Goal: Task Accomplishment & Management: Use online tool/utility

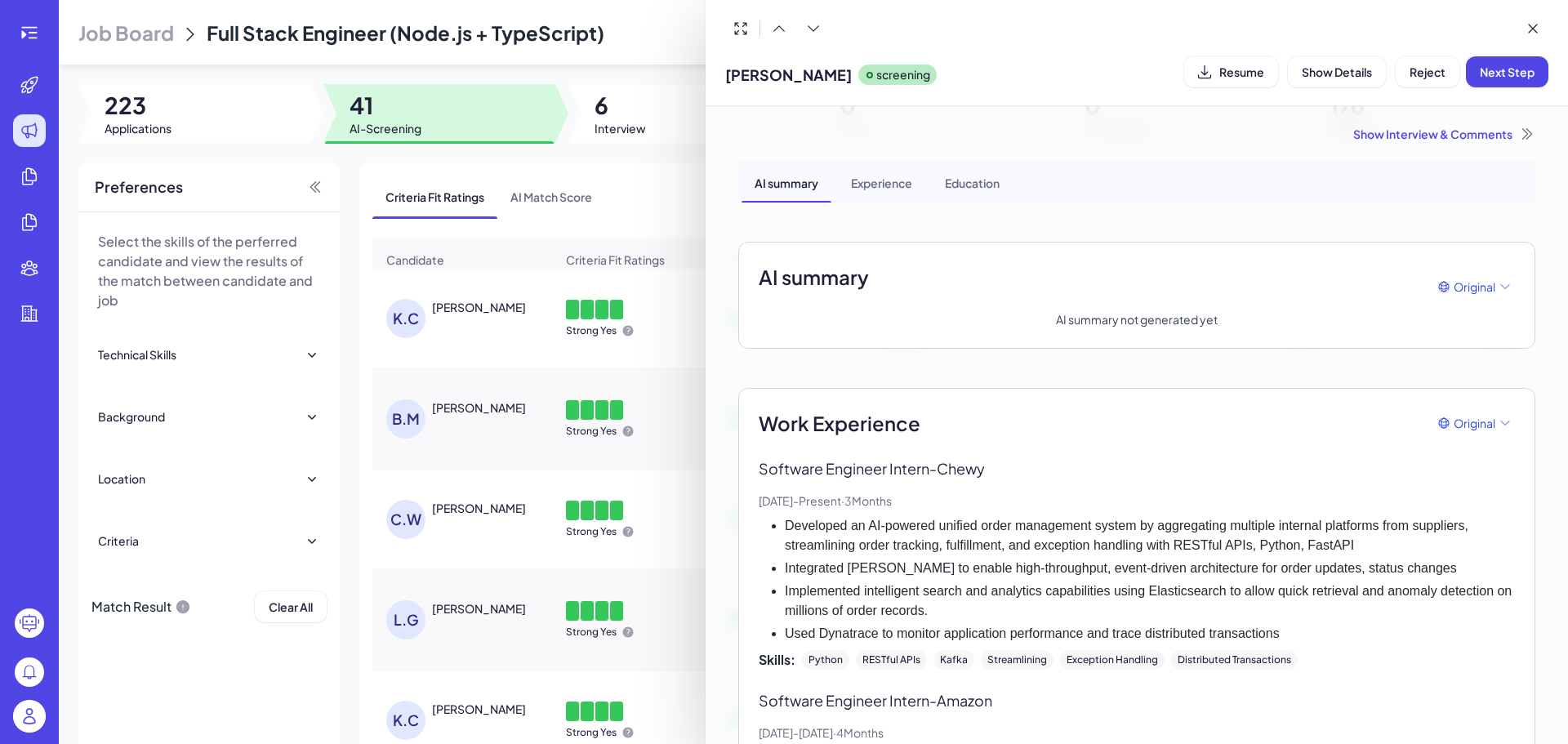
scroll to position [895, 0]
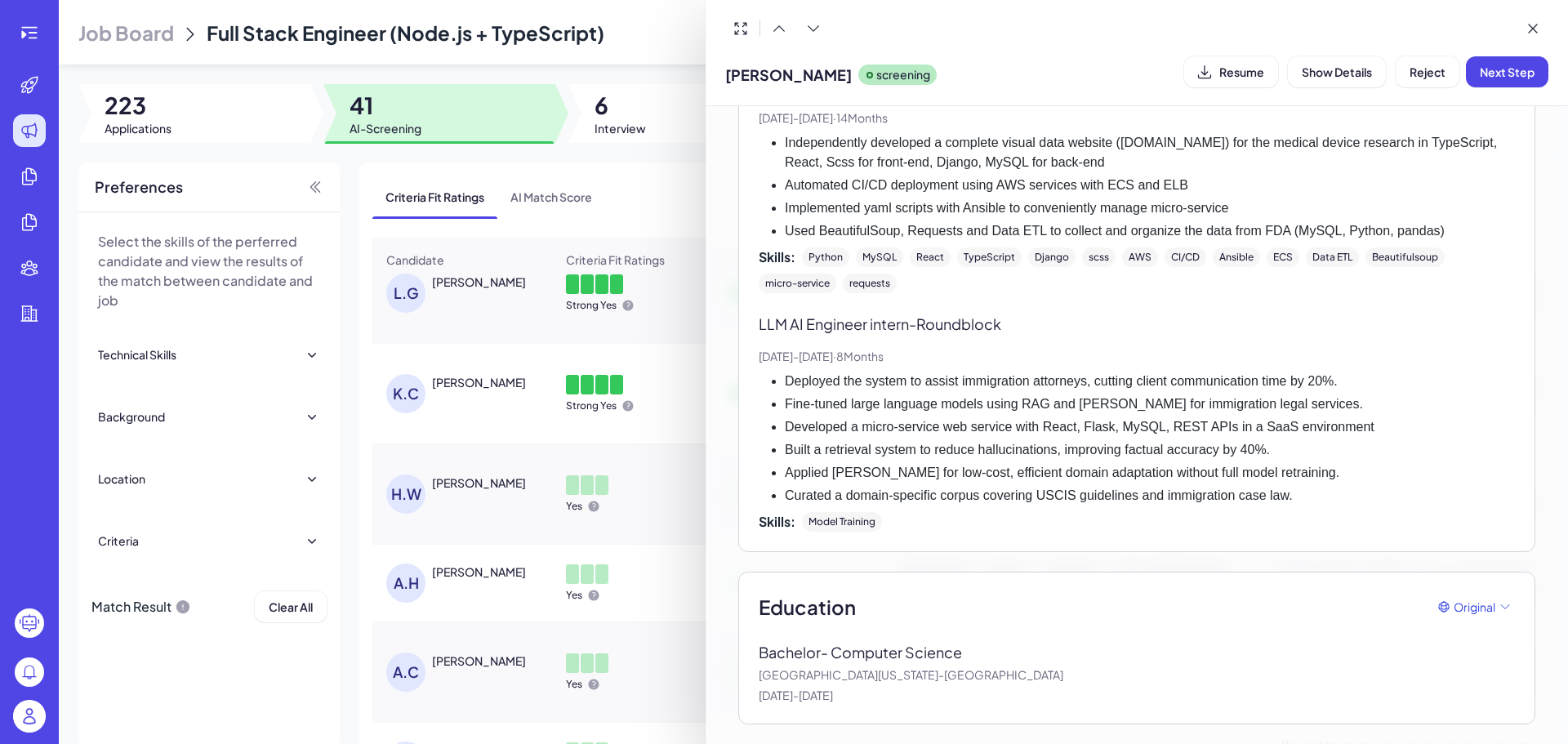
click at [293, 144] on div at bounding box center [784, 372] width 1568 height 744
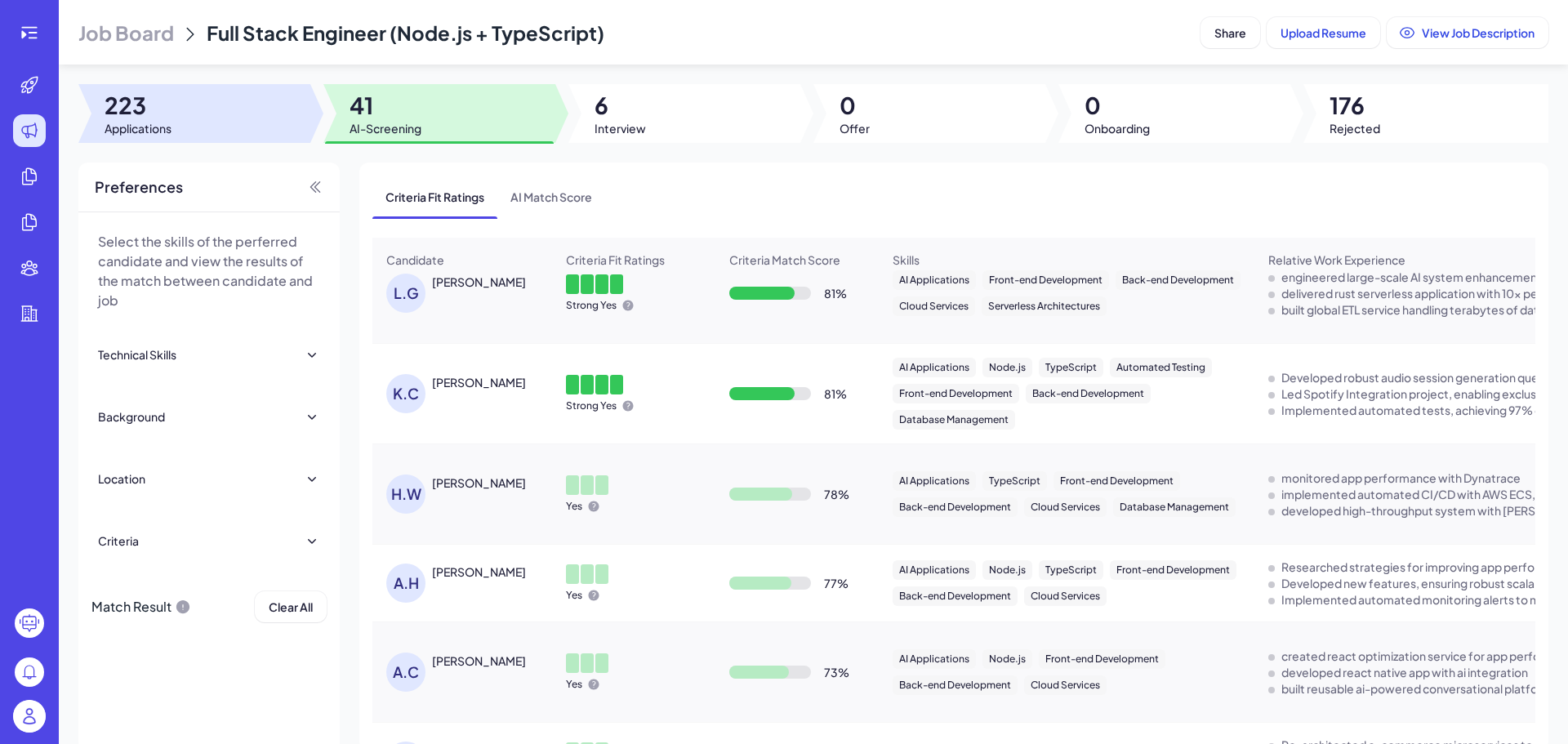
click at [274, 132] on div at bounding box center [194, 113] width 232 height 59
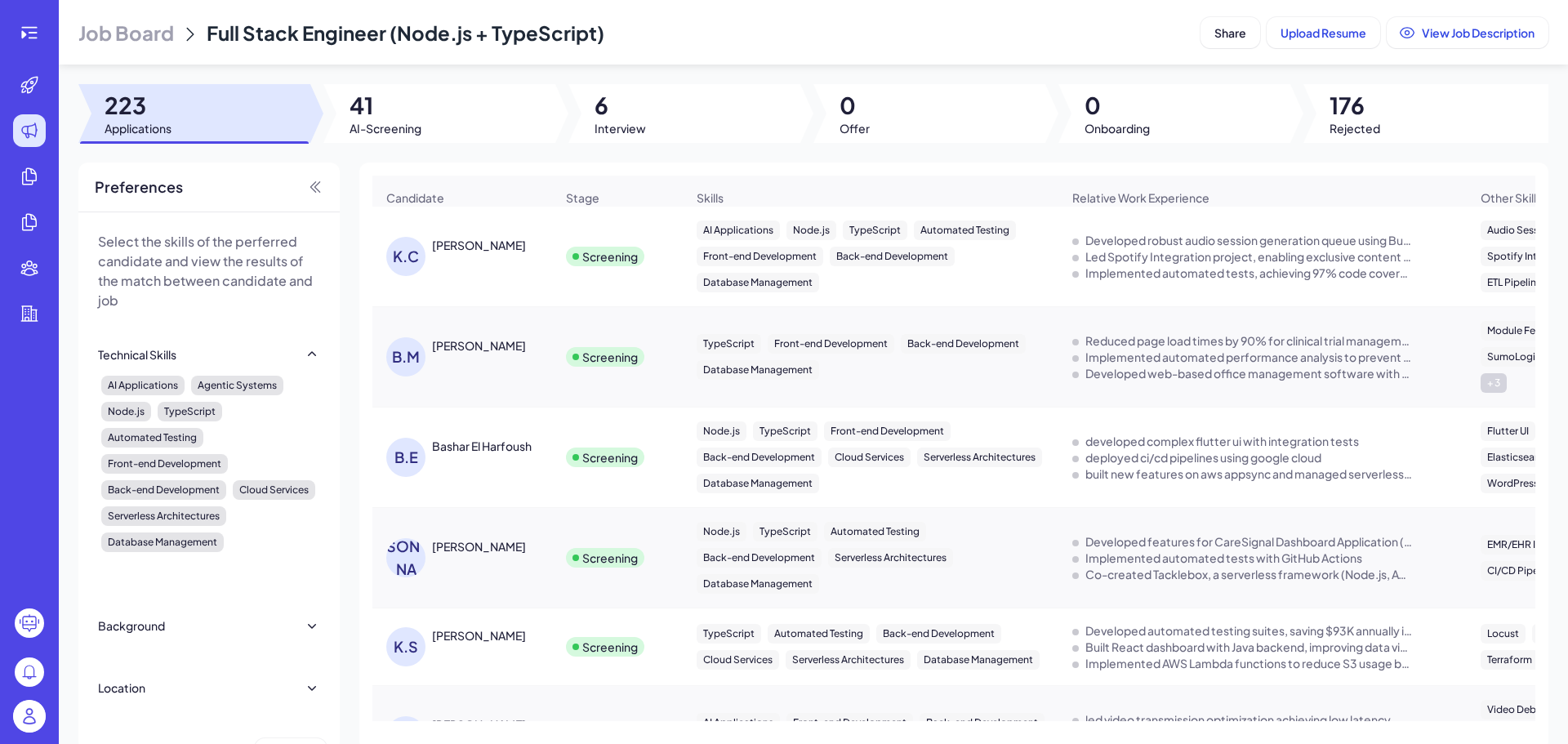
click at [118, 43] on span "Job Board" at bounding box center [126, 32] width 95 height 26
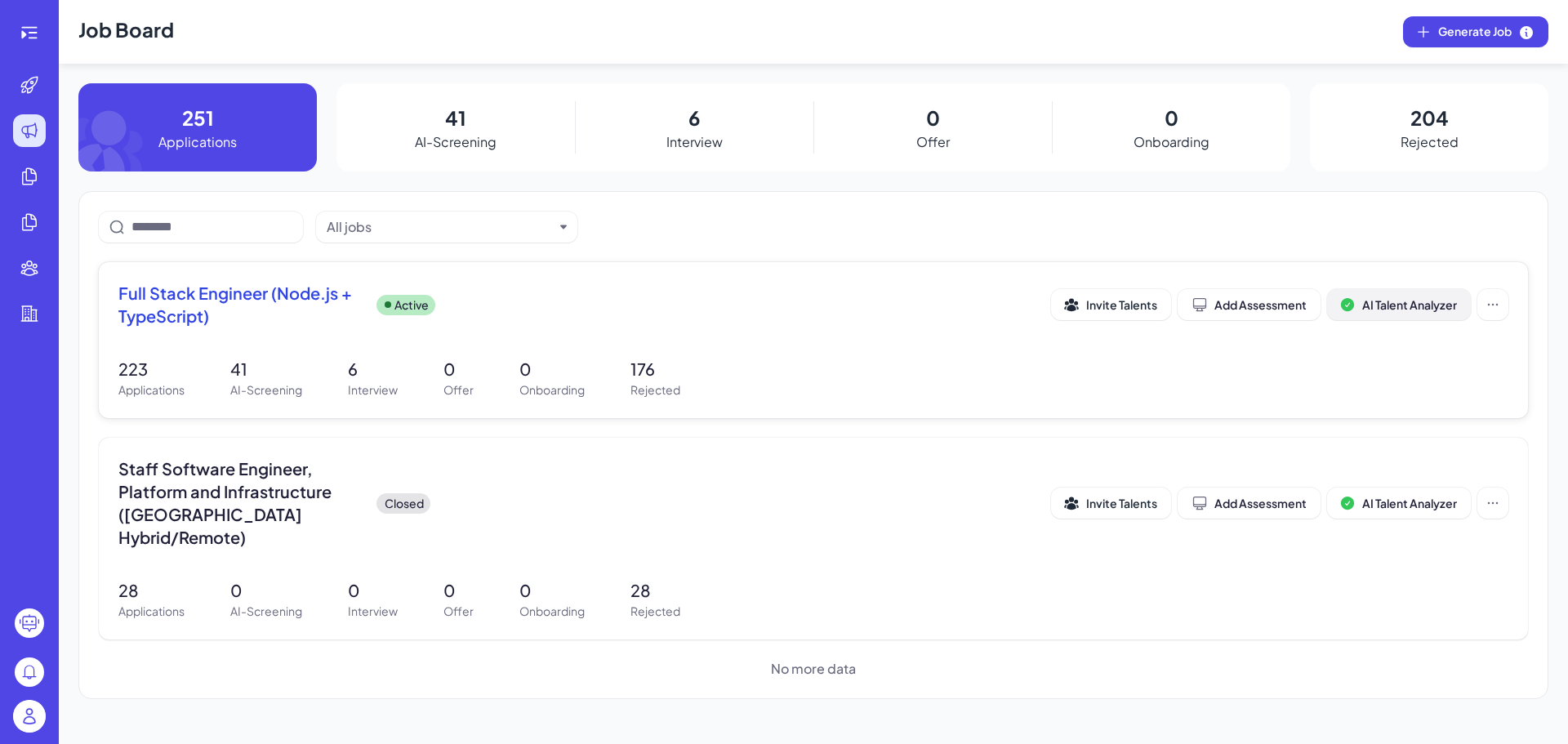
click at [1387, 308] on span "AI Talent Analyzer" at bounding box center [1409, 304] width 94 height 15
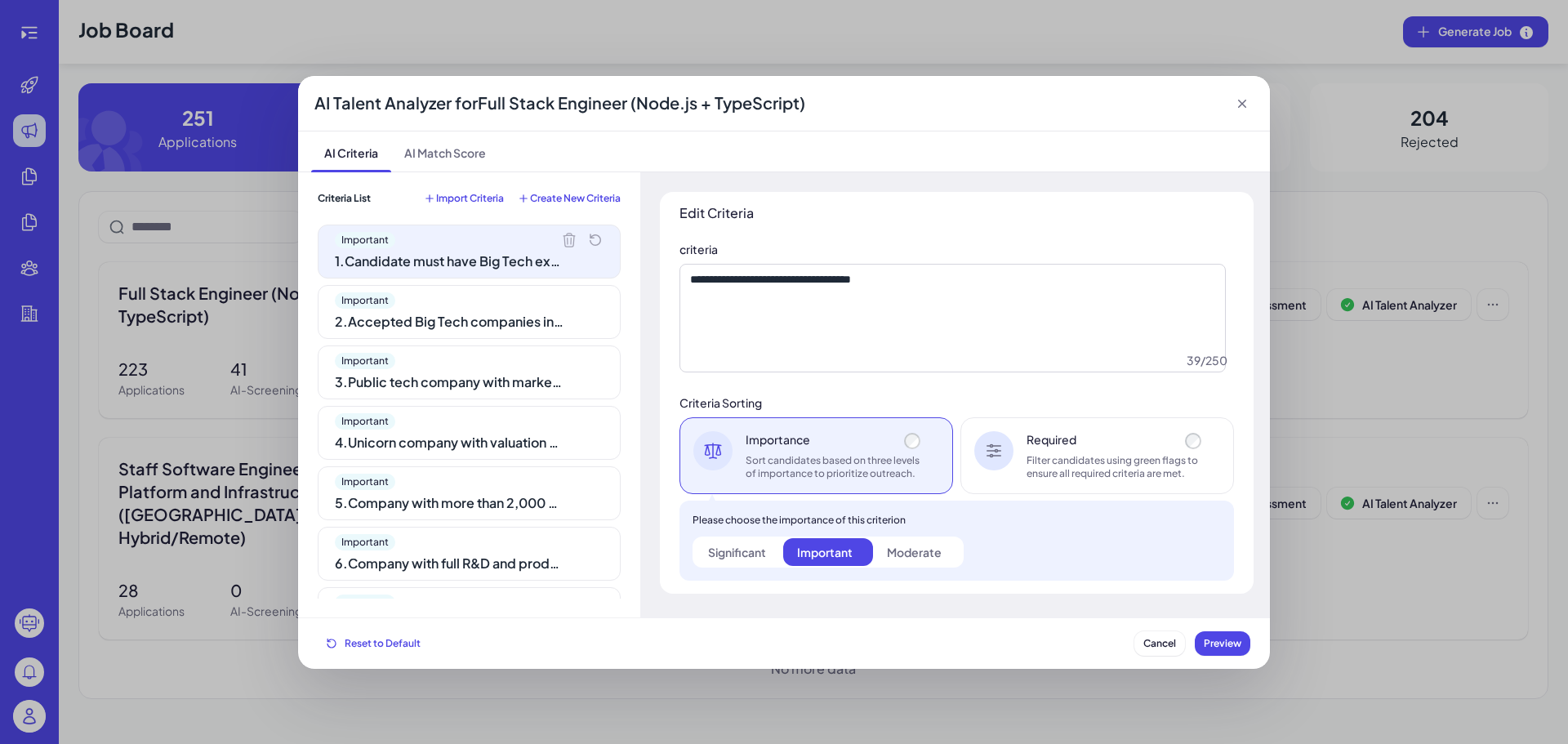
click at [1091, 454] on div "Filter candidates using green flags to ensure all required criteria are met." at bounding box center [1116, 467] width 178 height 26
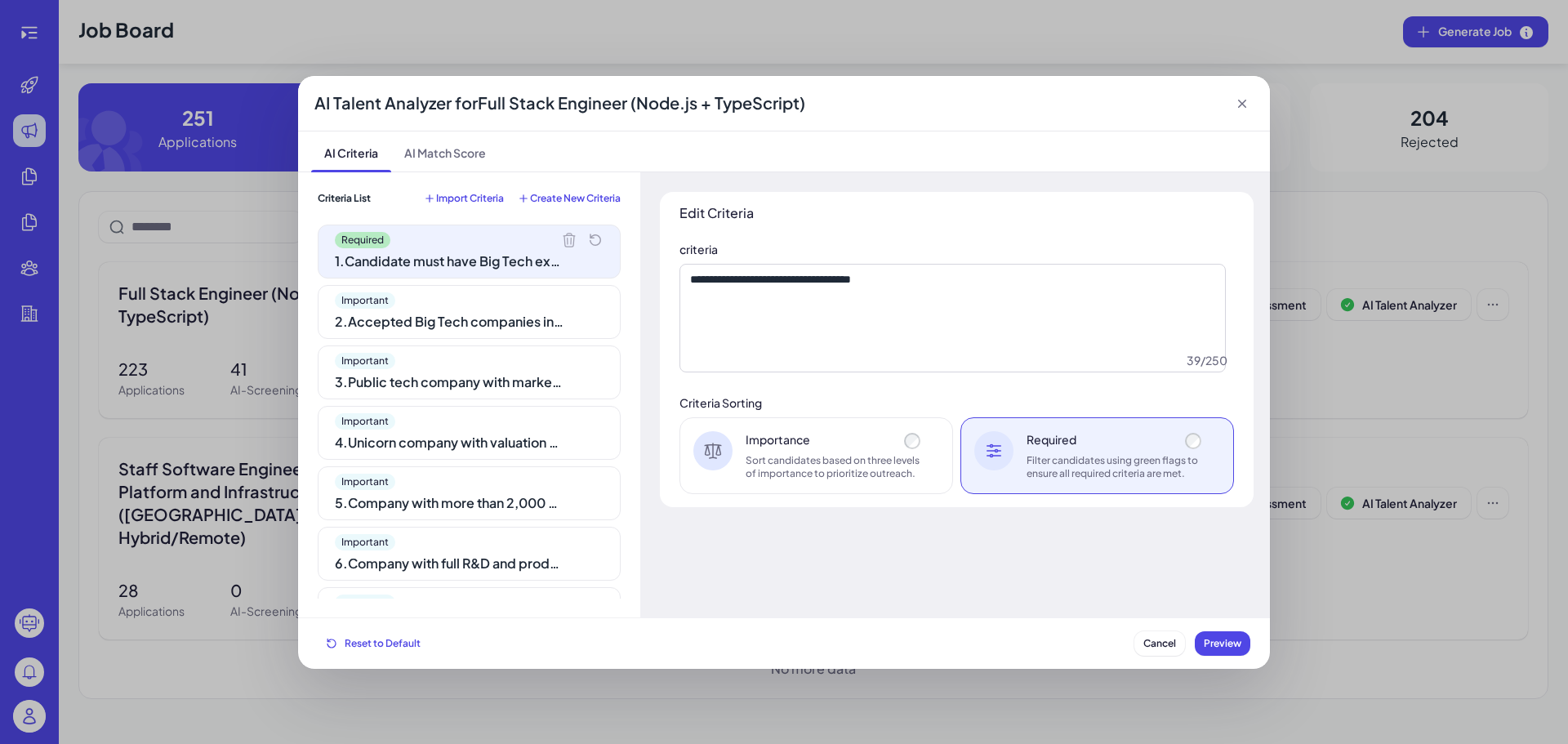
click at [512, 302] on div "Important" at bounding box center [469, 300] width 268 height 17
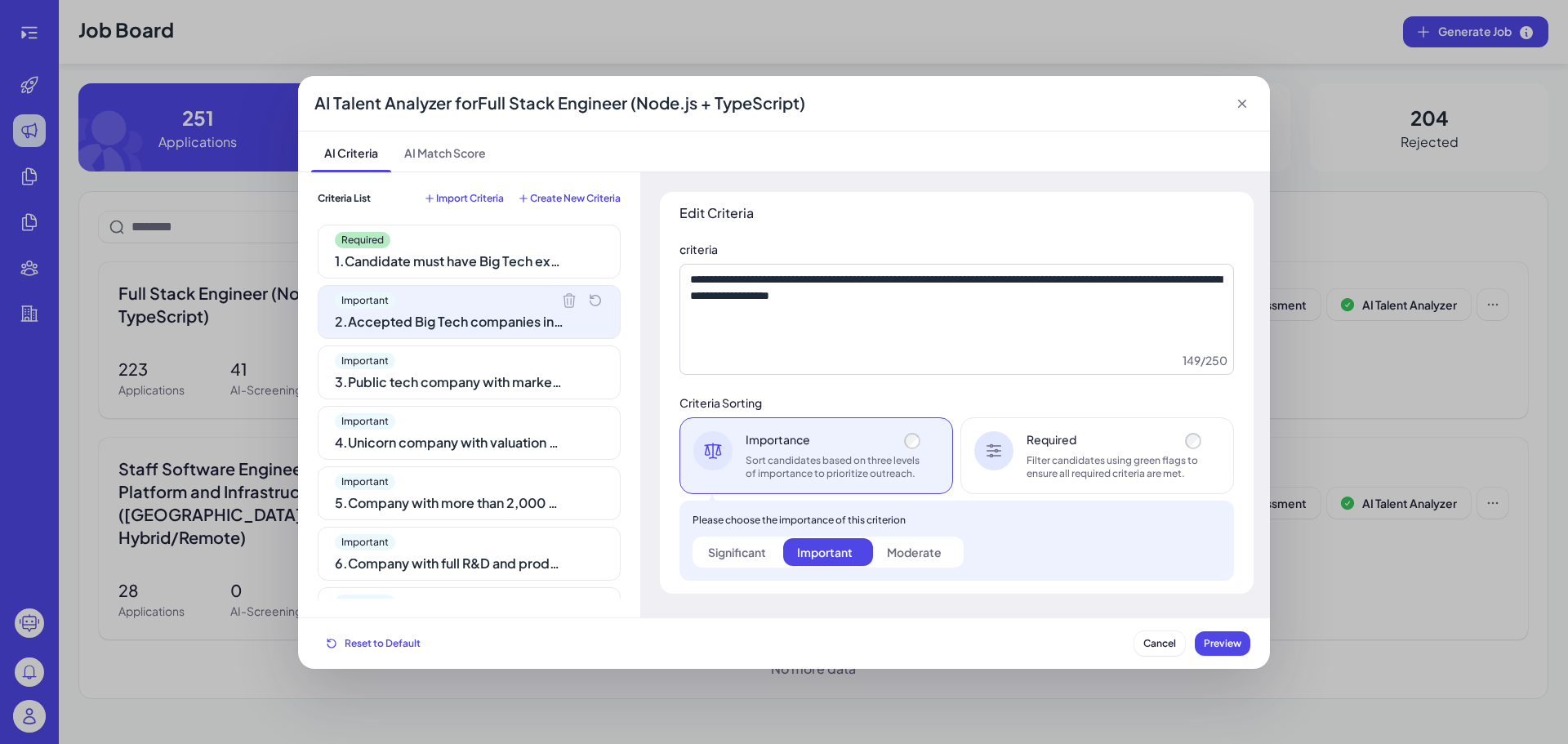
click at [1051, 477] on div "Filter candidates using green flags to ensure all required criteria are met." at bounding box center [1116, 467] width 178 height 26
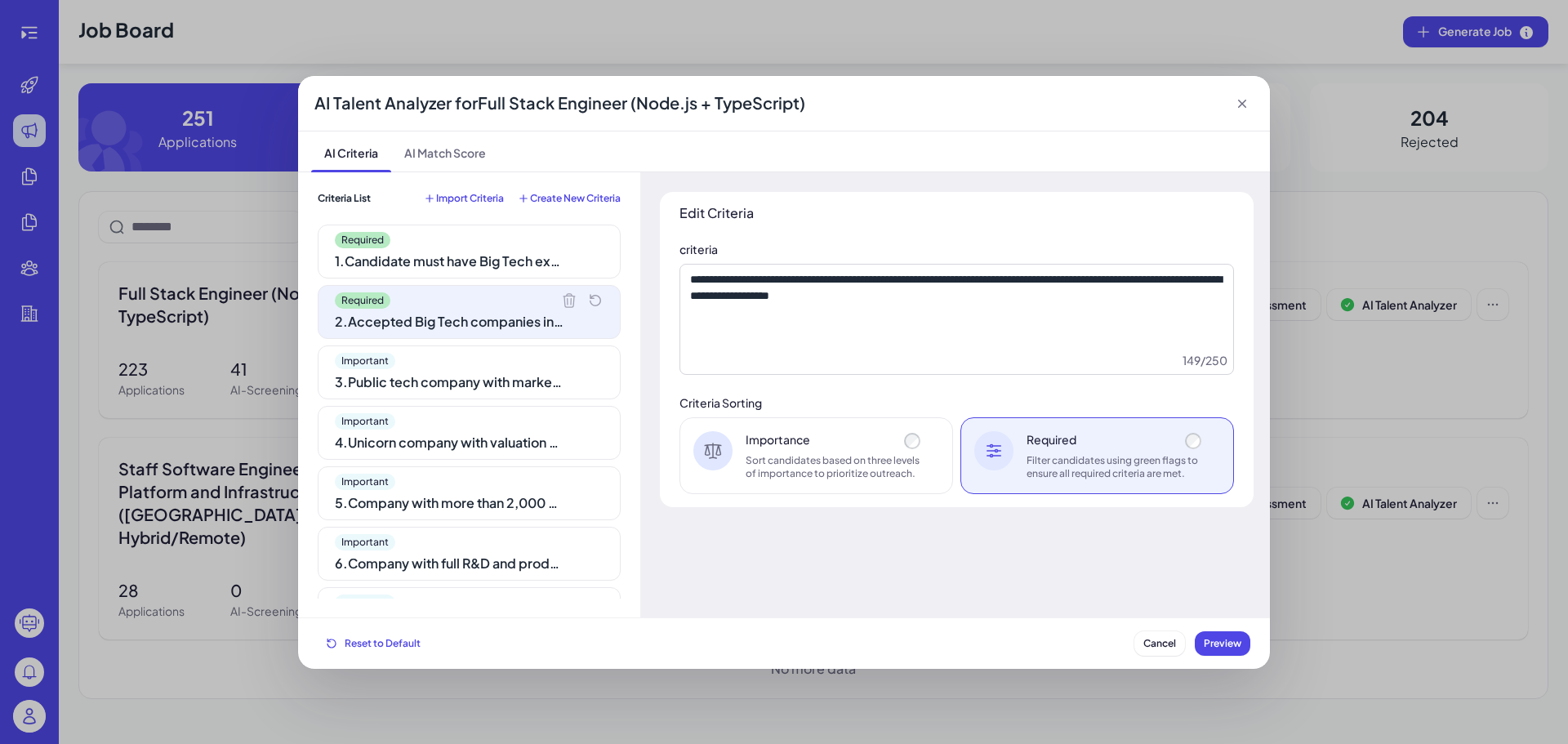
click at [495, 239] on div "Required" at bounding box center [469, 240] width 268 height 17
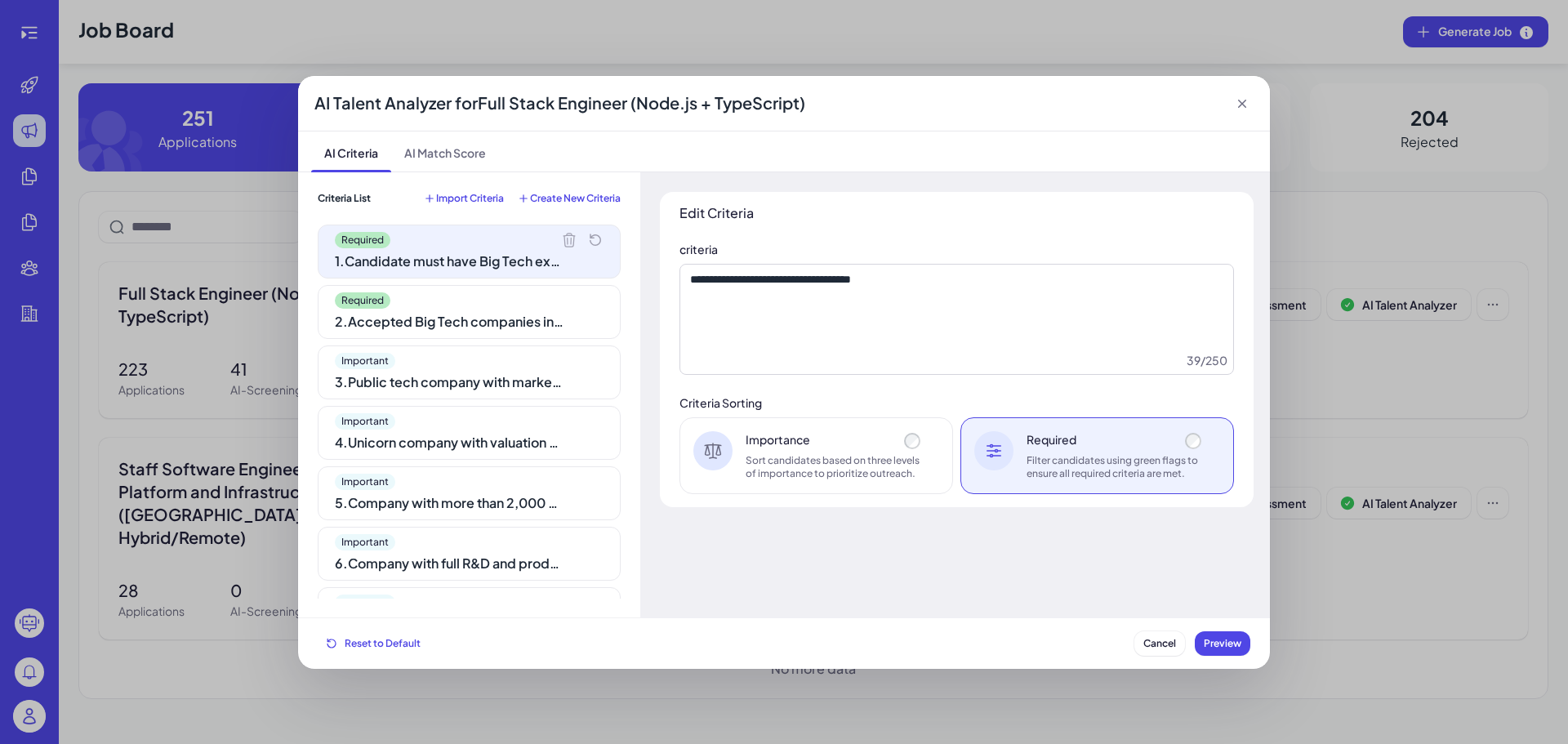
click at [491, 289] on div "Required 2 . Accepted Big Tech companies include Google, Apple, Meta, Amazon, M…" at bounding box center [469, 312] width 303 height 54
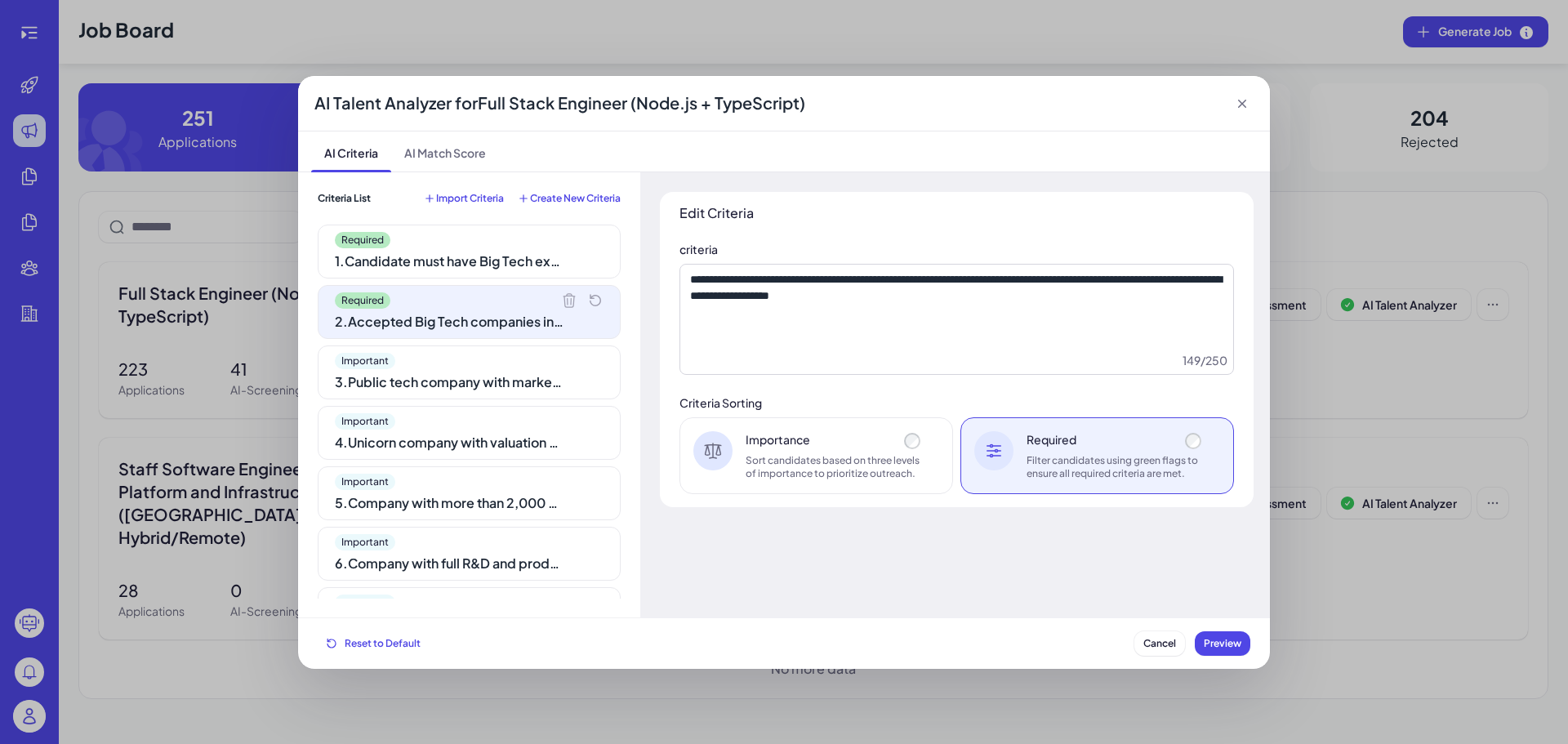
click at [494, 351] on div "Important 3 . Public tech company with market cap > $10B qualifies as Big Tech" at bounding box center [469, 372] width 303 height 54
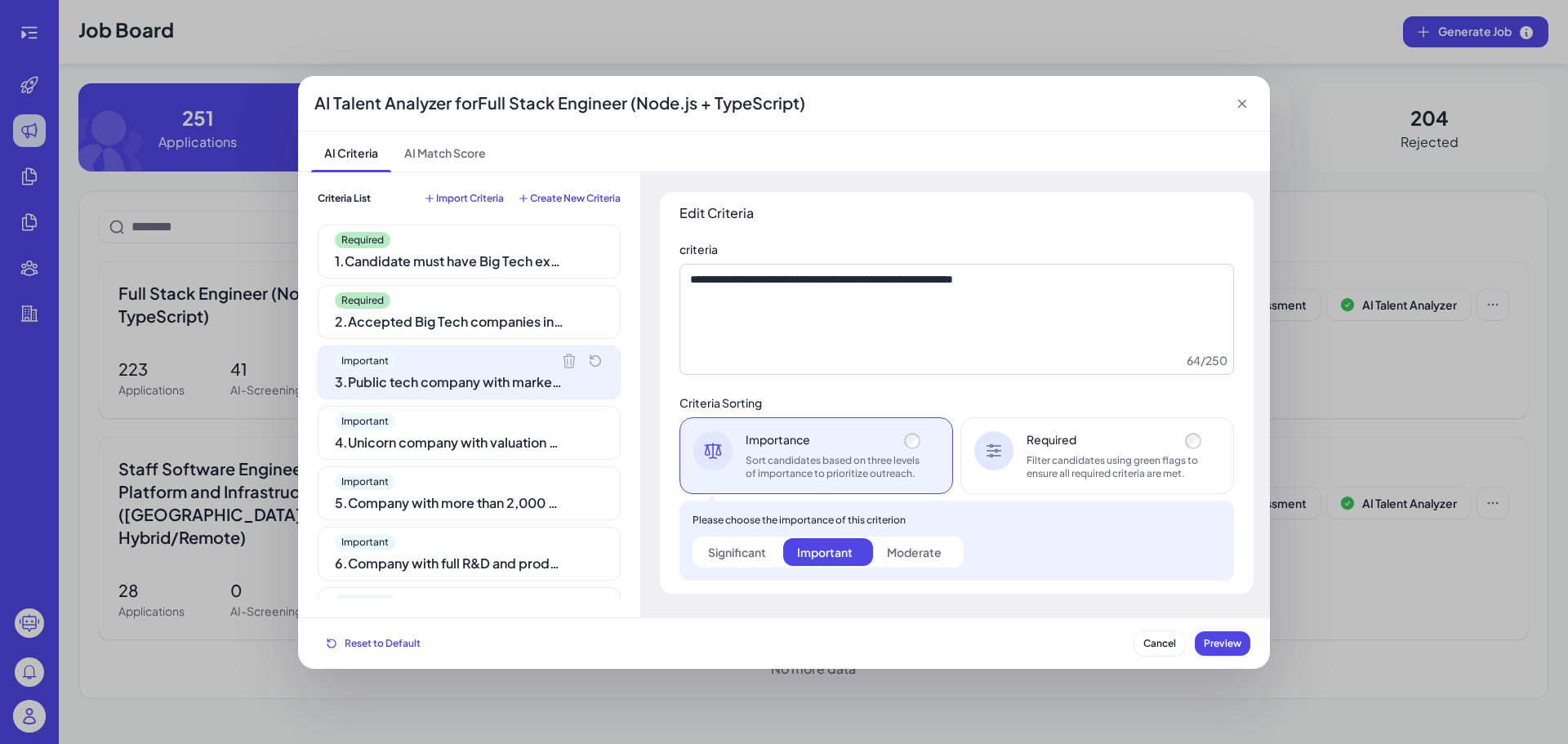
click at [497, 286] on div "Required 2 . Accepted Big Tech companies include Google, Apple, Meta, Amazon, M…" at bounding box center [469, 312] width 303 height 54
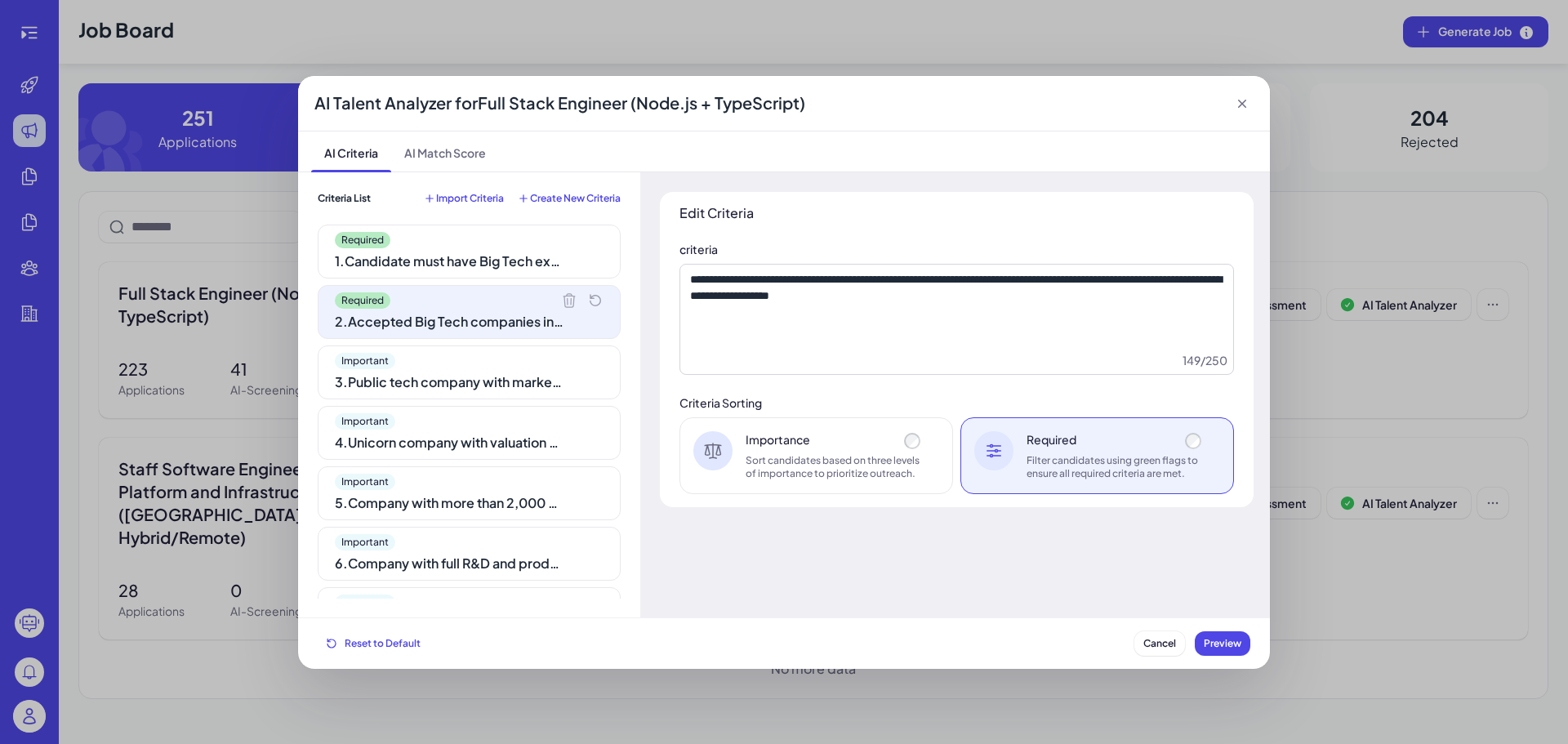
click at [493, 349] on div "Important 3 . Public tech company with market cap > $10B qualifies as Big Tech" at bounding box center [469, 372] width 303 height 54
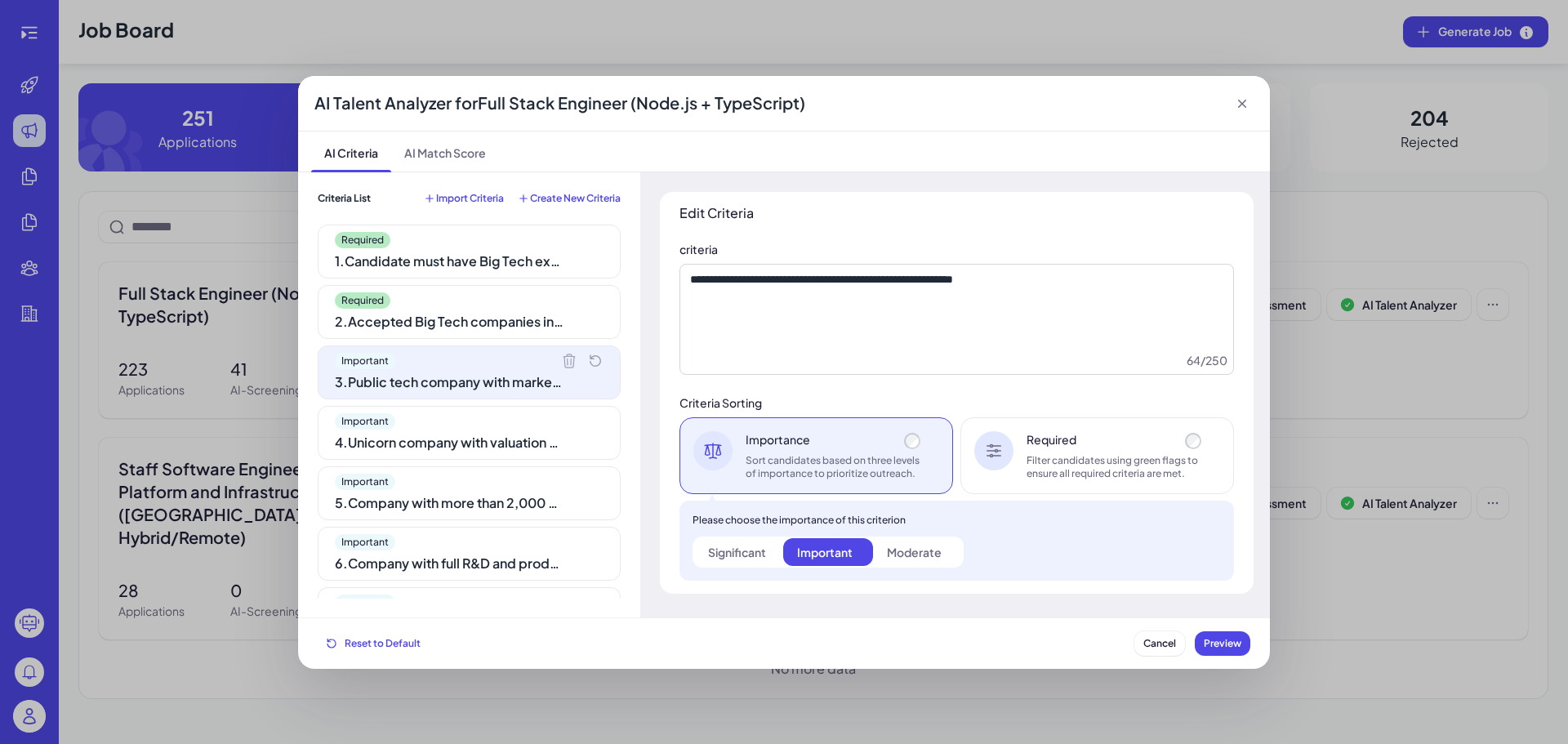
click at [499, 317] on div "2 . Accepted Big Tech companies include Google, Apple, Meta, Amazon, Microsoft,…" at bounding box center [449, 322] width 228 height 19
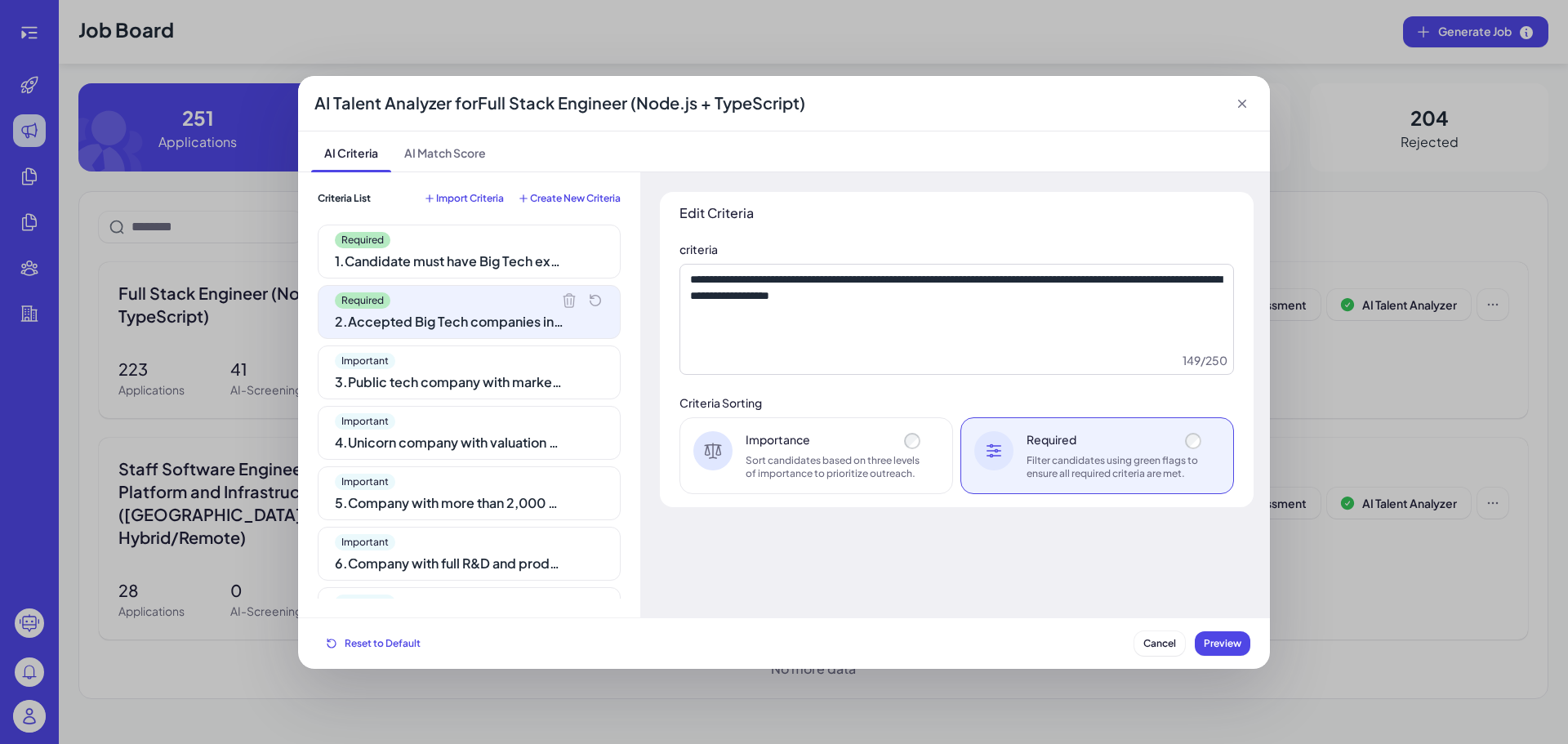
click at [425, 379] on div "3 . Public tech company with market cap > $10B qualifies as Big Tech" at bounding box center [449, 382] width 228 height 19
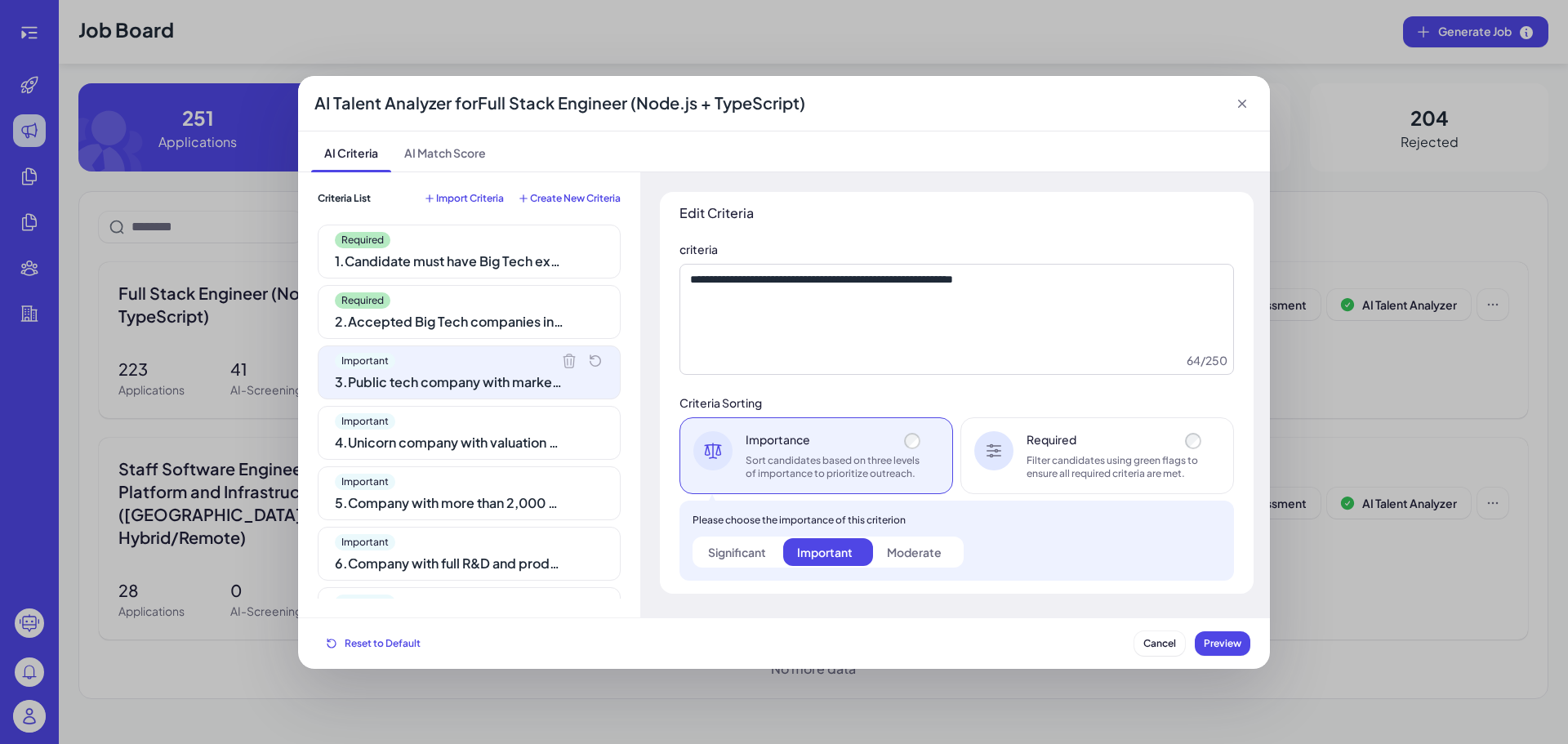
click at [1077, 467] on div "Filter candidates using green flags to ensure all required criteria are met." at bounding box center [1116, 467] width 178 height 26
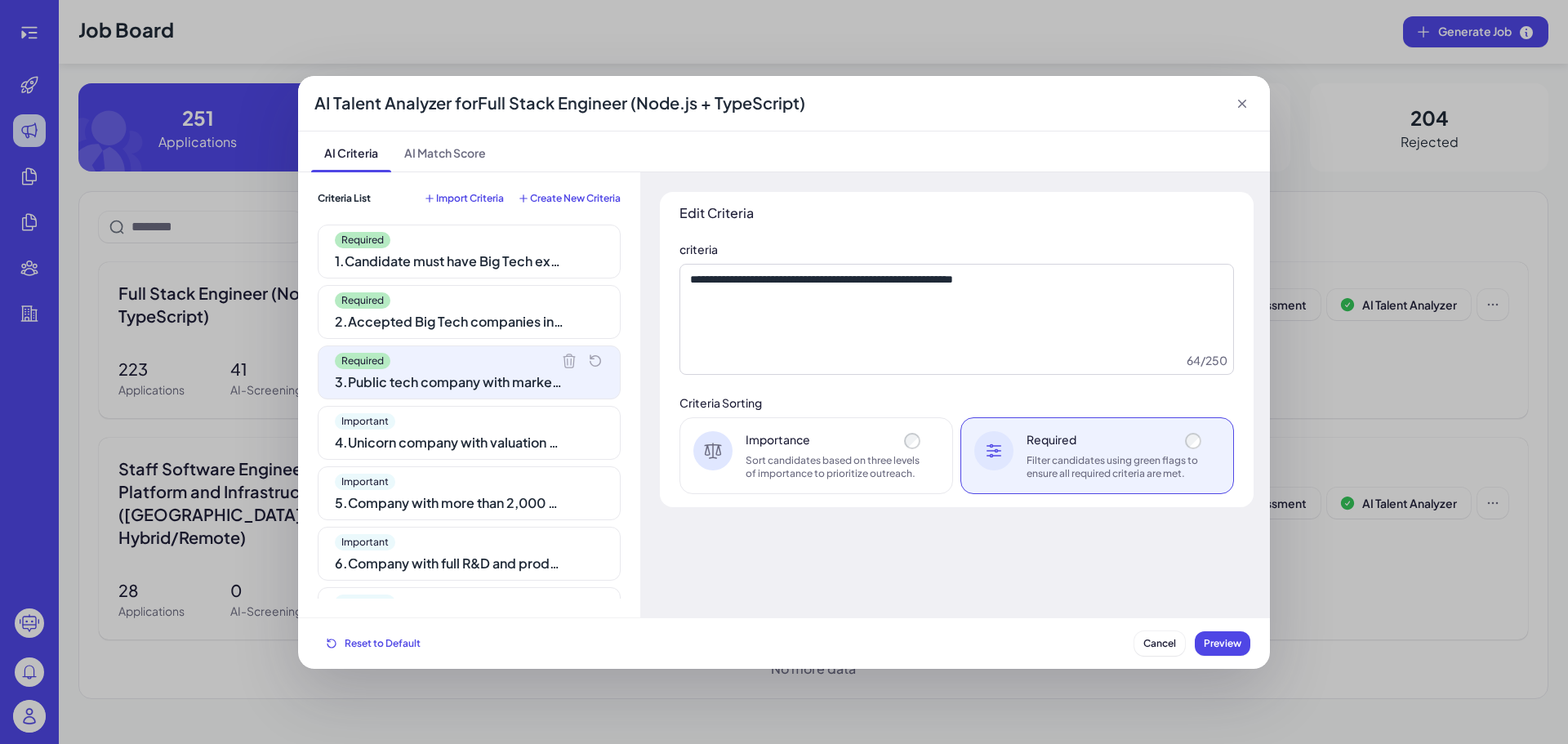
click at [458, 420] on div "Important" at bounding box center [469, 421] width 268 height 17
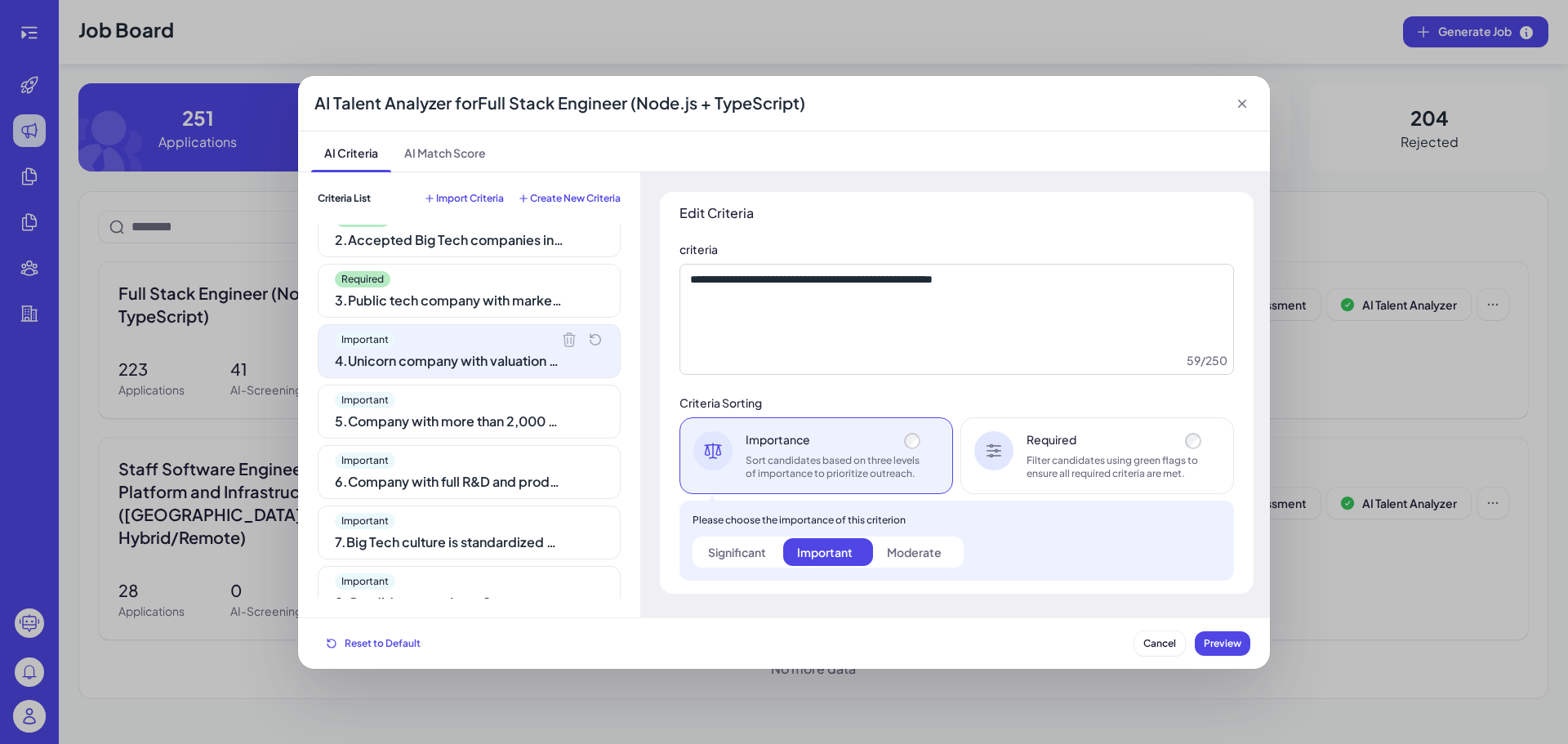
click at [1120, 476] on div "Filter candidates using green flags to ensure all required criteria are met." at bounding box center [1116, 467] width 178 height 26
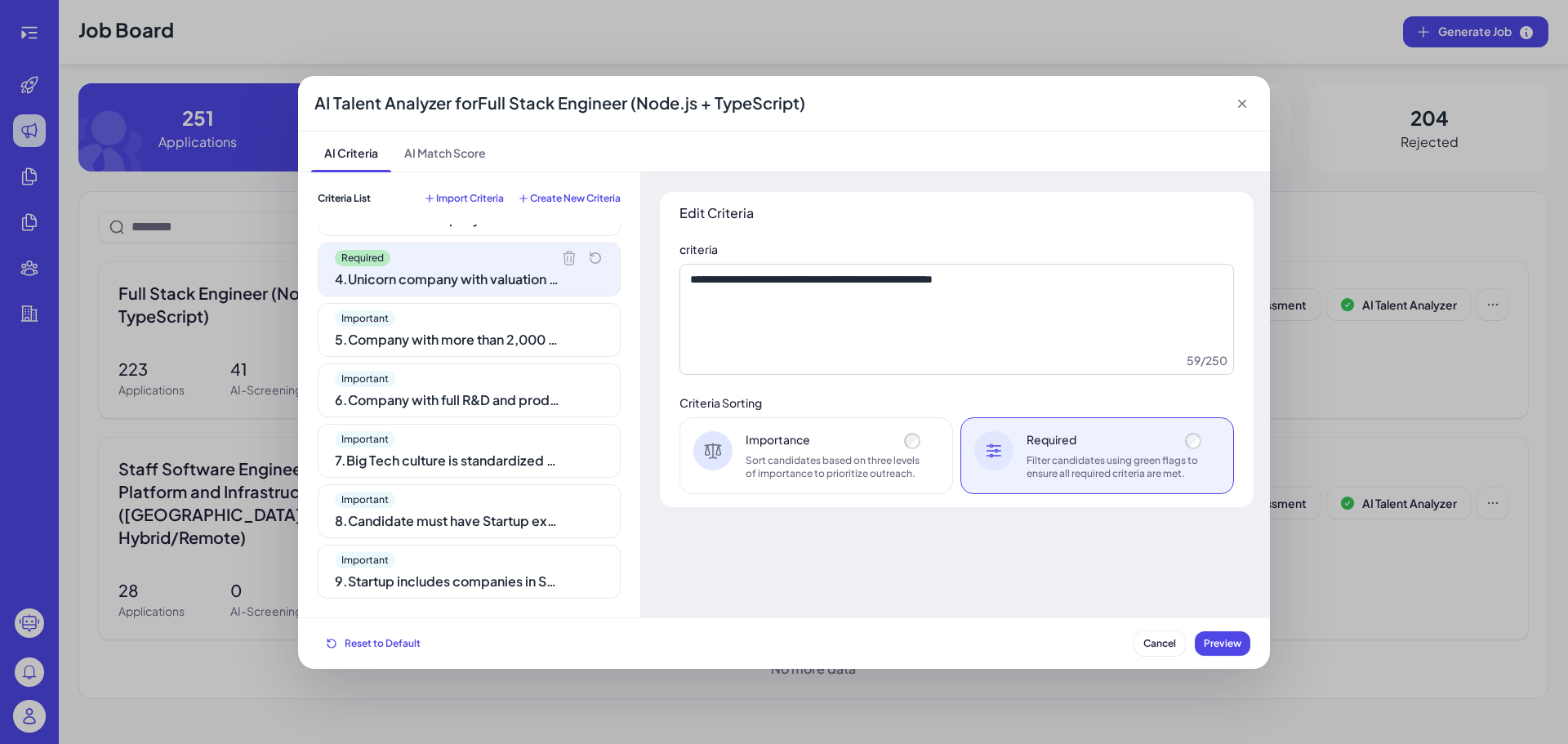
click at [422, 338] on div "5 . Company with more than 2,000 employees qualifies as Big Tech" at bounding box center [449, 339] width 228 height 19
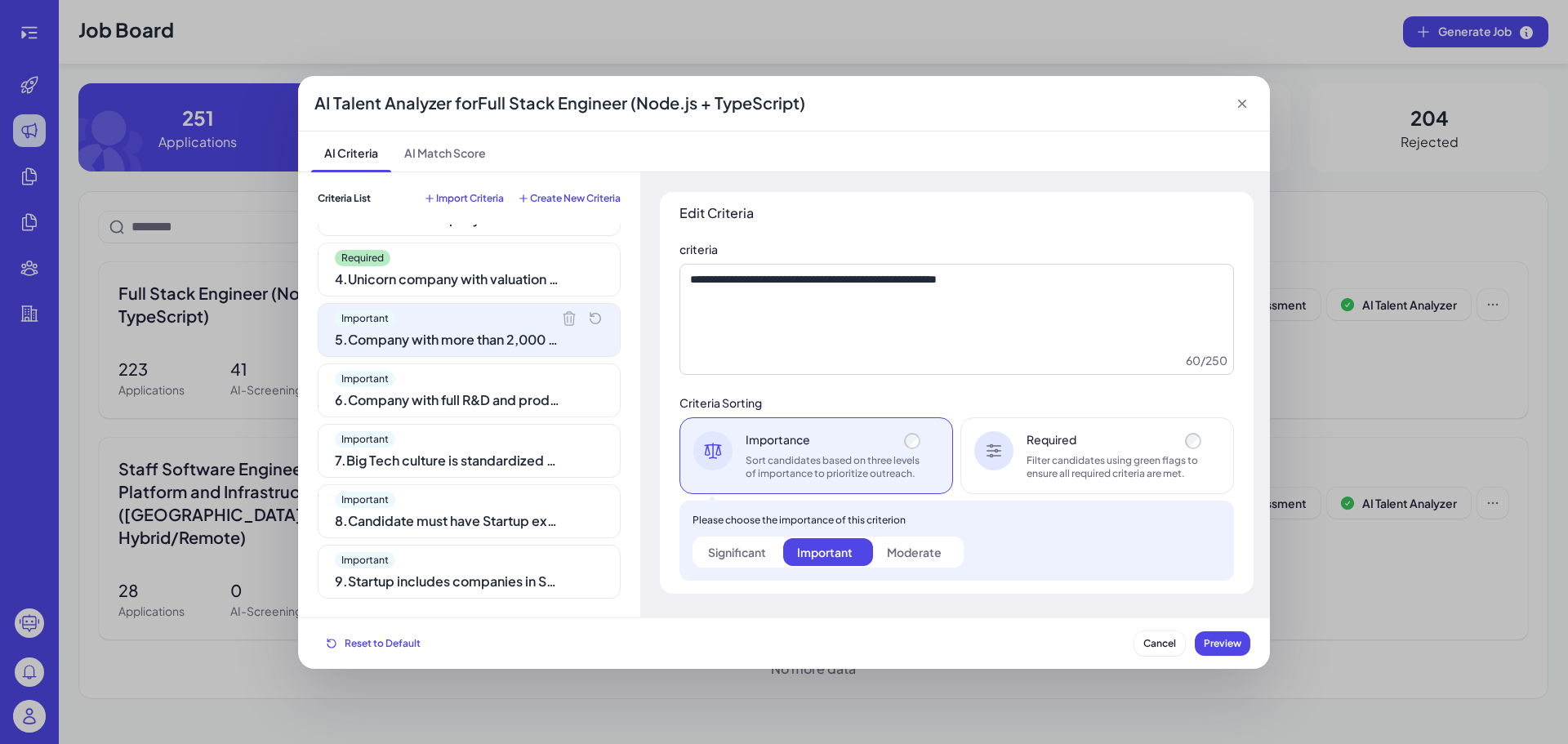
scroll to position [245, 0]
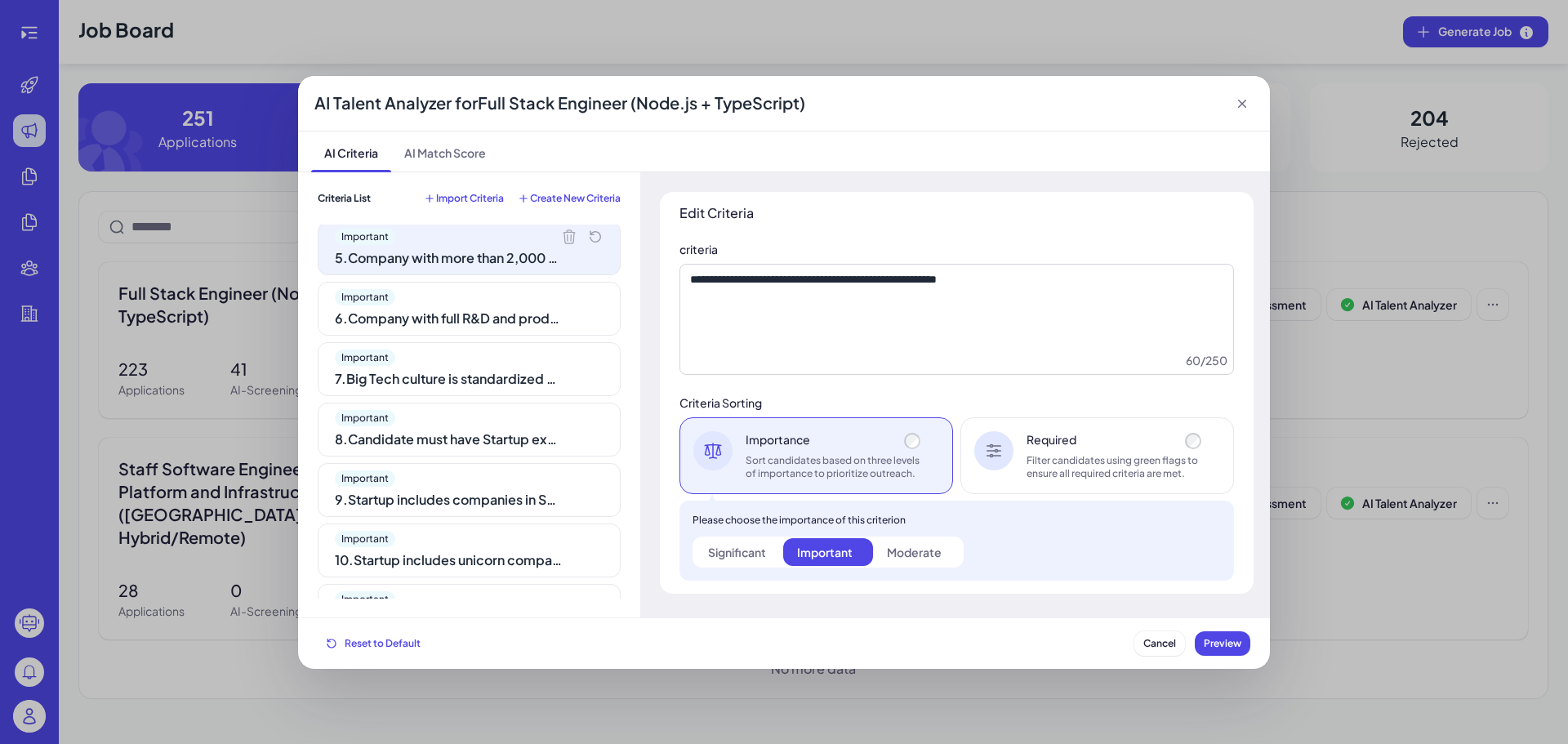
click at [1053, 464] on div "Filter candidates using green flags to ensure all required criteria are met." at bounding box center [1116, 467] width 178 height 26
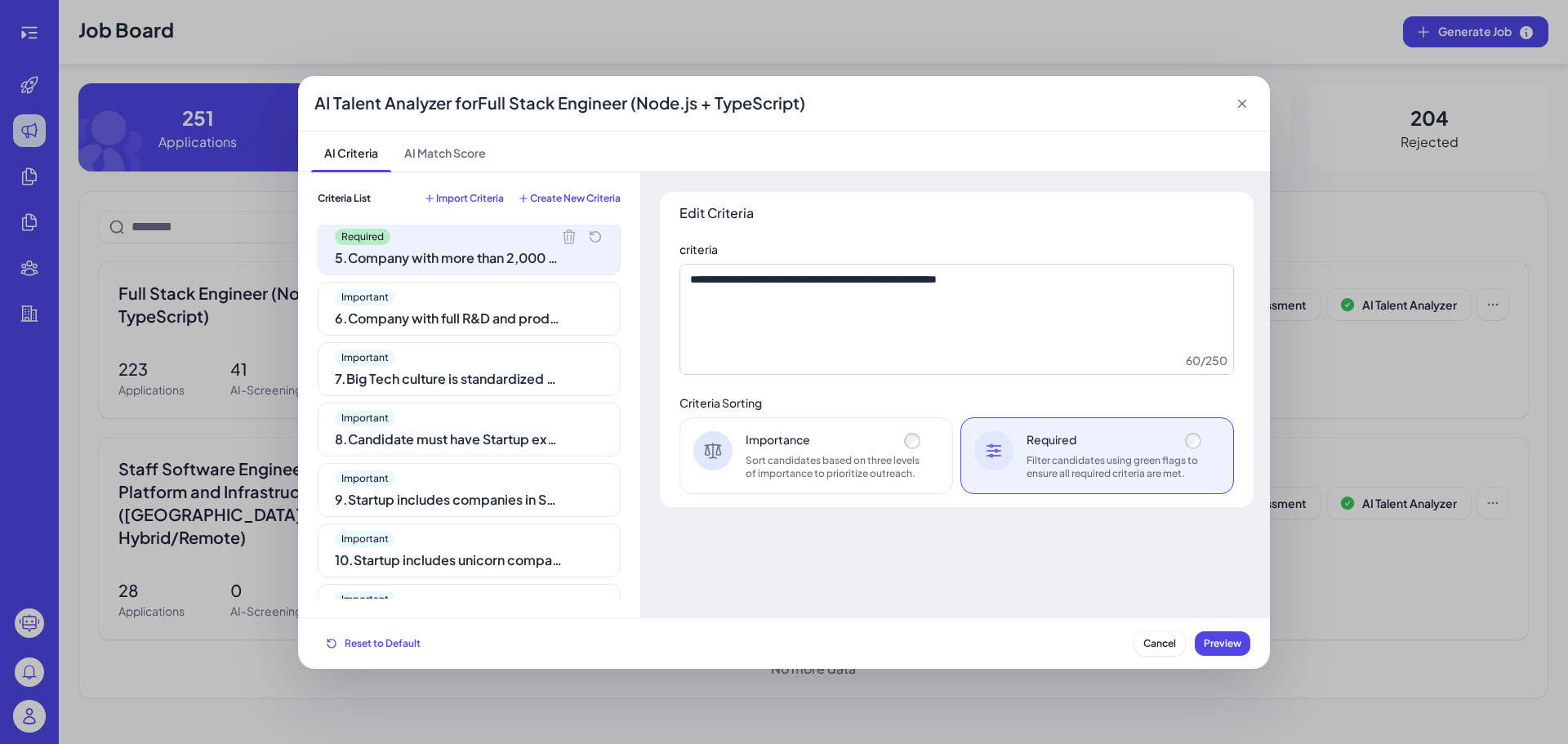
click at [486, 326] on div "6 . Company with full R&D and product system, international business, and matur…" at bounding box center [449, 318] width 228 height 19
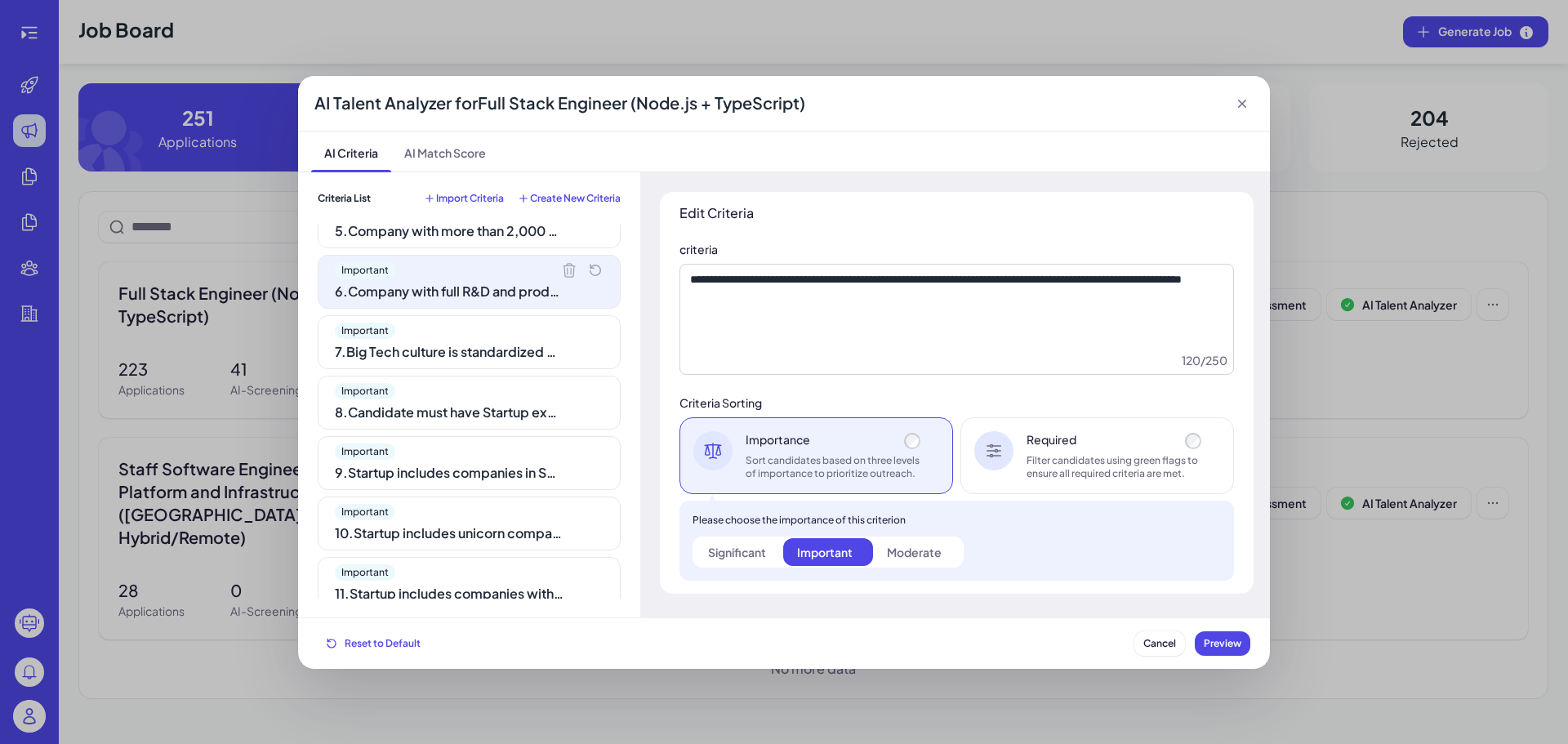
scroll to position [326, 0]
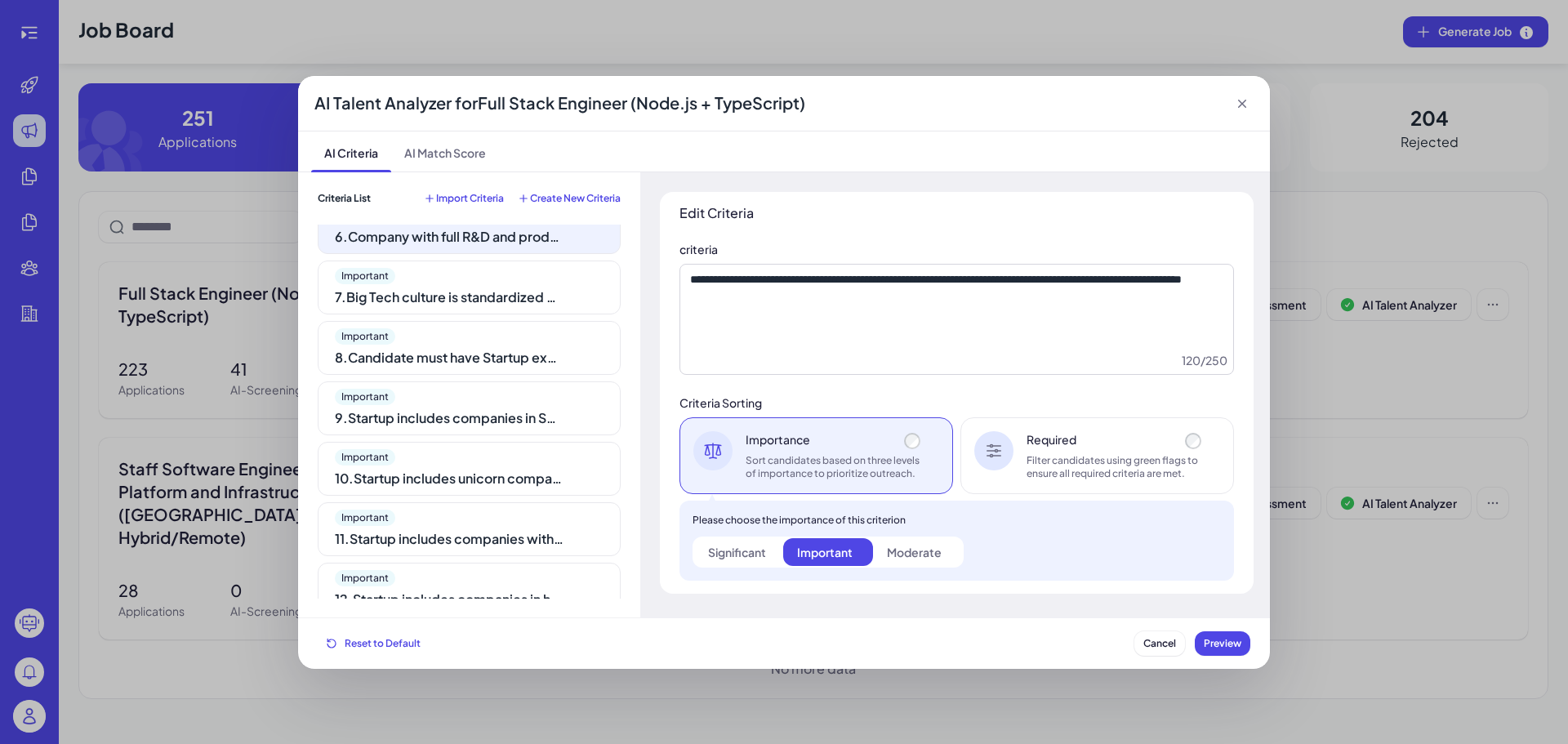
click at [1076, 466] on div "Filter candidates using green flags to ensure all required criteria are met." at bounding box center [1116, 467] width 178 height 26
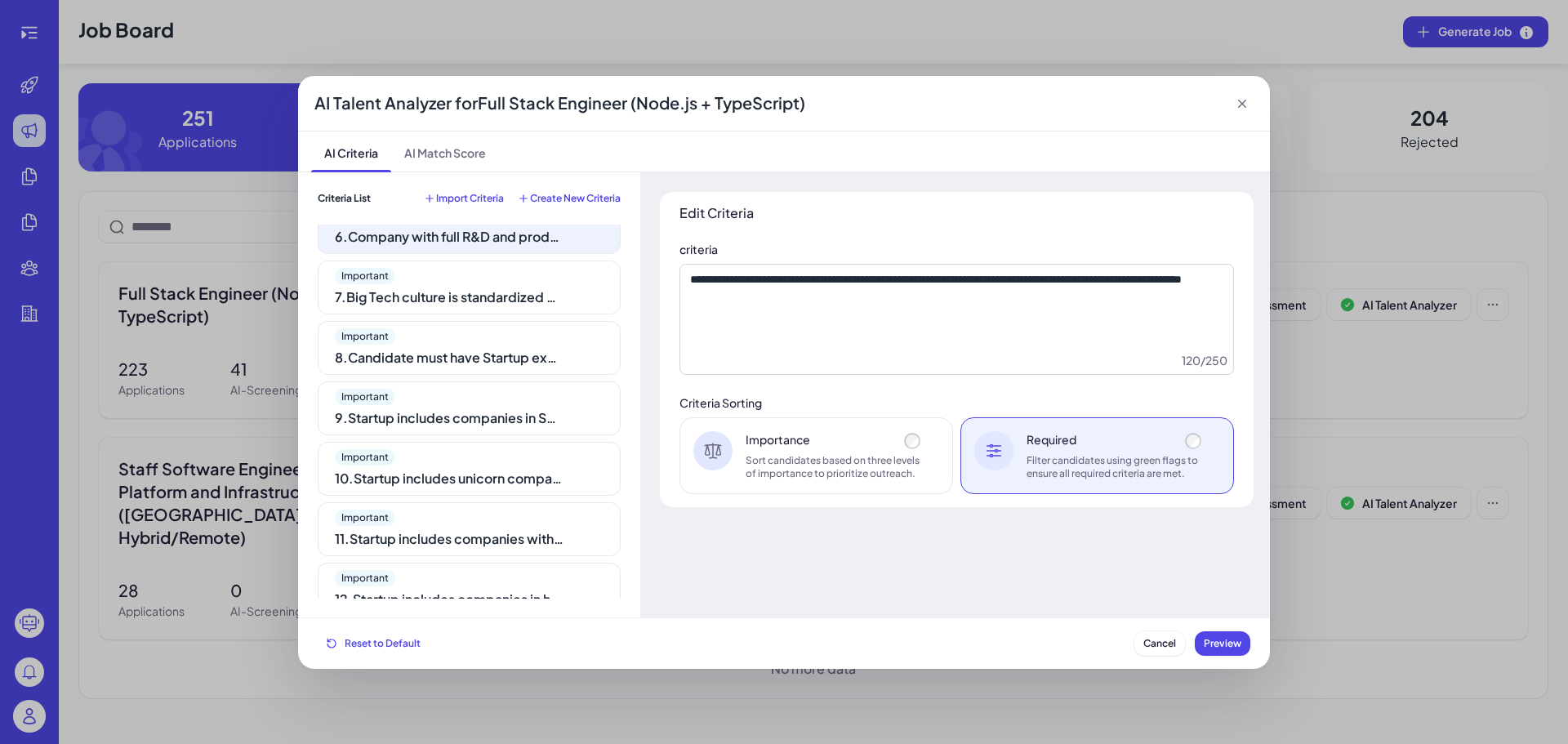
scroll to position [245, 0]
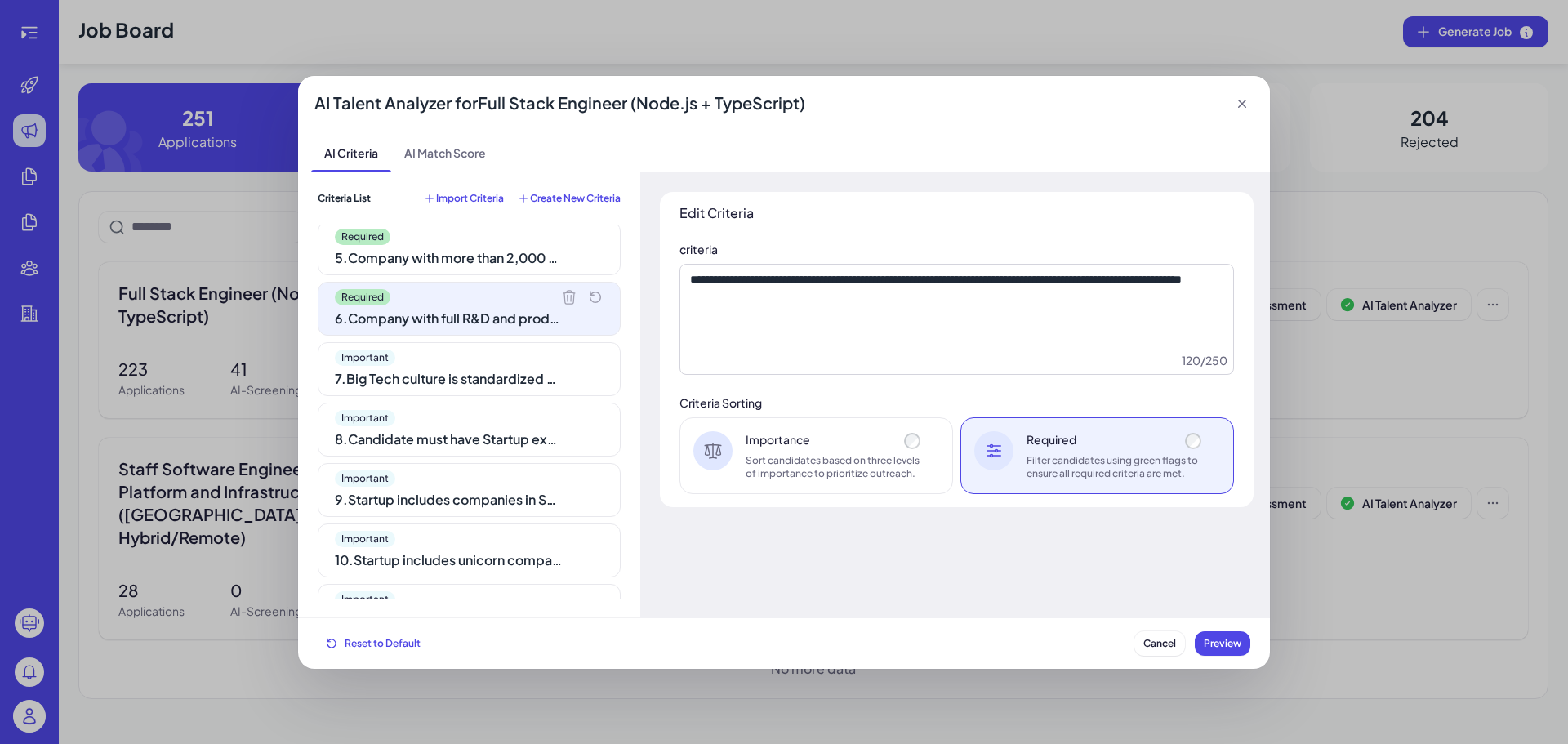
click at [733, 446] on div "Importance Sort candidates based on three levels of importance to prioritize ou…" at bounding box center [816, 455] width 274 height 77
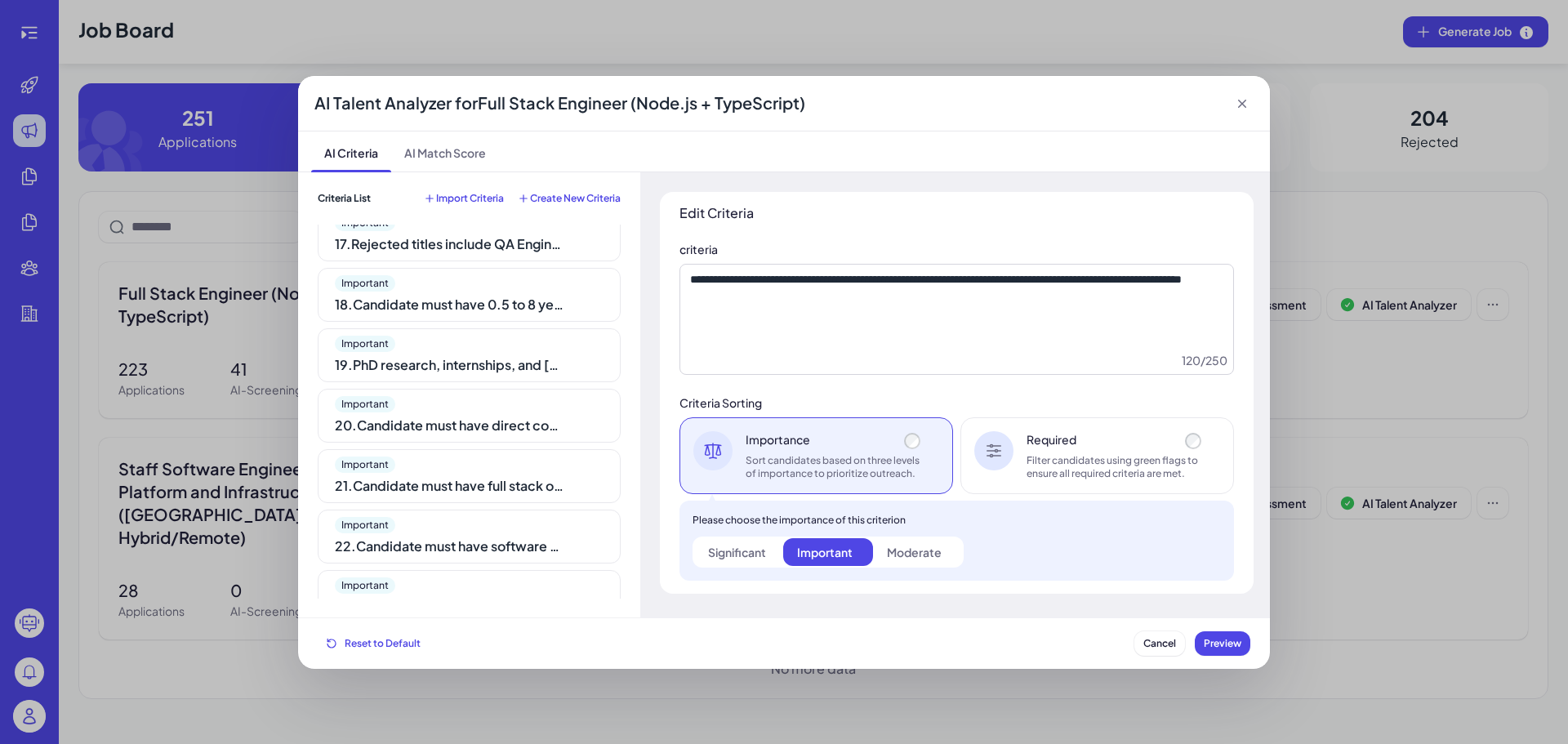
scroll to position [1009, 0]
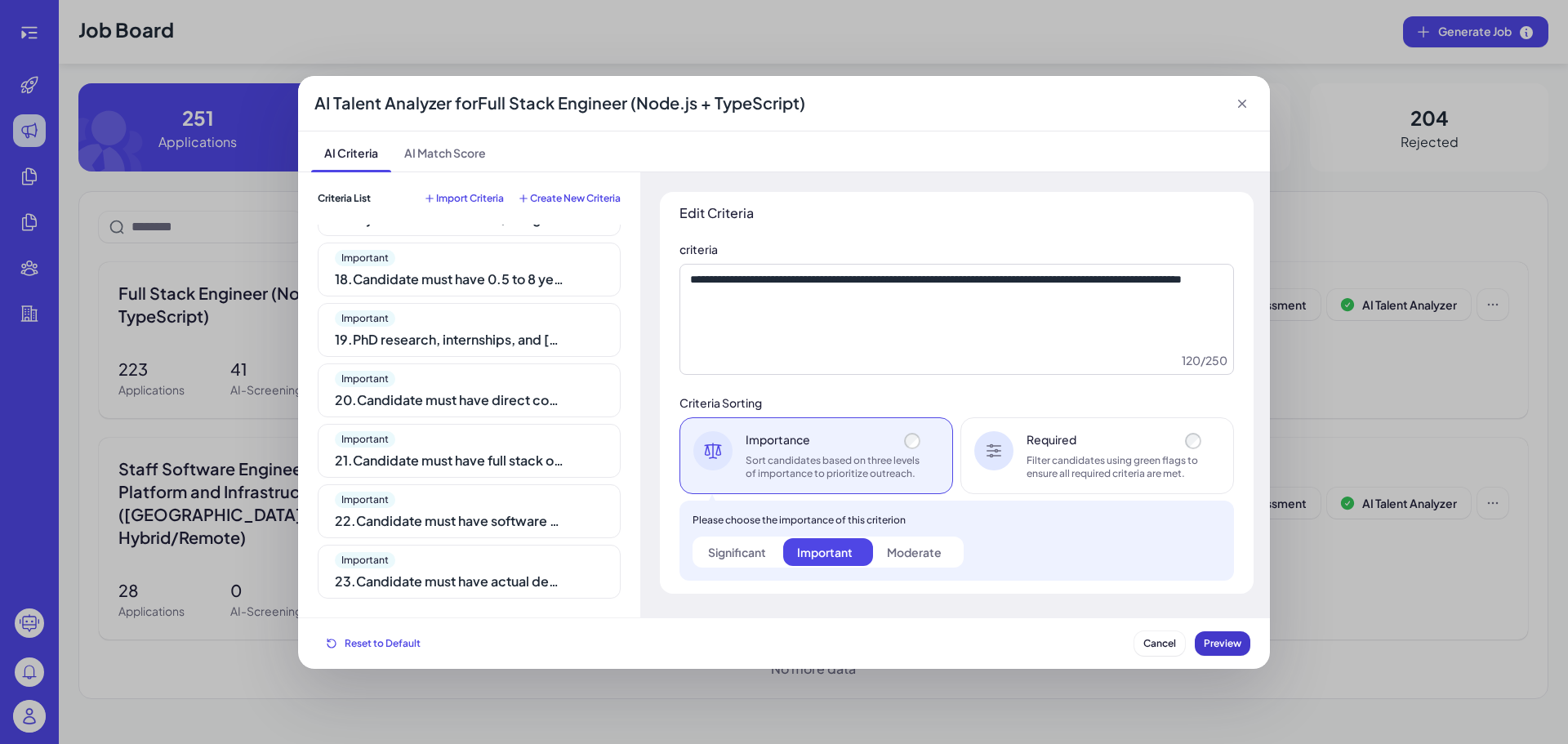
click at [1223, 645] on span "Preview" at bounding box center [1222, 643] width 38 height 12
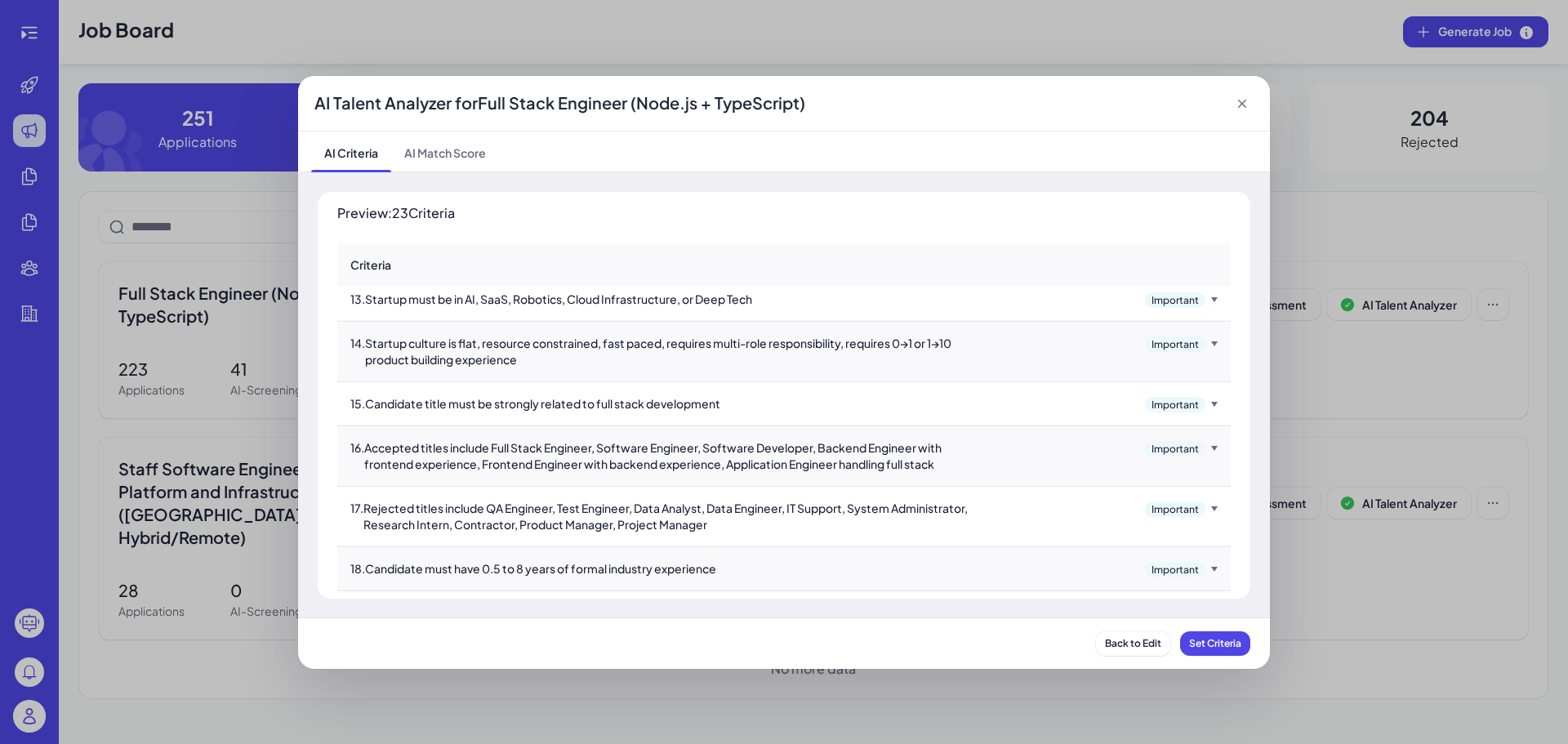
scroll to position [734, 0]
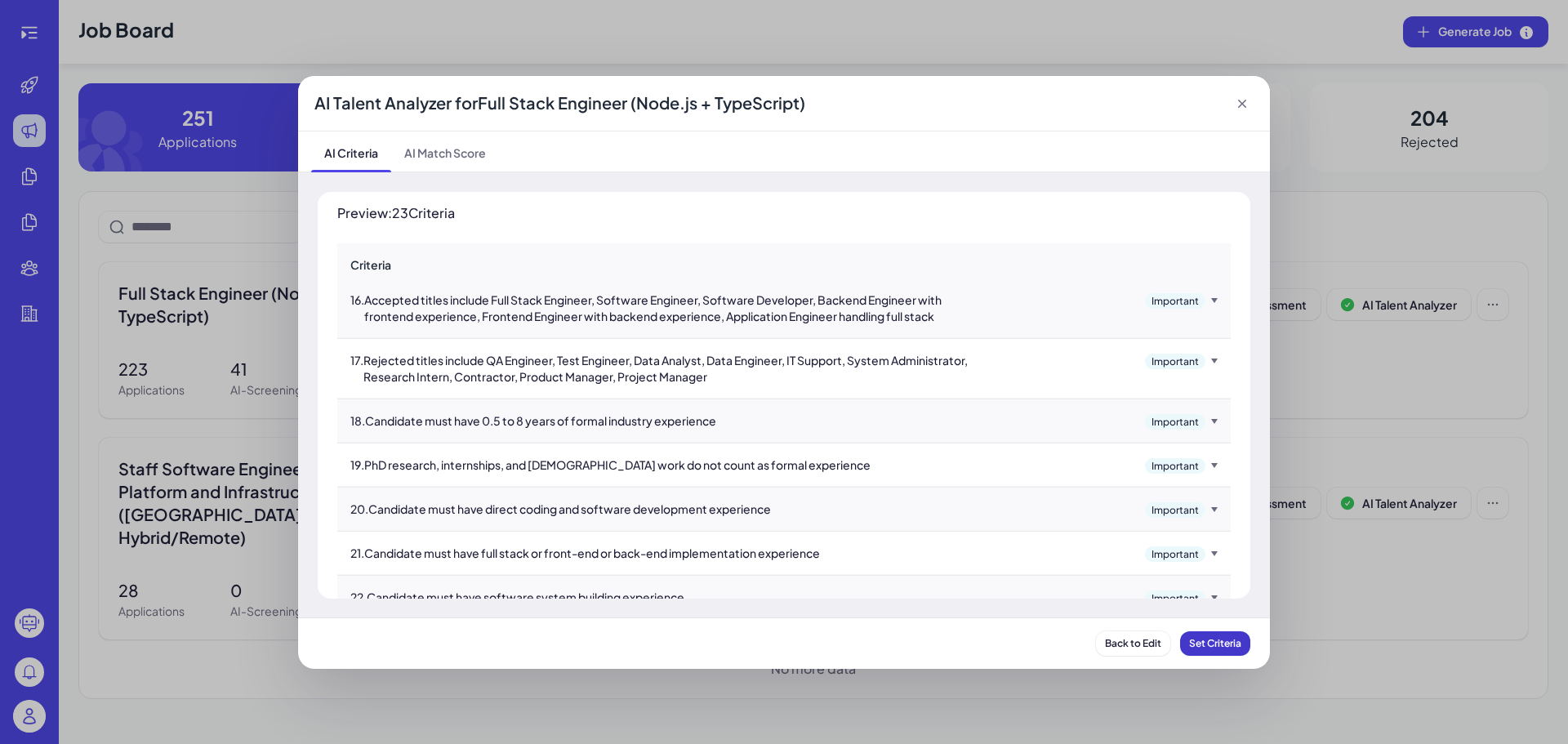
click at [1195, 643] on span "Set Criteria" at bounding box center [1215, 643] width 52 height 12
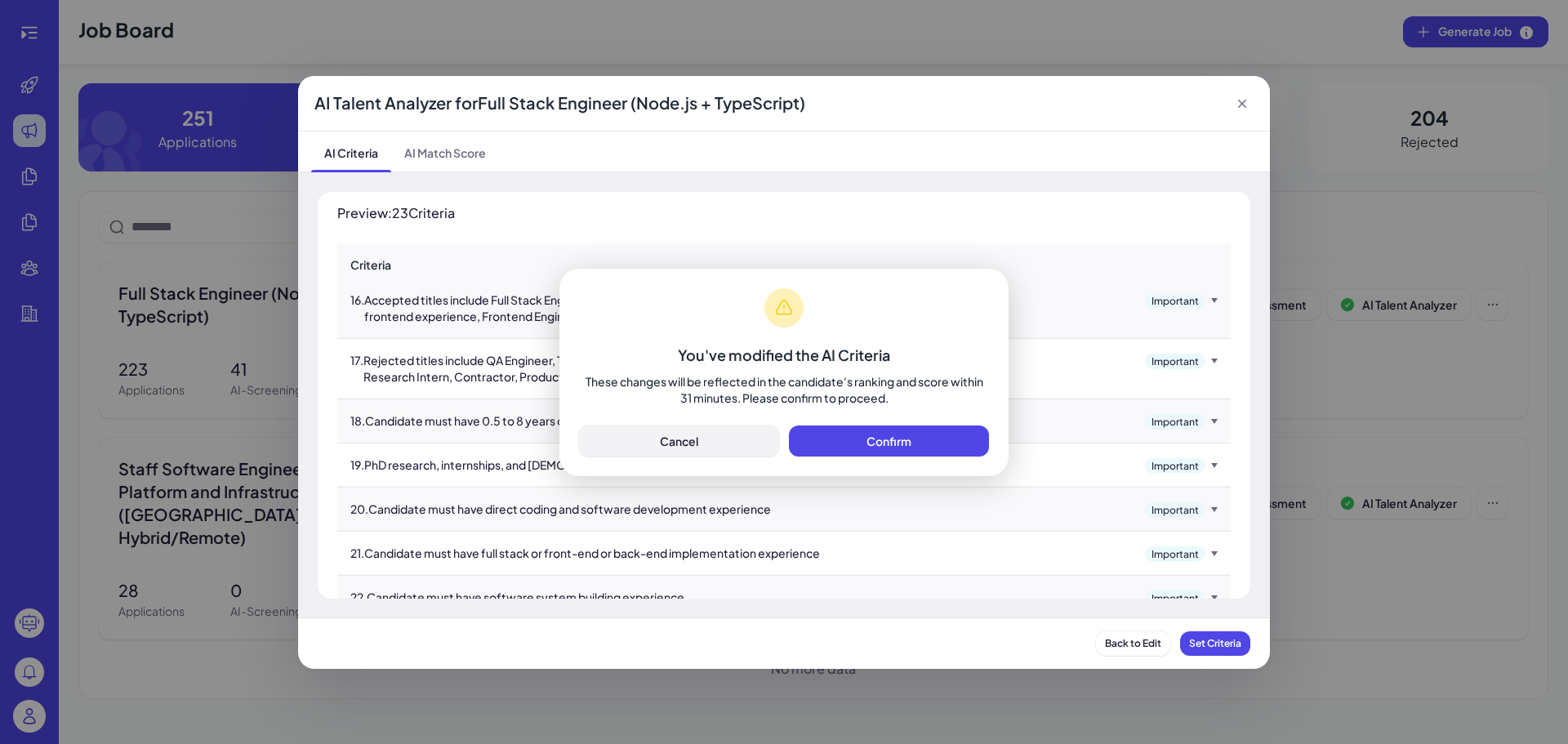
click at [699, 445] on button "Cancel" at bounding box center [679, 440] width 200 height 31
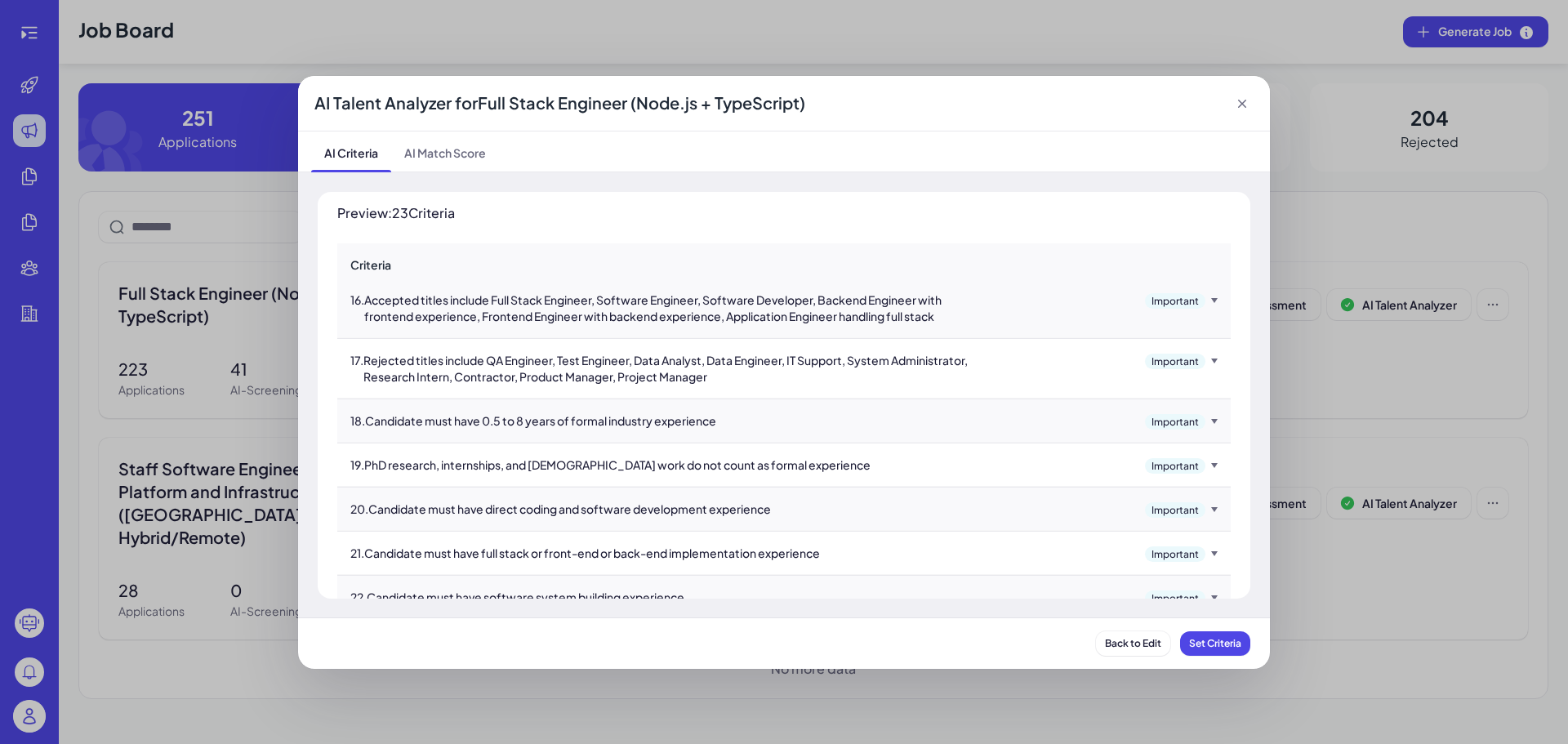
click at [1246, 105] on icon at bounding box center [1242, 103] width 17 height 17
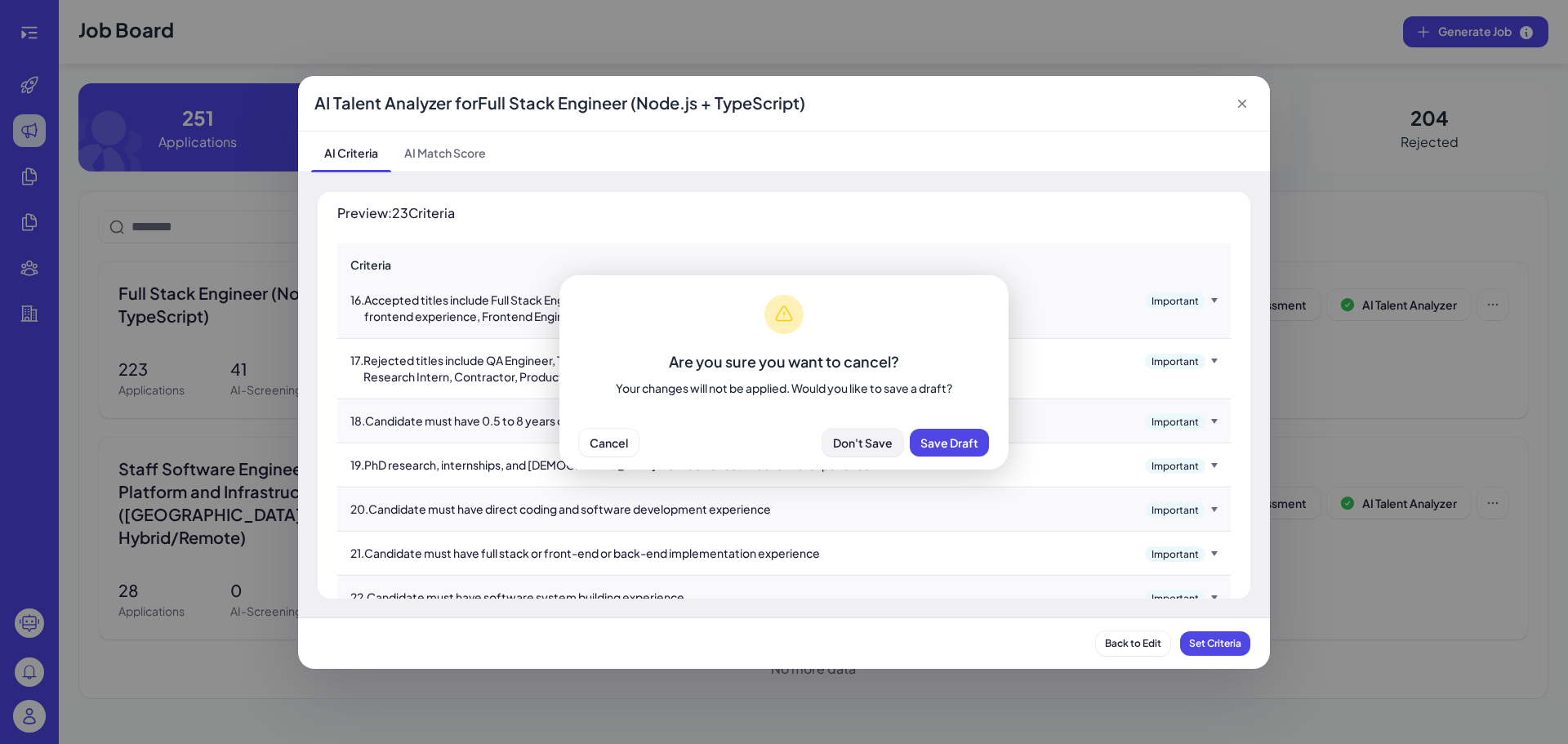
click at [867, 448] on span "Don't Save" at bounding box center [862, 442] width 59 height 15
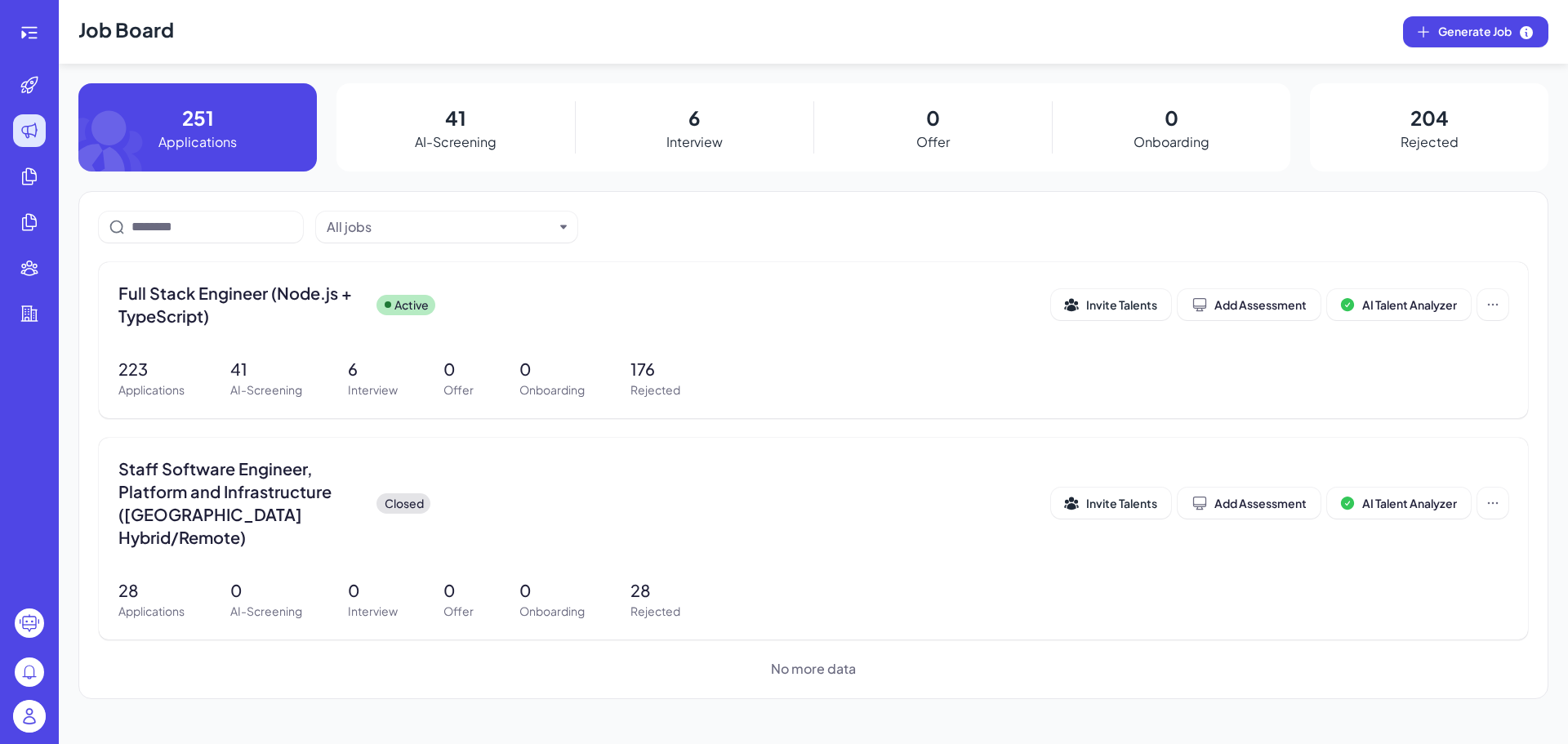
click at [526, 140] on div "41 AI-Screening" at bounding box center [456, 127] width 239 height 88
click at [424, 124] on div "41 AI-Screening" at bounding box center [456, 127] width 239 height 88
click at [365, 296] on div "Full Stack Engineer (Node.js + TypeScript) Active" at bounding box center [584, 304] width 932 height 45
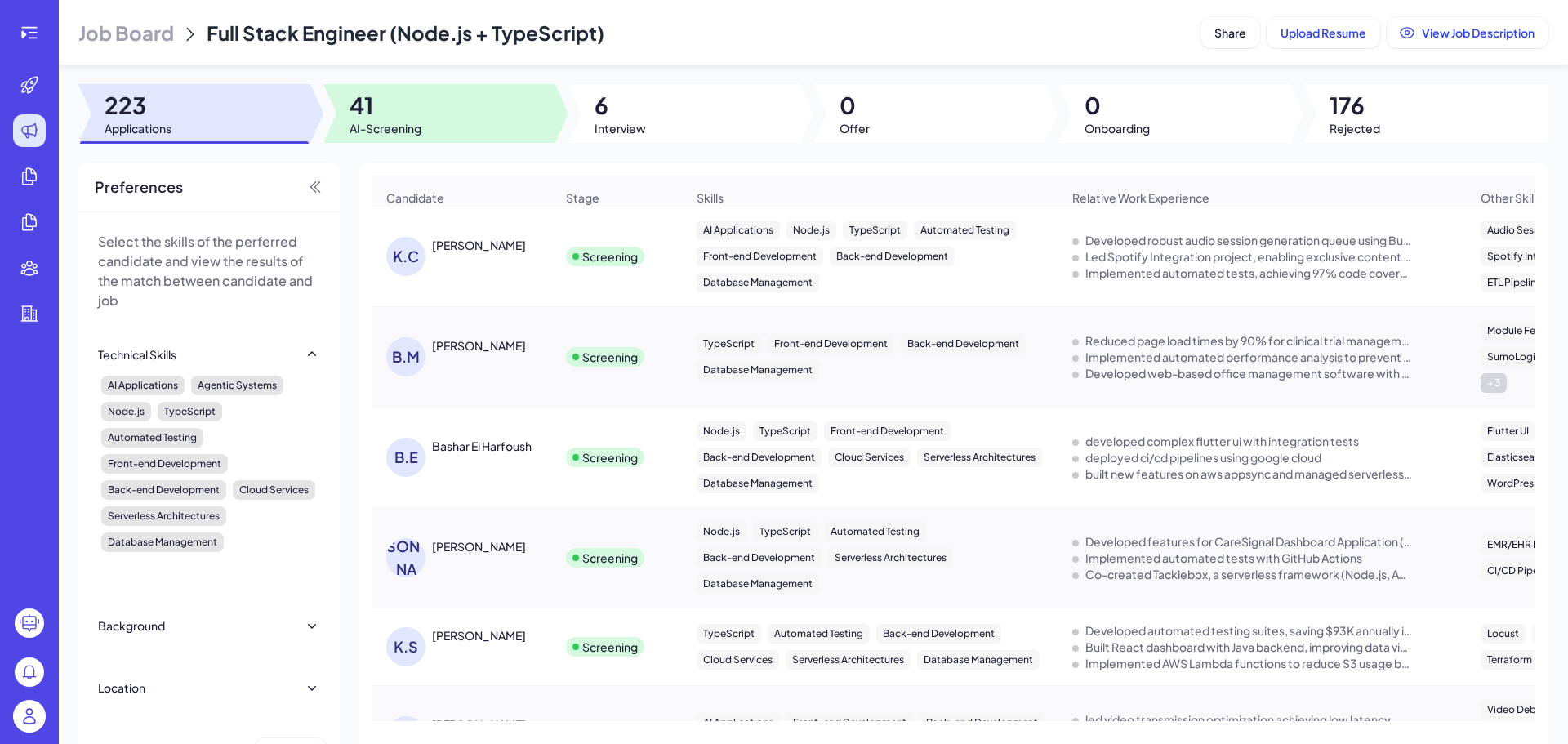
click at [471, 132] on div at bounding box center [439, 113] width 232 height 59
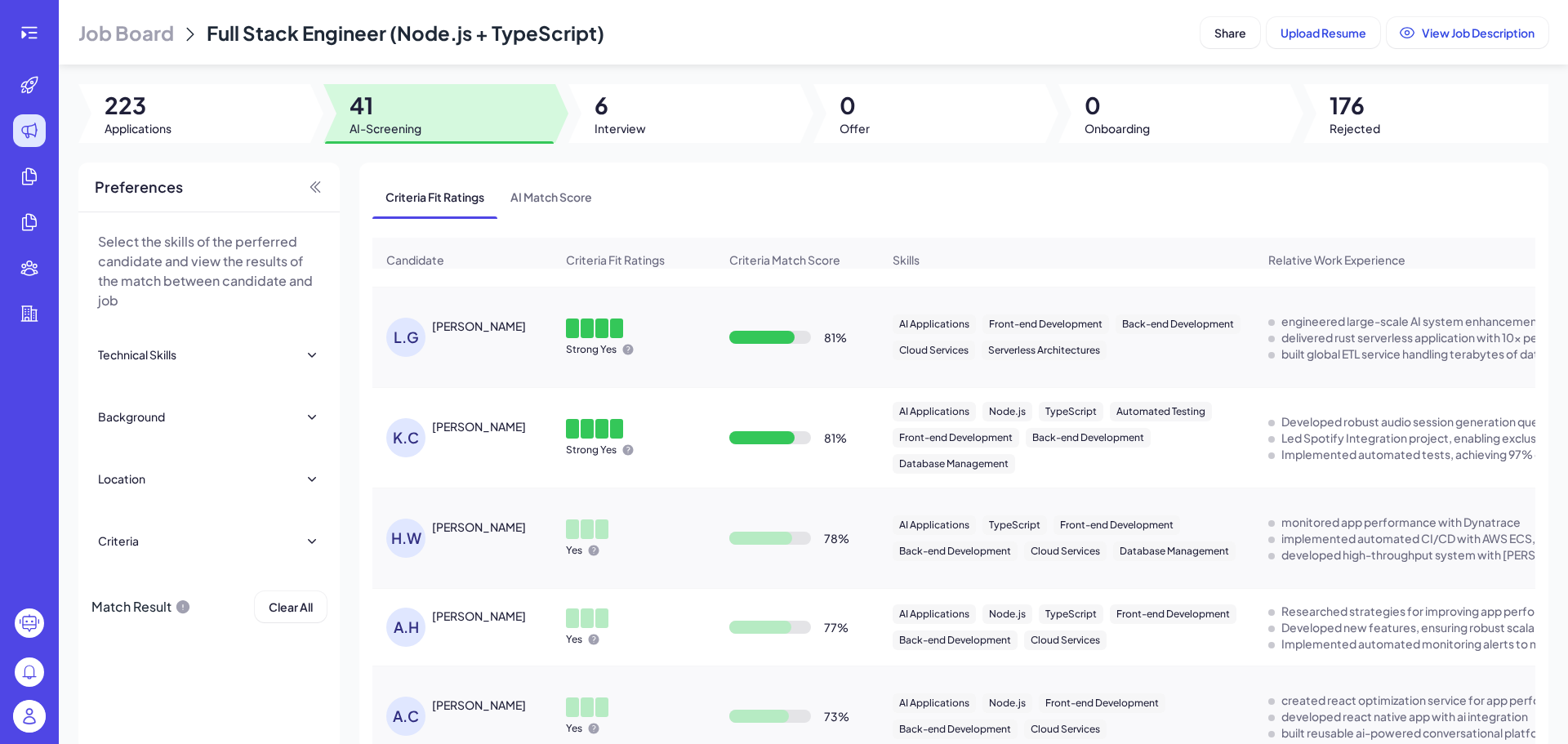
scroll to position [326, 0]
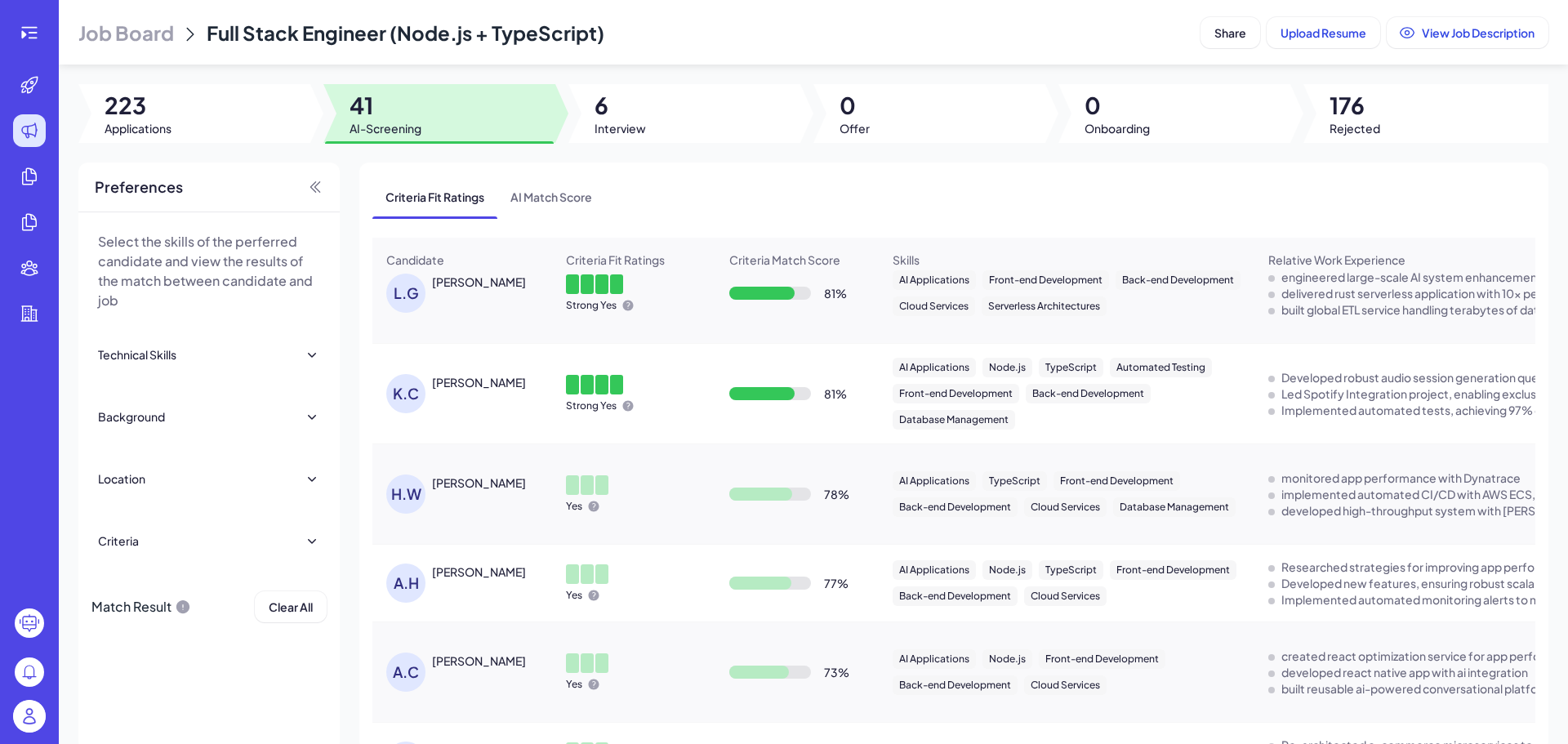
click at [467, 490] on div "[PERSON_NAME]" at bounding box center [478, 482] width 94 height 17
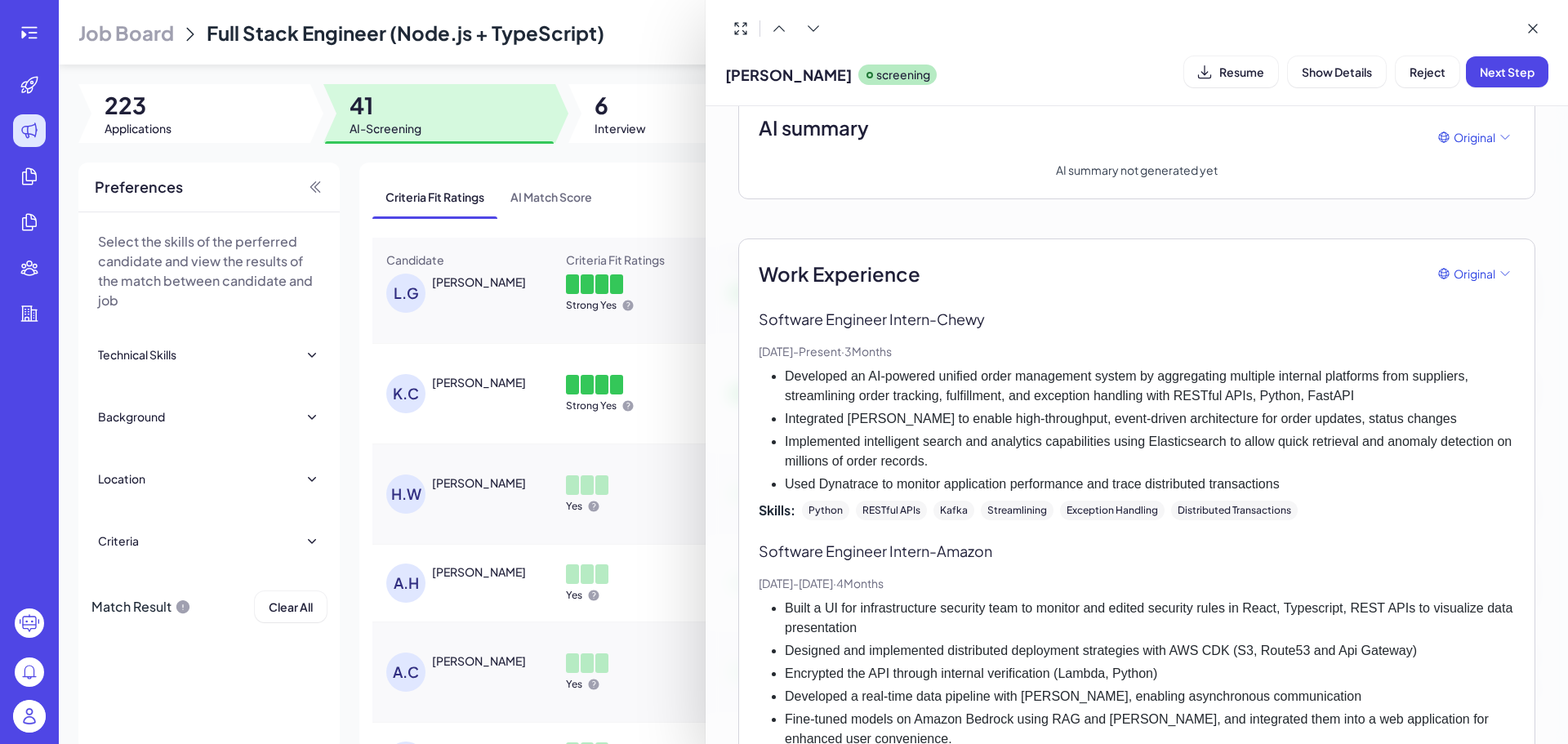
scroll to position [163, 0]
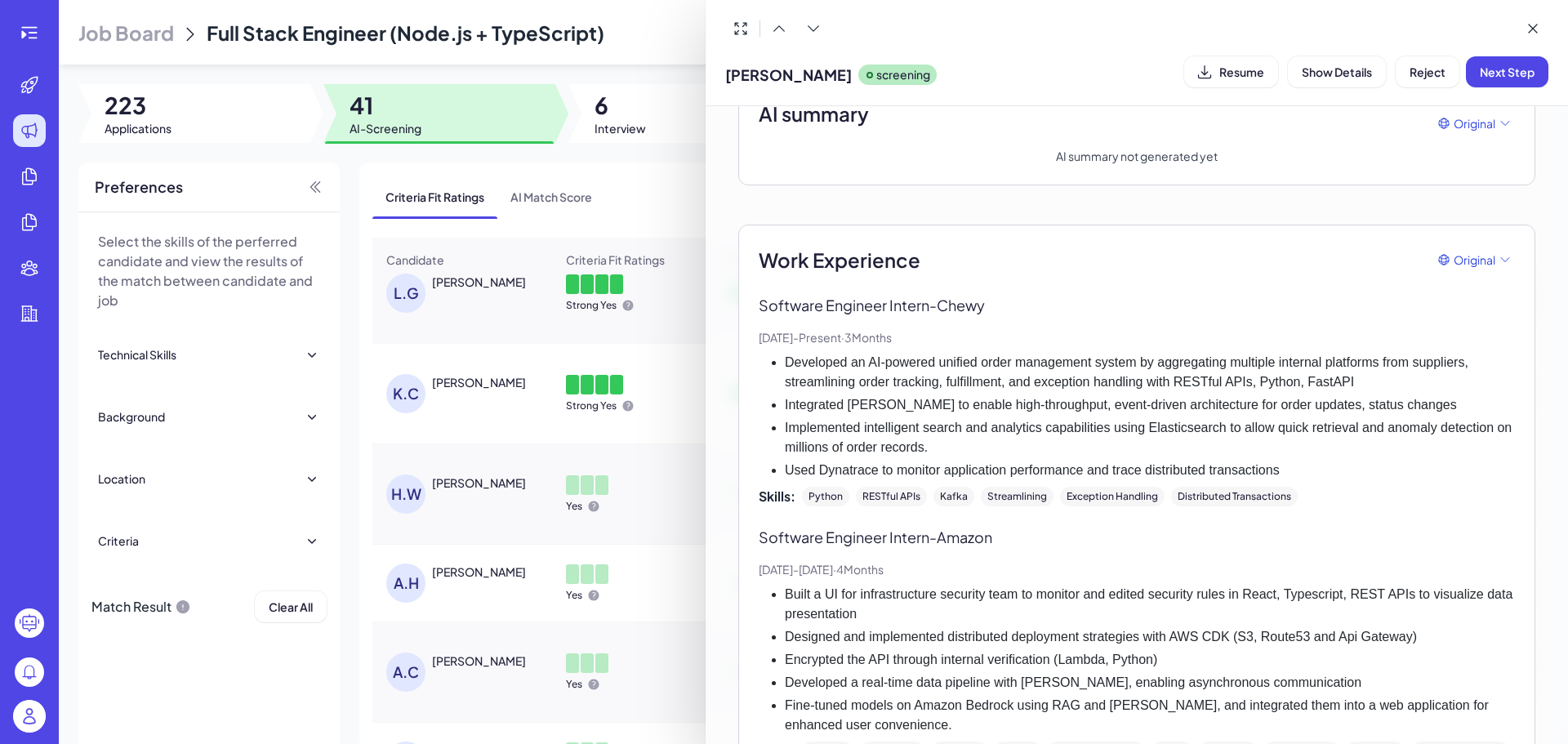
click at [475, 574] on div at bounding box center [784, 372] width 1568 height 744
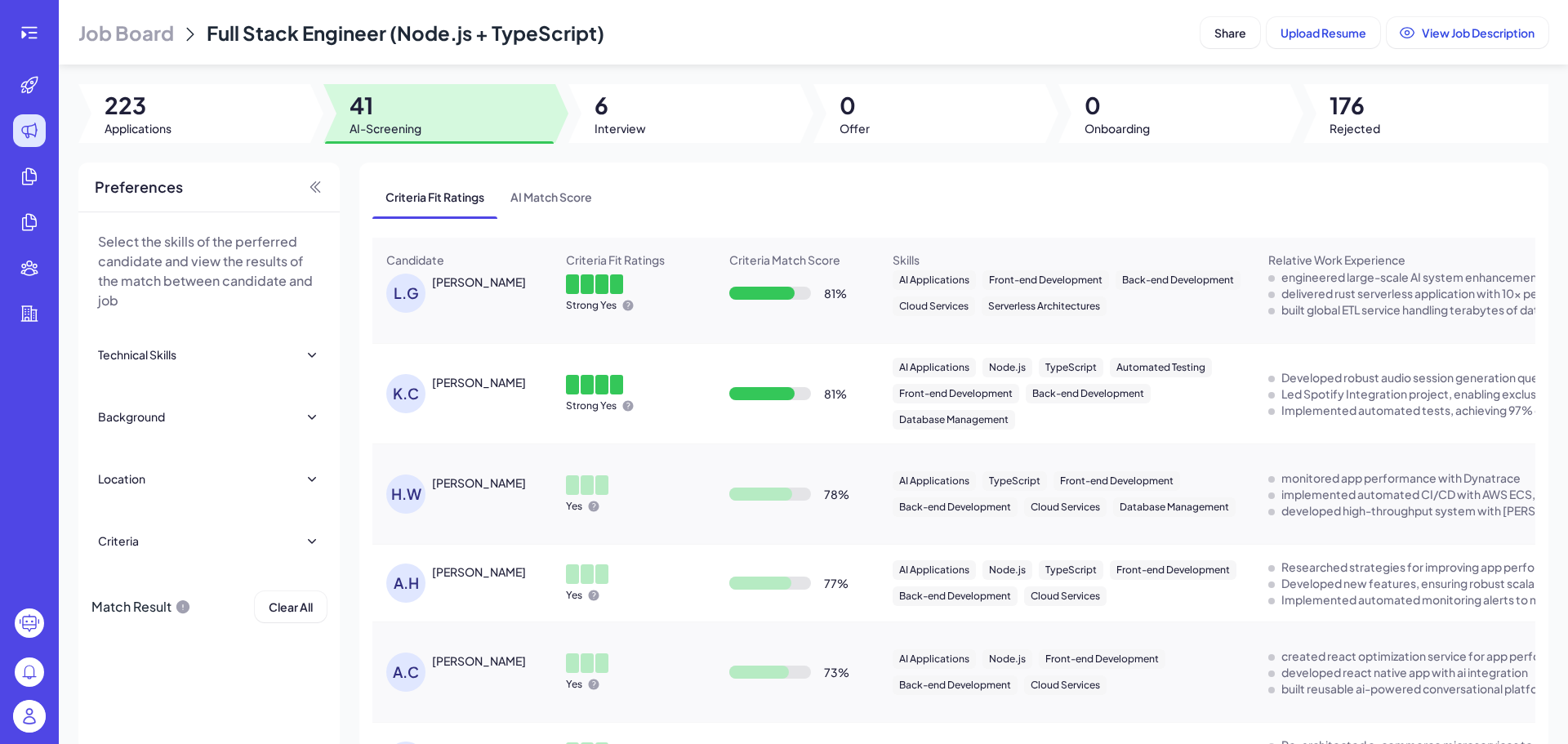
click at [478, 574] on div "[PERSON_NAME]" at bounding box center [478, 571] width 94 height 17
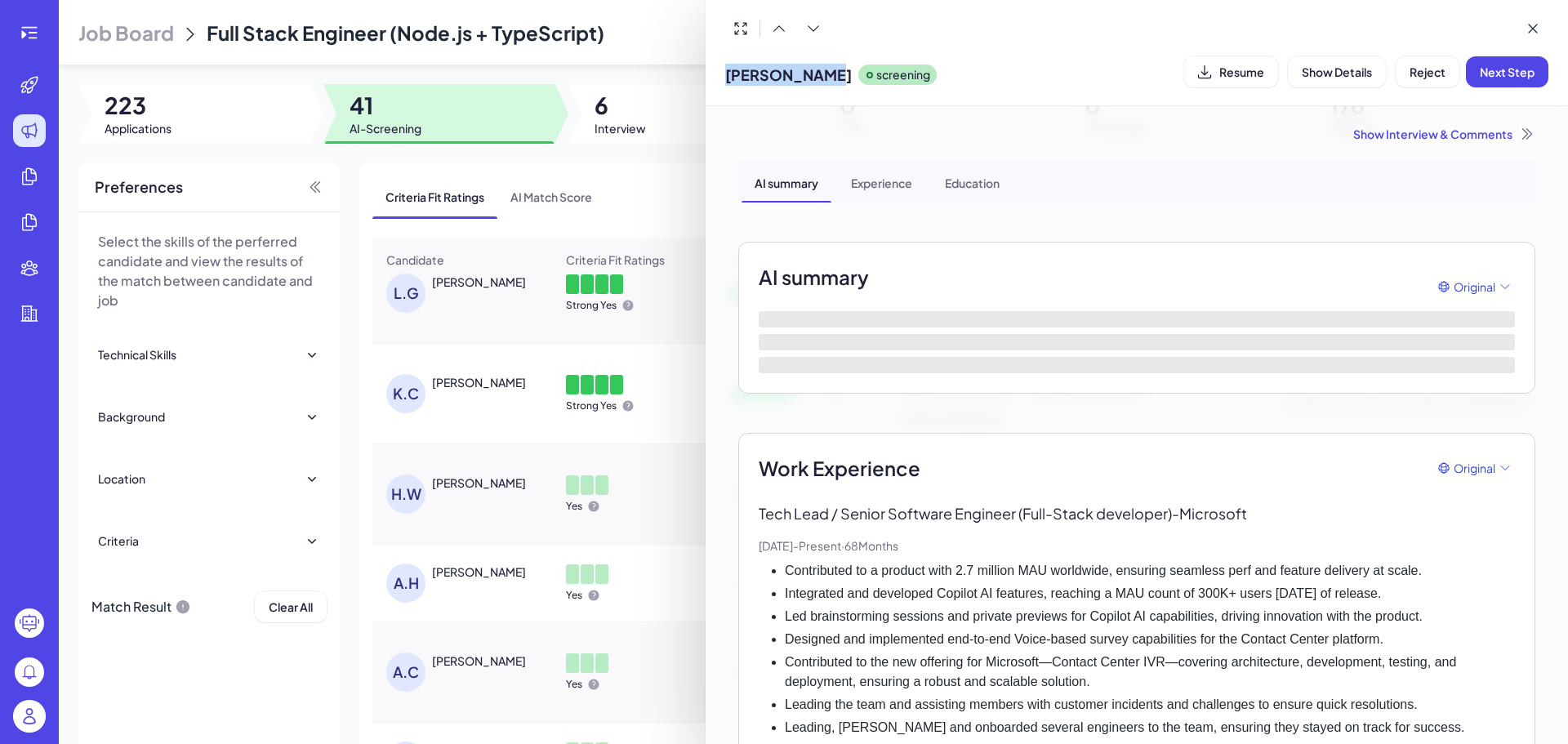
drag, startPoint x: 730, startPoint y: 75, endPoint x: 834, endPoint y: 76, distance: 104.0
click at [834, 76] on span "[PERSON_NAME]" at bounding box center [788, 74] width 127 height 22
copy span "[PERSON_NAME]"
click at [1533, 29] on icon at bounding box center [1532, 28] width 17 height 17
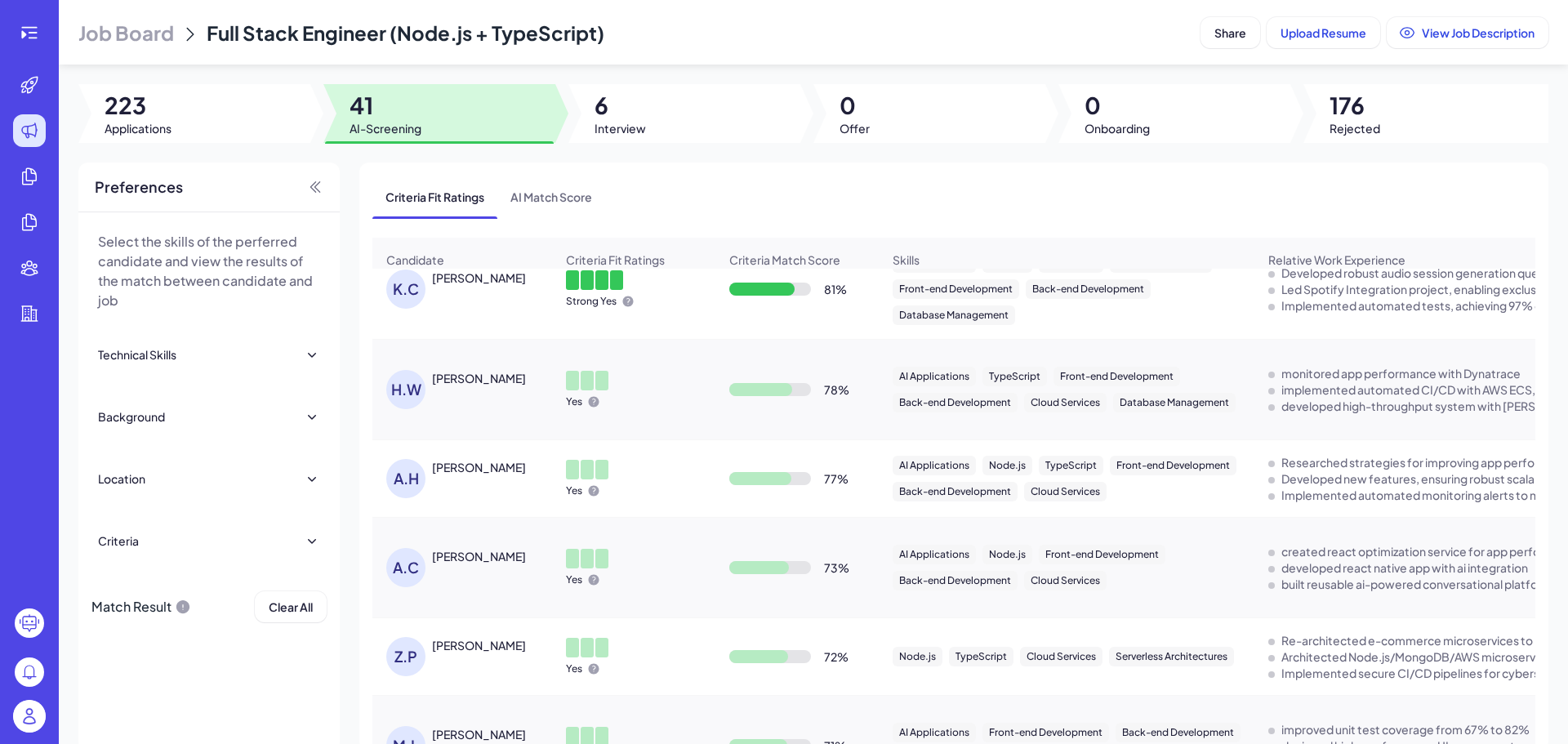
scroll to position [452, 0]
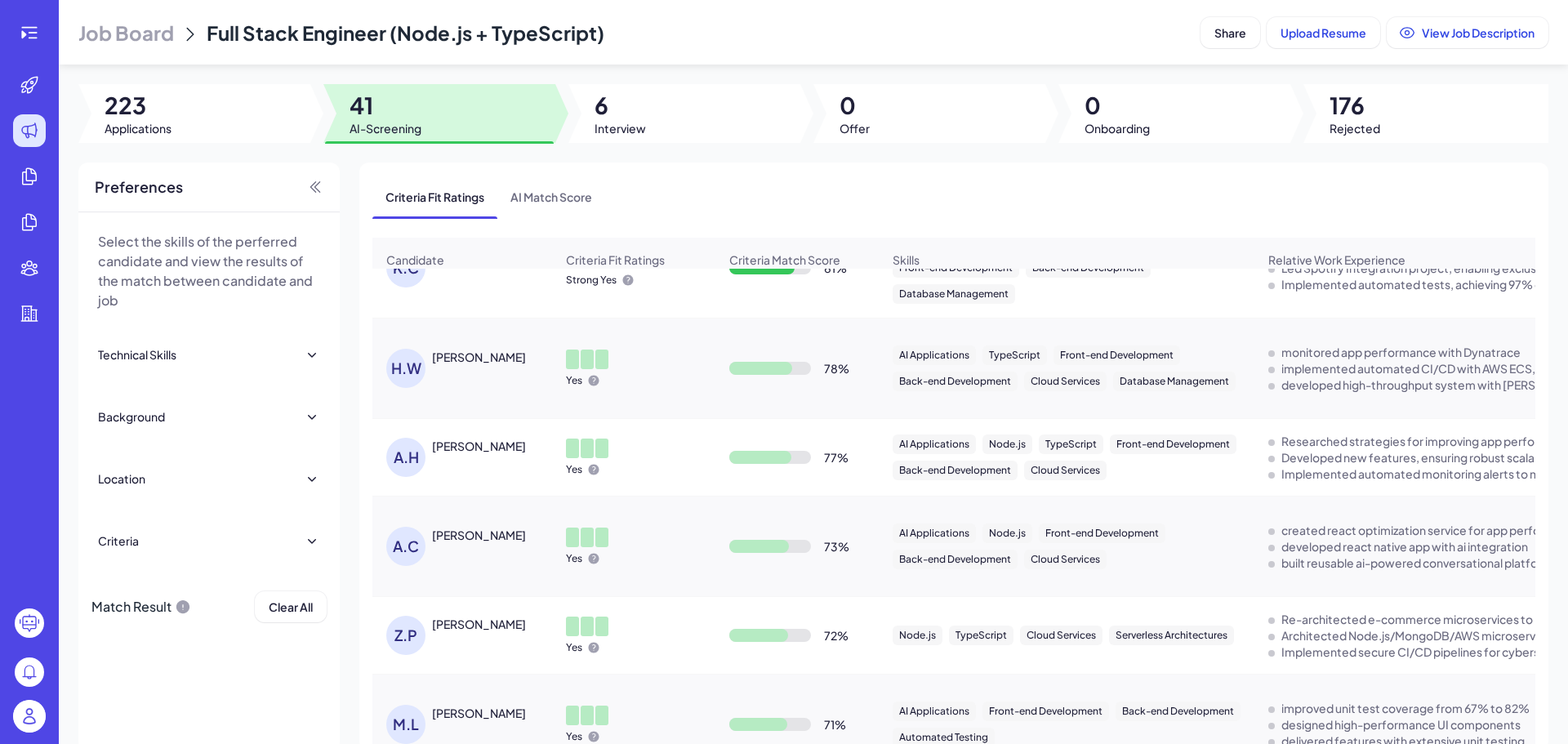
click at [622, 468] on div "Yes" at bounding box center [633, 456] width 162 height 64
click at [1299, 465] on div "Developed new features, ensuring robust scalable solutions." at bounding box center [1443, 457] width 324 height 17
click at [473, 453] on div "[PERSON_NAME]" at bounding box center [478, 445] width 94 height 17
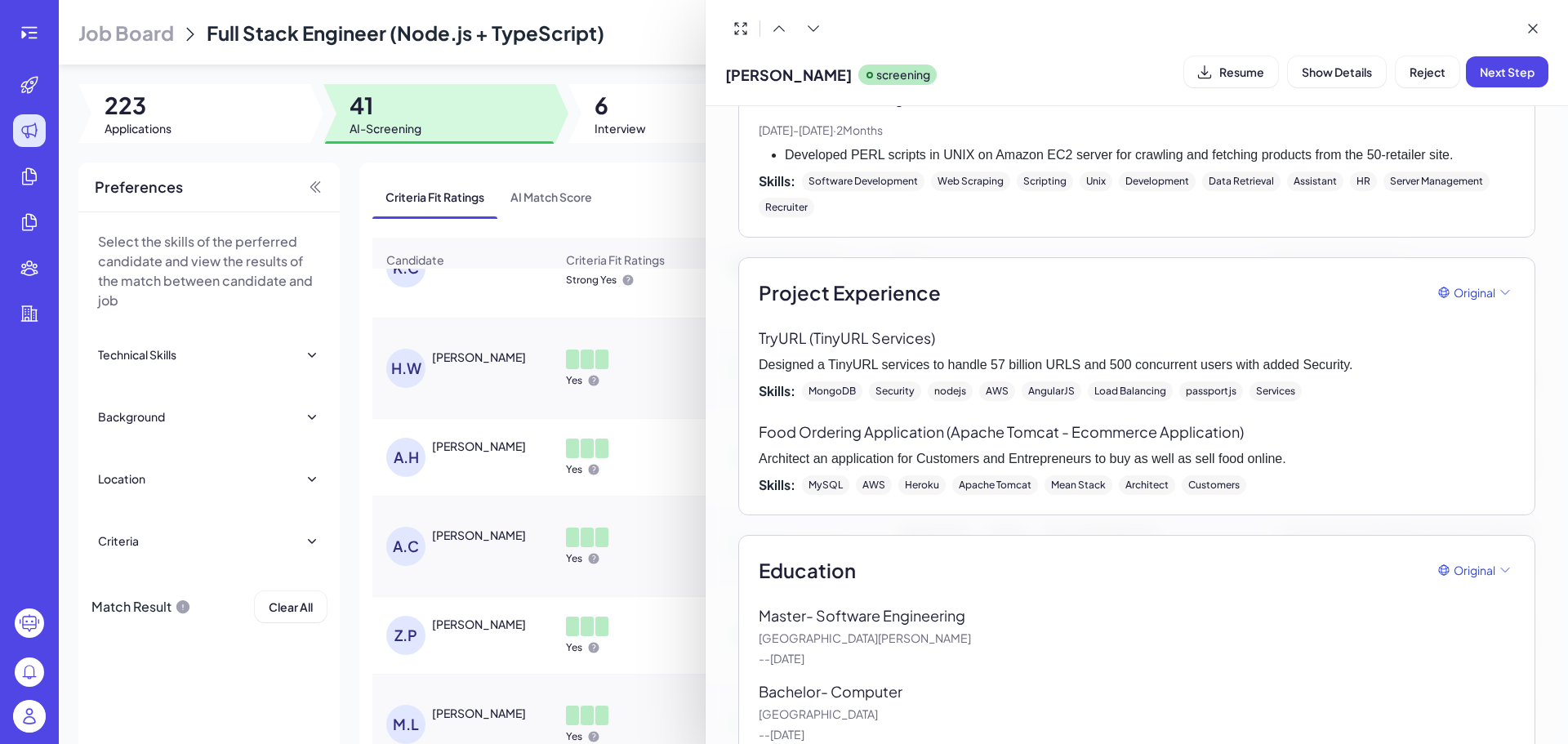
scroll to position [1216, 0]
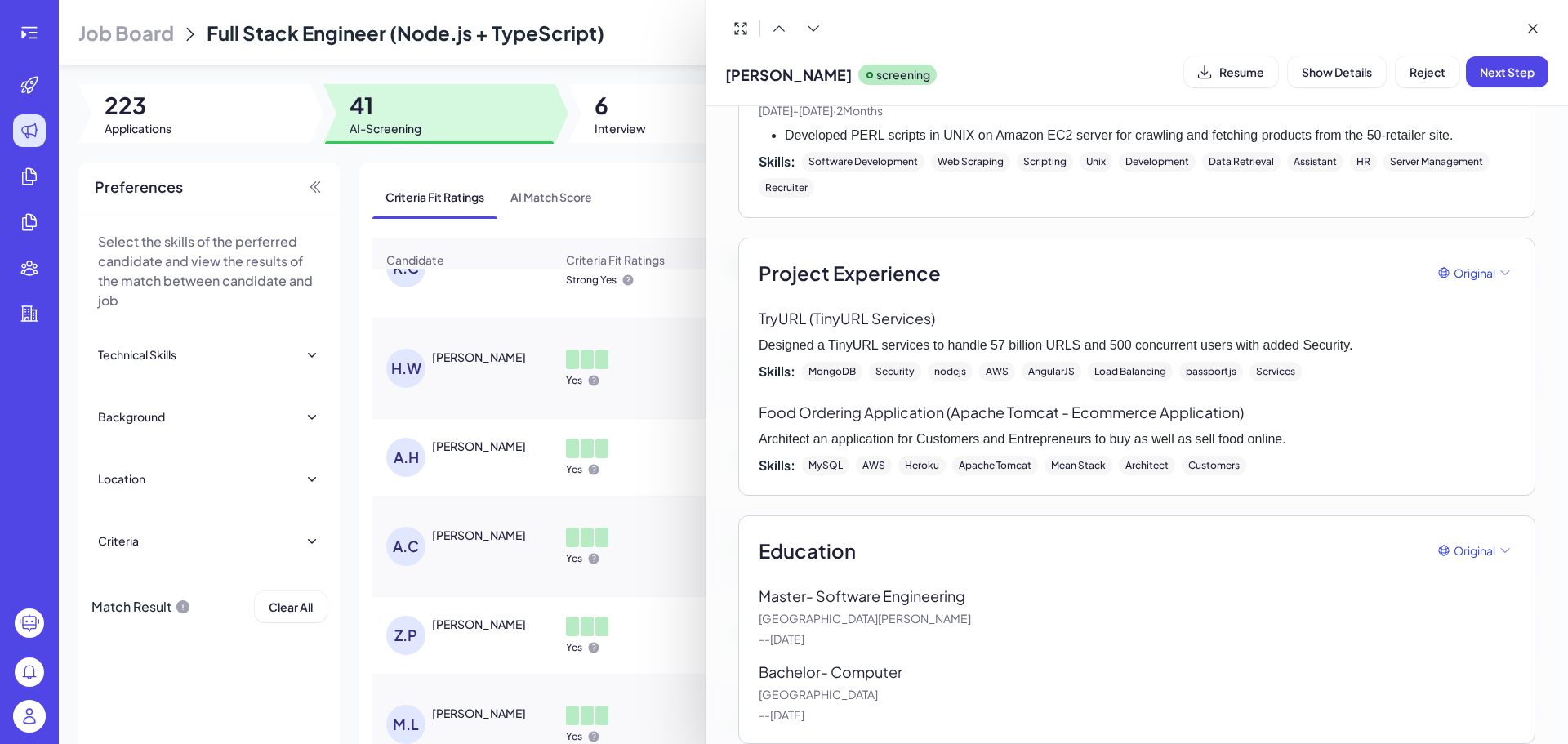
click at [604, 424] on div at bounding box center [784, 372] width 1568 height 744
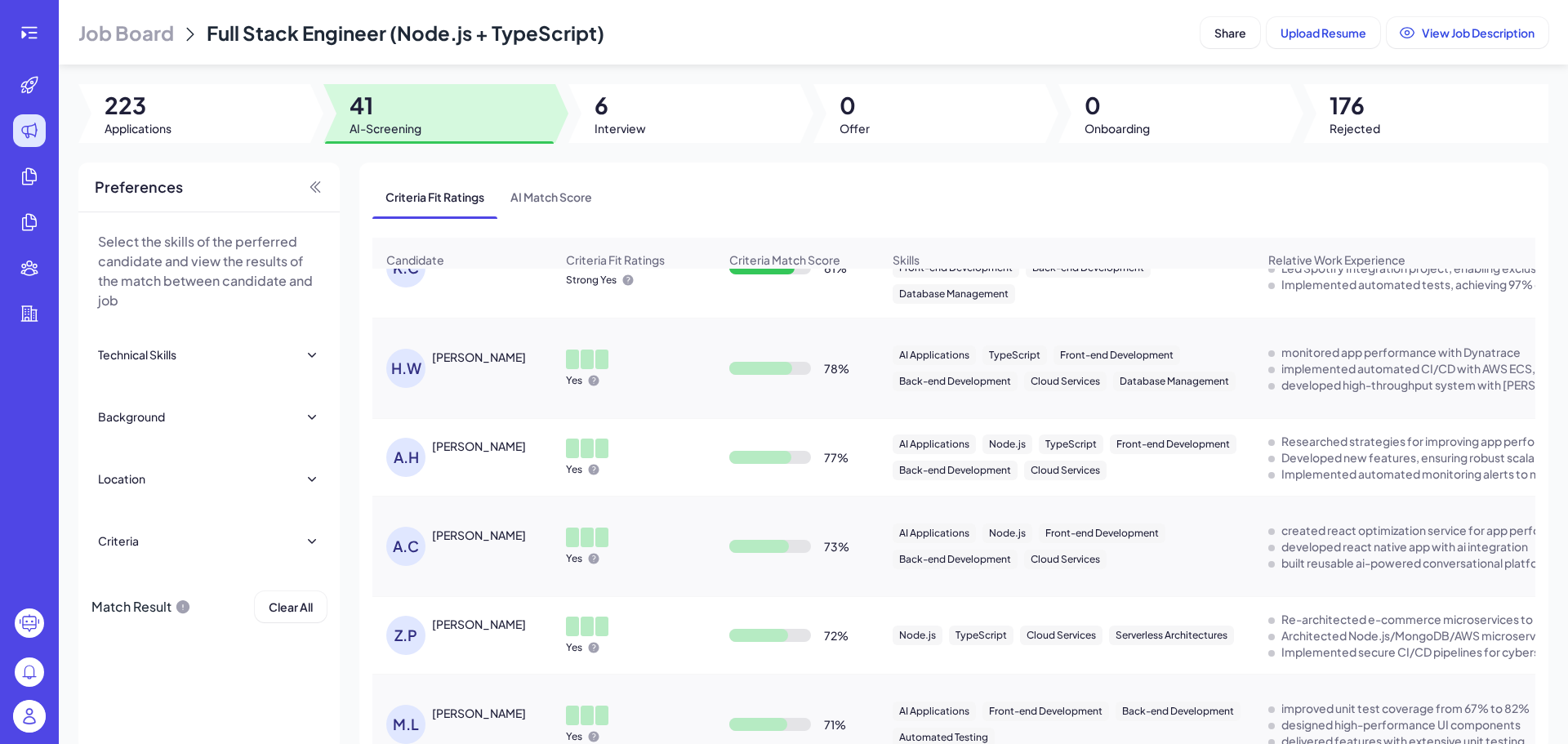
scroll to position [534, 0]
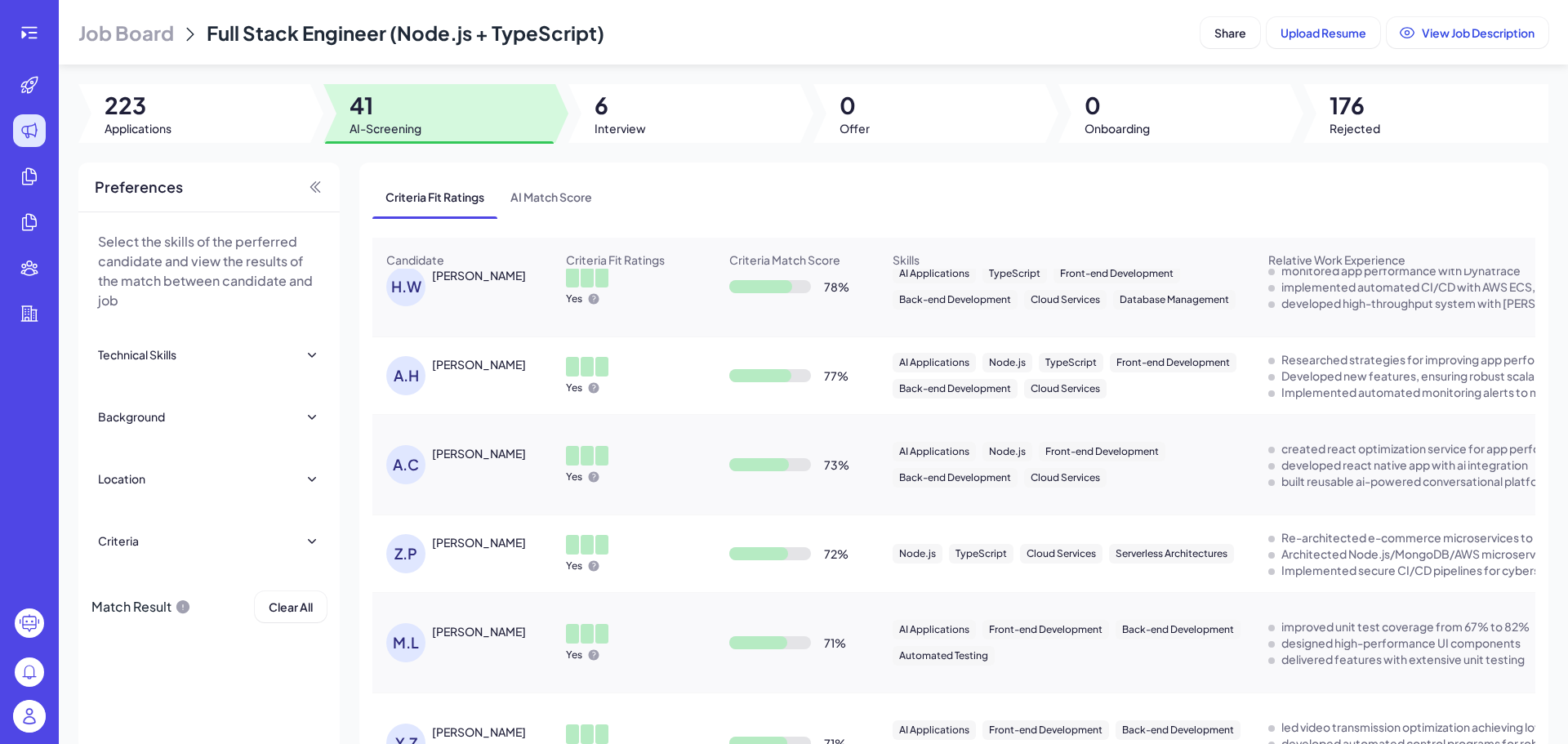
click at [491, 462] on div "[PERSON_NAME]" at bounding box center [478, 453] width 94 height 17
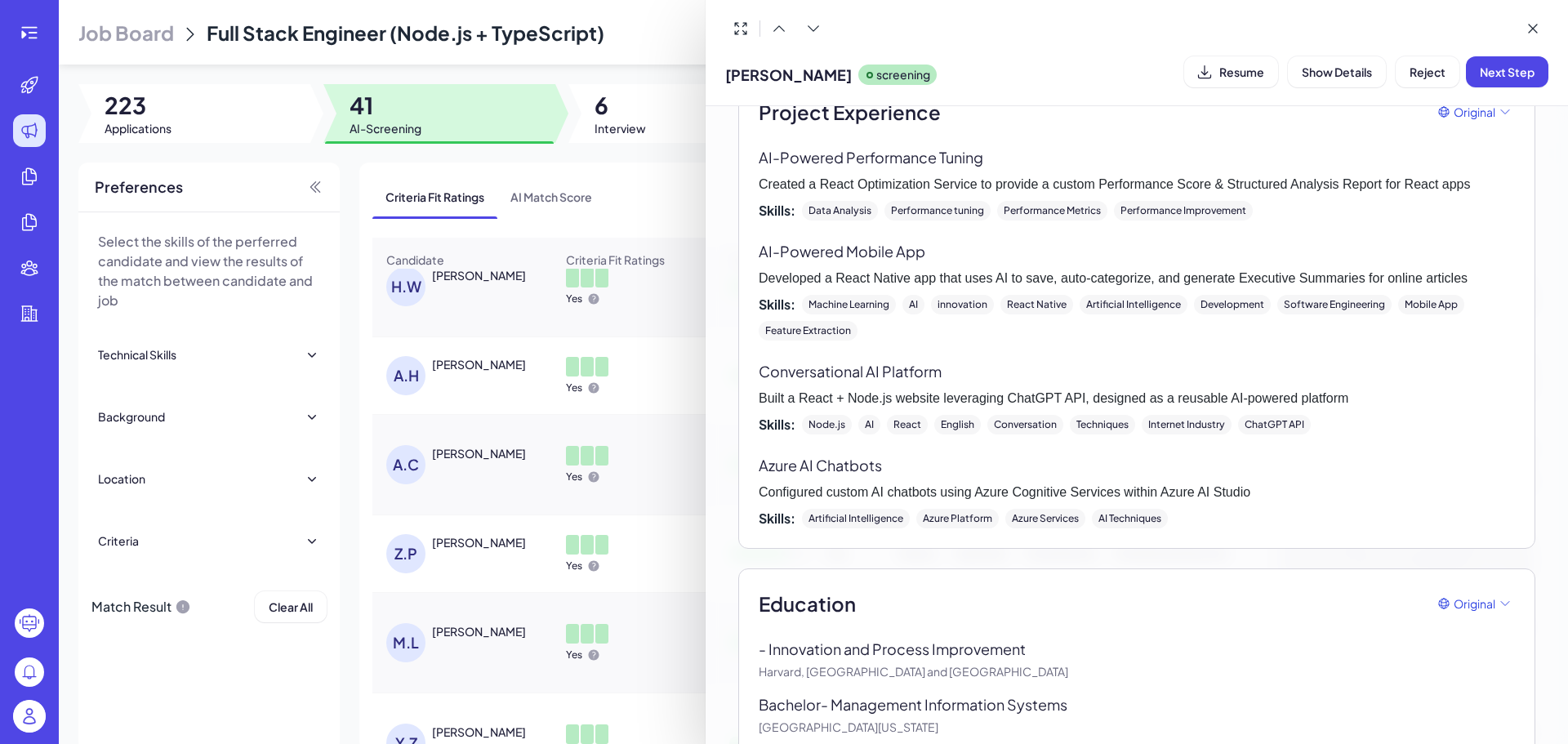
scroll to position [0, 0]
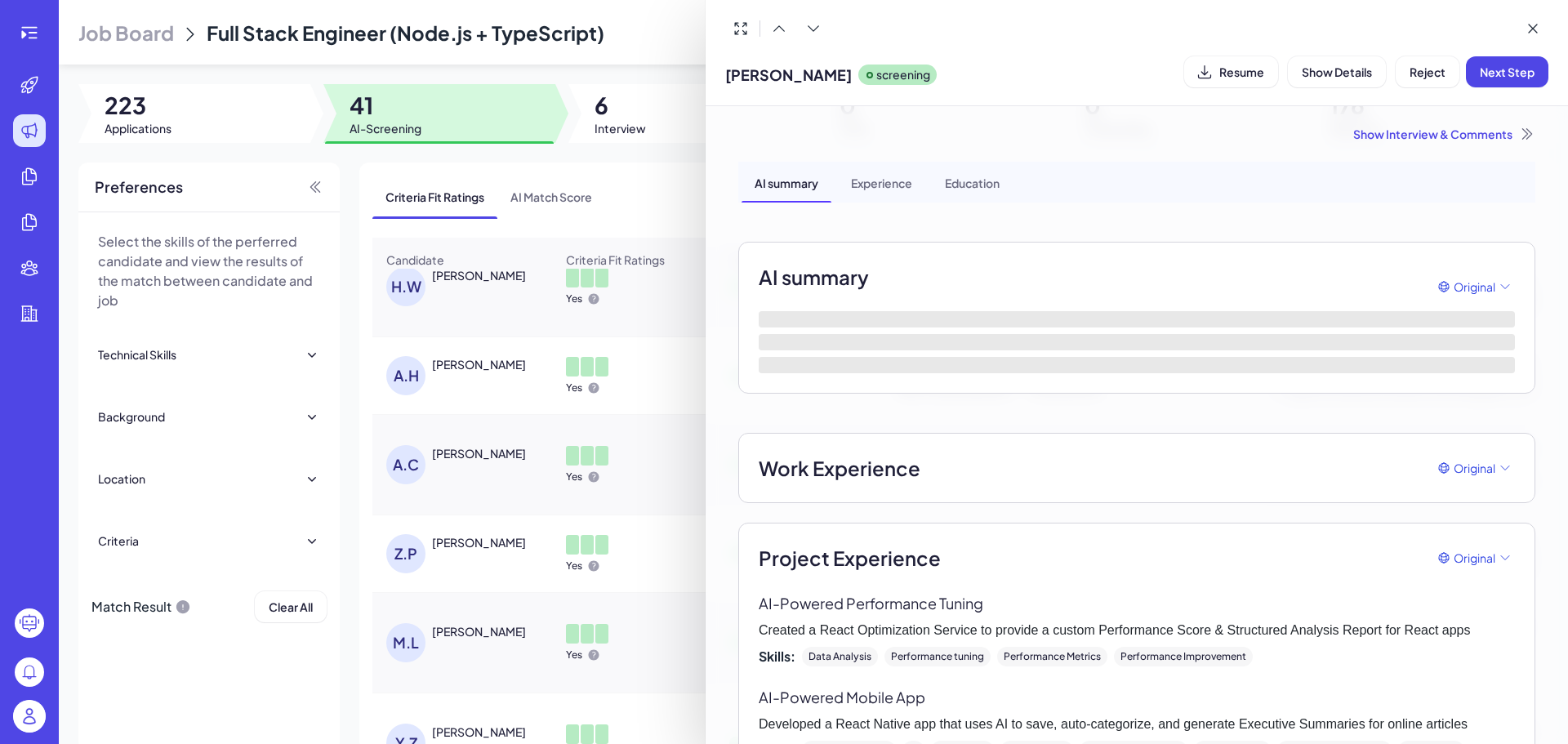
drag, startPoint x: 850, startPoint y: 71, endPoint x: 718, endPoint y: 58, distance: 132.6
click at [718, 58] on div "[PERSON_NAME] screening Resume Show Details Reject Next Step" at bounding box center [1137, 52] width 862 height 106
copy span "[PERSON_NAME]"
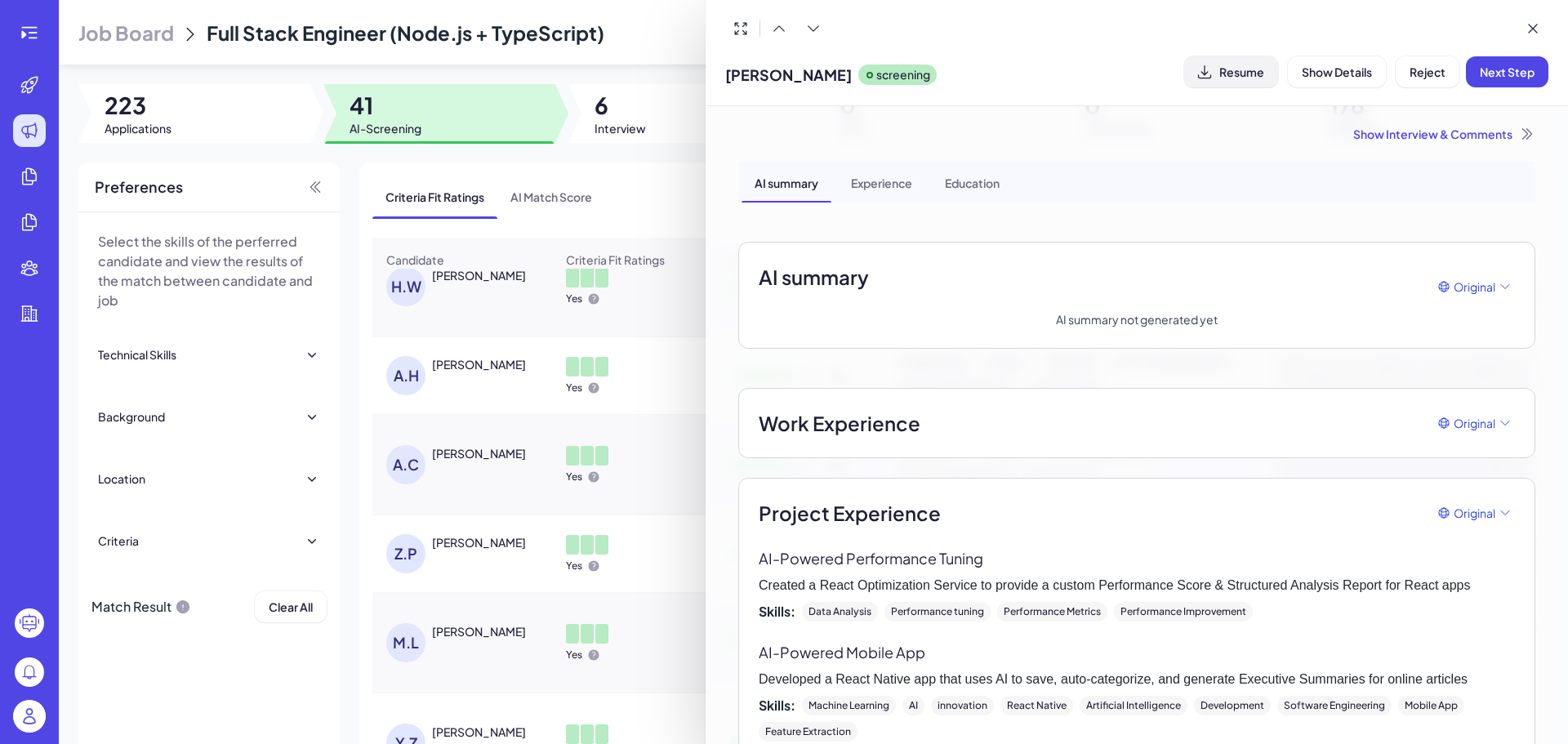
click at [1242, 69] on span "Resume" at bounding box center [1241, 72] width 45 height 15
click at [1013, 190] on div "Education" at bounding box center [972, 182] width 80 height 41
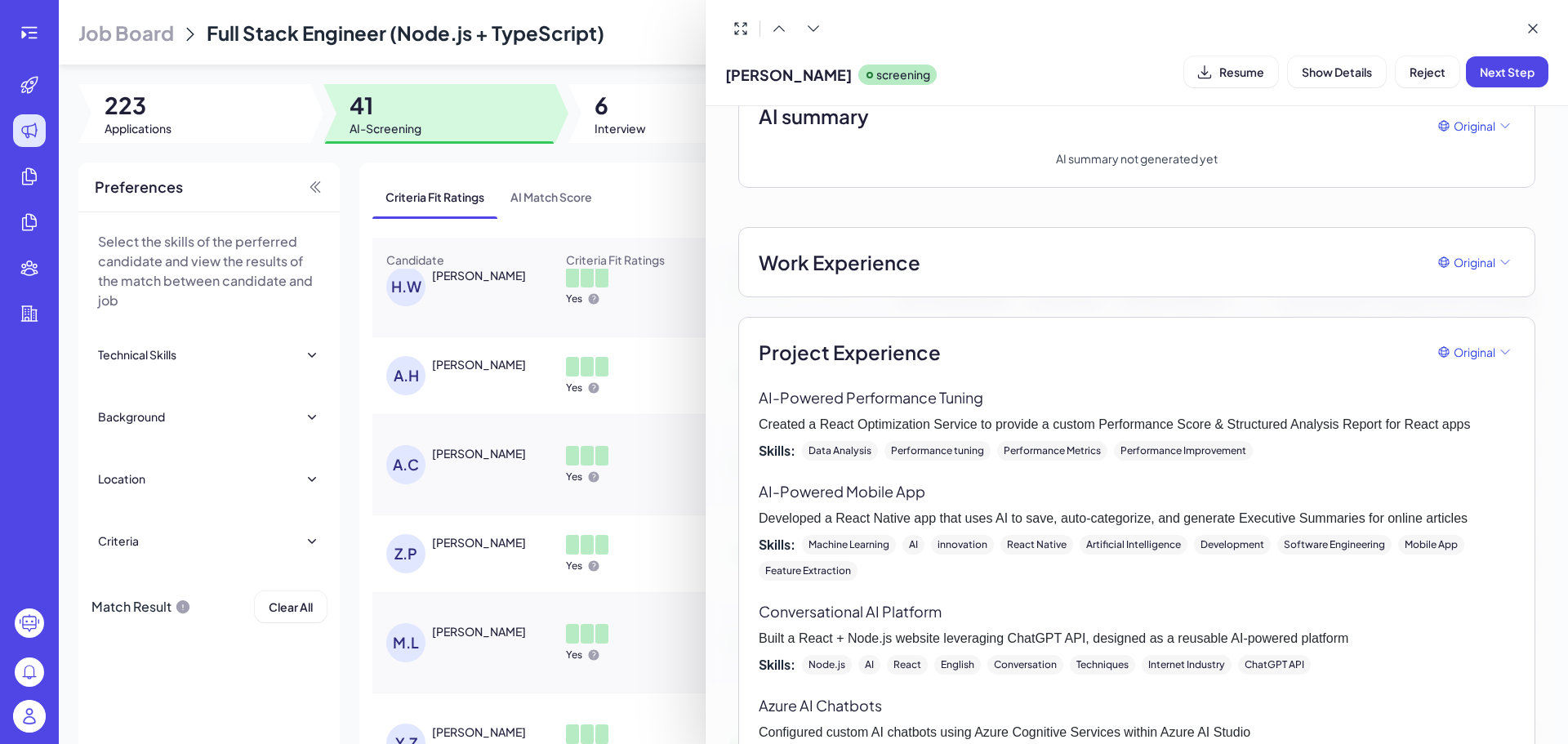
scroll to position [163, 0]
click at [668, 425] on div at bounding box center [784, 372] width 1568 height 744
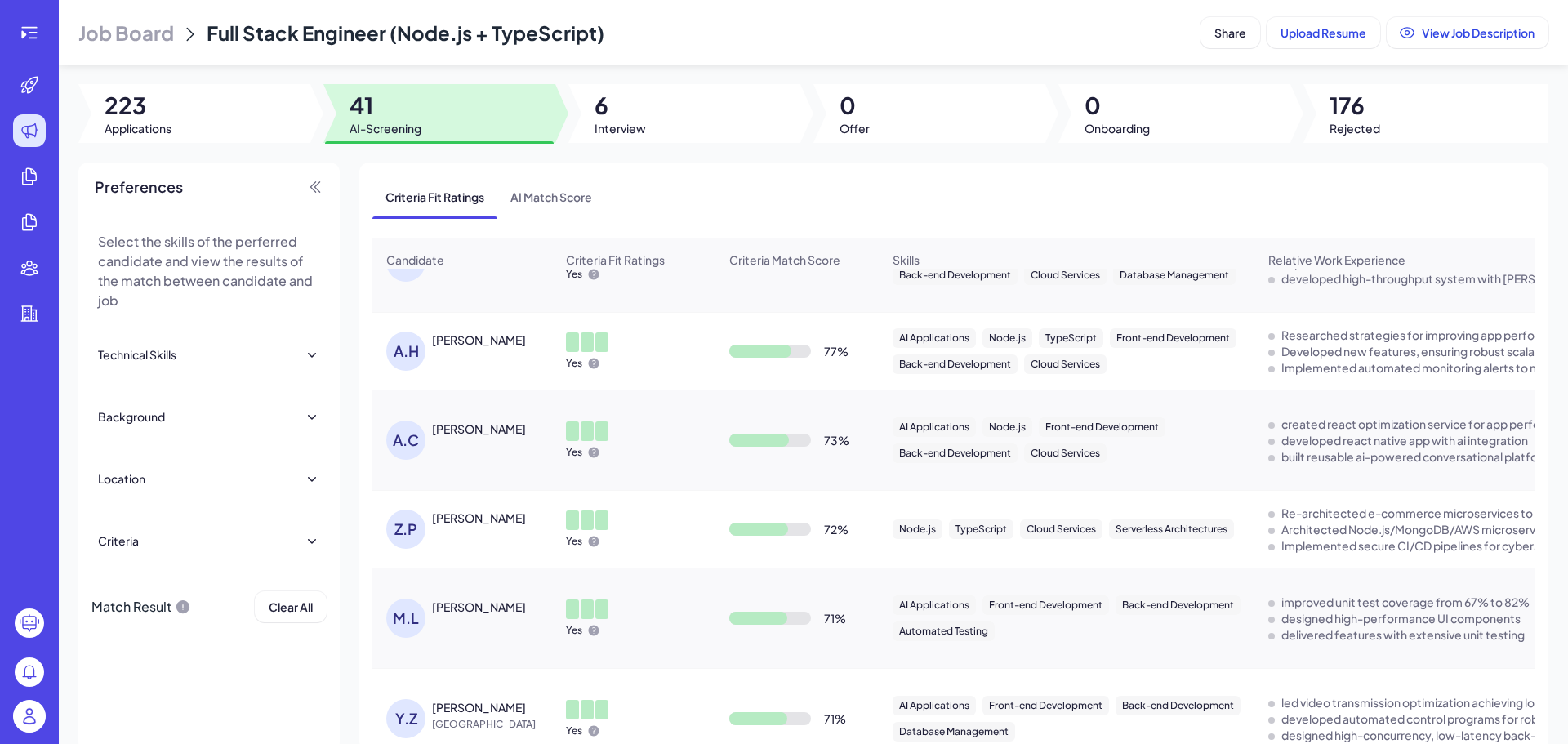
scroll to position [615, 0]
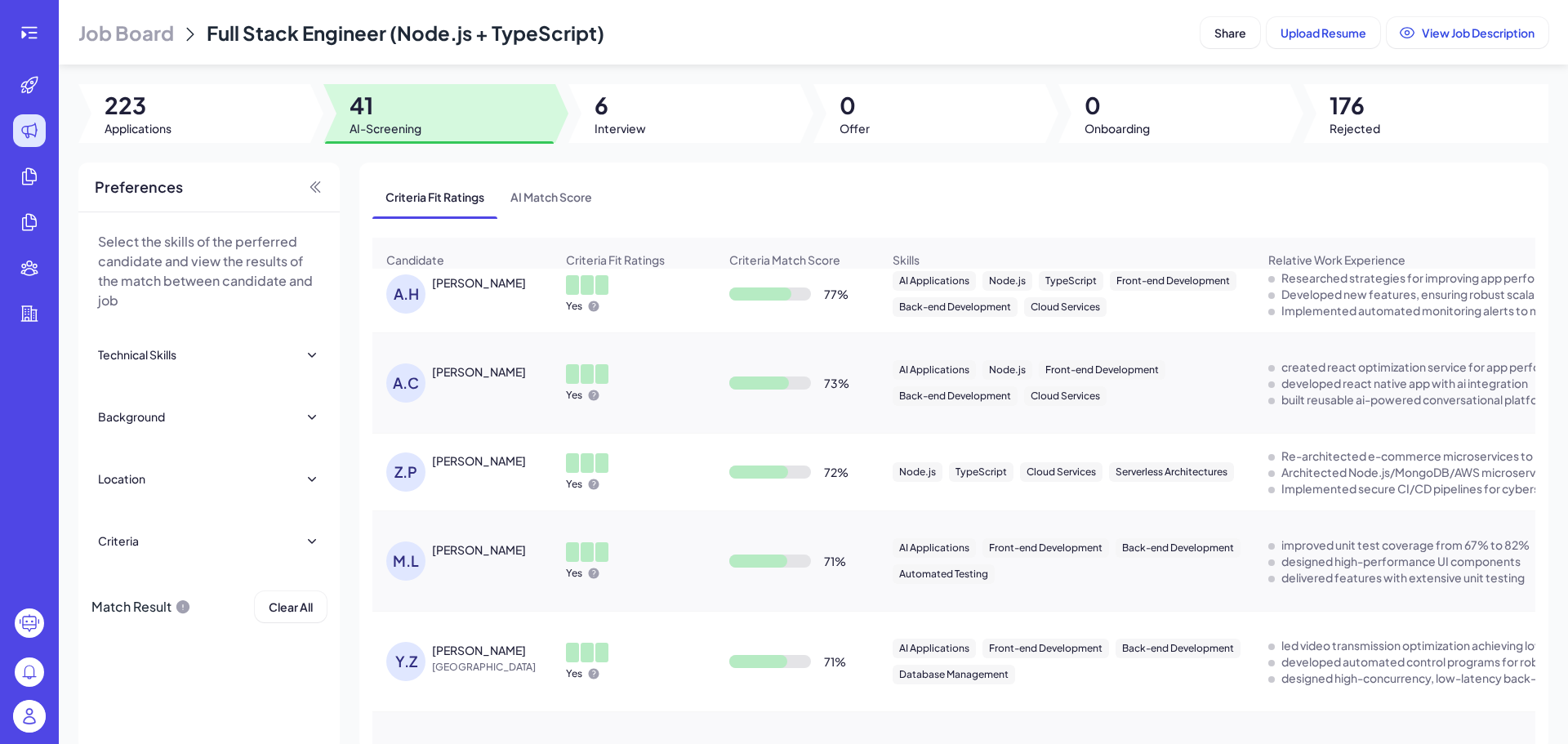
click at [516, 379] on div "[PERSON_NAME]" at bounding box center [478, 371] width 94 height 17
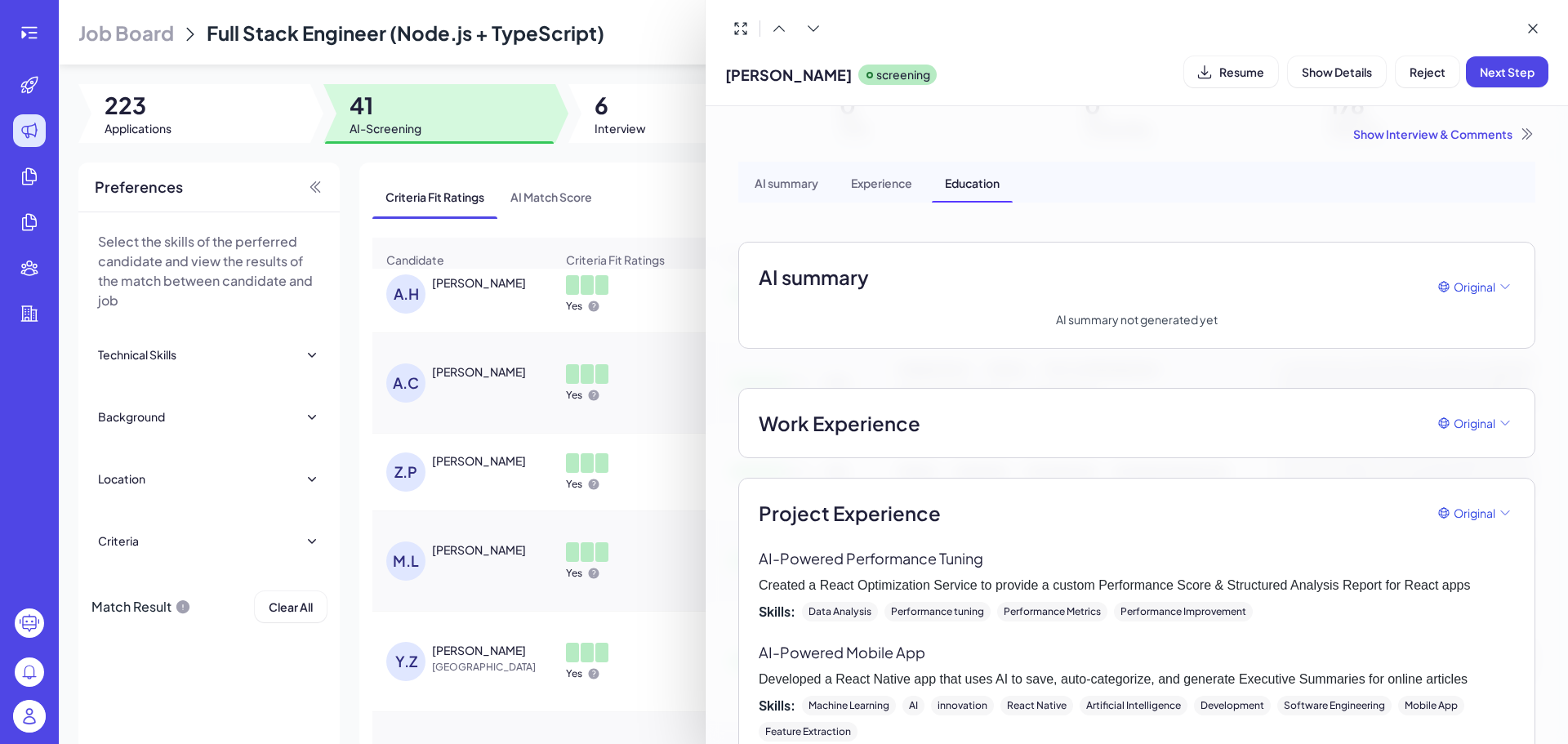
drag, startPoint x: 854, startPoint y: 80, endPoint x: 727, endPoint y: 81, distance: 127.0
click at [727, 81] on div "[PERSON_NAME] screening" at bounding box center [831, 72] width 212 height 42
copy span "[PERSON_NAME]"
click at [512, 624] on div at bounding box center [784, 372] width 1568 height 744
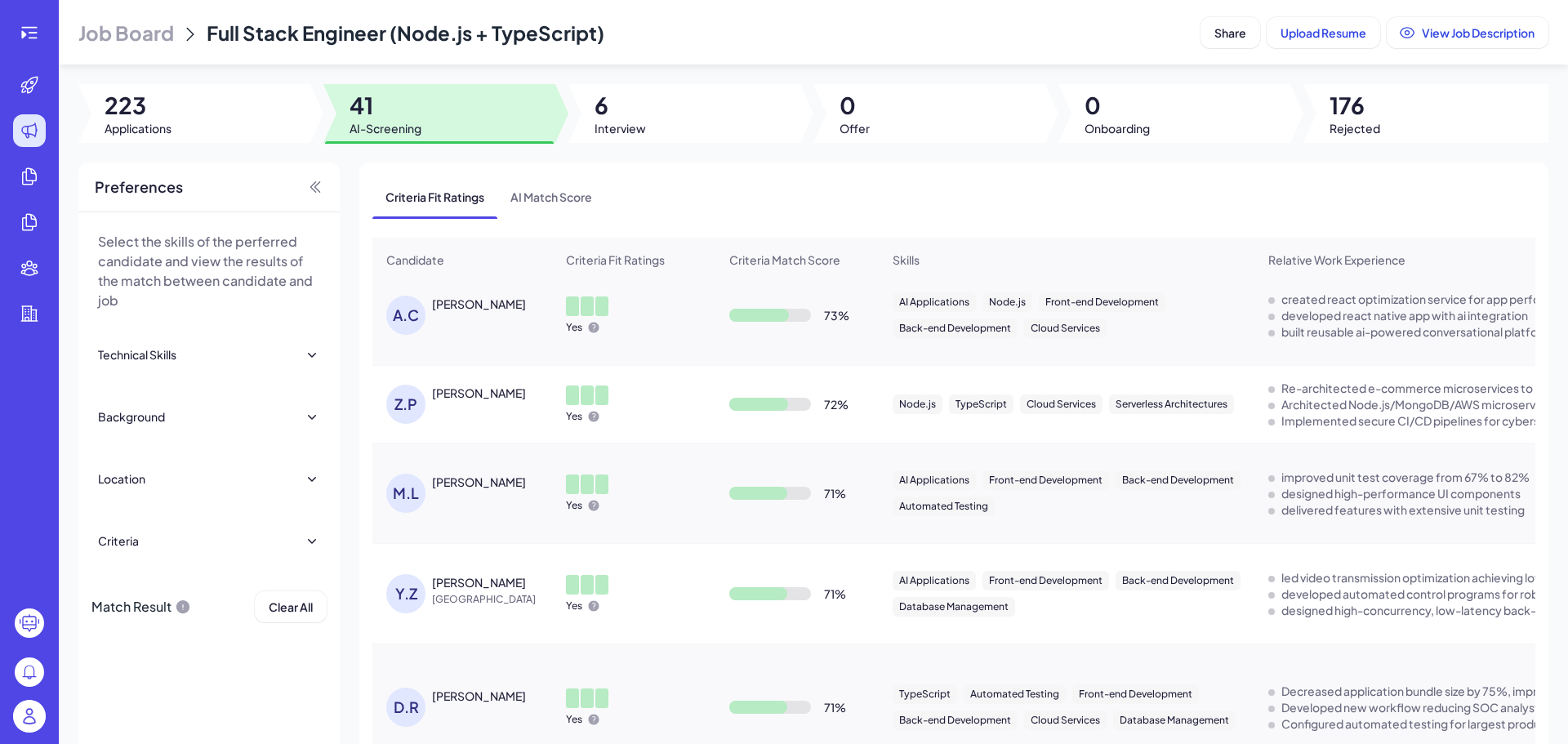
scroll to position [697, 0]
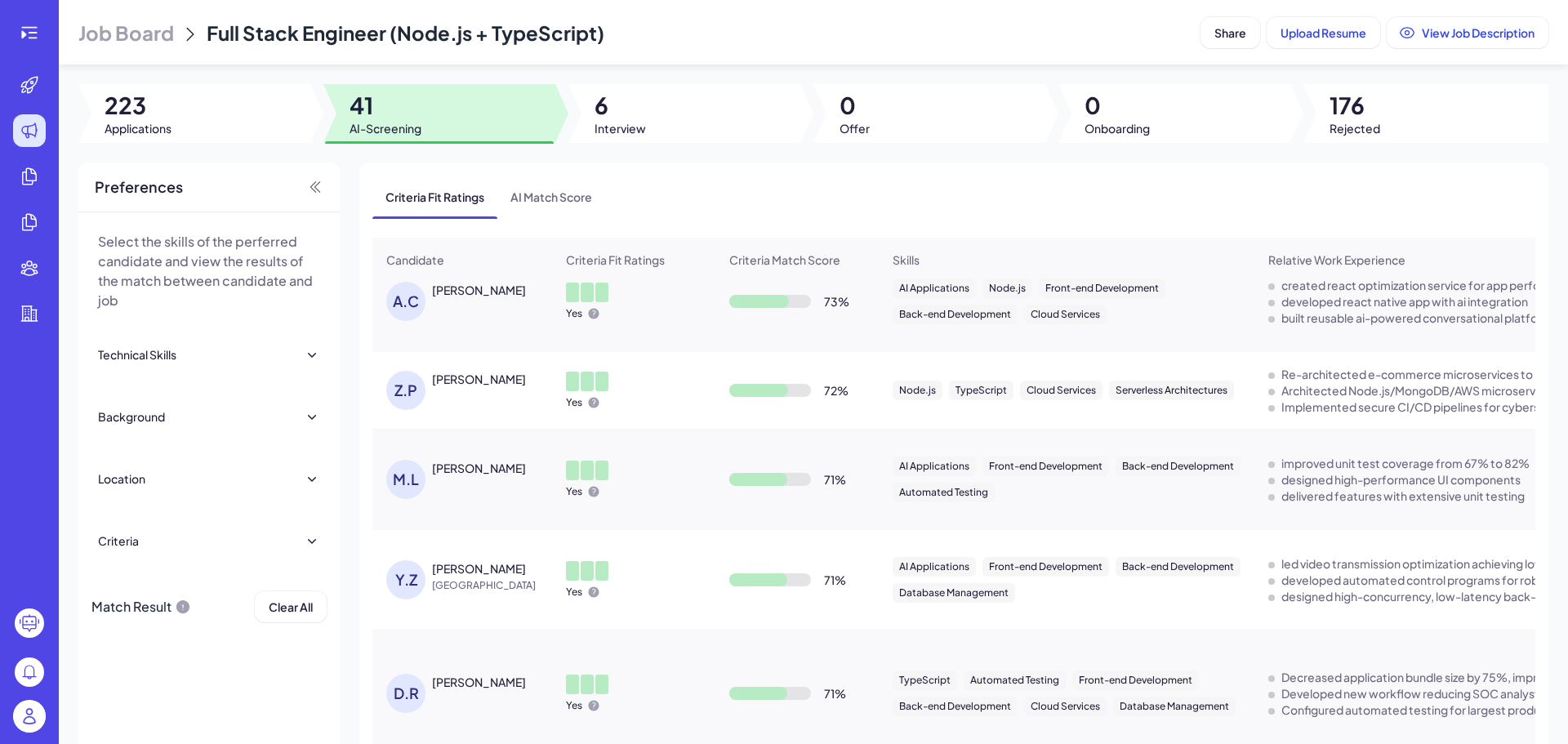
click at [521, 387] on div "[PERSON_NAME]" at bounding box center [478, 379] width 94 height 17
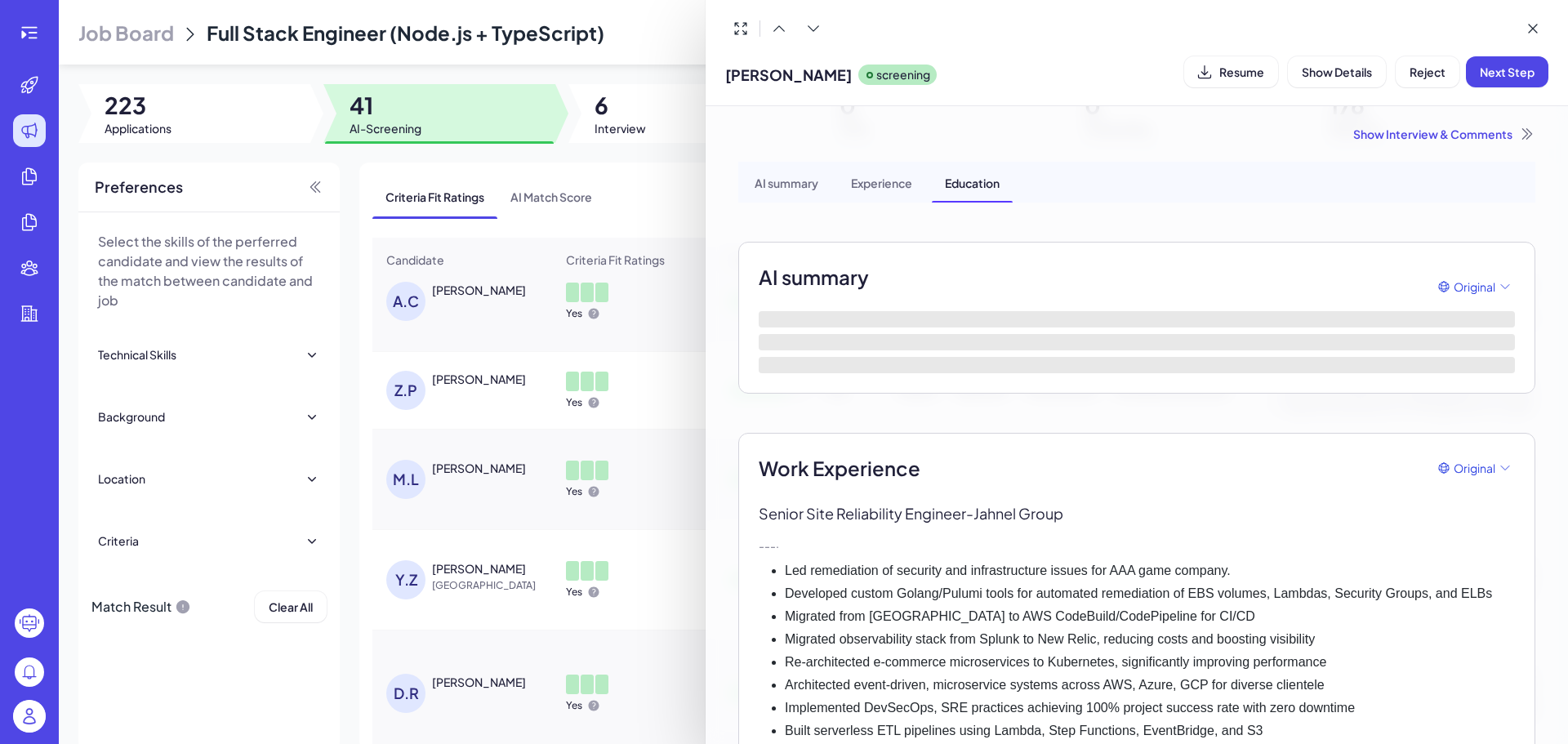
drag, startPoint x: 876, startPoint y: 78, endPoint x: 722, endPoint y: 80, distance: 154.0
click at [722, 80] on div "[PERSON_NAME] screening Resume Show Details Reject Next Step" at bounding box center [1137, 52] width 862 height 106
copy span "[PERSON_NAME]"
click at [1537, 34] on icon at bounding box center [1532, 28] width 17 height 17
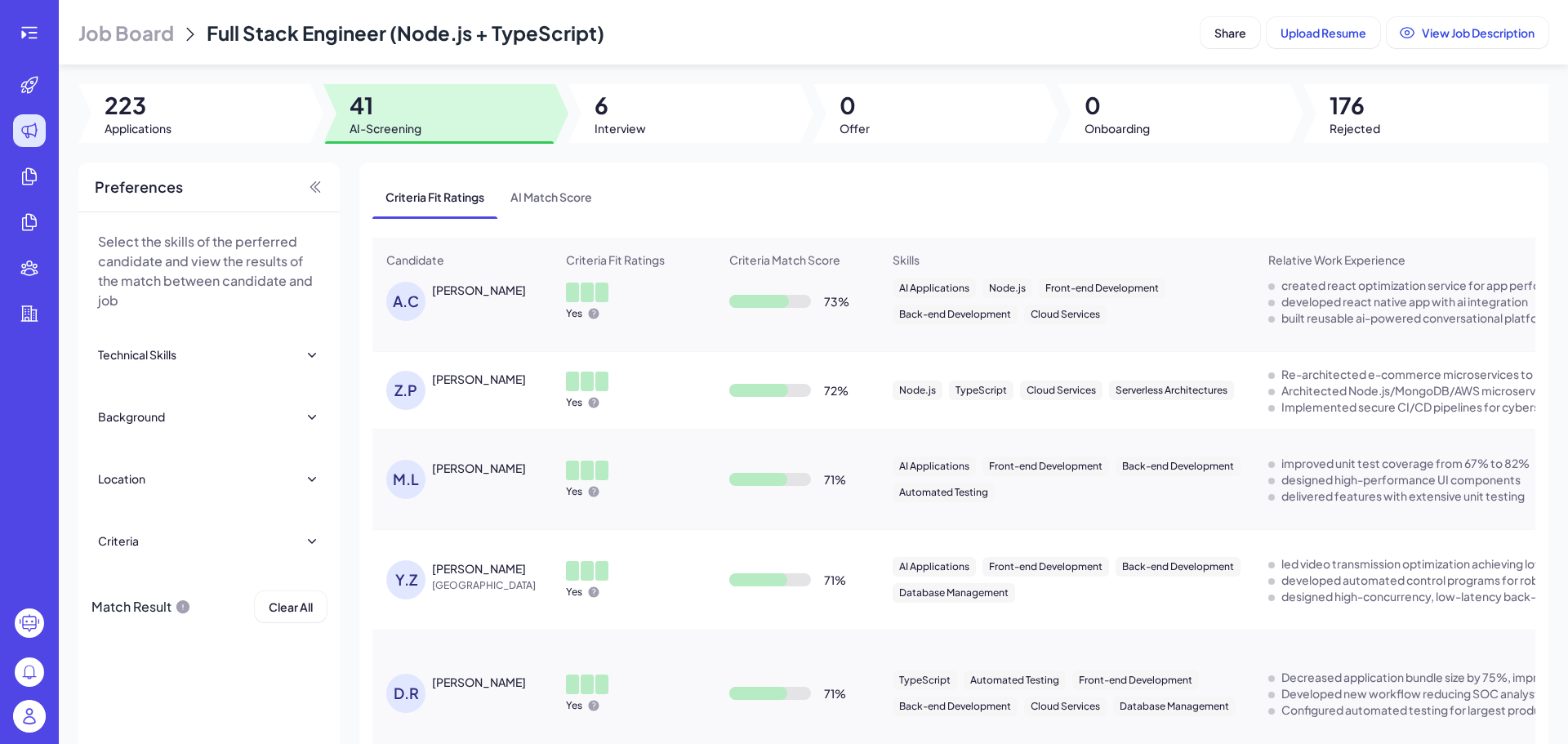
click at [703, 572] on div "Yes" at bounding box center [633, 579] width 162 height 64
click at [439, 387] on div "[PERSON_NAME]" at bounding box center [478, 379] width 94 height 17
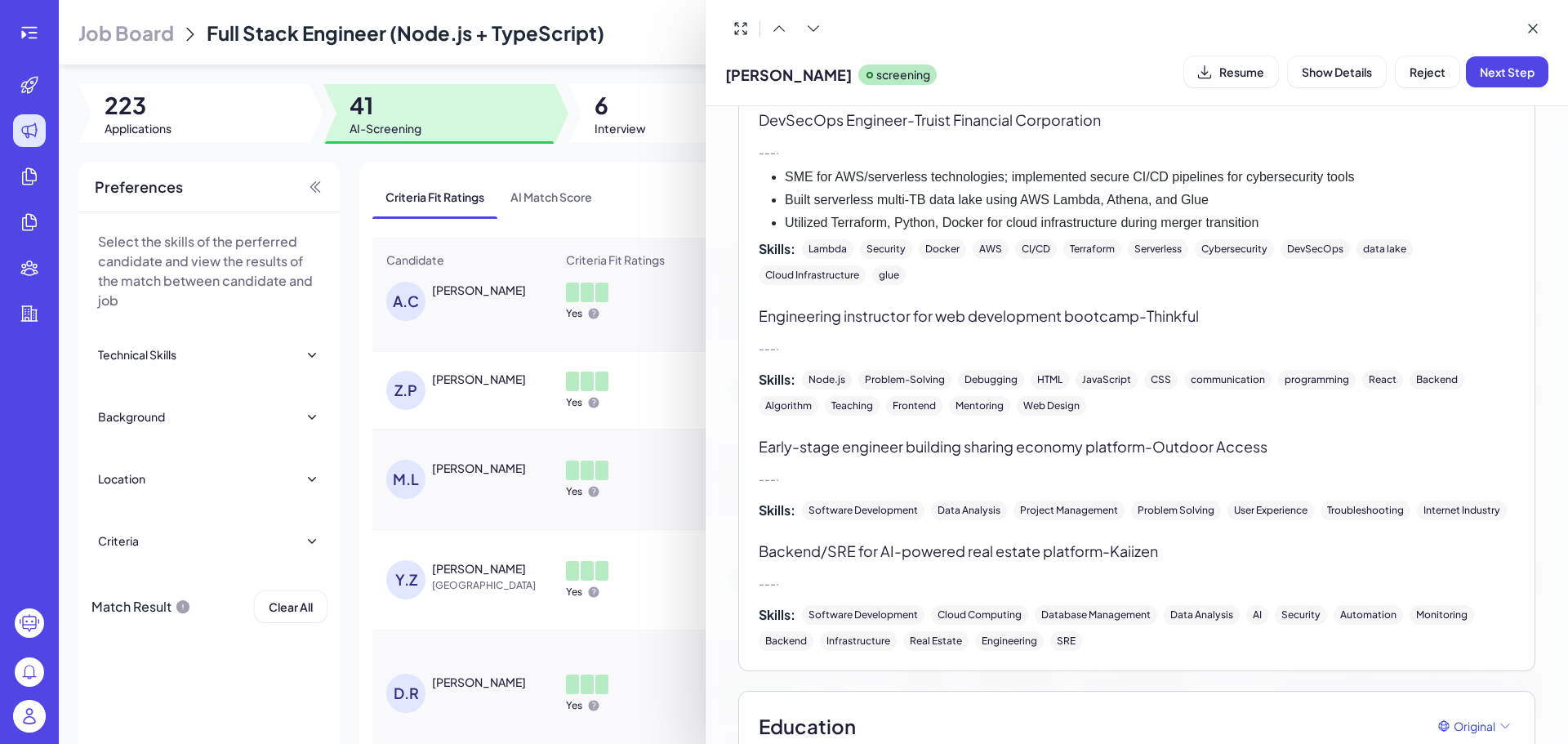
scroll to position [1123, 0]
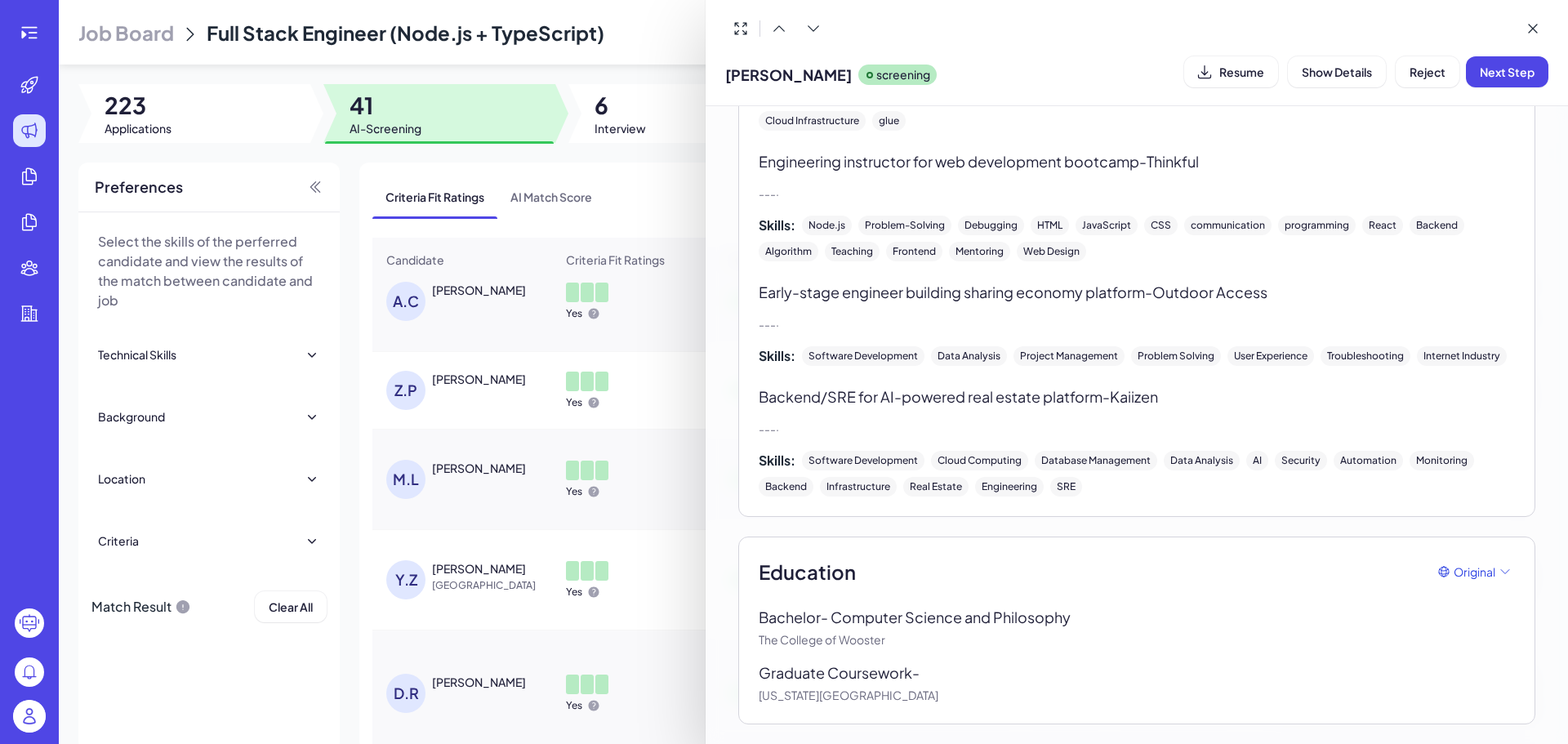
click at [677, 459] on div at bounding box center [784, 372] width 1568 height 744
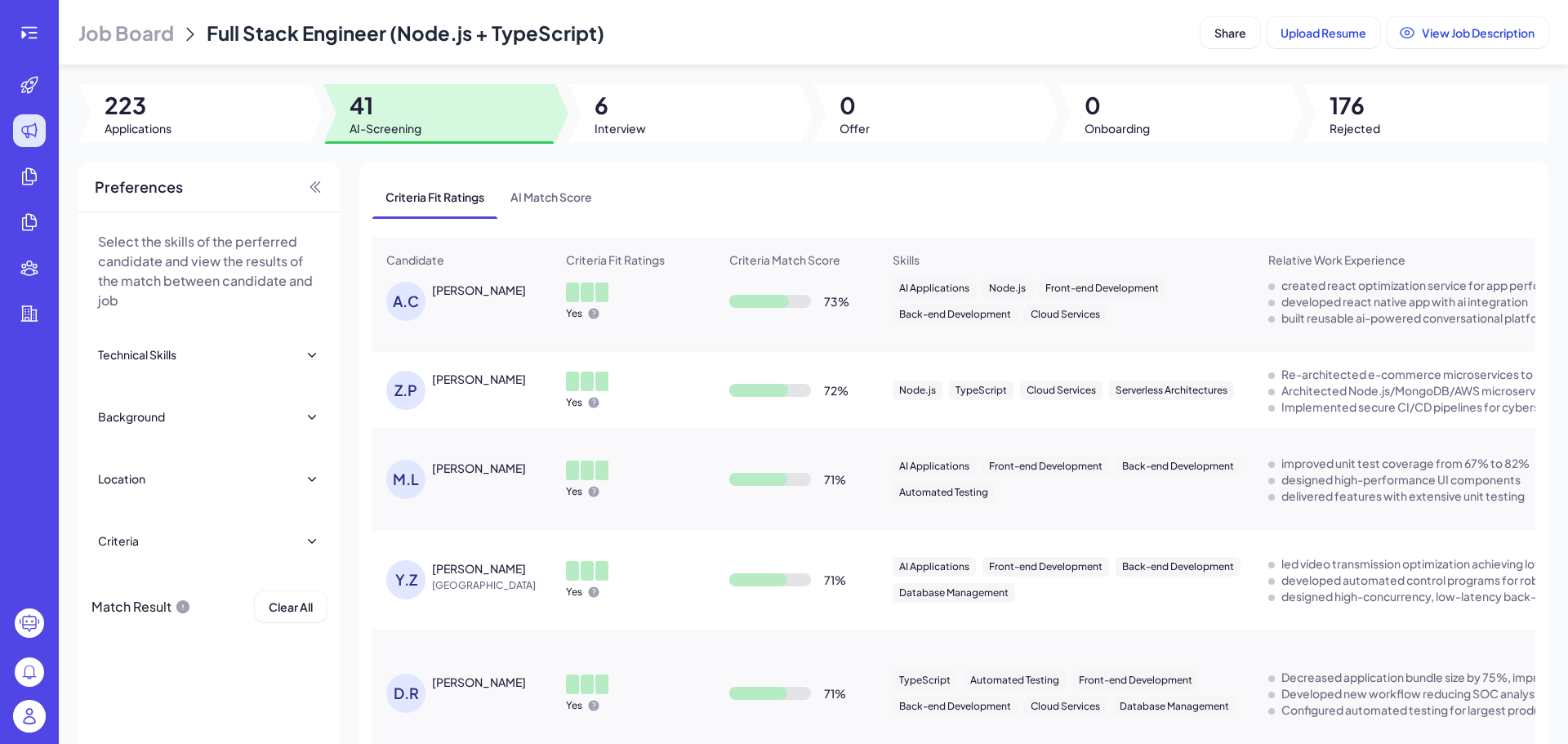
scroll to position [779, 0]
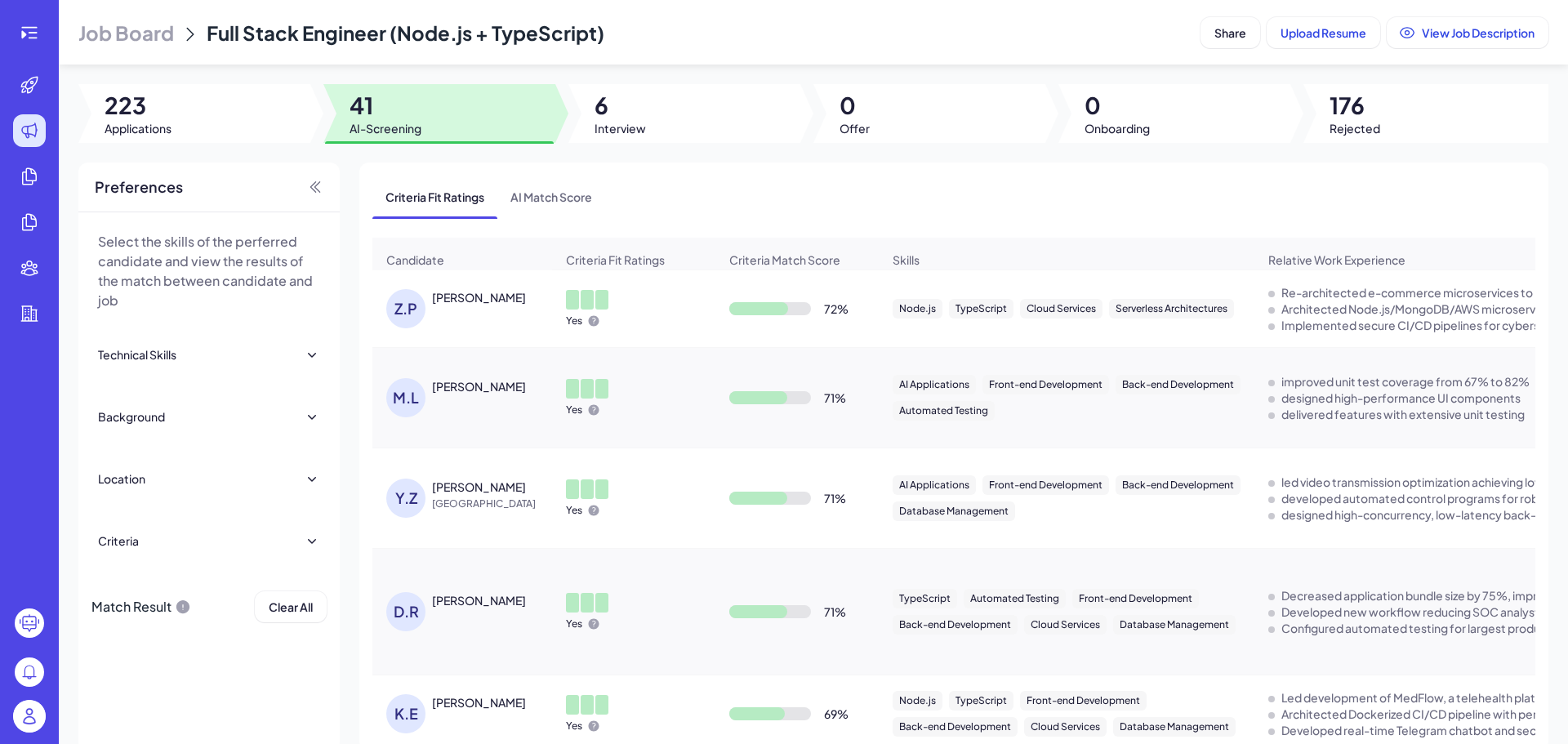
click at [513, 394] on div "[PERSON_NAME]" at bounding box center [478, 386] width 94 height 17
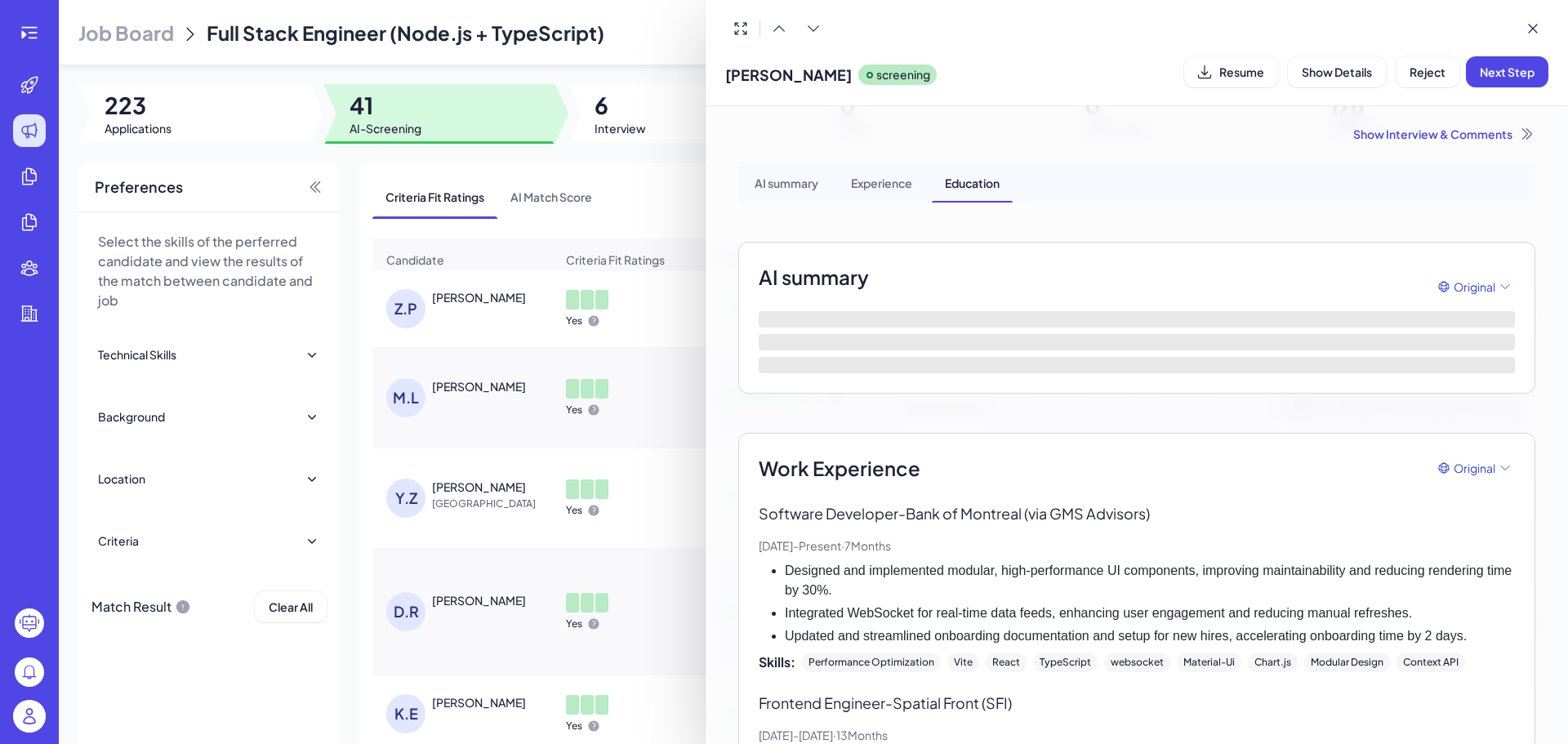
click at [852, 70] on span "[PERSON_NAME]" at bounding box center [788, 74] width 127 height 22
click at [842, 75] on span "[PERSON_NAME]" at bounding box center [788, 74] width 127 height 22
click at [887, 87] on div "[PERSON_NAME] screening" at bounding box center [831, 72] width 212 height 42
drag, startPoint x: 884, startPoint y: 80, endPoint x: 756, endPoint y: 80, distance: 128.0
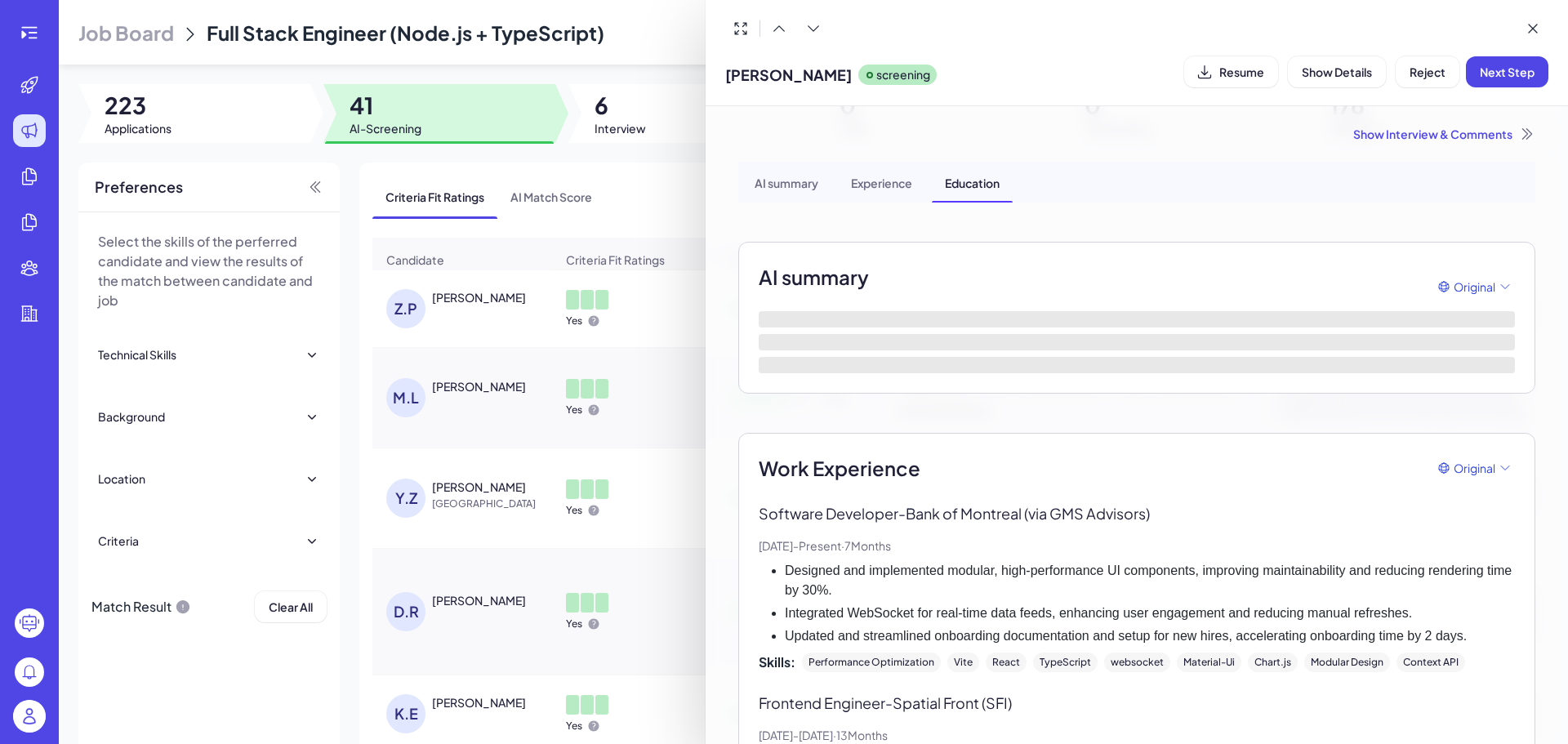
click at [756, 80] on span "[PERSON_NAME]" at bounding box center [788, 74] width 127 height 22
drag, startPoint x: 891, startPoint y: 79, endPoint x: 725, endPoint y: 73, distance: 166.1
click at [725, 73] on div "[PERSON_NAME] screening" at bounding box center [831, 72] width 212 height 42
copy span "[PERSON_NAME]"
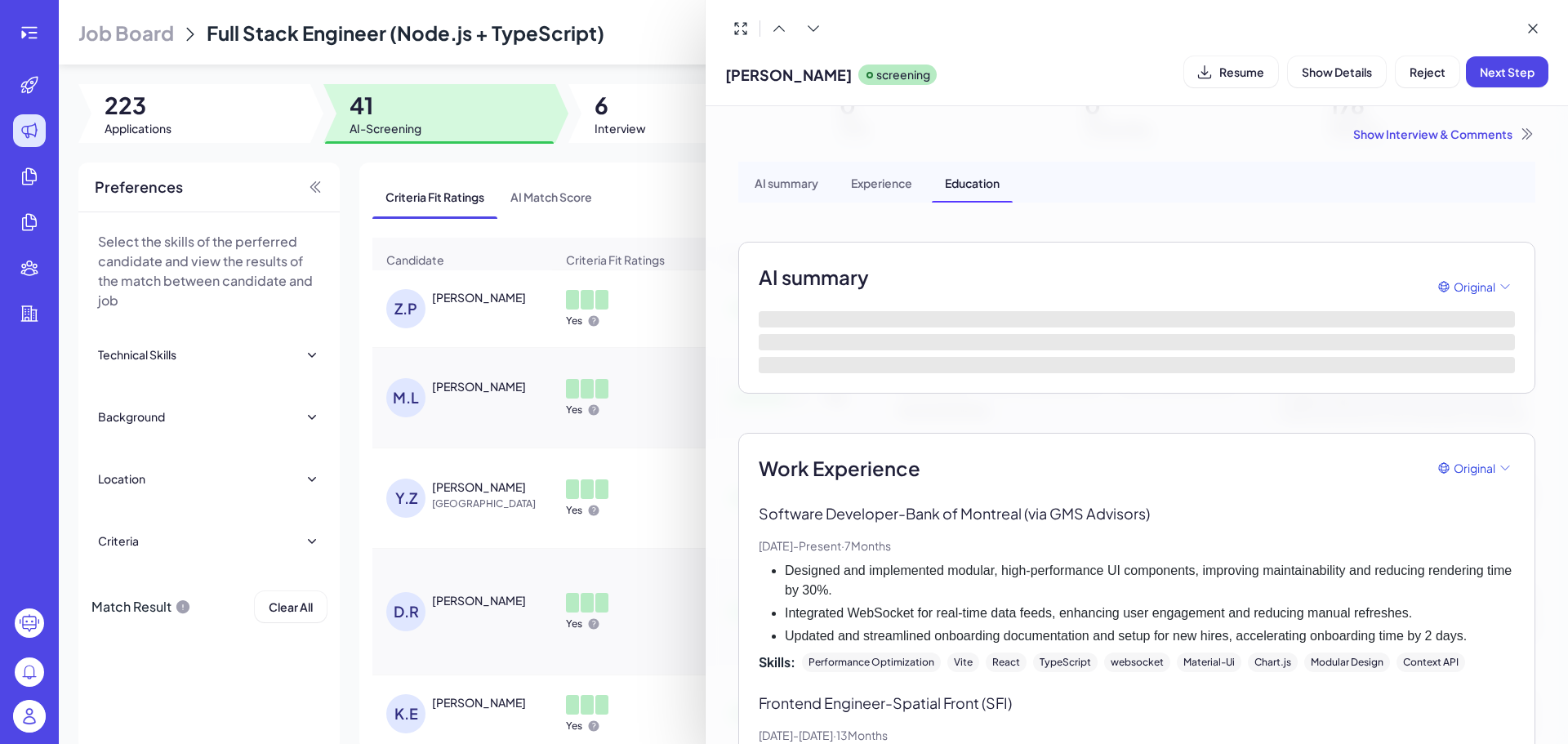
click at [868, 175] on div "Experience" at bounding box center [882, 182] width 87 height 41
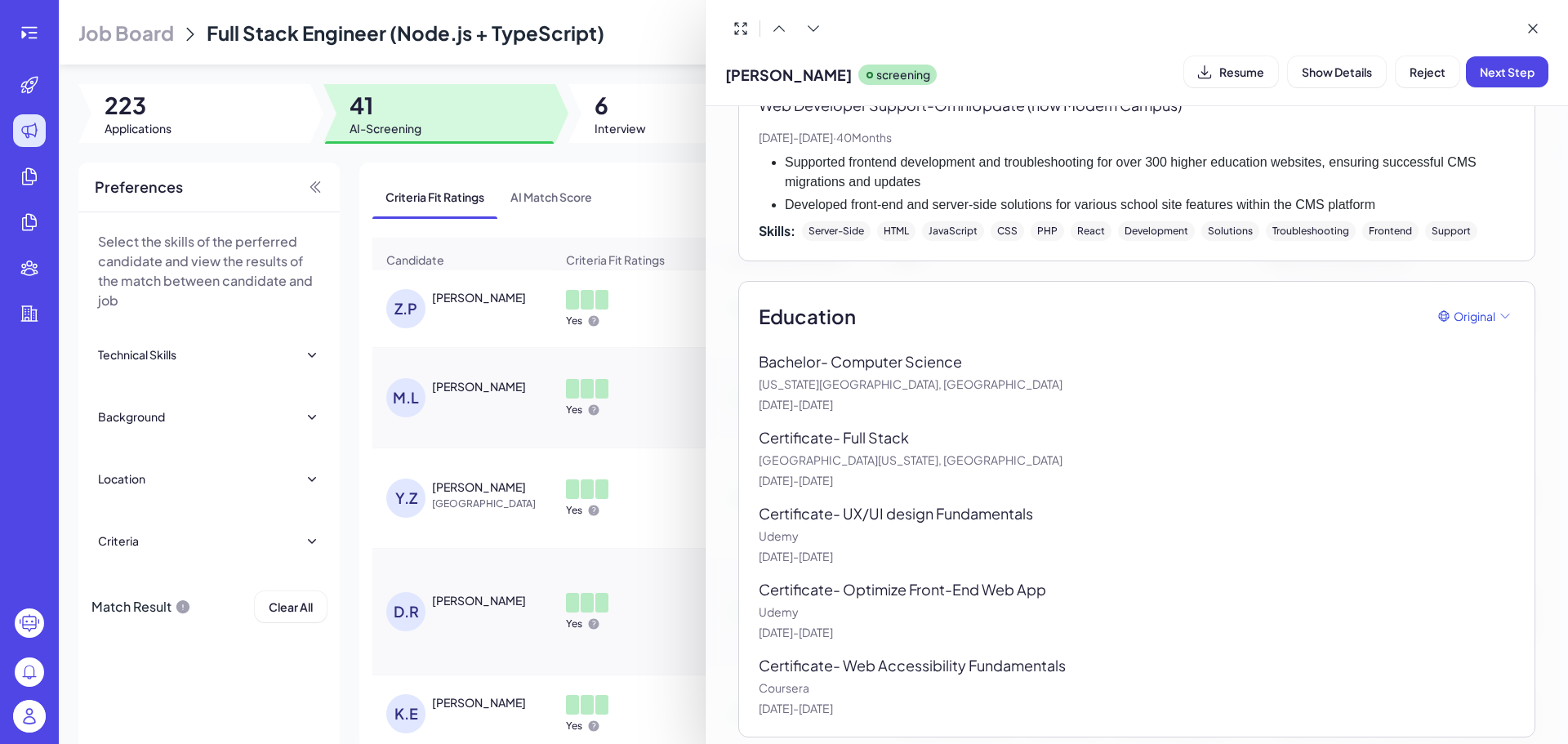
scroll to position [1626, 0]
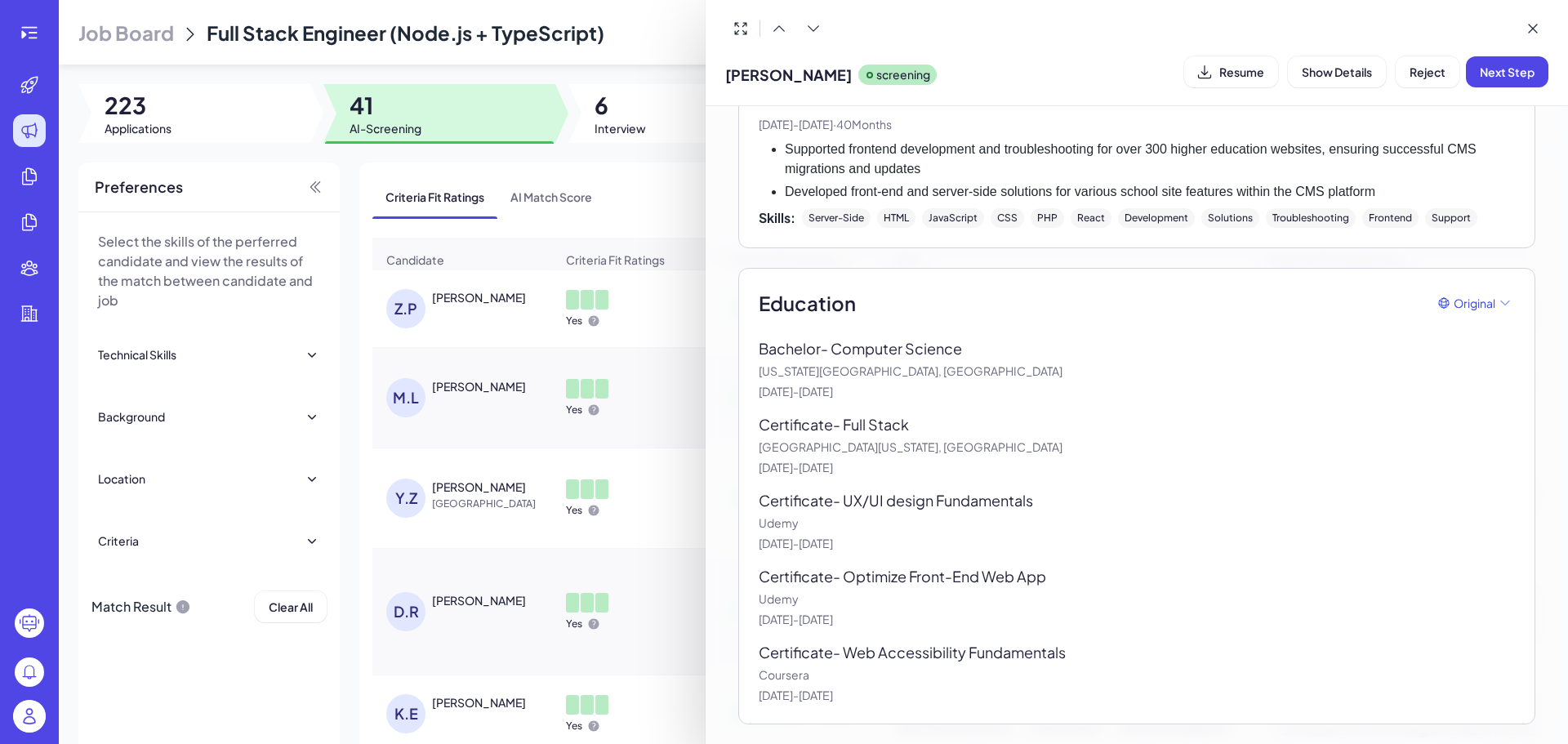
click at [1231, 555] on div "Bachelor - Computer Science [US_STATE][GEOGRAPHIC_DATA], [GEOGRAPHIC_DATA] [DAT…" at bounding box center [1136, 520] width 756 height 366
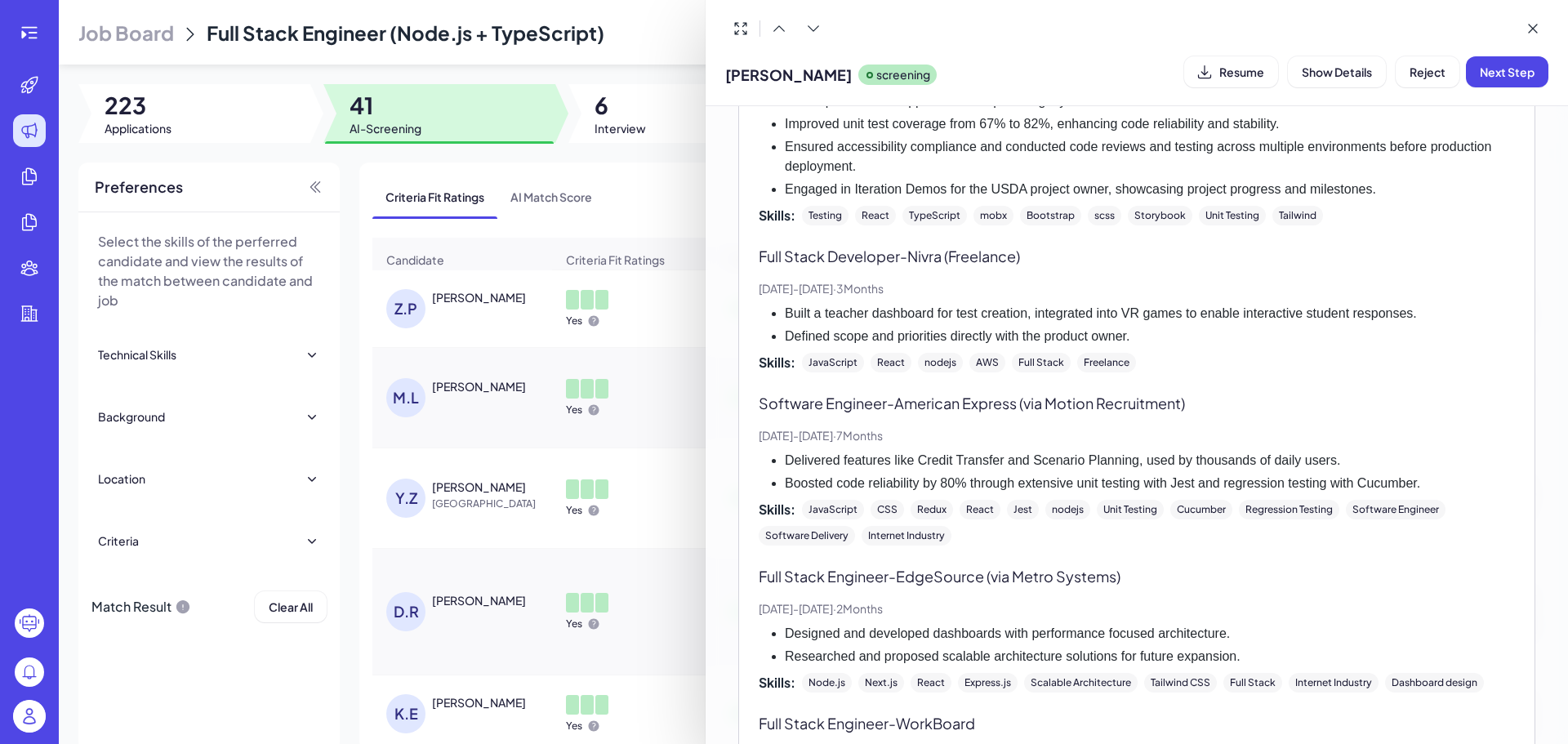
scroll to position [646, 0]
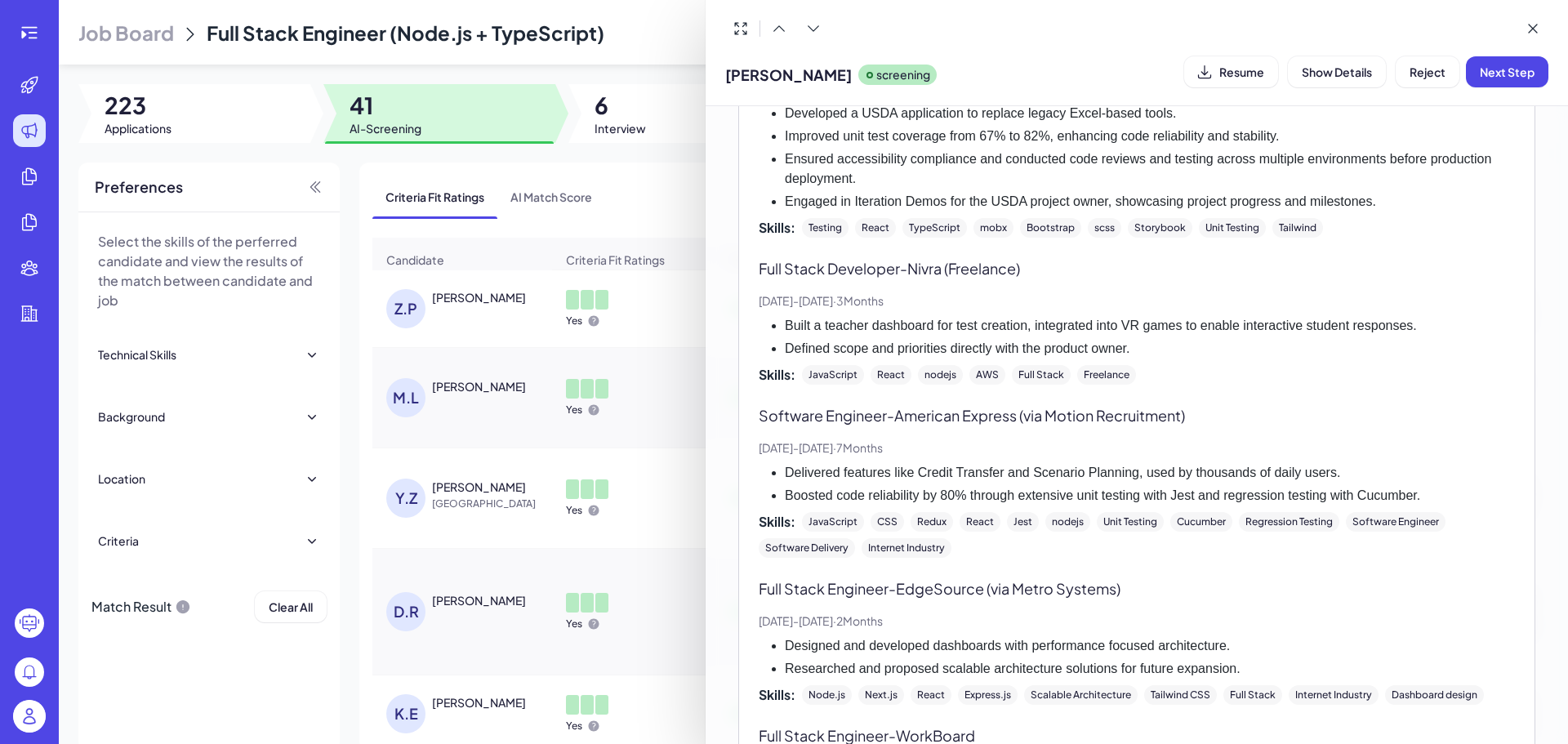
click at [684, 406] on div at bounding box center [784, 372] width 1568 height 744
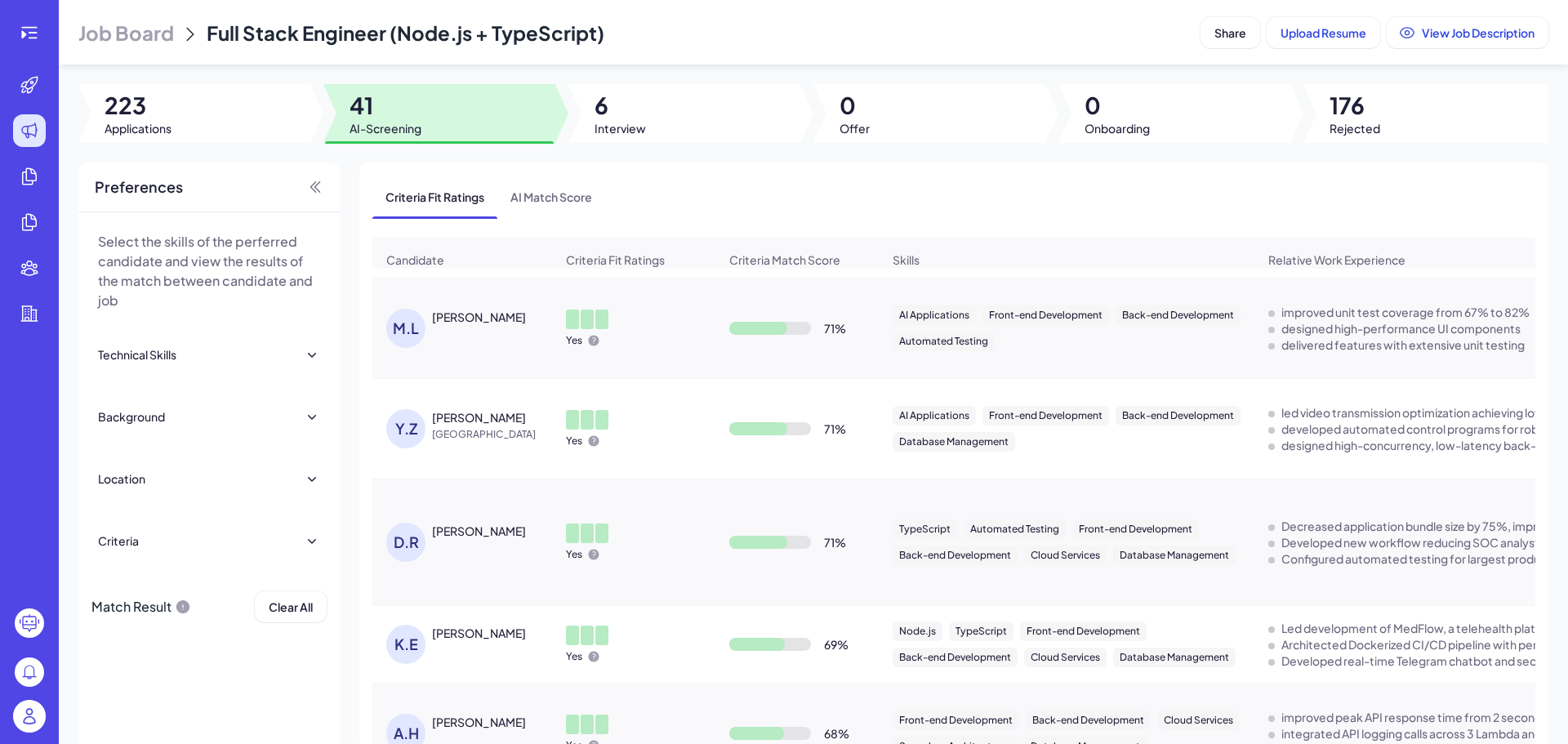
scroll to position [860, 0]
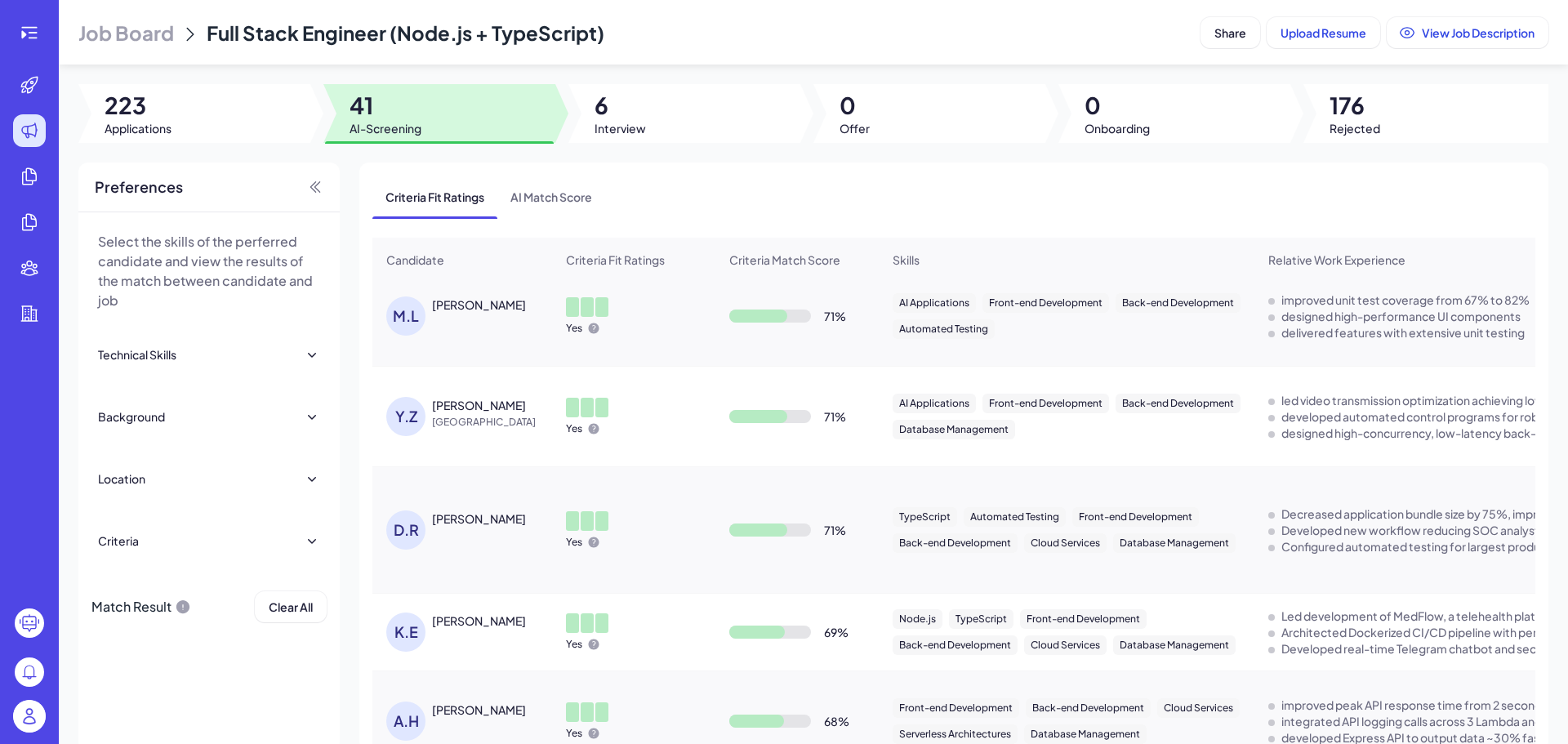
click at [523, 314] on div "[PERSON_NAME]" at bounding box center [493, 305] width 122 height 17
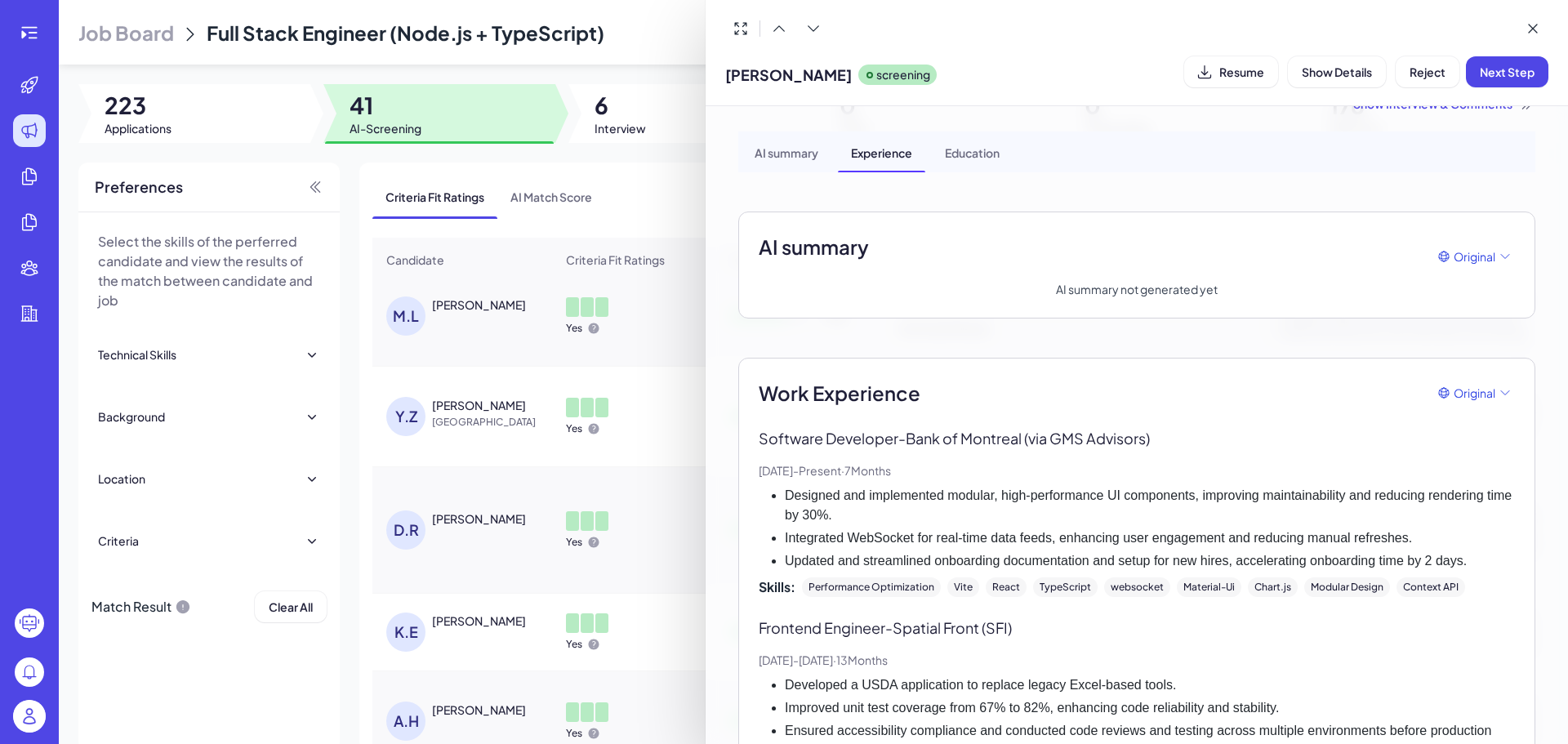
scroll to position [163, 0]
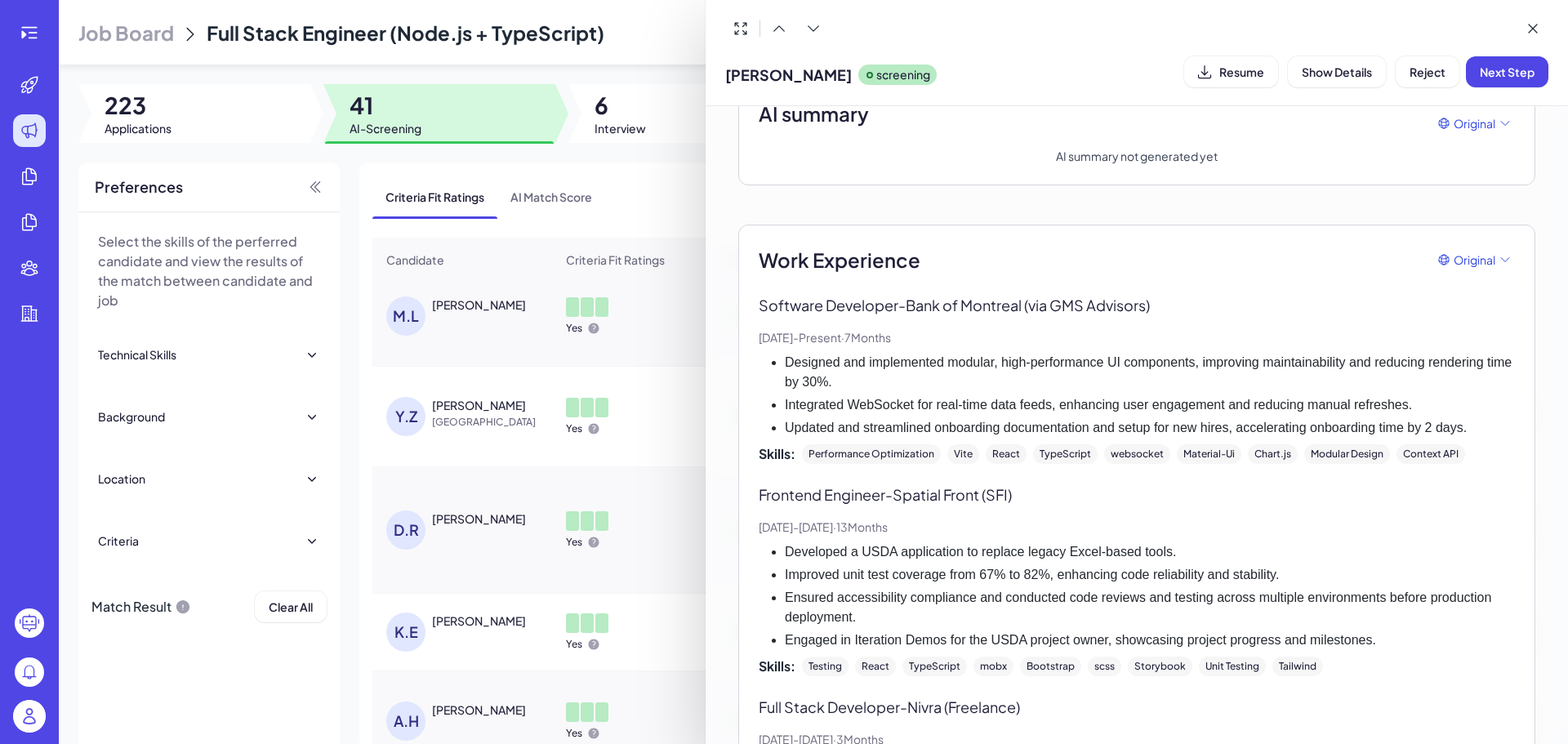
click at [500, 497] on div at bounding box center [784, 372] width 1568 height 744
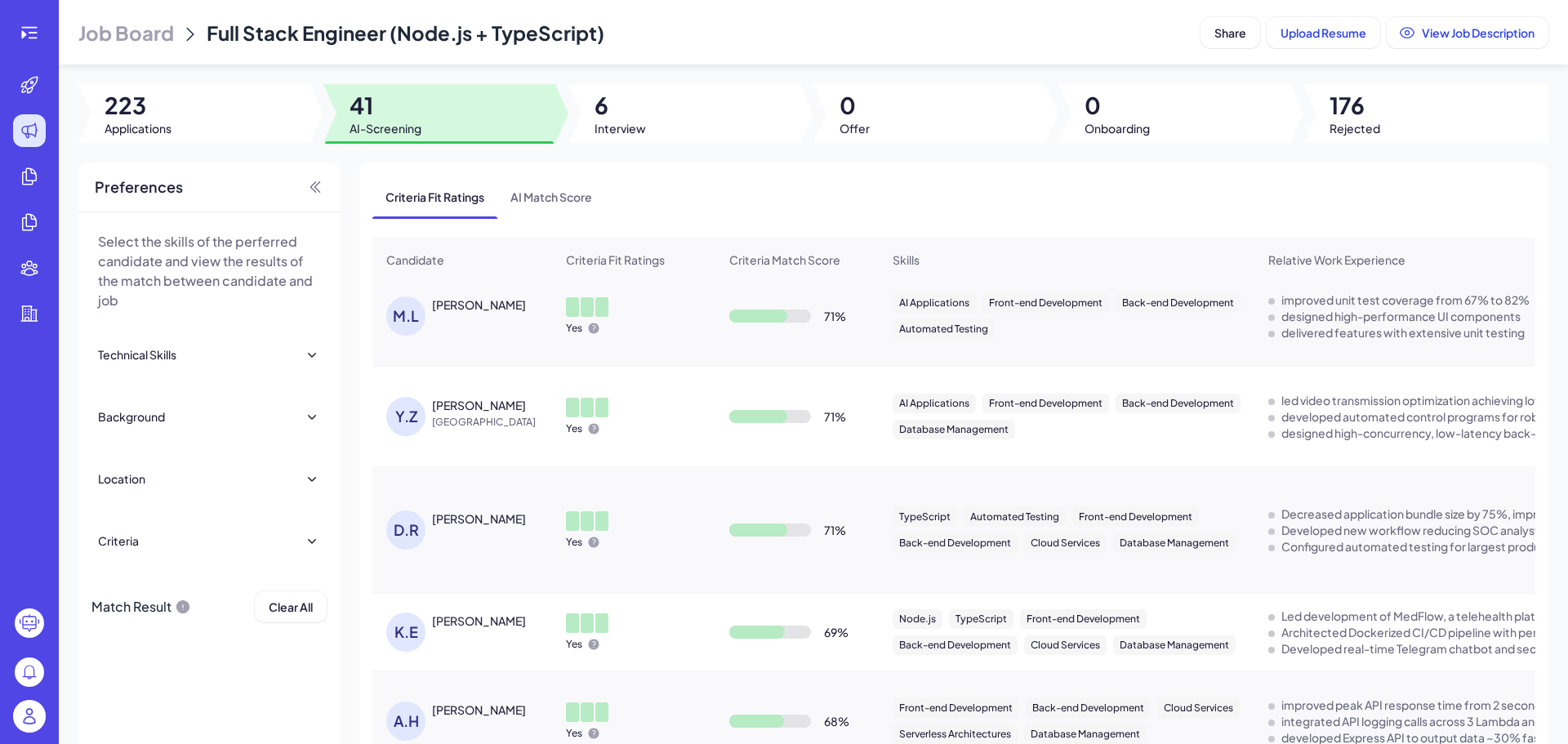
click at [488, 427] on span "[GEOGRAPHIC_DATA]" at bounding box center [493, 421] width 122 height 17
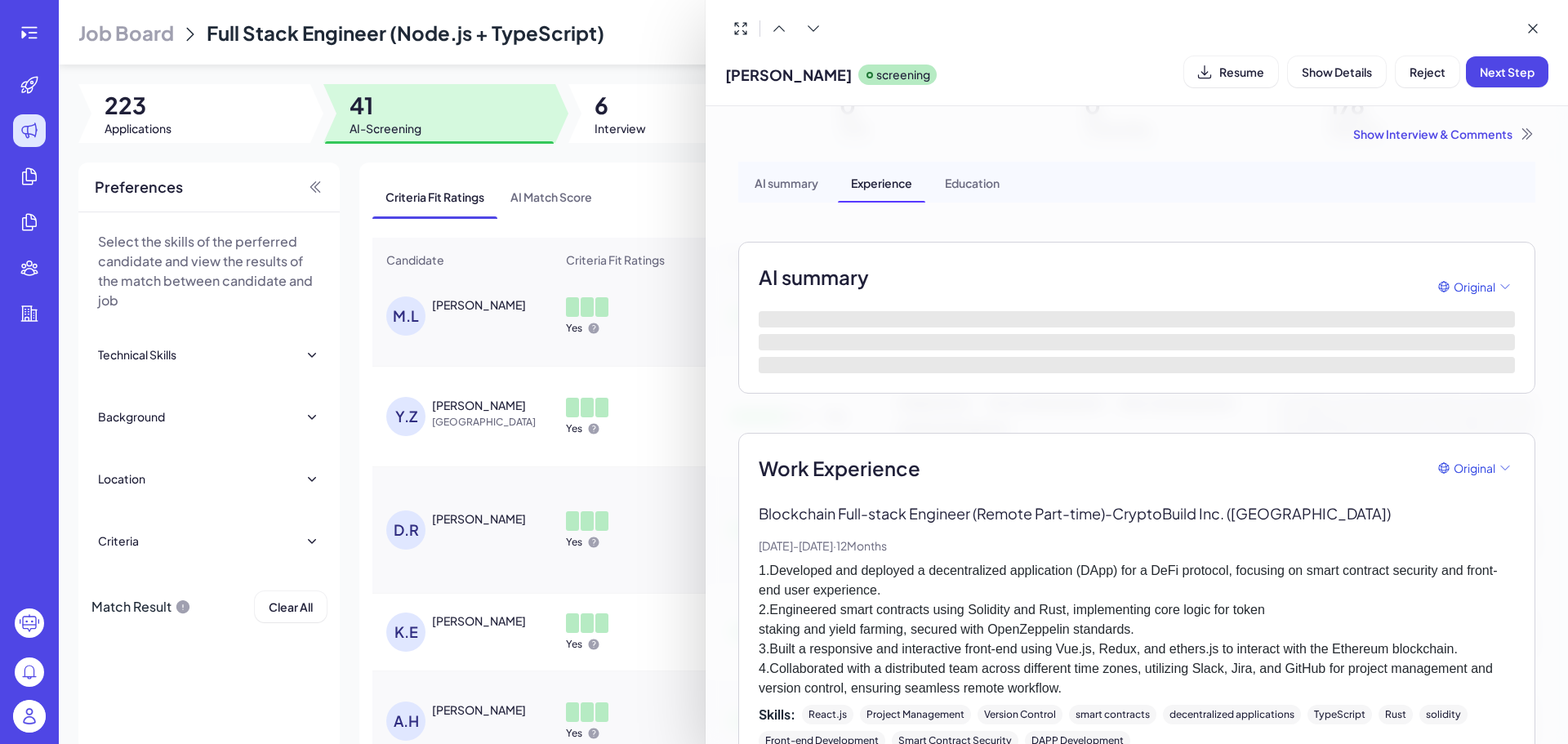
drag, startPoint x: 521, startPoint y: 422, endPoint x: 450, endPoint y: 421, distance: 71.0
click at [450, 421] on div at bounding box center [784, 372] width 1568 height 744
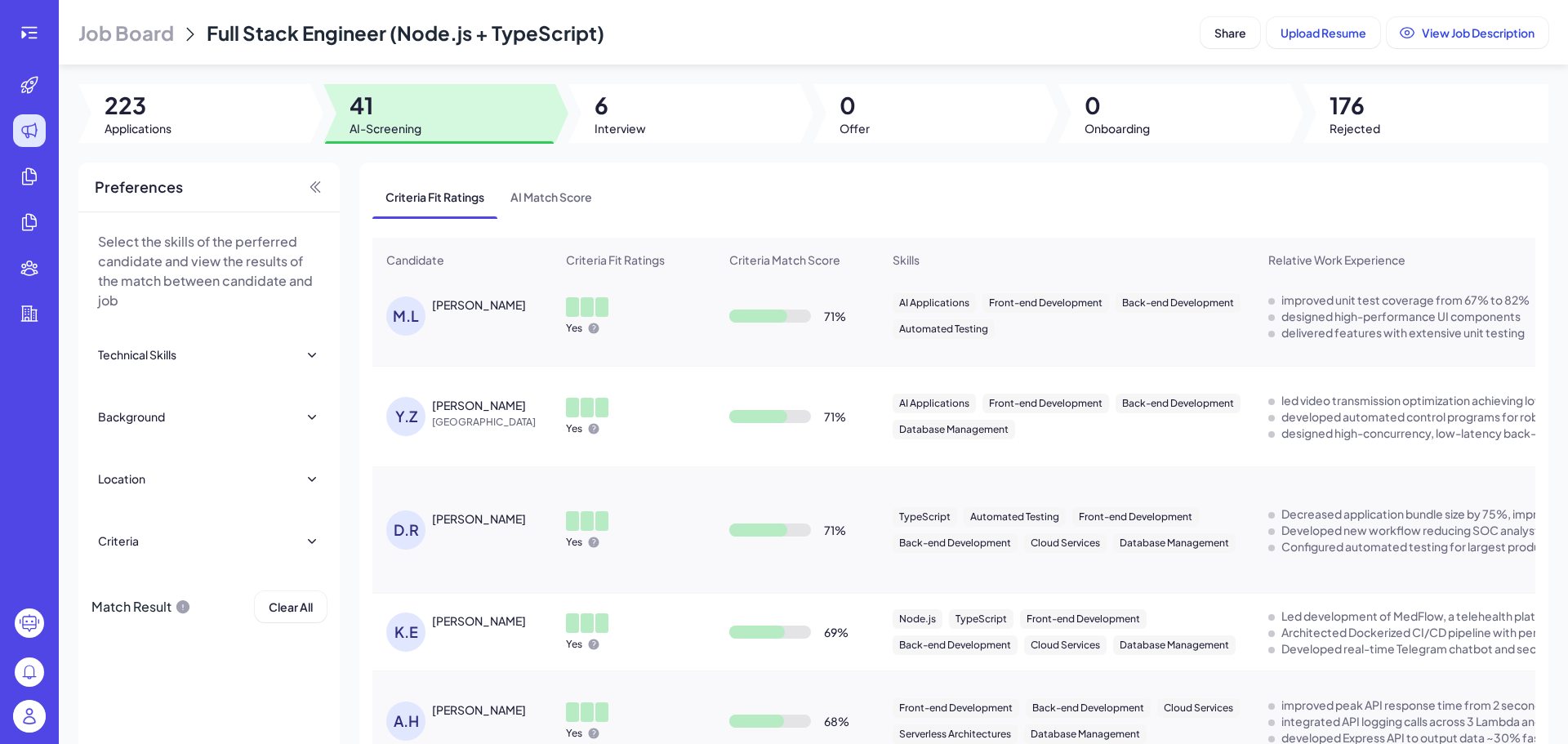
drag, startPoint x: 503, startPoint y: 449, endPoint x: 490, endPoint y: 440, distance: 15.8
click at [502, 448] on div "[PERSON_NAME] China" at bounding box center [463, 416] width 178 height 66
click at [485, 413] on div "[PERSON_NAME]" at bounding box center [478, 405] width 94 height 17
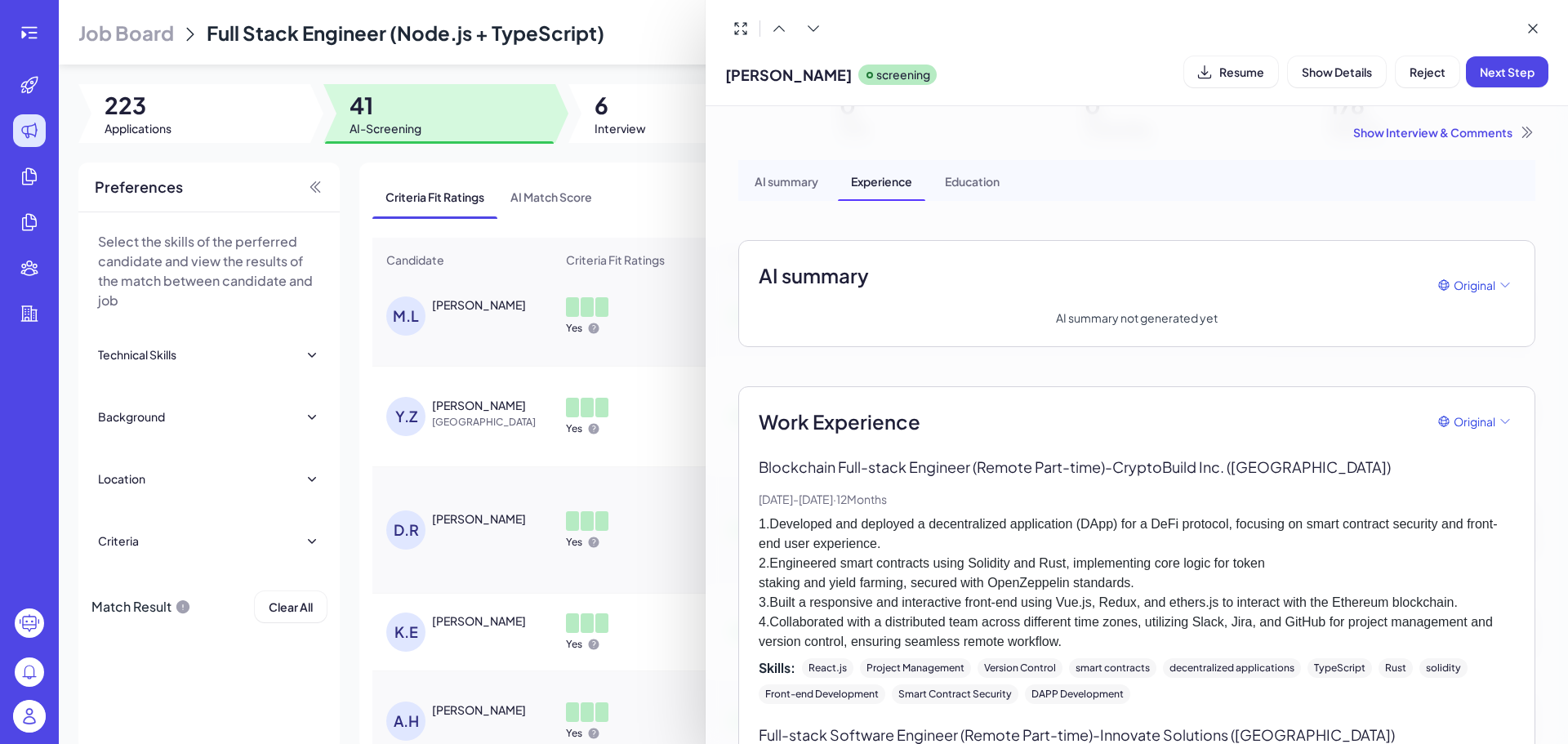
scroll to position [0, 0]
drag, startPoint x: 1117, startPoint y: 474, endPoint x: 1225, endPoint y: 464, distance: 108.5
click at [1225, 464] on p "Blockchain Full-stack Engineer (Remote Part-time) - CryptoBuild Inc. ([GEOGRAPH…" at bounding box center [1136, 468] width 756 height 22
copy p "CryptoBuild Inc"
click at [800, 178] on div "AI summary" at bounding box center [786, 182] width 90 height 41
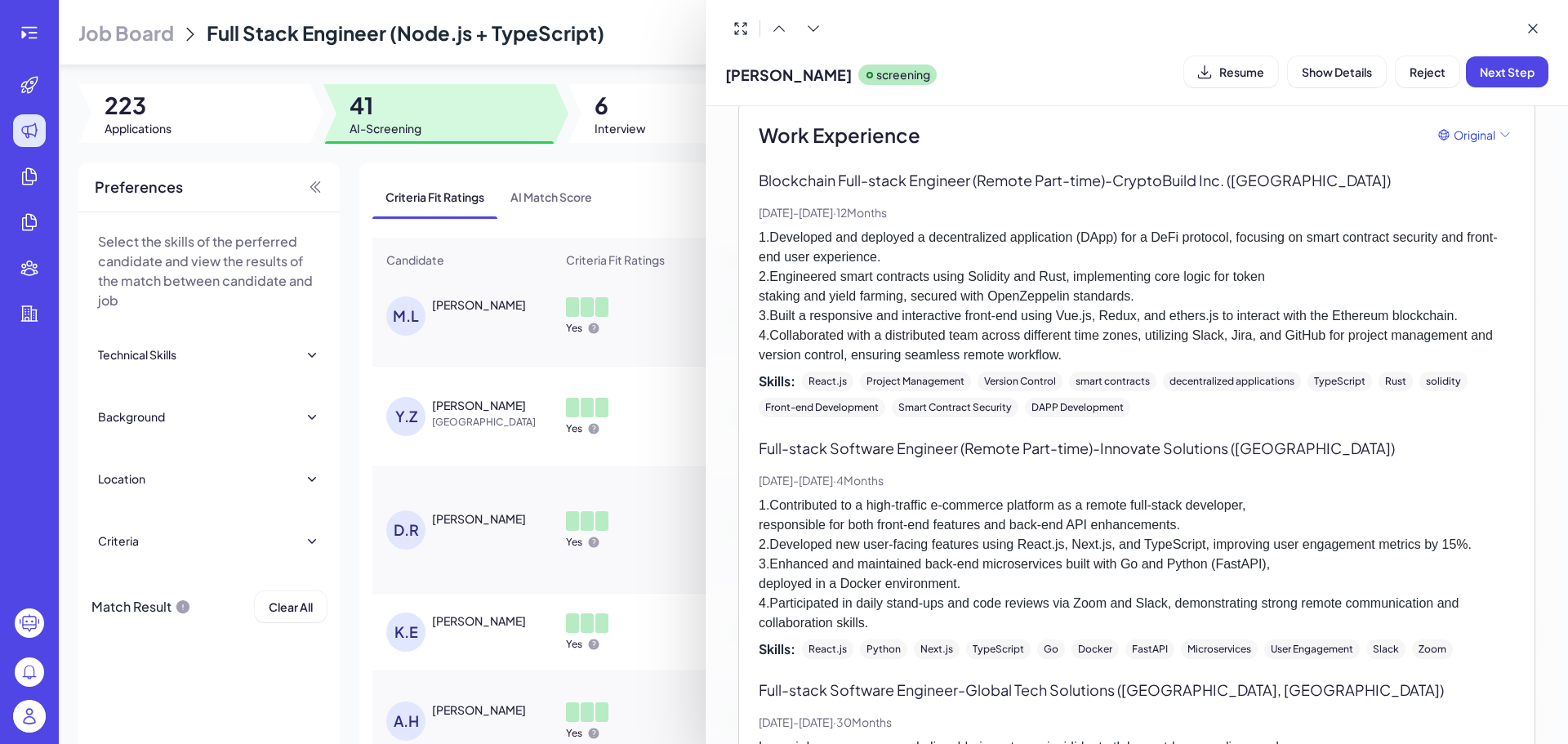
scroll to position [299, 0]
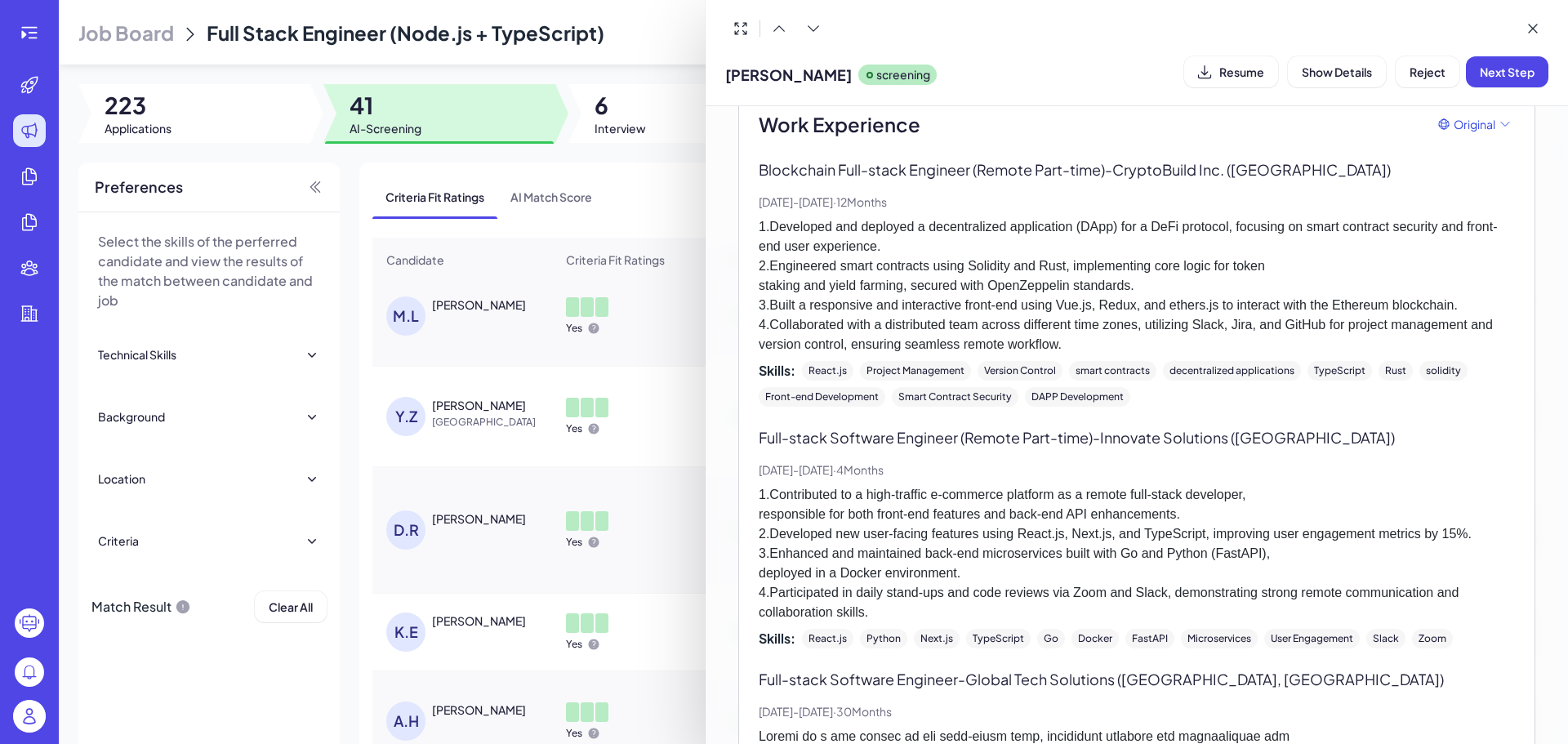
click at [559, 518] on div at bounding box center [784, 372] width 1568 height 744
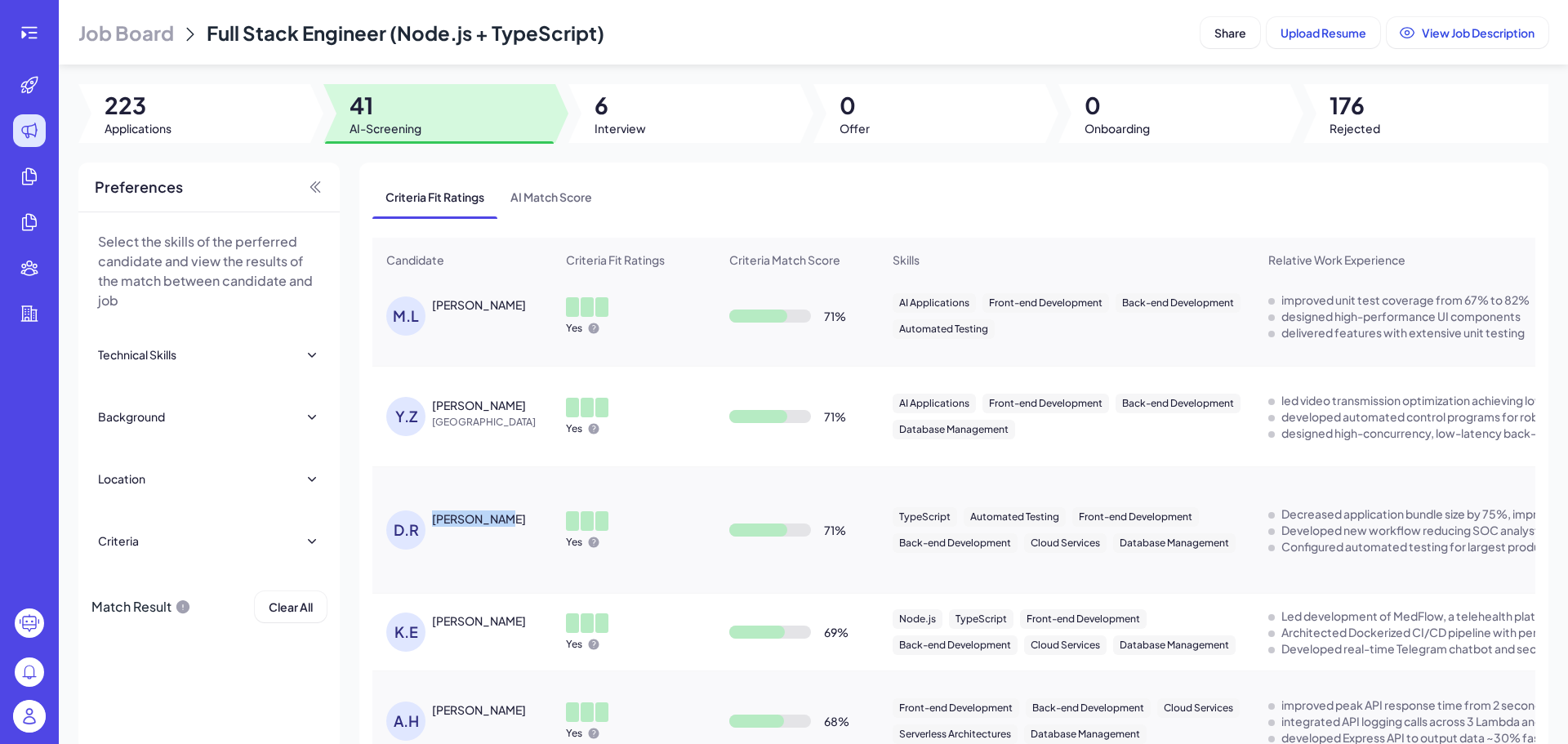
drag, startPoint x: 516, startPoint y: 533, endPoint x: 435, endPoint y: 530, distance: 81.1
click at [435, 526] on div "[PERSON_NAME]" at bounding box center [493, 518] width 122 height 17
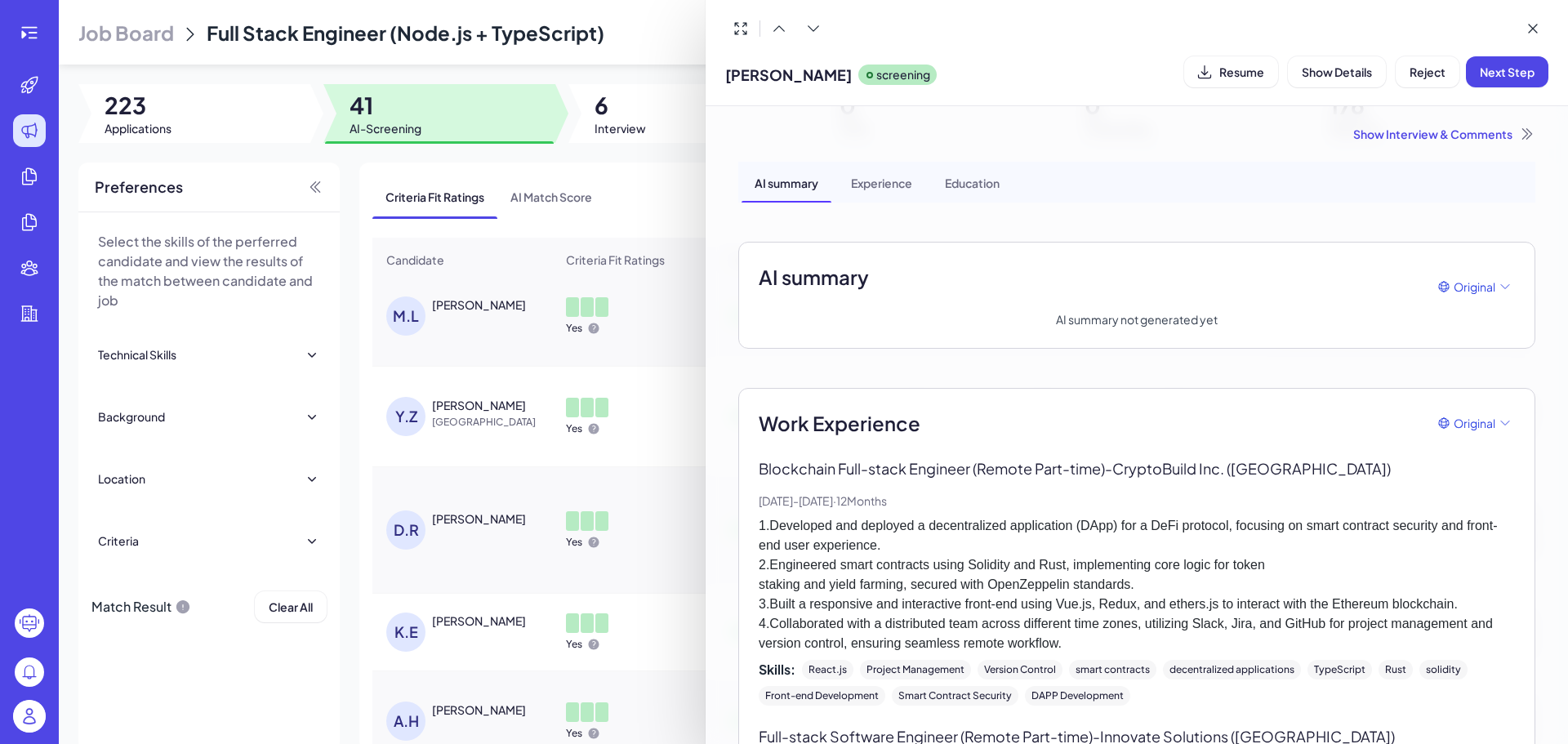
copy div "[PERSON_NAME]"
click at [1533, 23] on icon at bounding box center [1532, 28] width 17 height 17
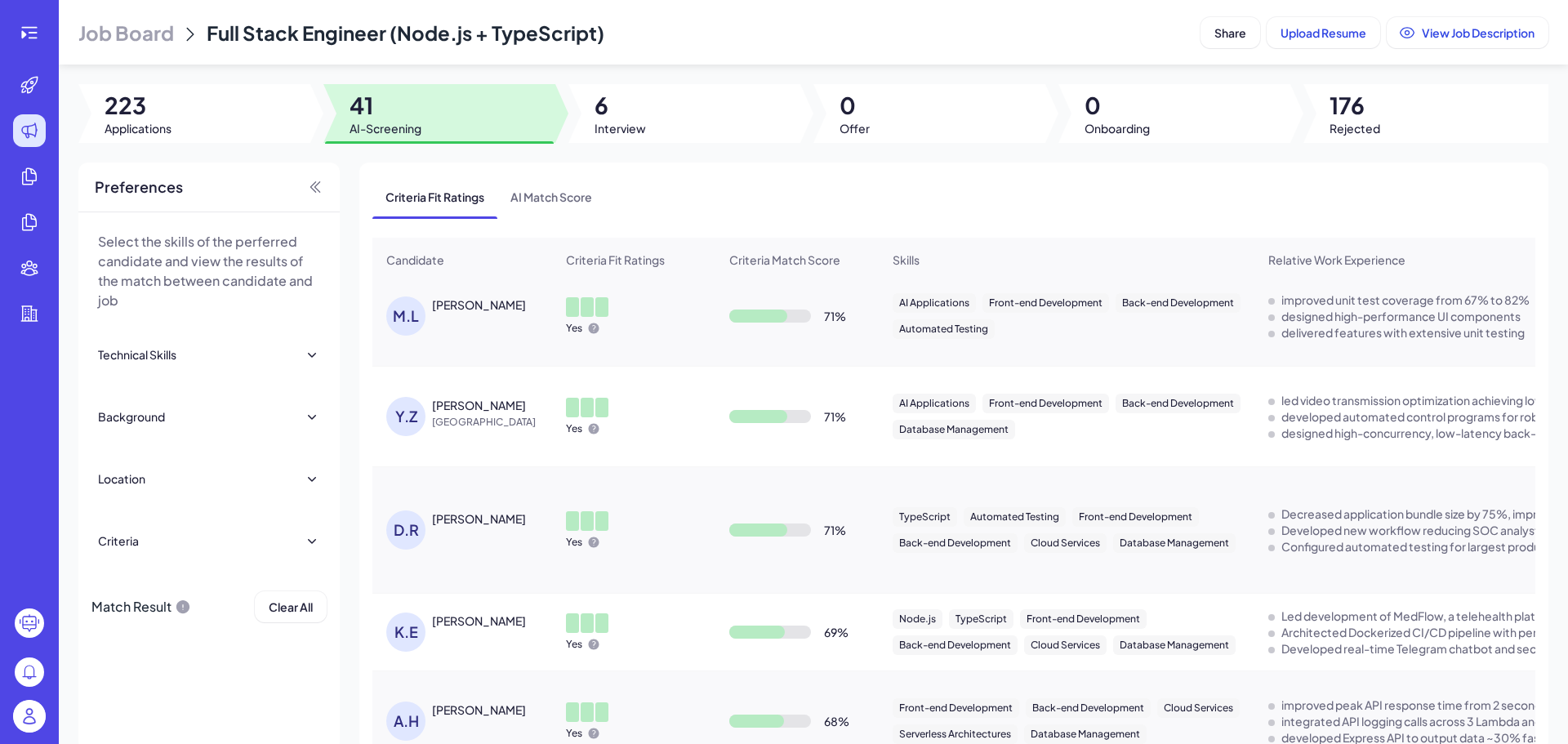
click at [452, 521] on div "[PERSON_NAME]" at bounding box center [478, 518] width 94 height 17
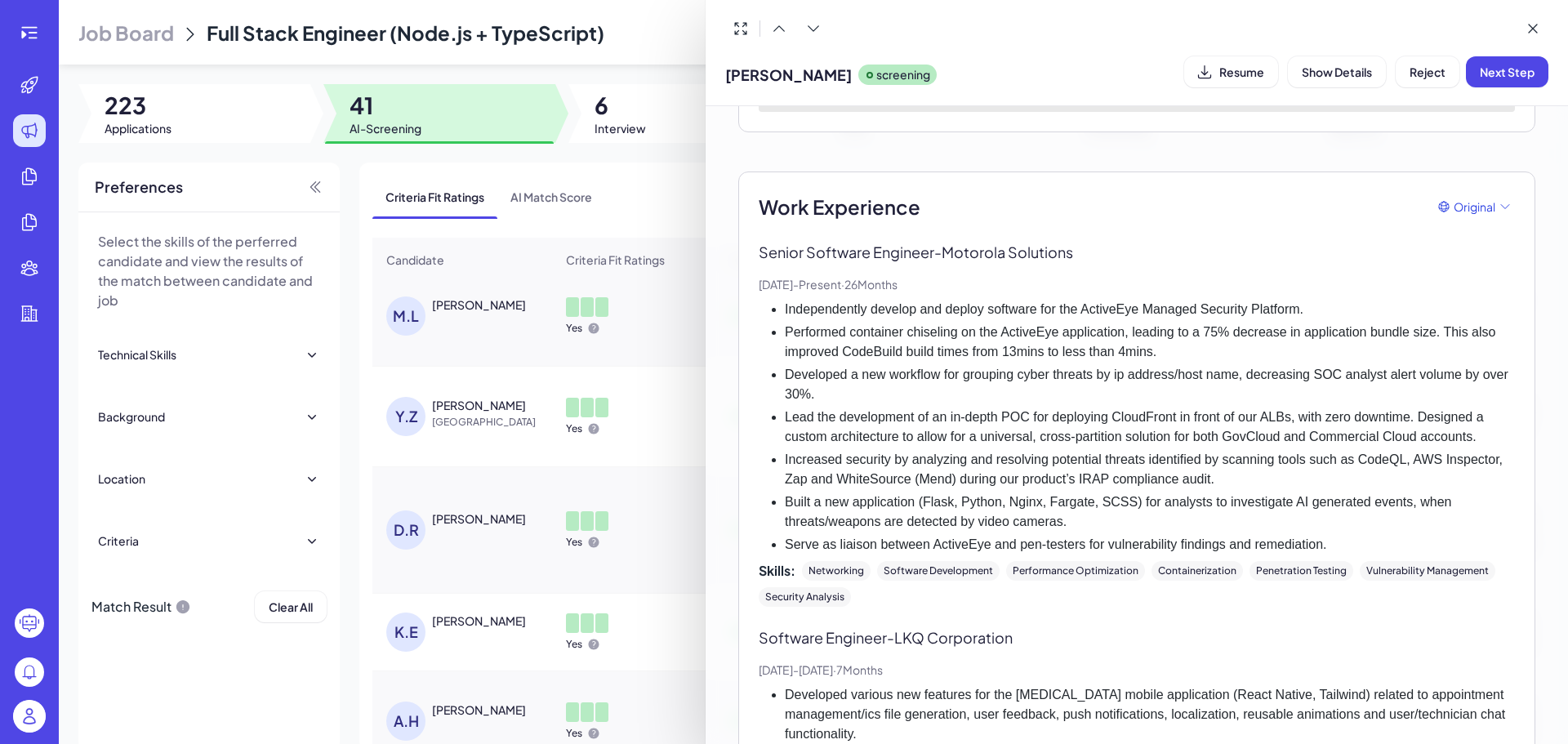
scroll to position [245, 0]
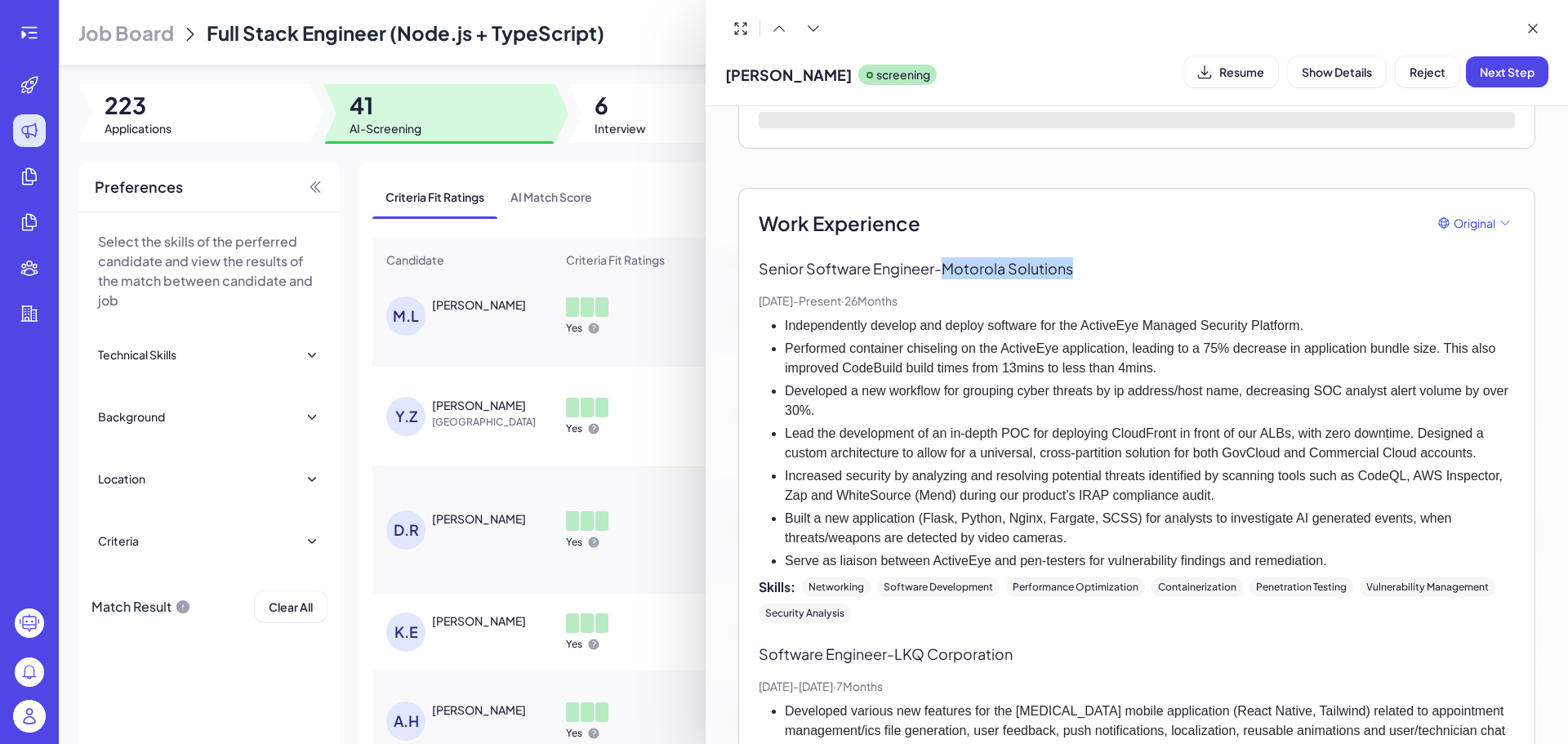
drag, startPoint x: 1079, startPoint y: 269, endPoint x: 951, endPoint y: 266, distance: 128.0
click at [951, 266] on p "Senior Software Engineer - Motorola Solutions" at bounding box center [1136, 268] width 756 height 22
copy p "Motorola Solutions"
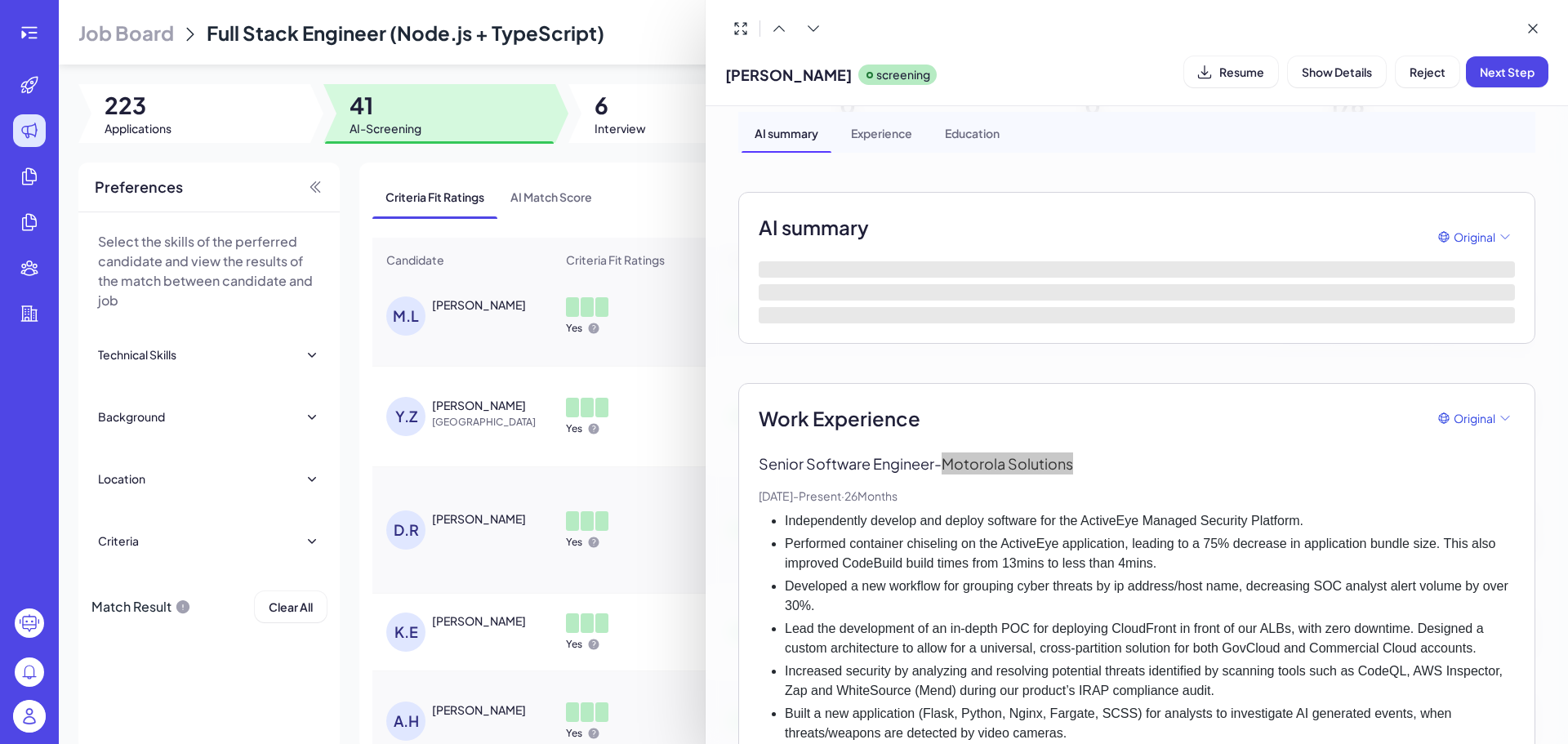
scroll to position [0, 0]
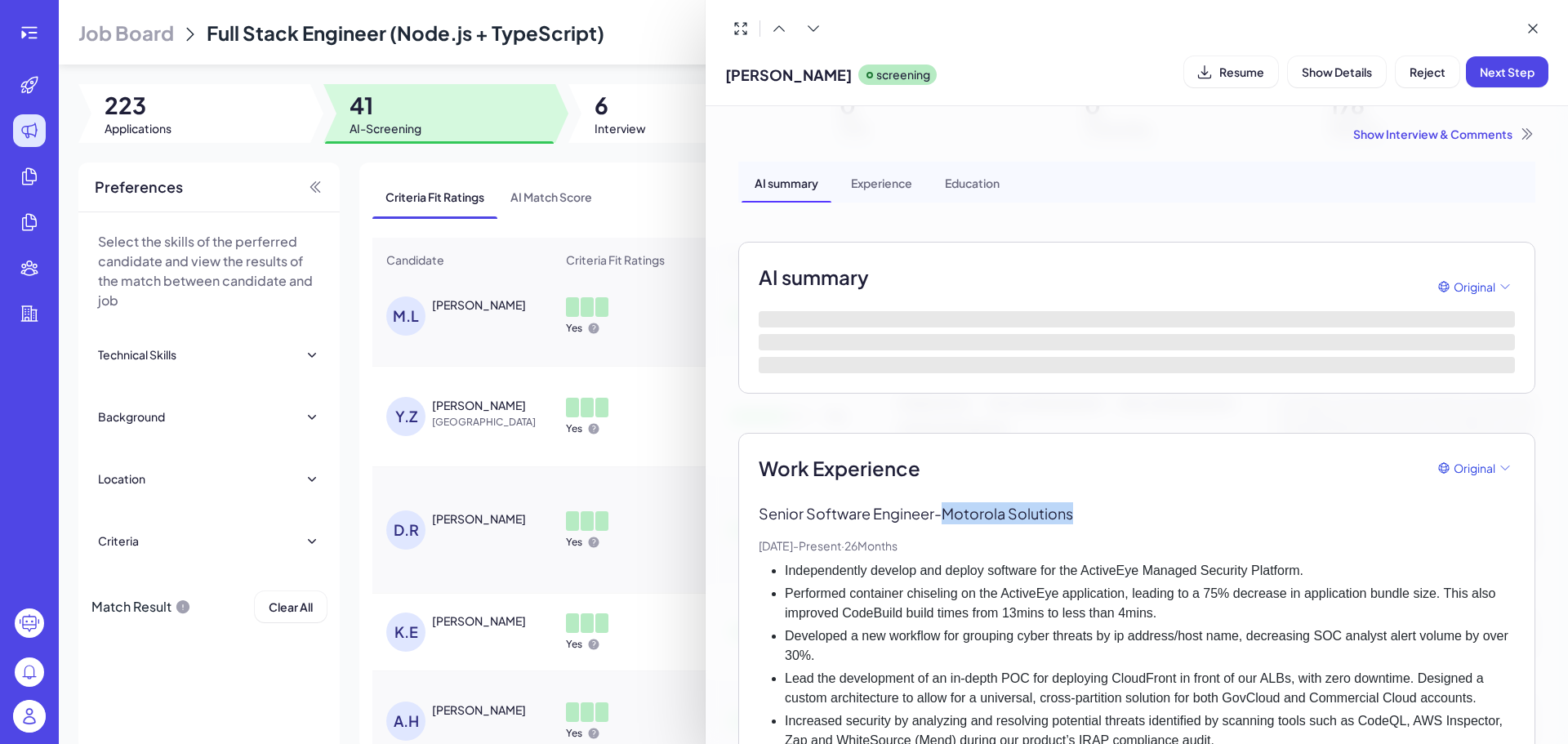
click at [1531, 33] on icon at bounding box center [1532, 28] width 17 height 17
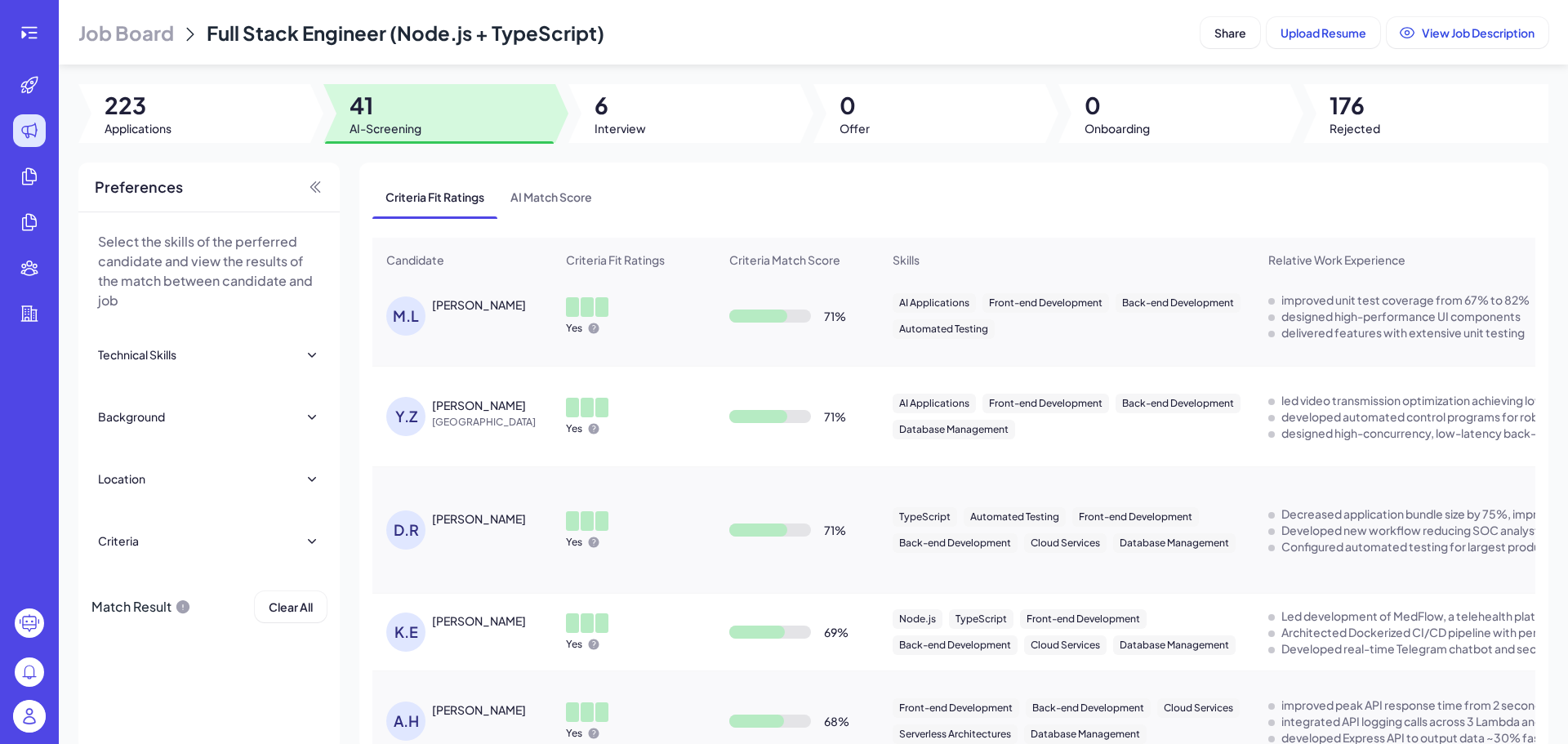
scroll to position [942, 0]
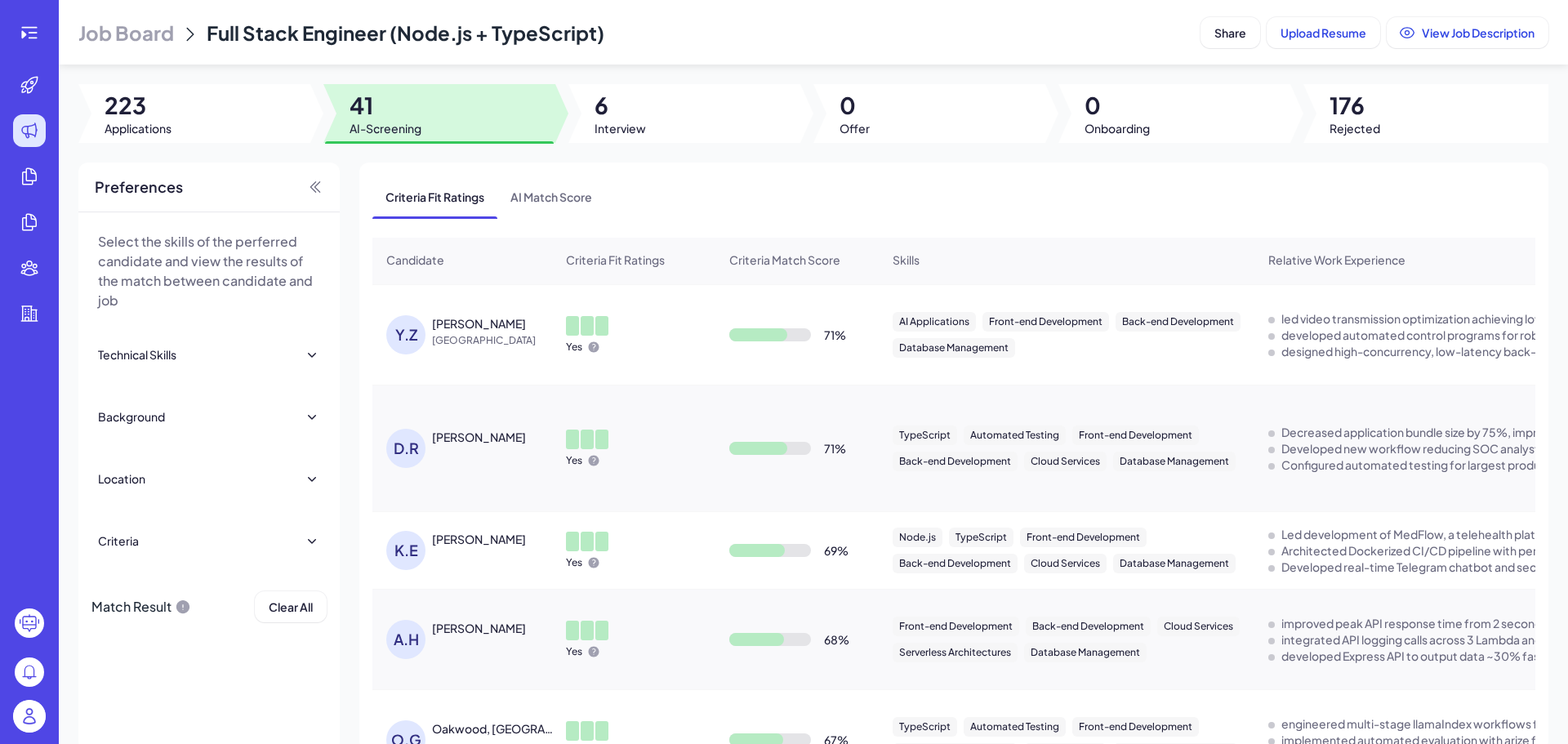
click at [454, 454] on div "D.R [PERSON_NAME]" at bounding box center [470, 448] width 168 height 39
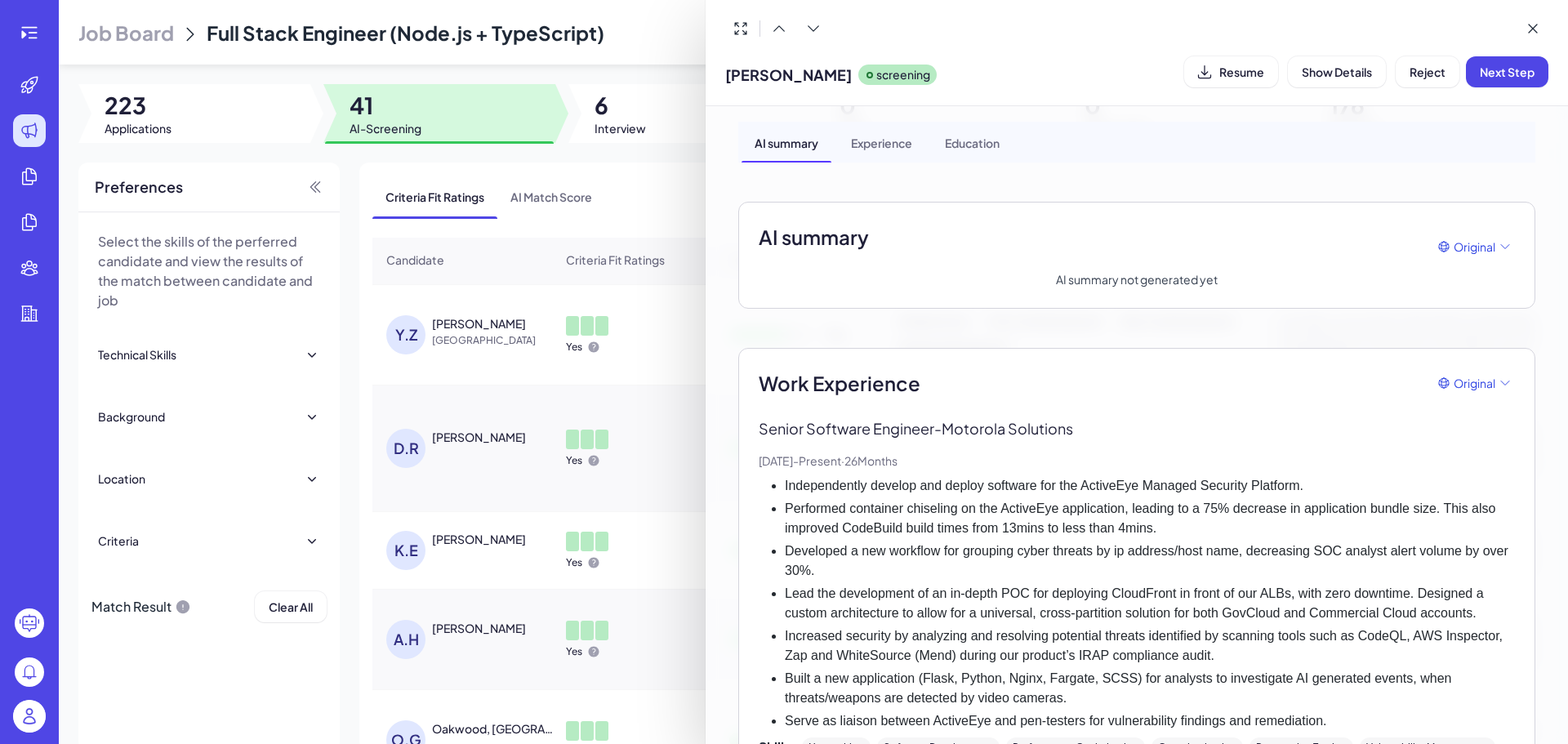
scroll to position [0, 0]
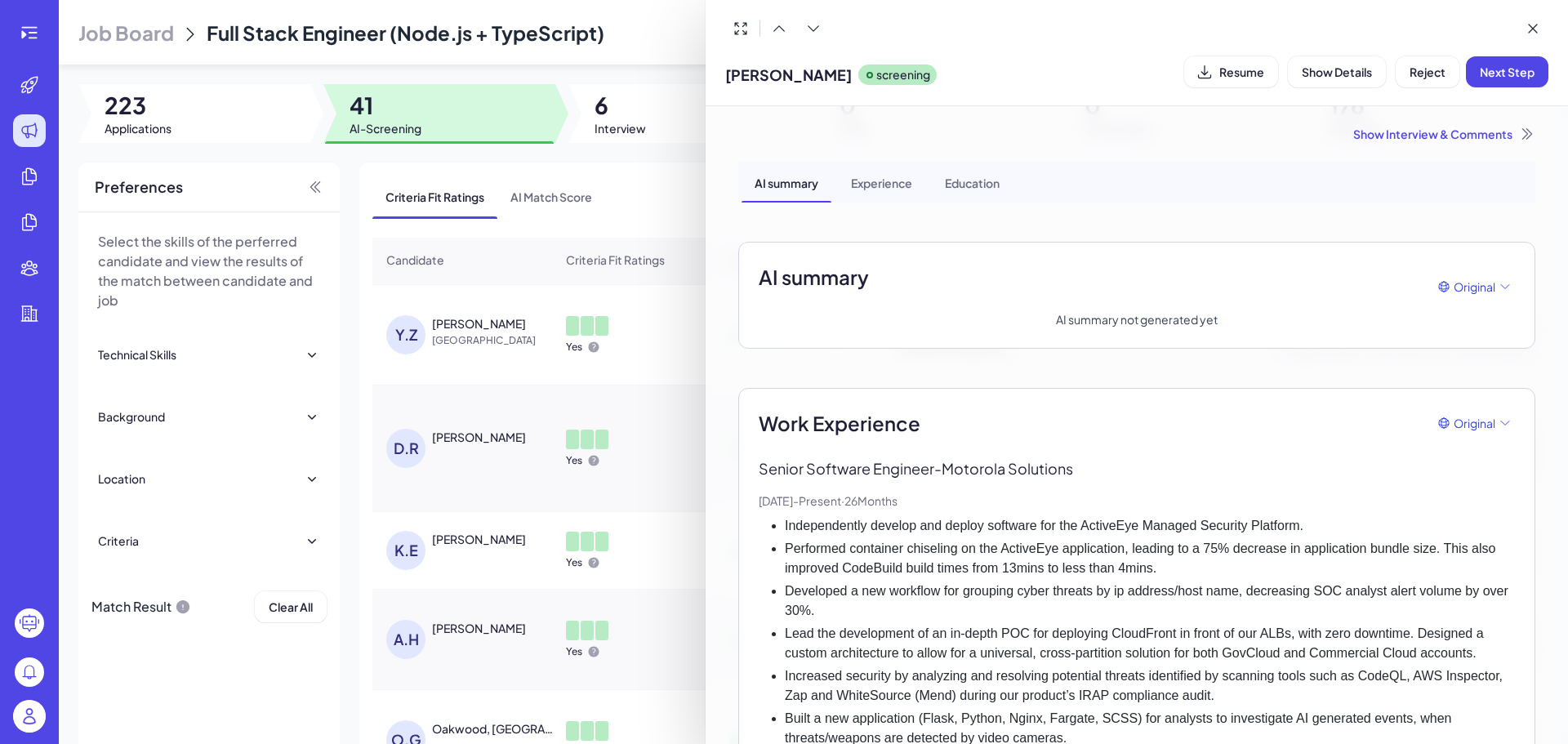
click at [525, 594] on div at bounding box center [784, 372] width 1568 height 744
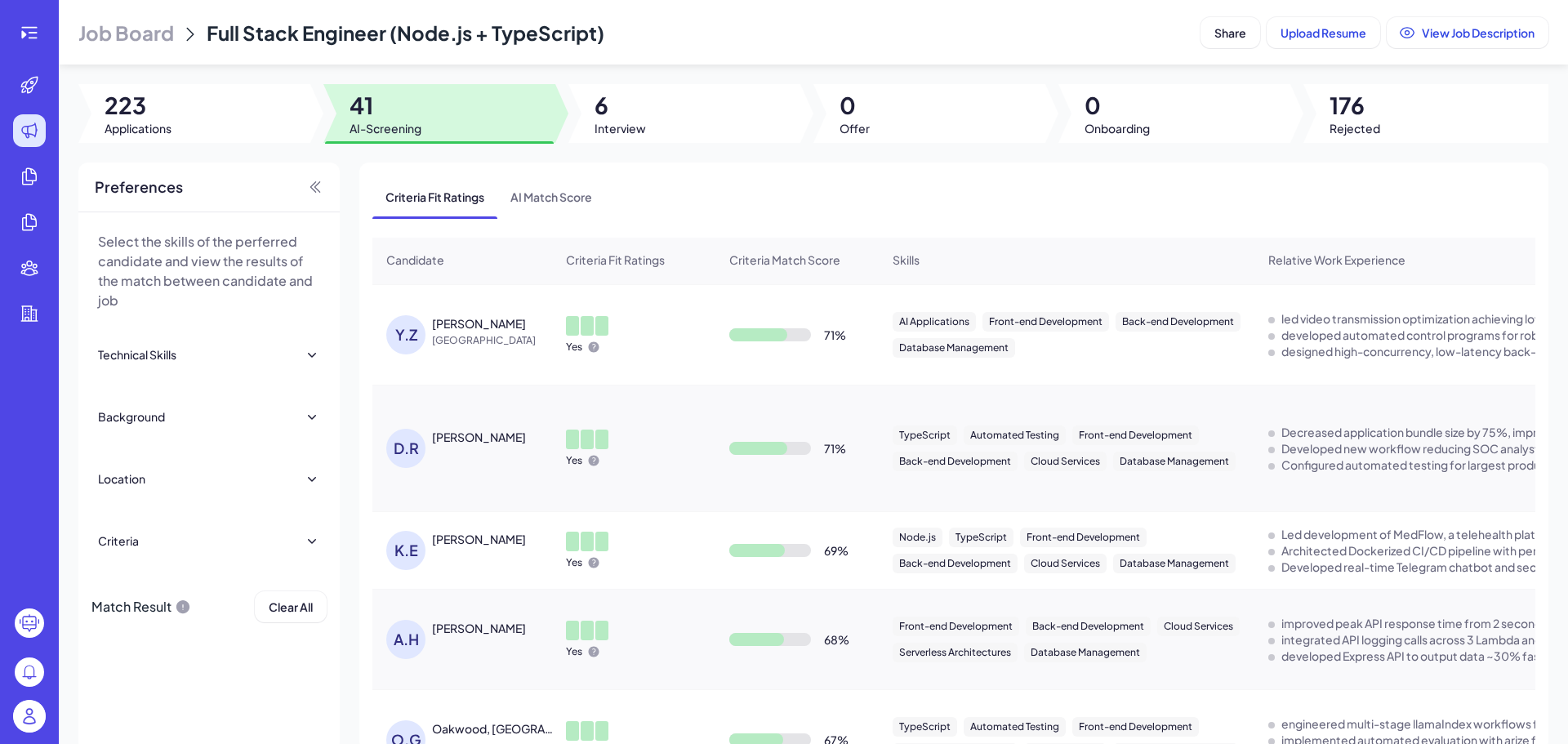
scroll to position [1024, 0]
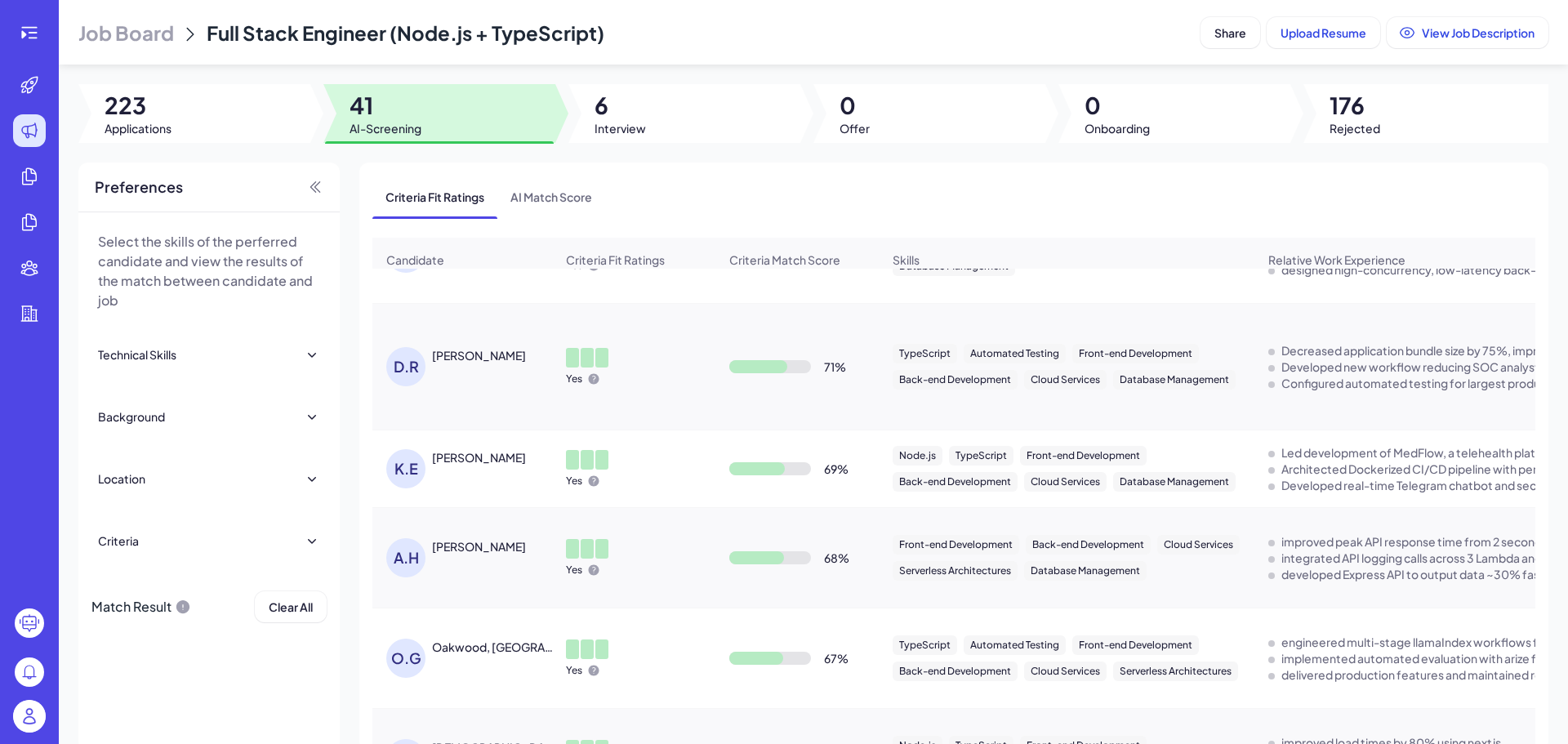
click at [524, 477] on div "K.E [PERSON_NAME]" at bounding box center [470, 469] width 168 height 39
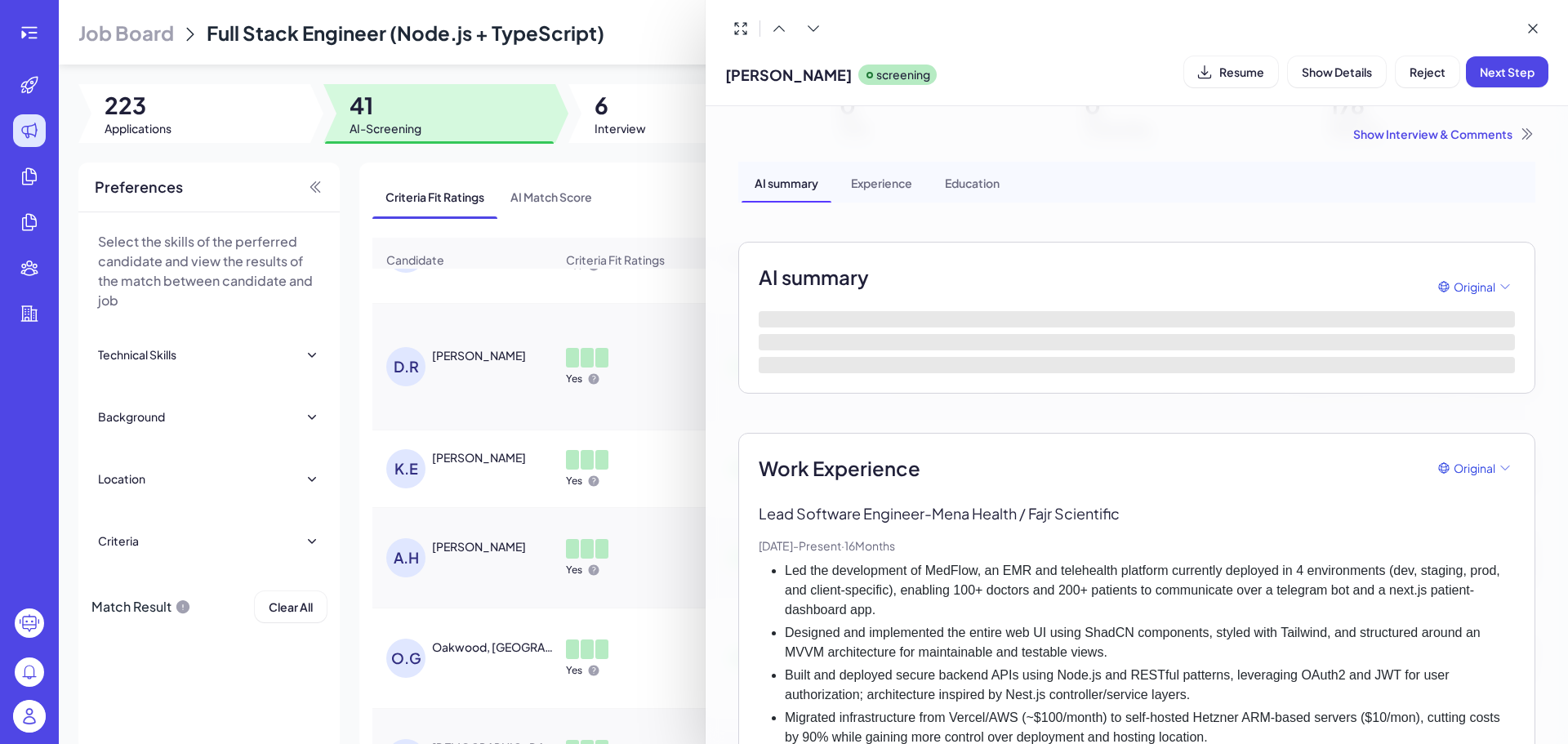
drag, startPoint x: 850, startPoint y: 84, endPoint x: 717, endPoint y: 86, distance: 133.0
click at [717, 86] on div "[PERSON_NAME] screening Resume Show Details Reject Next Step" at bounding box center [1137, 52] width 862 height 106
click at [770, 85] on span "[PERSON_NAME]" at bounding box center [788, 74] width 127 height 22
drag, startPoint x: 856, startPoint y: 80, endPoint x: 722, endPoint y: 70, distance: 134.4
click at [722, 70] on div "[PERSON_NAME] screening Resume Show Details Reject Next Step" at bounding box center [1137, 52] width 862 height 106
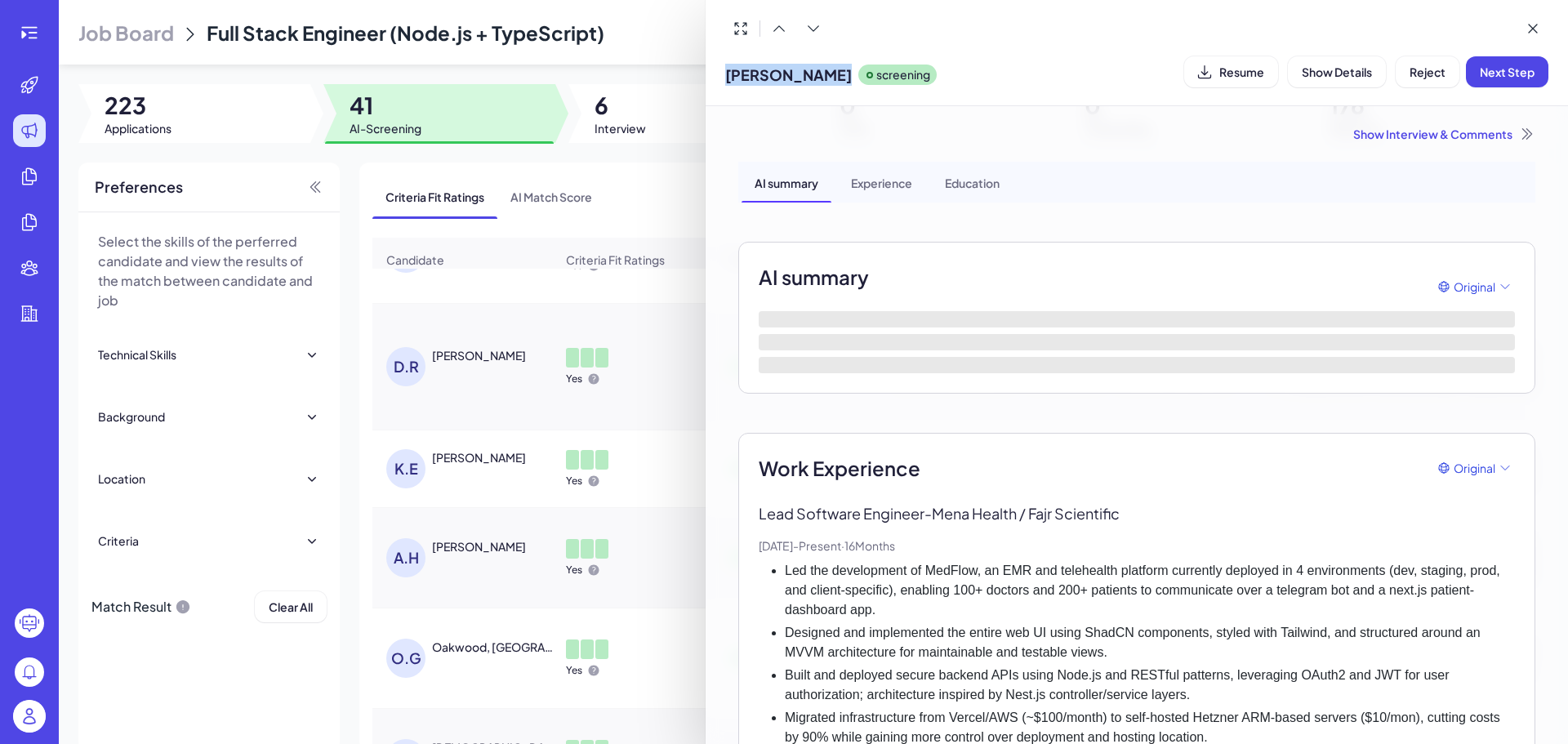
copy span "[PERSON_NAME]"
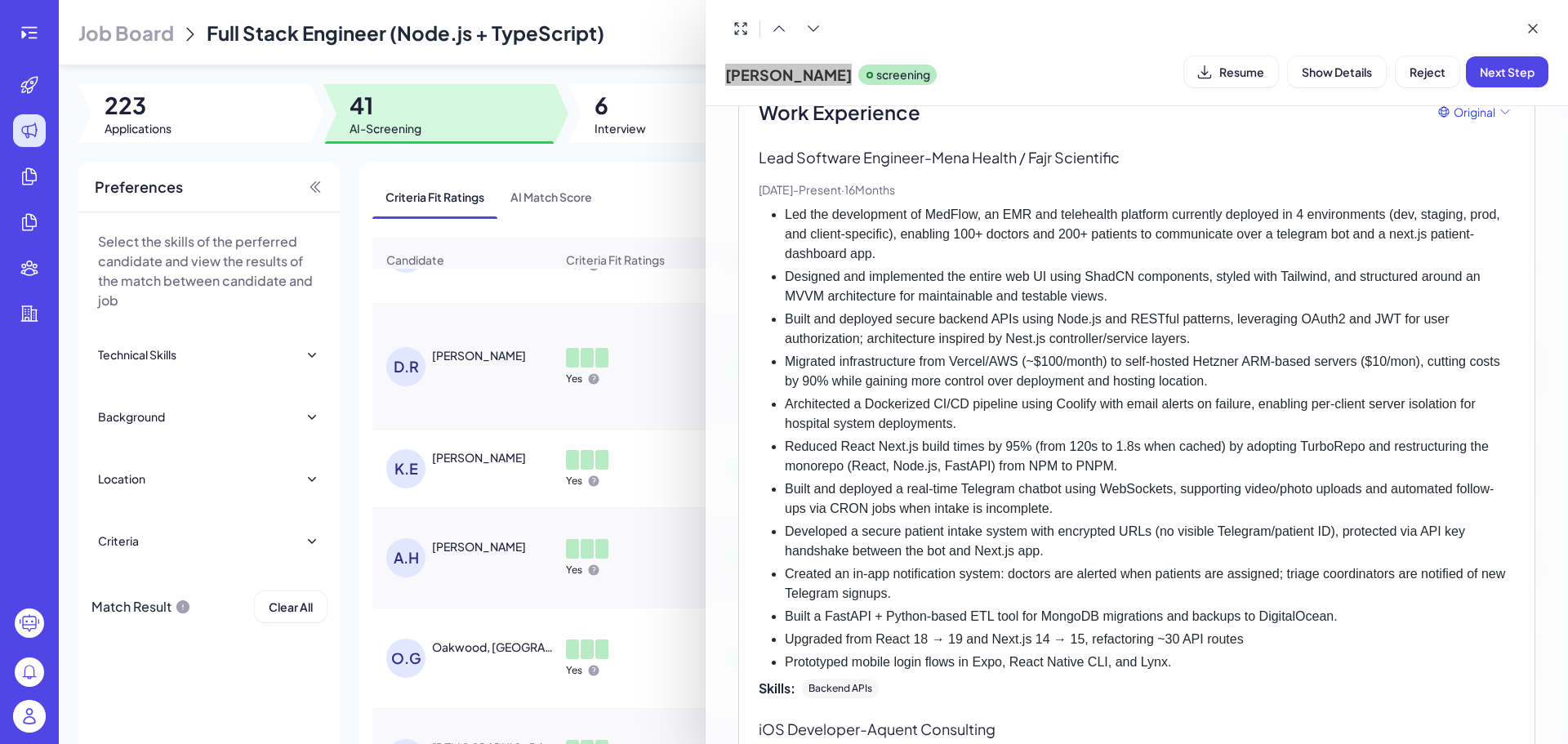
scroll to position [302, 0]
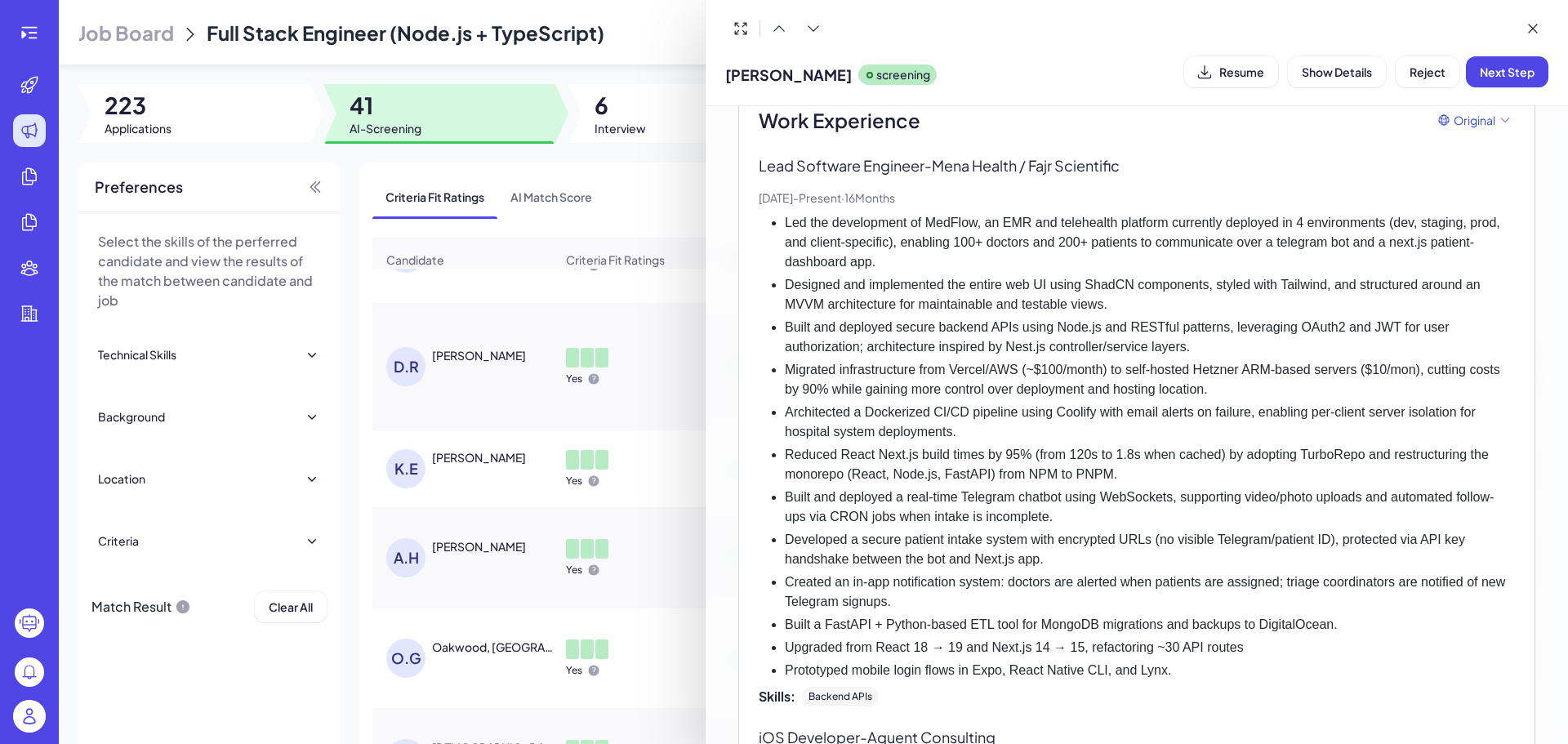
click at [1018, 537] on li "Developed a secure patient intake system with encrypted URLs (no visible Telegr…" at bounding box center [1149, 549] width 730 height 39
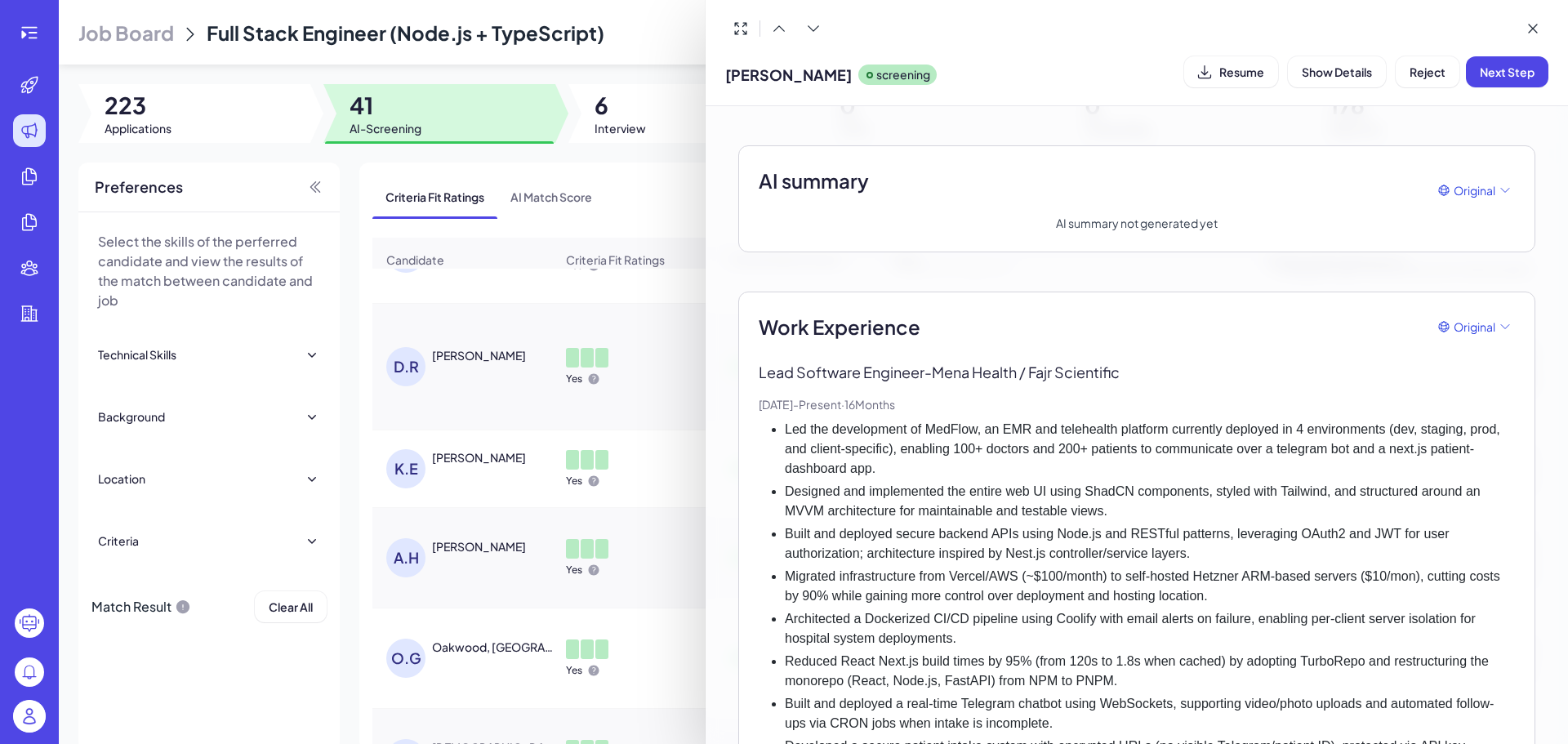
scroll to position [58, 0]
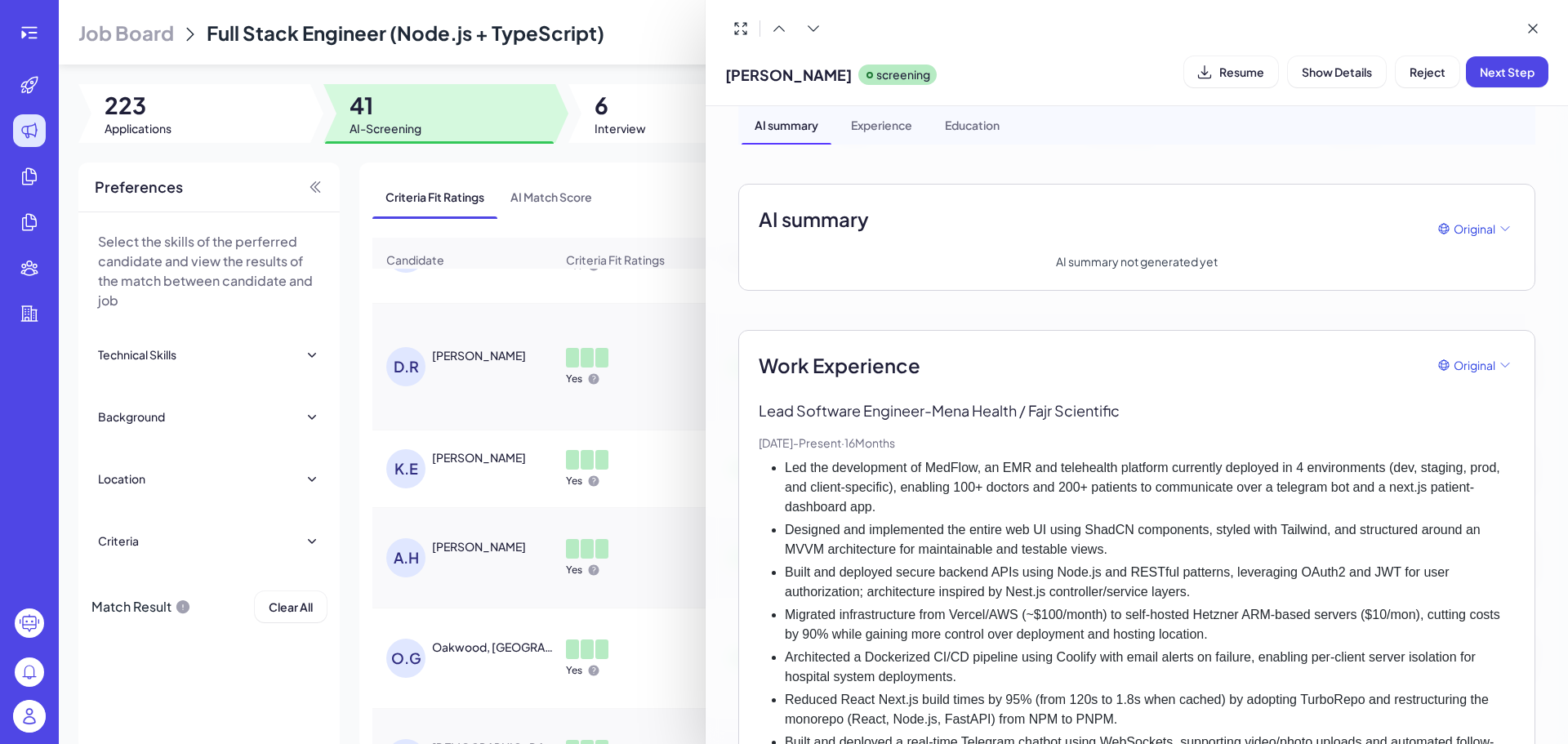
drag, startPoint x: 933, startPoint y: 413, endPoint x: 1048, endPoint y: 405, distance: 115.3
click at [1048, 405] on p "Lead Software Engineer - Mena Health / Fajr Scientific" at bounding box center [1136, 410] width 756 height 22
drag, startPoint x: 1033, startPoint y: 407, endPoint x: 1157, endPoint y: 404, distance: 124.0
click at [1157, 404] on p "Lead Software Engineer - Mena Health / Fajr Scientific" at bounding box center [1136, 410] width 756 height 22
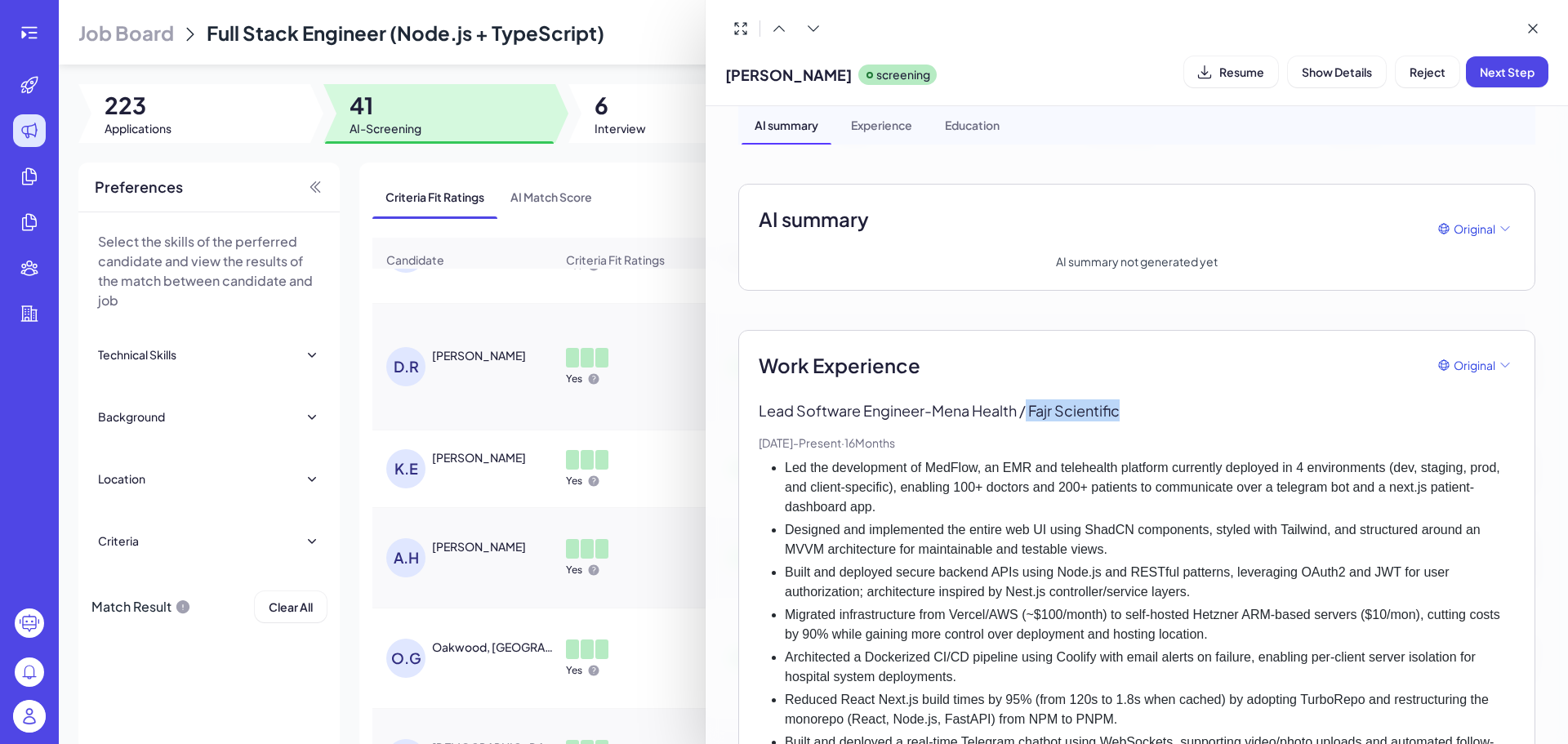
copy p "Fajr Scientific"
click at [940, 407] on p "Lead Software Engineer - Mena Health / Fajr Scientific" at bounding box center [1136, 410] width 756 height 22
drag, startPoint x: 931, startPoint y: 409, endPoint x: 1091, endPoint y: 417, distance: 160.2
click at [1090, 417] on p "Lead Software Engineer - Mena Health / Fajr Scientific" at bounding box center [1136, 410] width 756 height 22
click at [1091, 417] on p "Lead Software Engineer - Mena Health / Fajr Scientific" at bounding box center [1136, 410] width 756 height 22
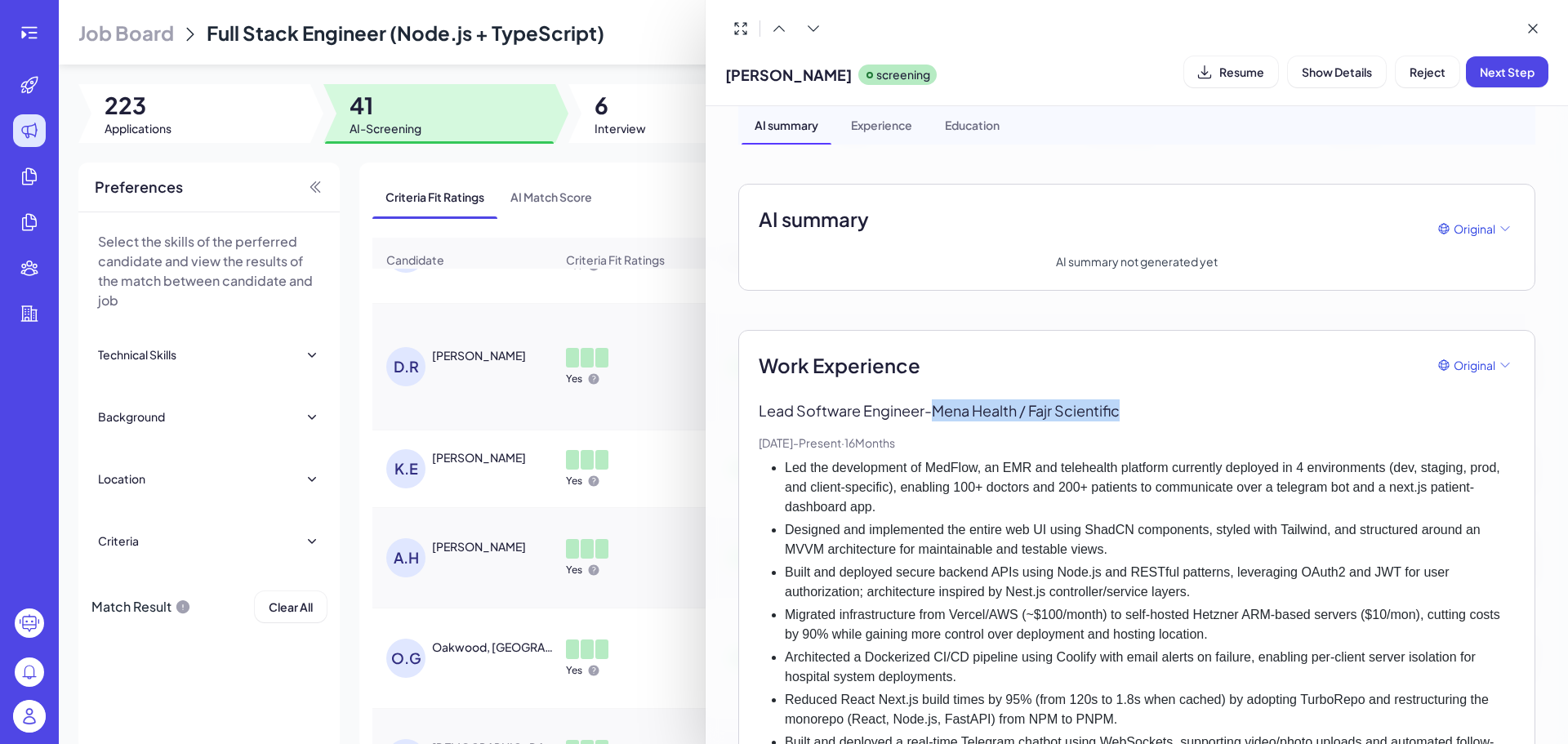
drag, startPoint x: 940, startPoint y: 414, endPoint x: 1137, endPoint y: 415, distance: 197.0
click at [1137, 415] on p "Lead Software Engineer - Mena Health / Fajr Scientific" at bounding box center [1136, 410] width 756 height 22
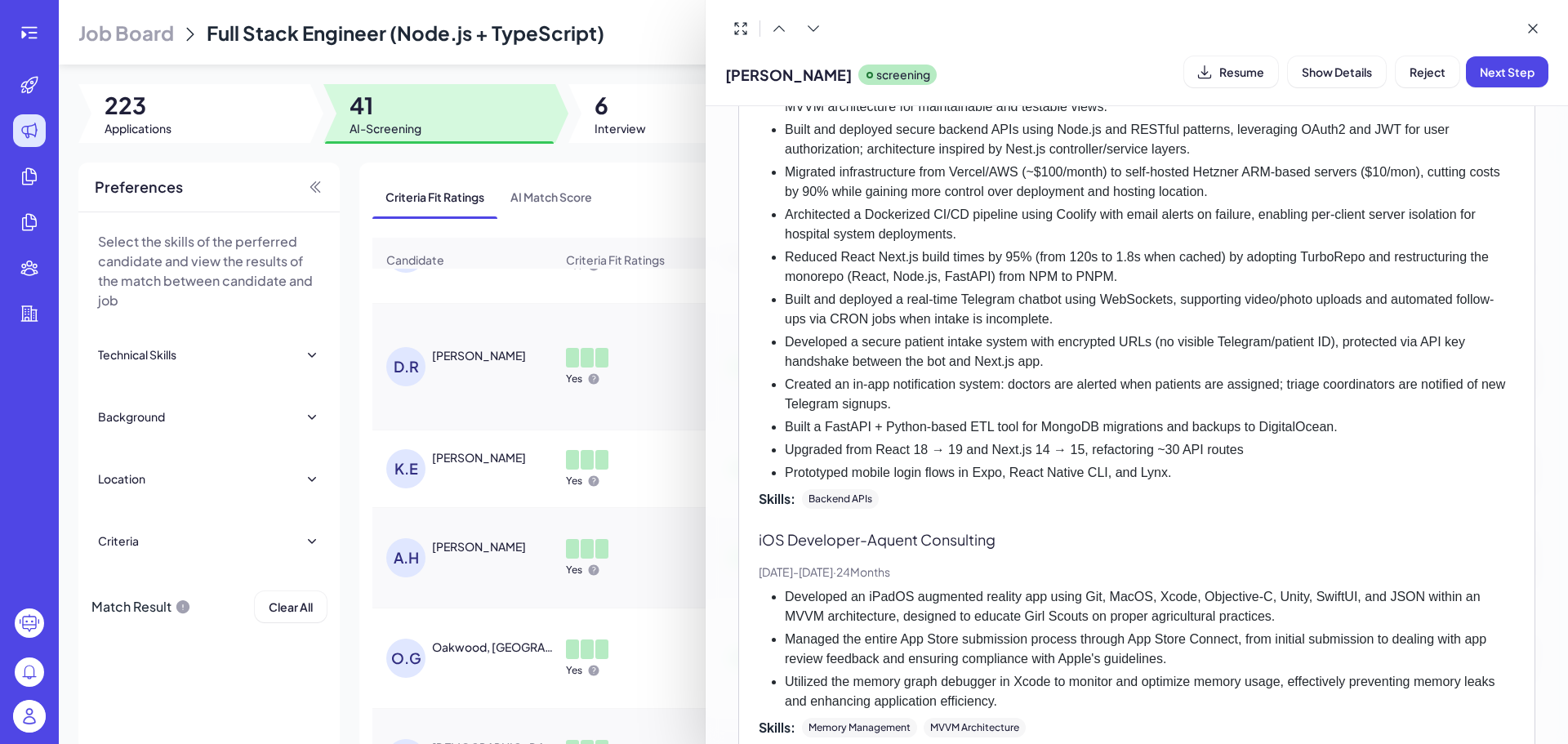
scroll to position [476, 0]
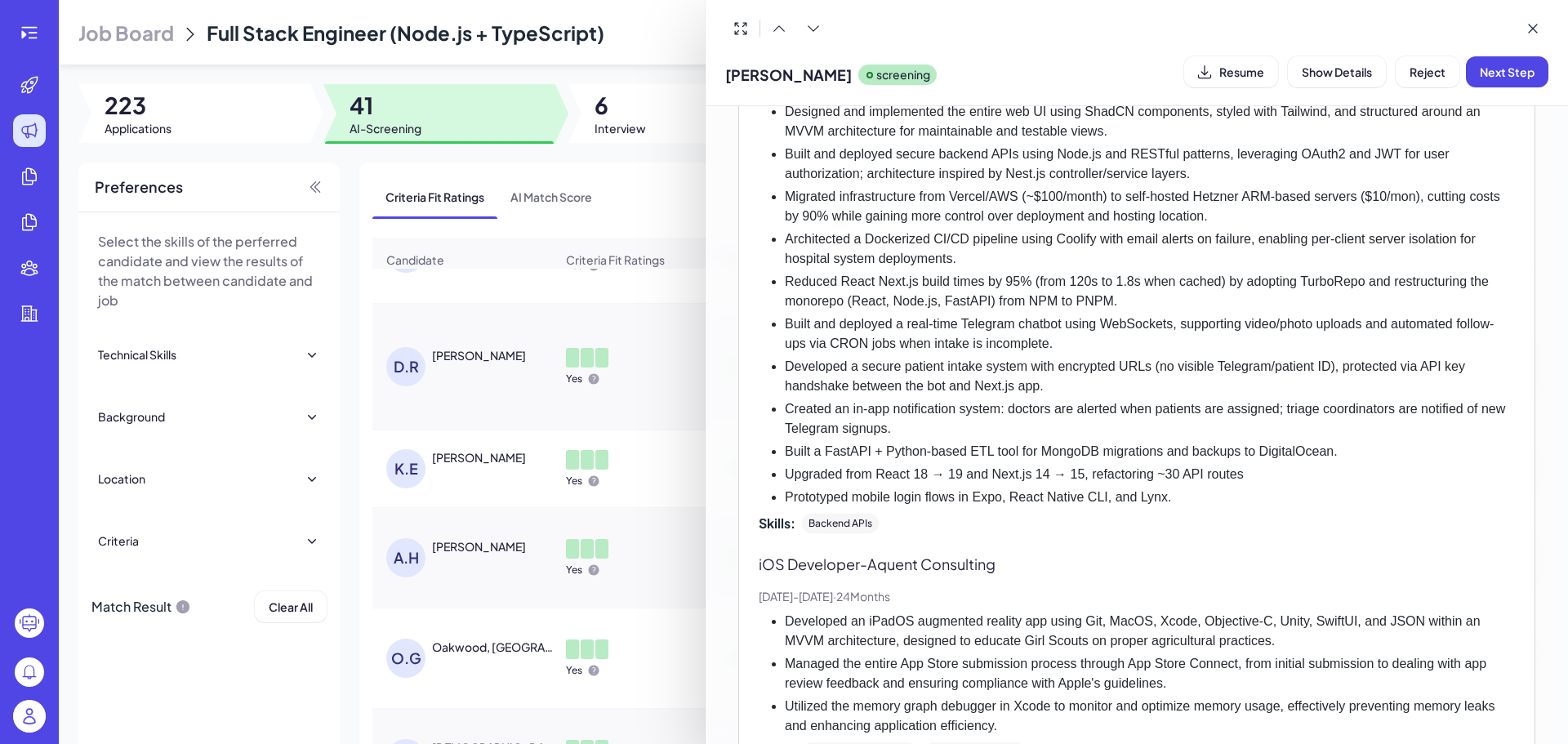
click at [475, 574] on div at bounding box center [784, 372] width 1568 height 744
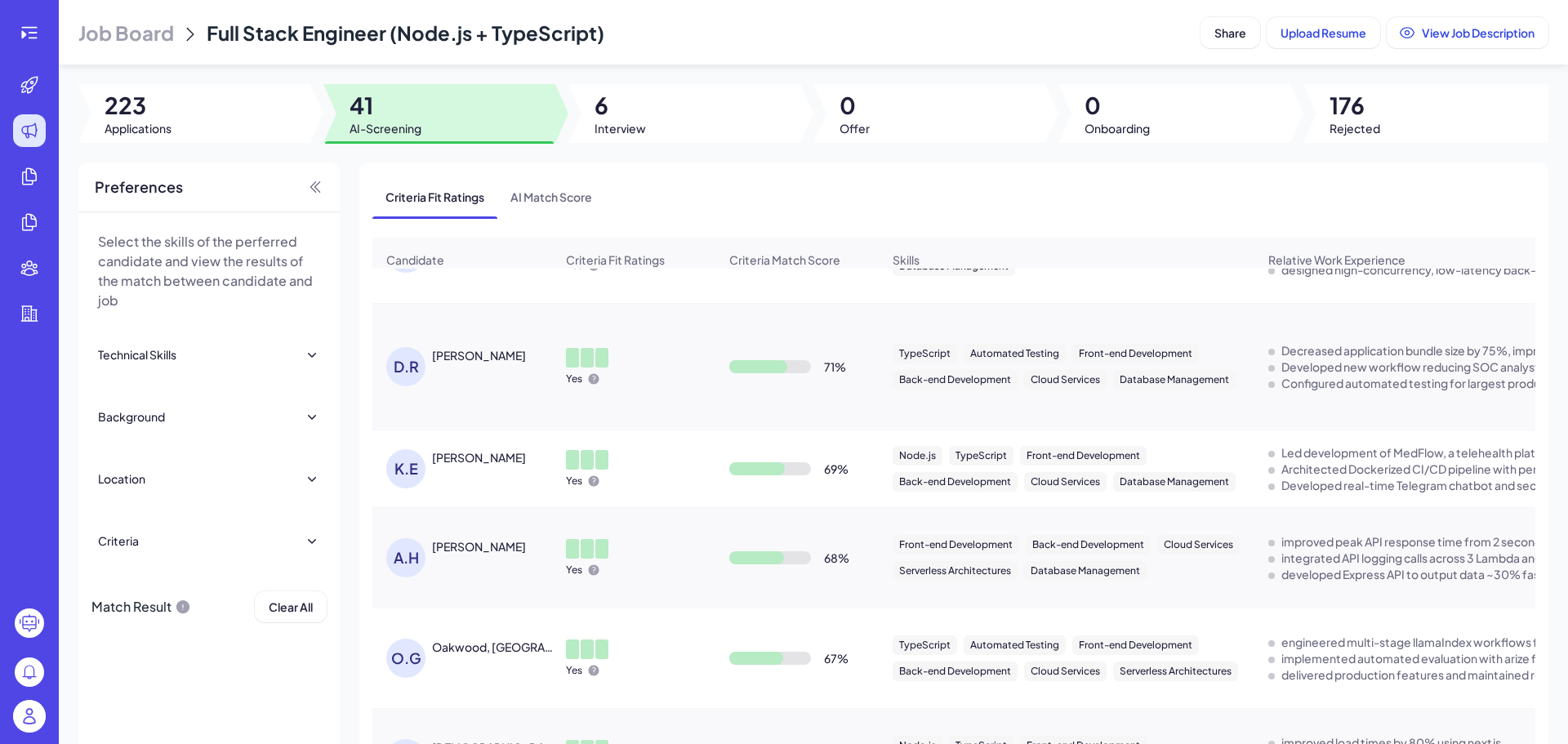
click at [470, 553] on div "[PERSON_NAME]" at bounding box center [478, 546] width 94 height 17
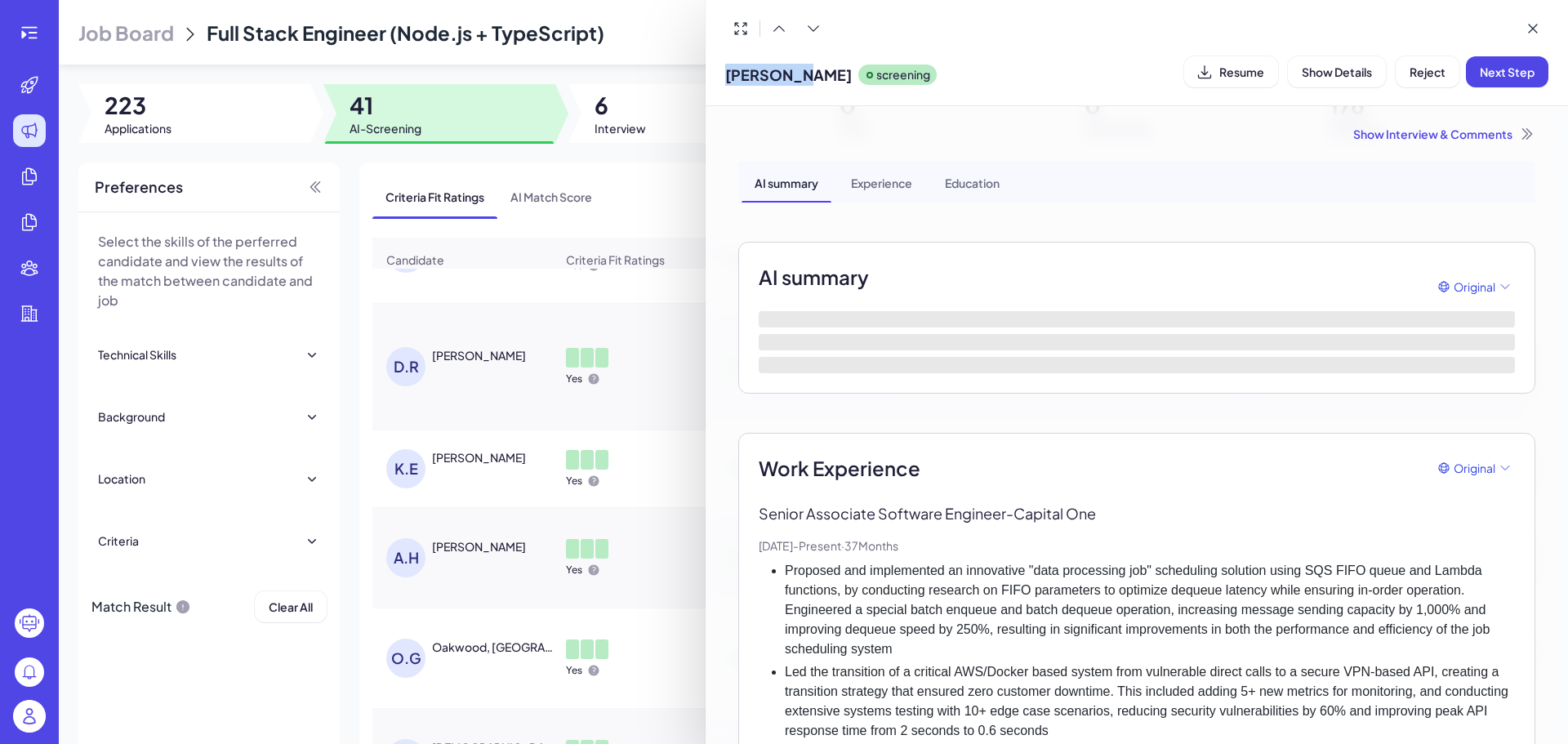
drag, startPoint x: 726, startPoint y: 73, endPoint x: 813, endPoint y: 73, distance: 87.0
click at [813, 73] on div "[PERSON_NAME] screening" at bounding box center [831, 72] width 212 height 42
click at [642, 291] on div at bounding box center [784, 372] width 1568 height 744
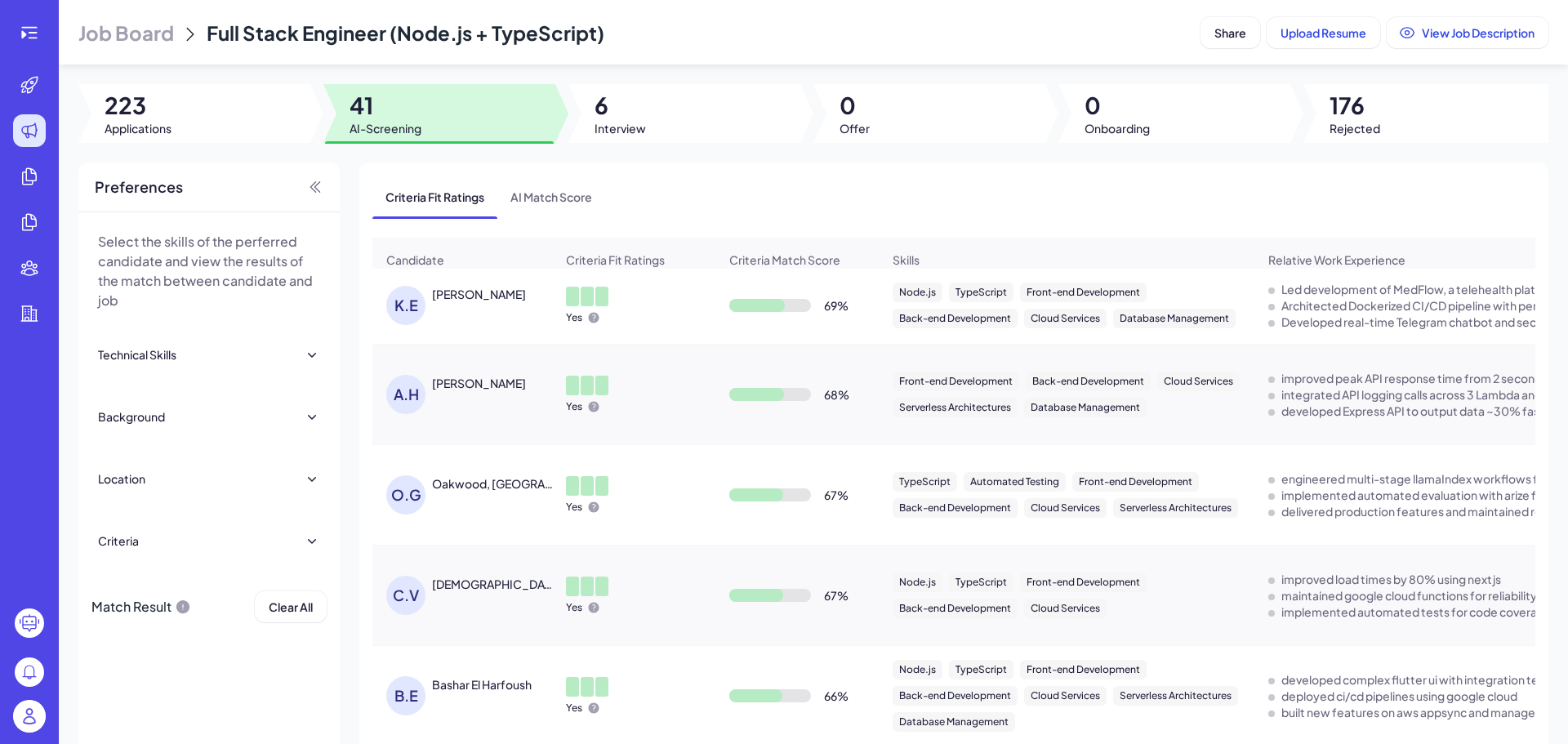
scroll to position [1269, 0]
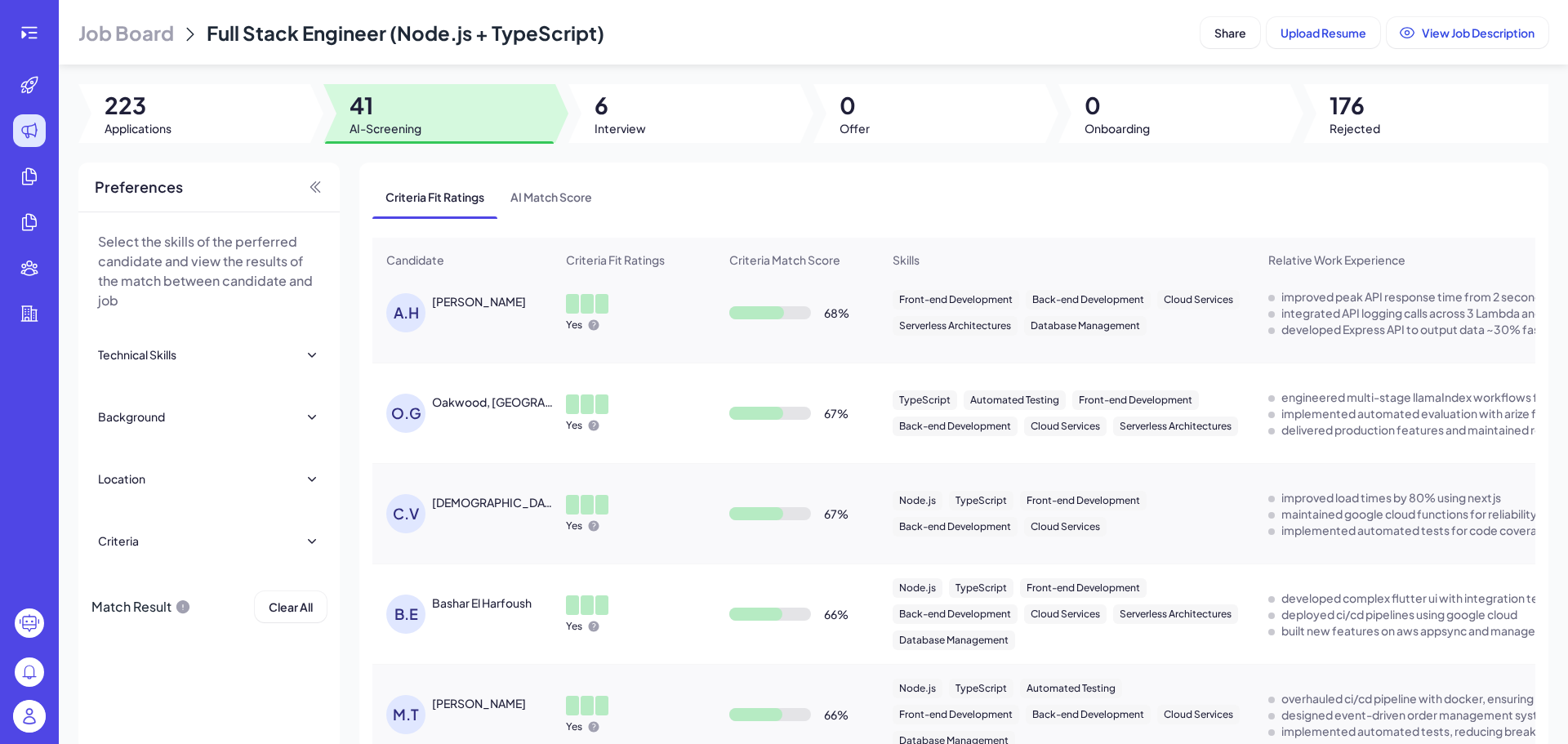
click at [474, 310] on div "[PERSON_NAME]" at bounding box center [493, 302] width 122 height 17
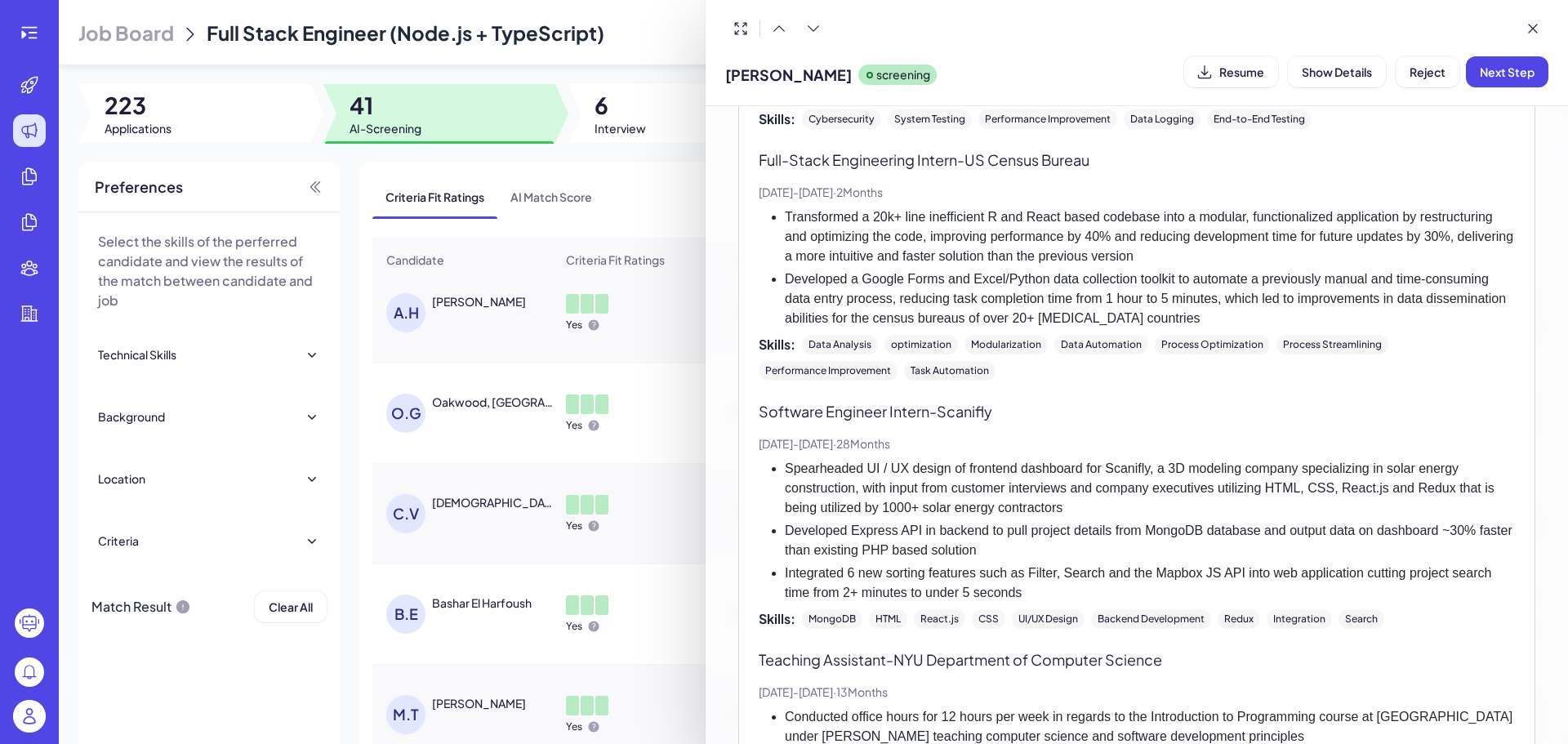
scroll to position [697, 0]
click at [693, 358] on div at bounding box center [784, 372] width 1568 height 744
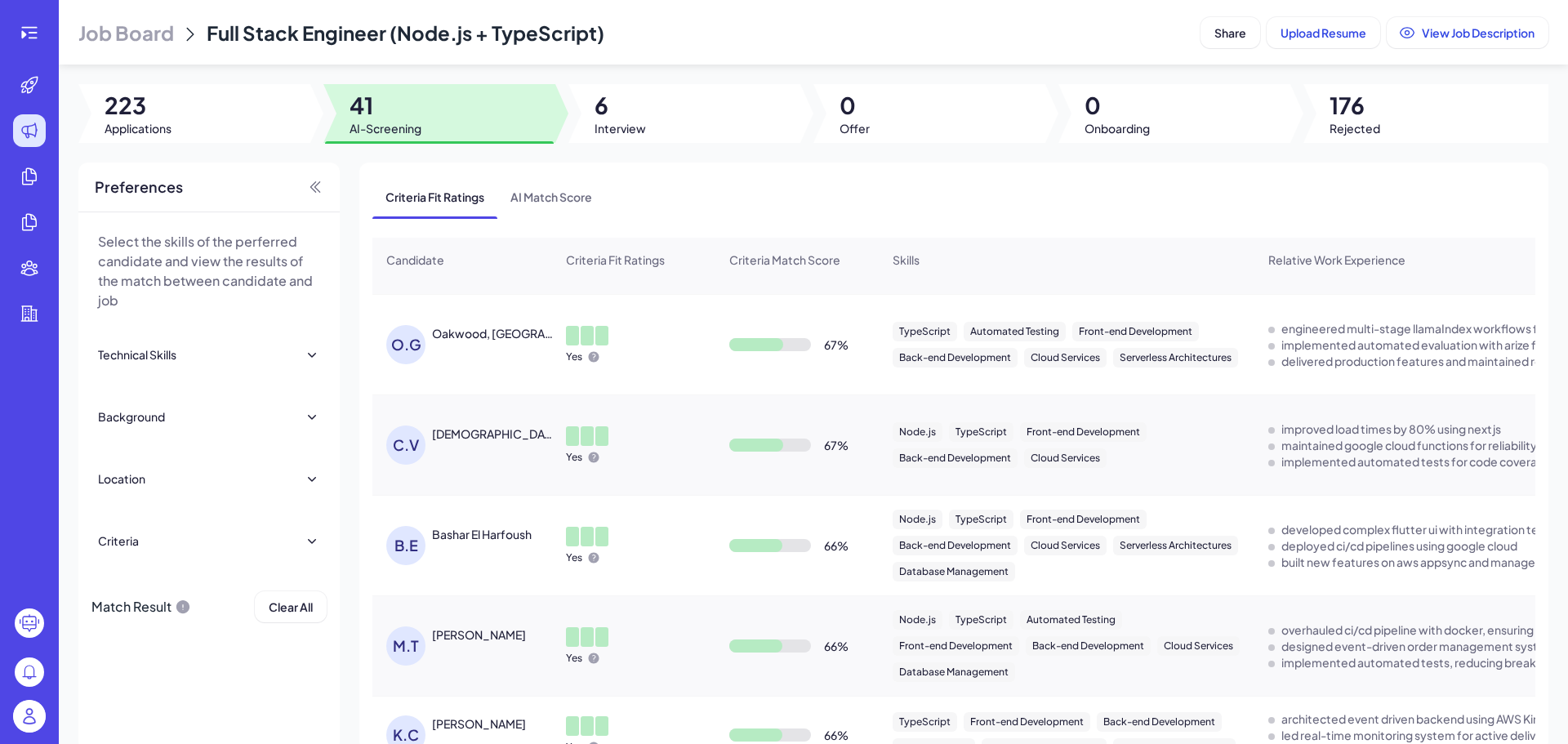
scroll to position [1350, 0]
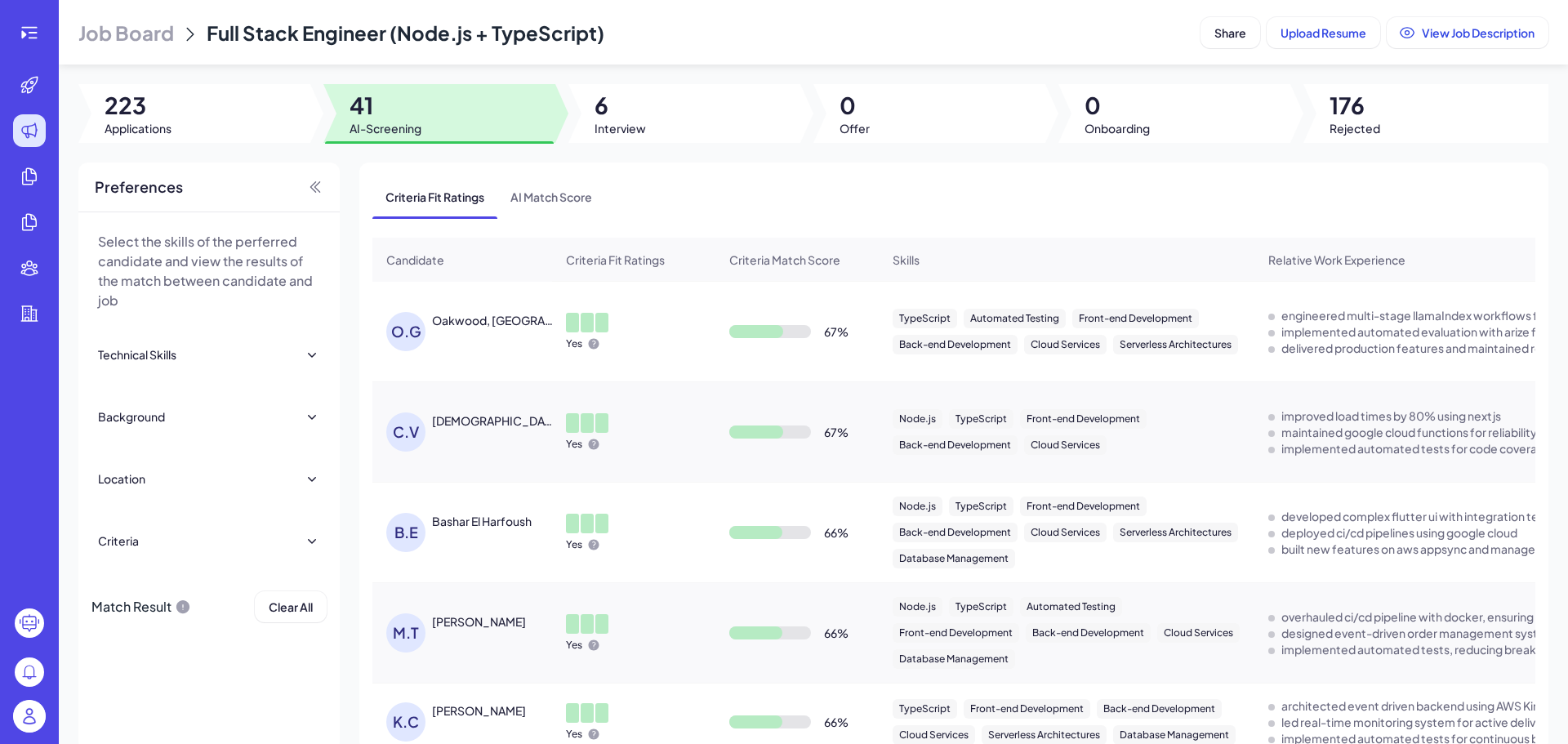
click at [475, 328] on div "Oakwood, [GEOGRAPHIC_DATA]" at bounding box center [492, 320] width 121 height 17
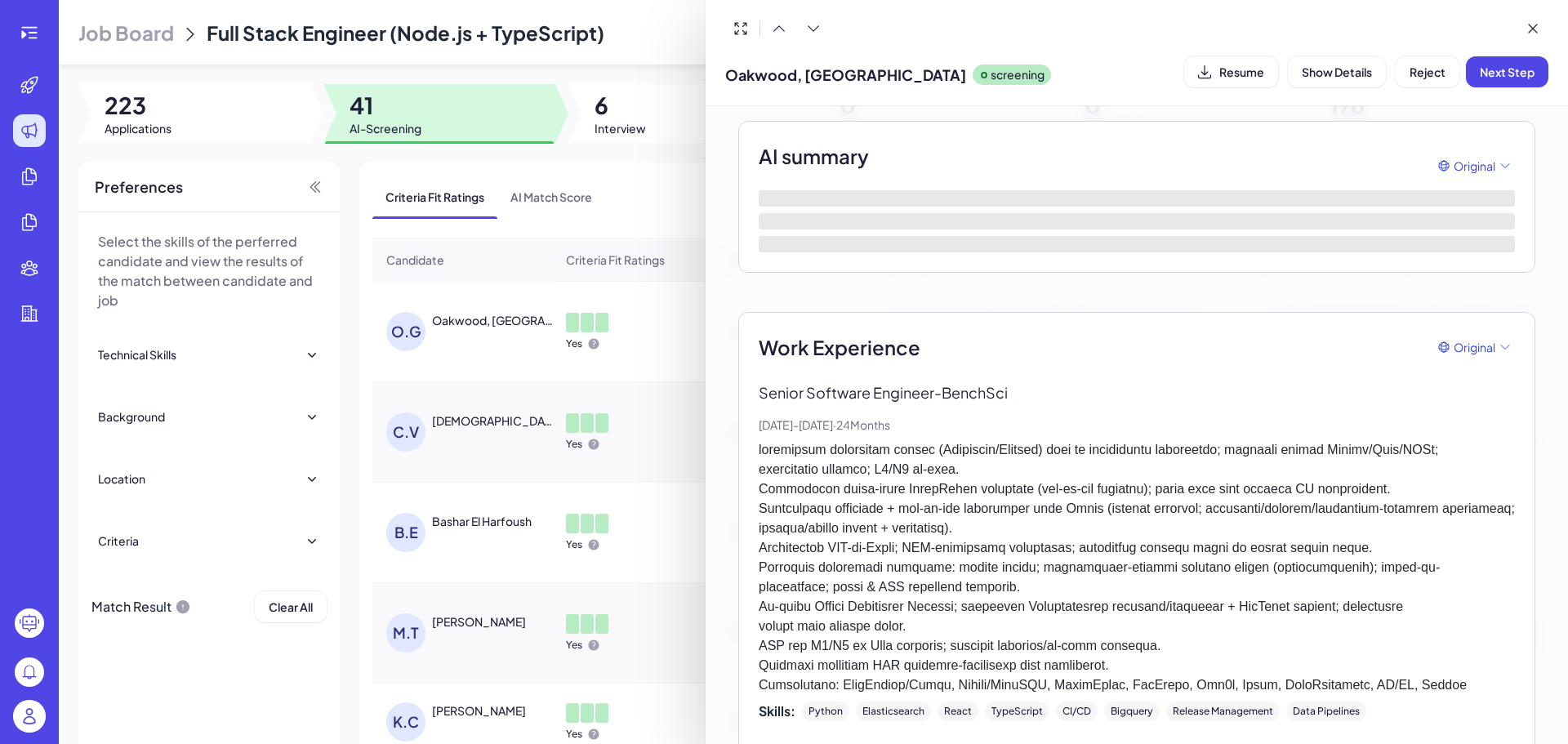
scroll to position [101, 0]
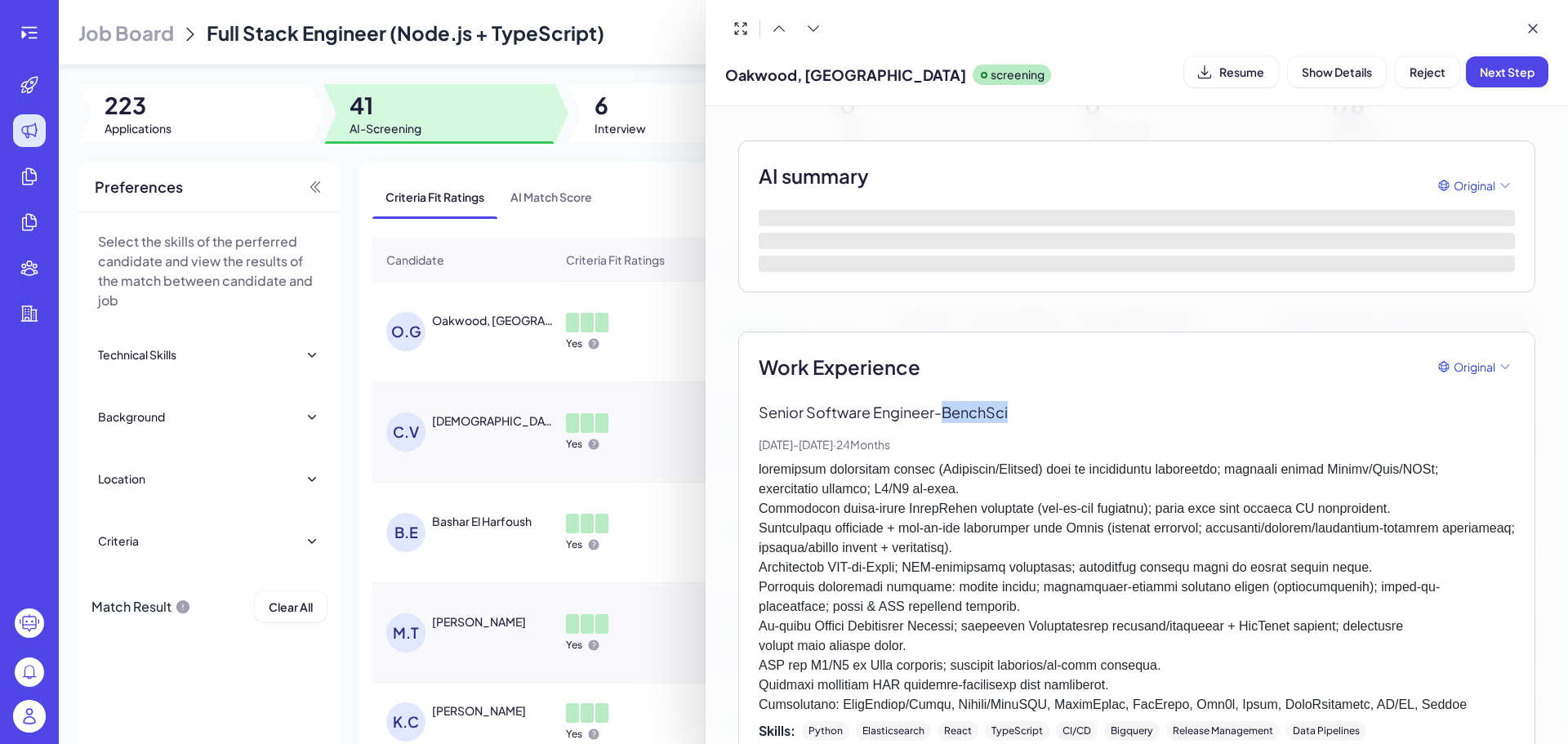
drag, startPoint x: 1021, startPoint y: 416, endPoint x: 950, endPoint y: 415, distance: 71.0
click at [950, 415] on p "Senior Software Engineer - BenchSci" at bounding box center [1136, 411] width 756 height 22
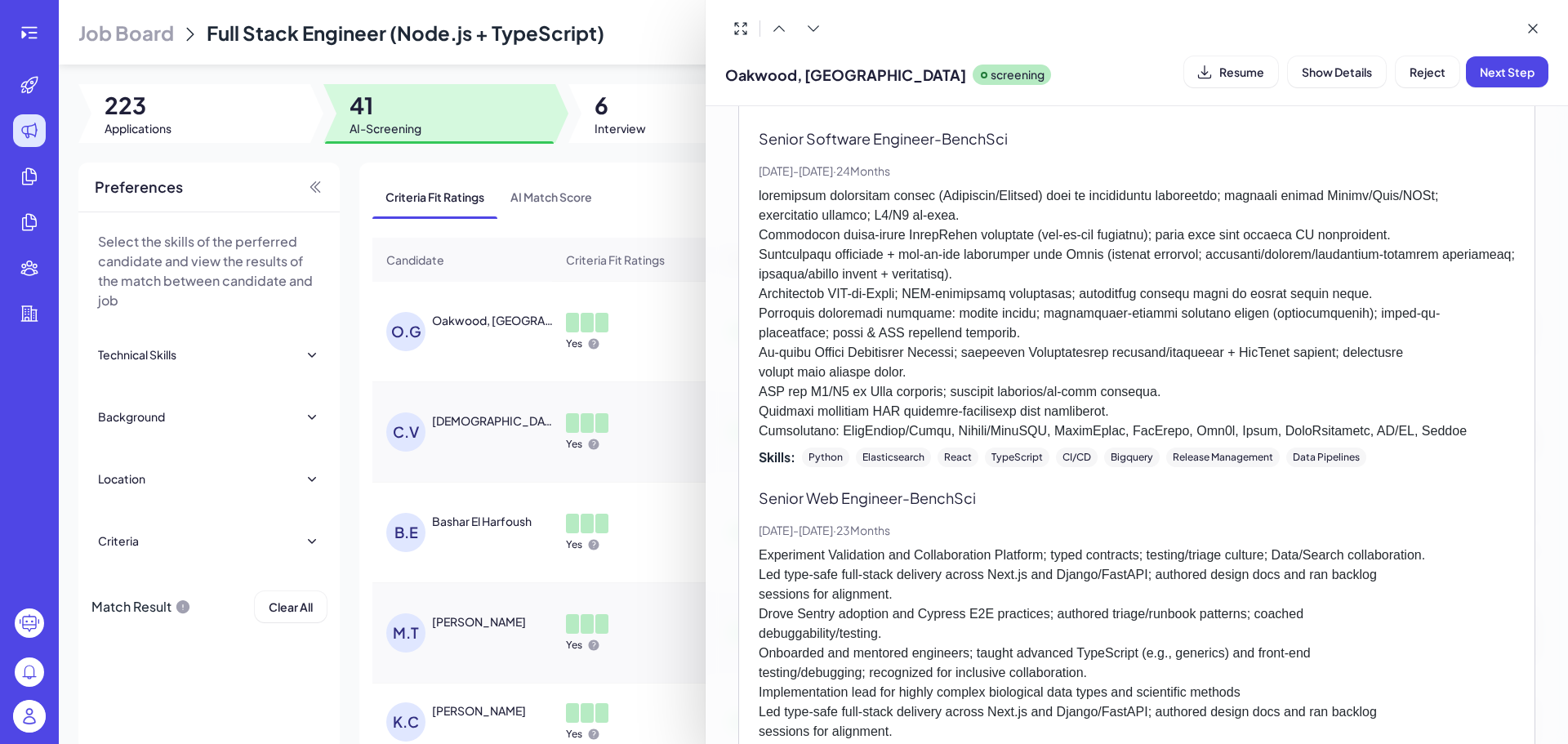
scroll to position [332, 0]
click at [1541, 25] on button at bounding box center [1532, 28] width 31 height 31
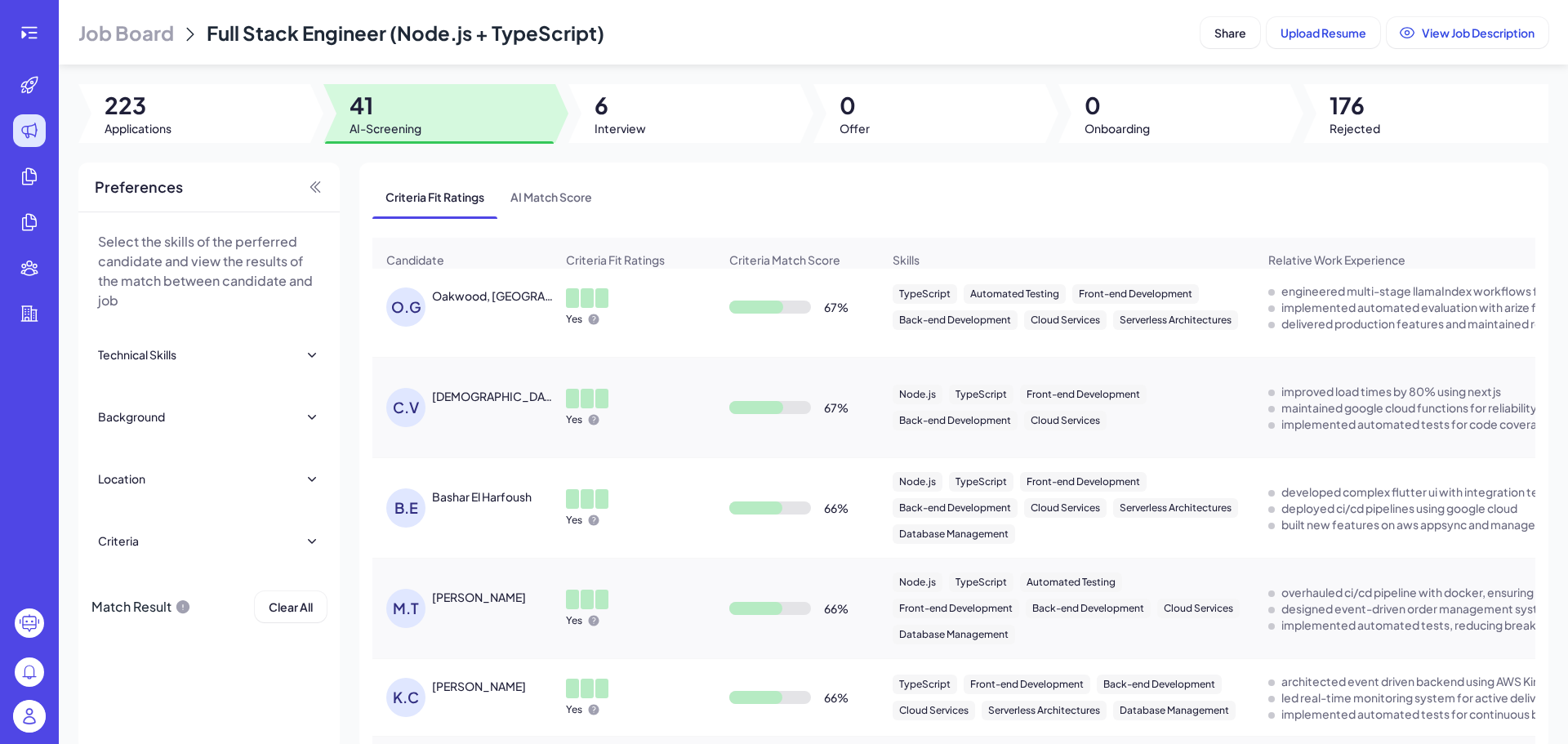
scroll to position [1432, 0]
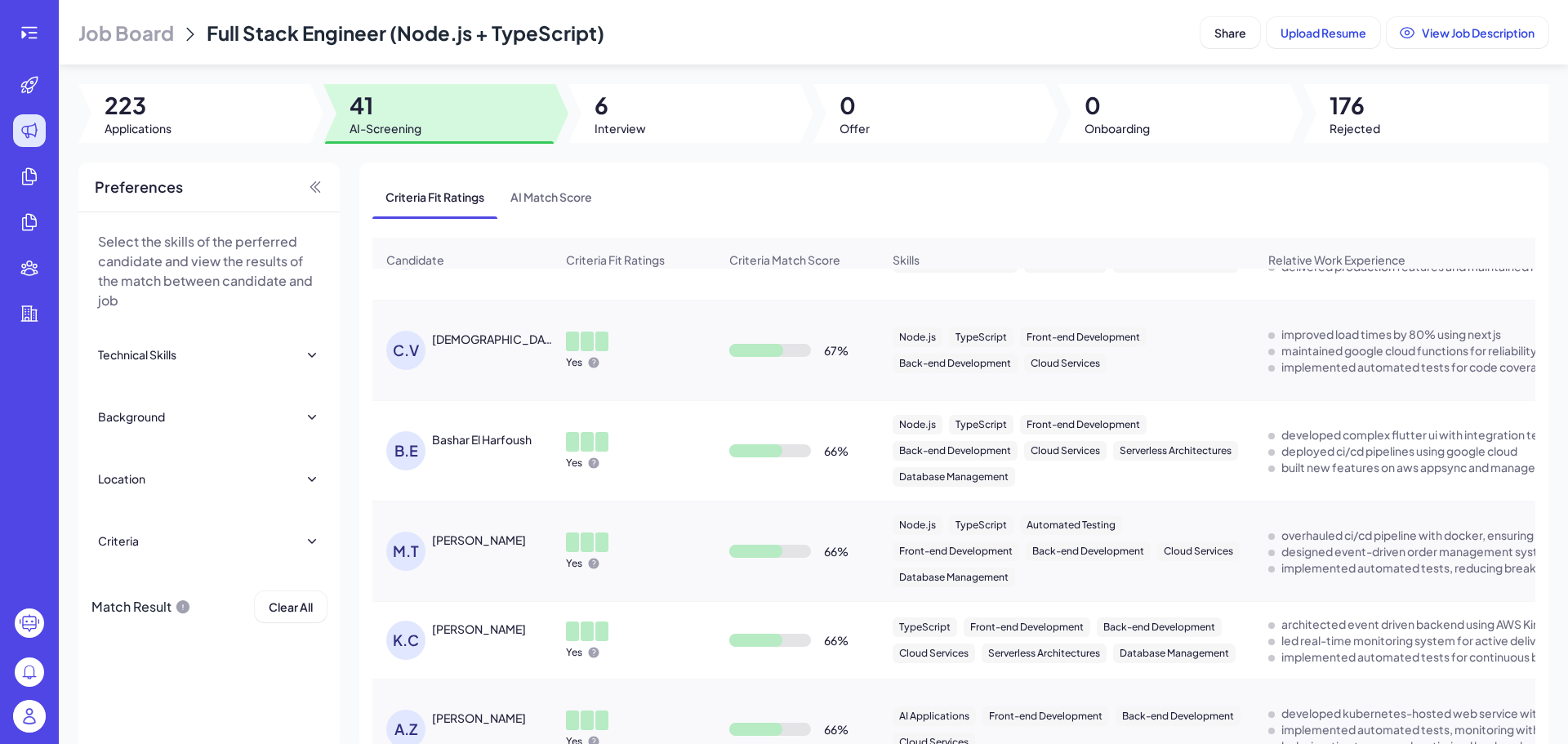
click at [149, 38] on span "Job Board" at bounding box center [126, 32] width 95 height 26
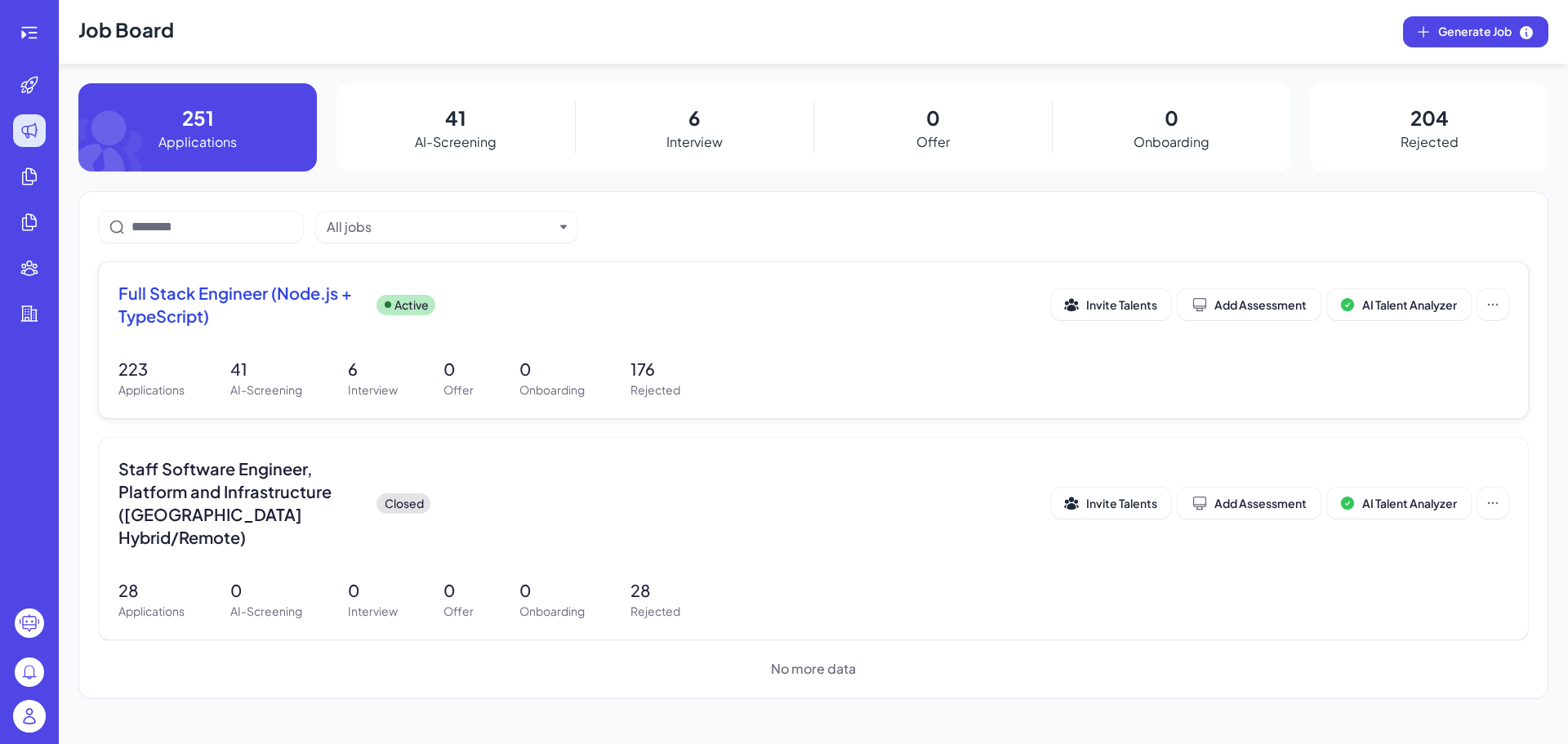
click at [234, 321] on span "Full Stack Engineer (Node.js + TypeScript)" at bounding box center [240, 304] width 245 height 45
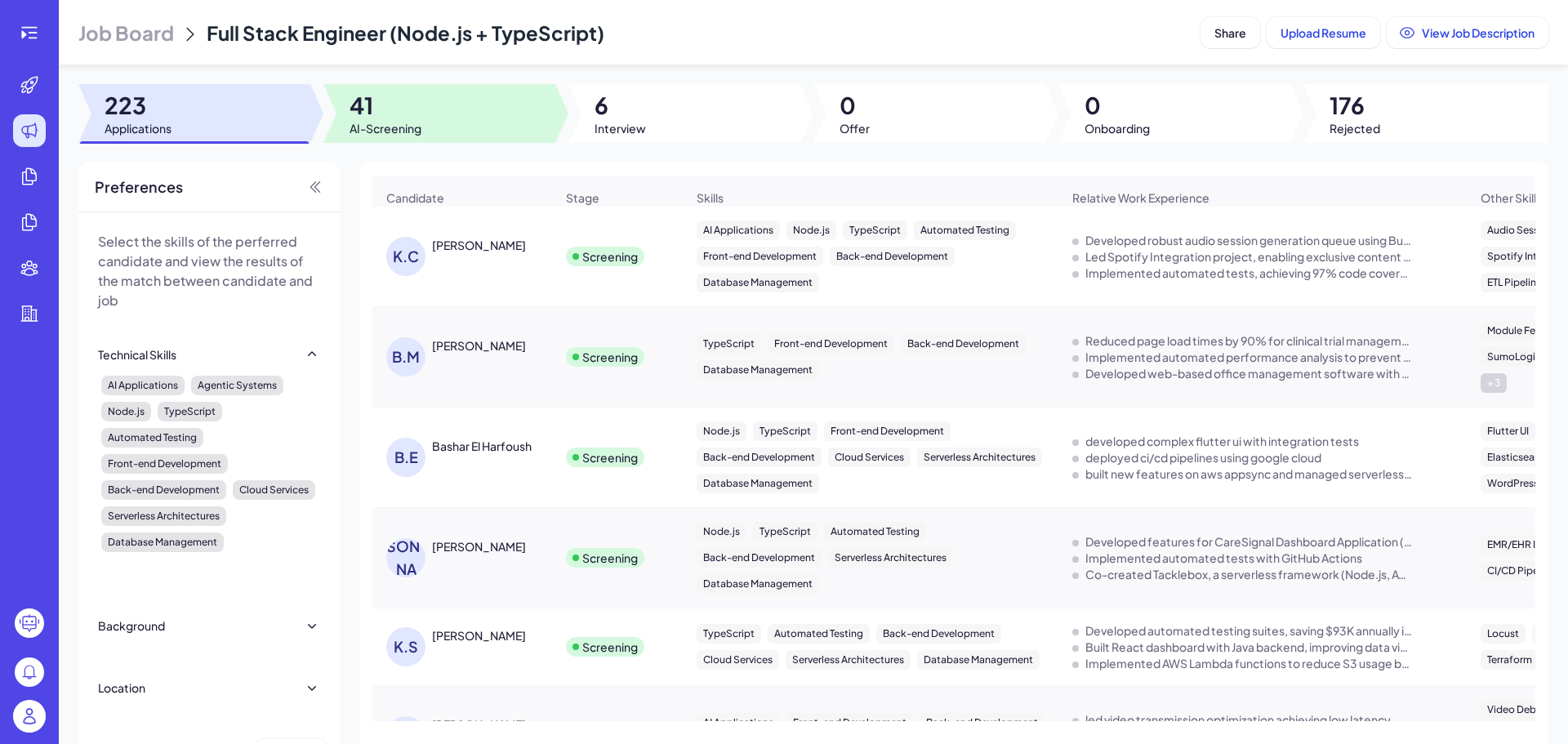
click at [400, 118] on span "41" at bounding box center [386, 106] width 72 height 30
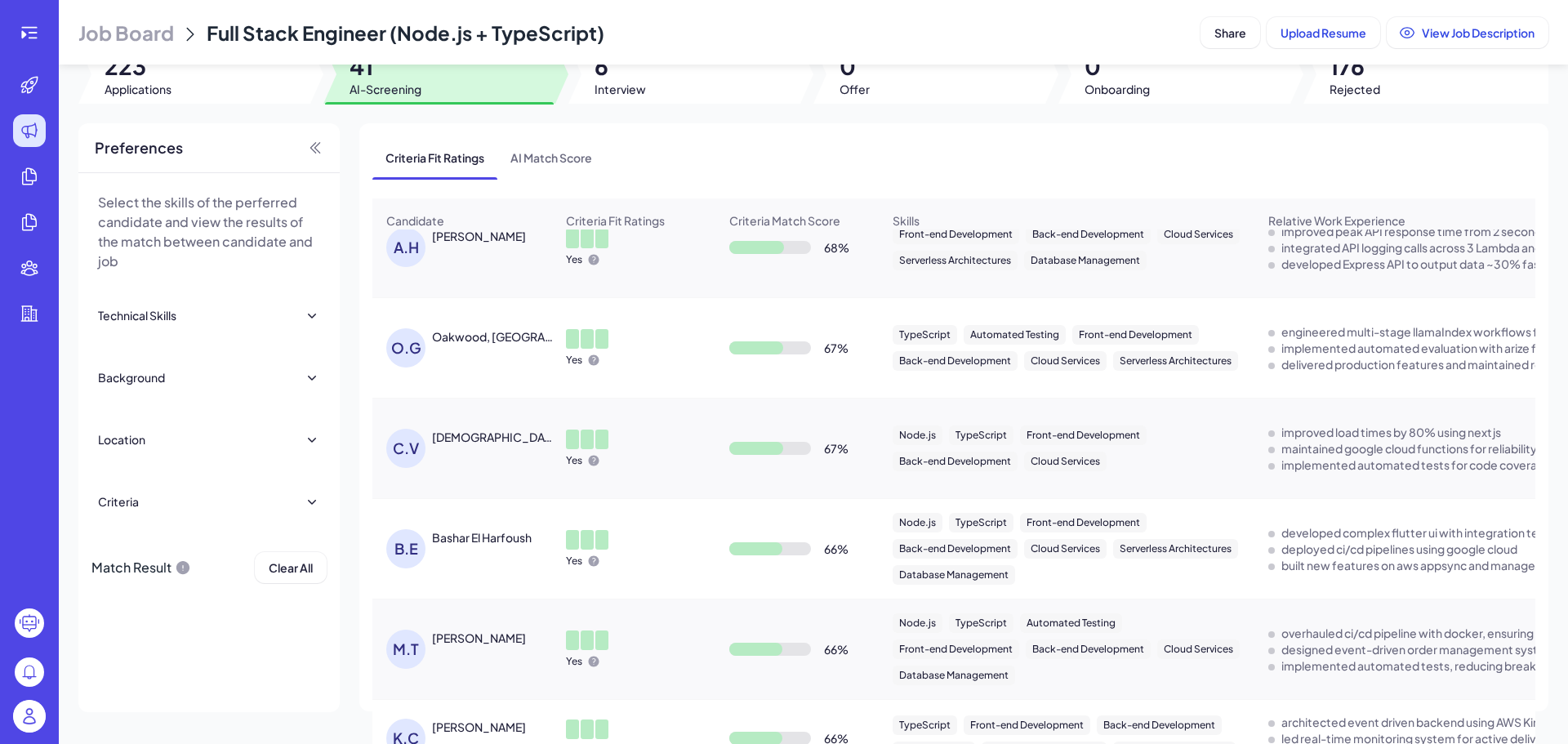
scroll to position [1306, 0]
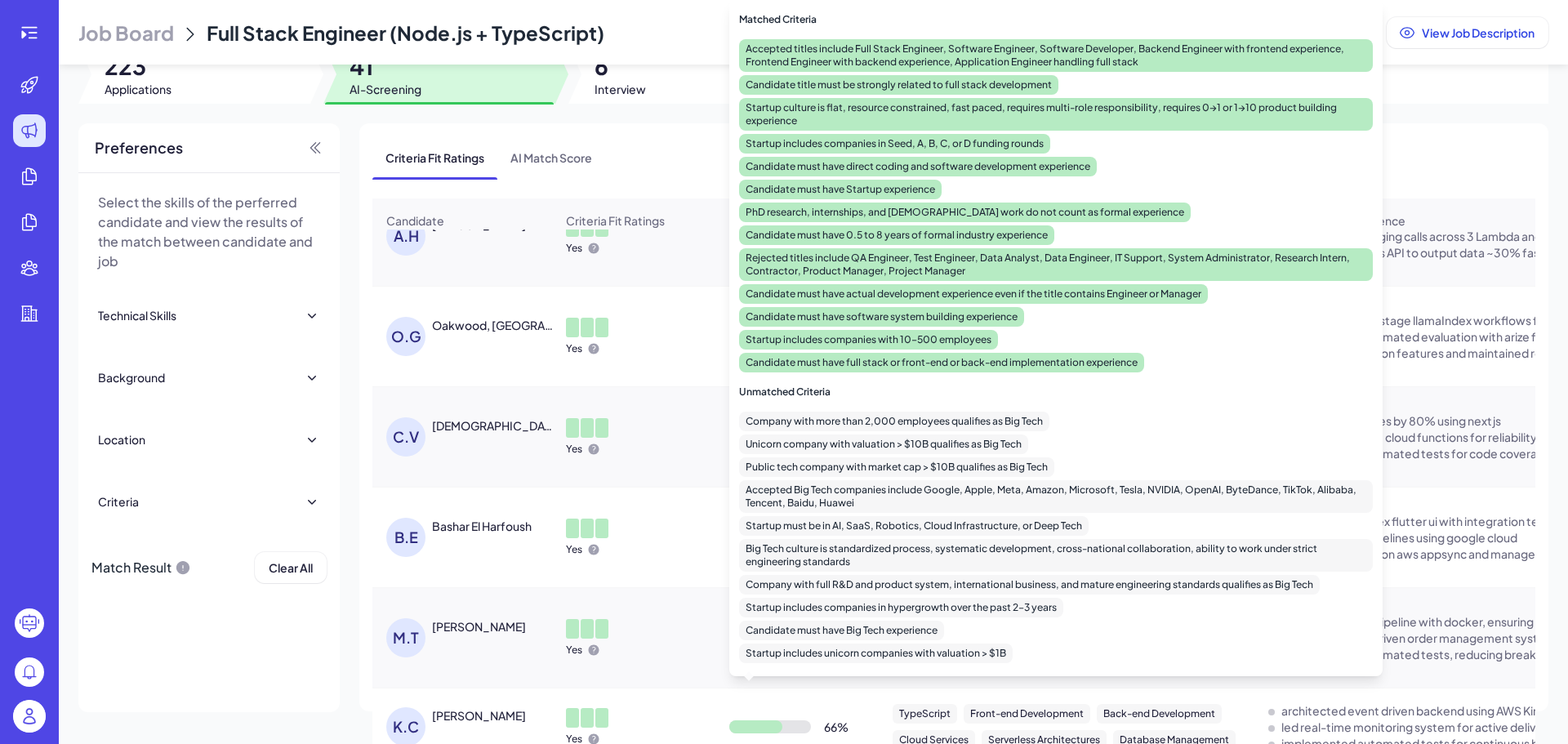
click at [799, 436] on div "Unicorn company with valuation > $10B qualifies as Big Tech" at bounding box center [883, 444] width 289 height 19
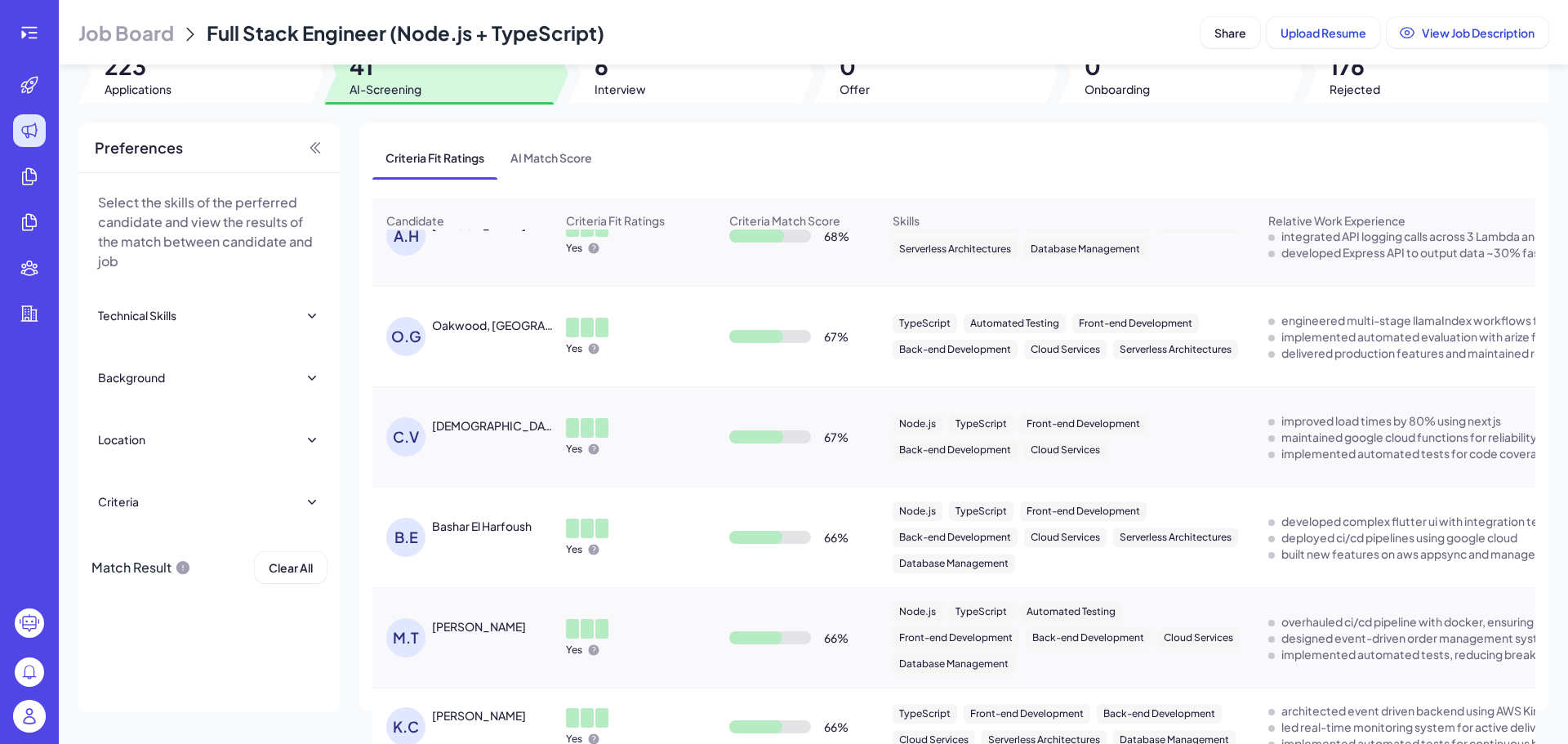
click at [501, 431] on div "[DEMOGRAPHIC_DATA][PERSON_NAME]" at bounding box center [492, 425] width 121 height 17
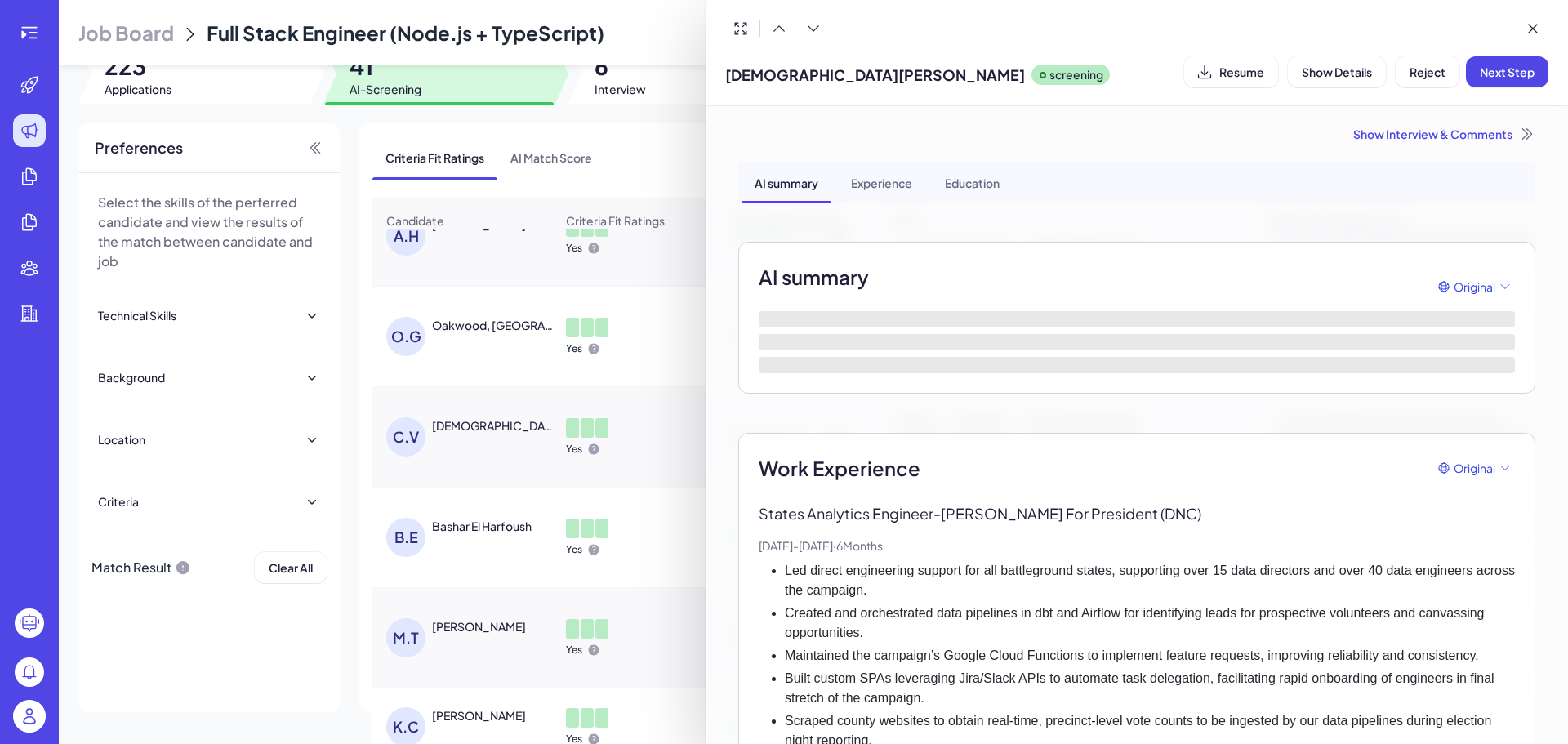
drag, startPoint x: 1148, startPoint y: 712, endPoint x: 1163, endPoint y: 646, distance: 67.7
click at [1146, 706] on ul "Led direct engineering support for all battleground states, supporting over 15 …" at bounding box center [1136, 655] width 756 height 190
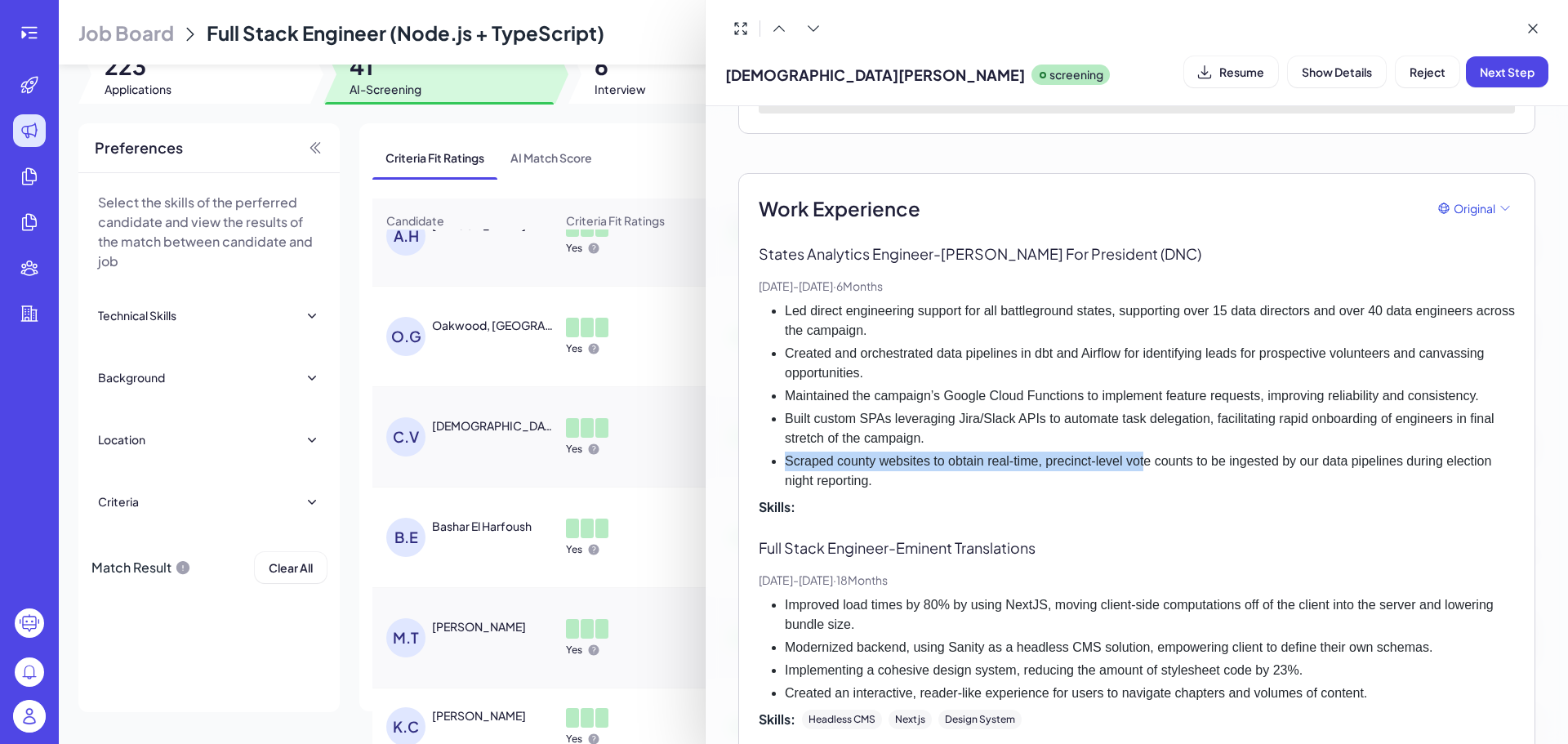
scroll to position [326, 0]
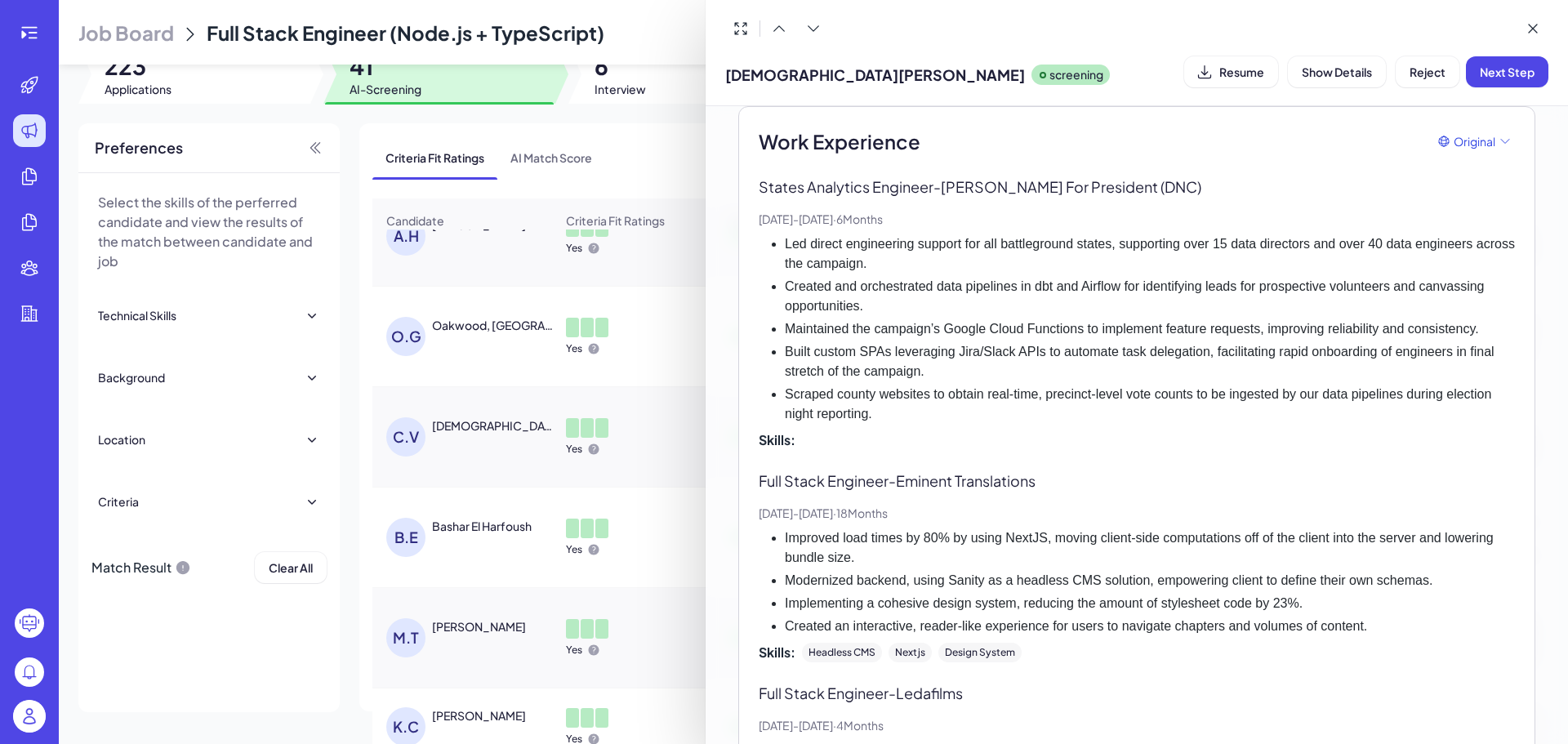
click at [1111, 415] on li "Scraped county websites to obtain real-time, precinct-level vote counts to be i…" at bounding box center [1149, 404] width 730 height 39
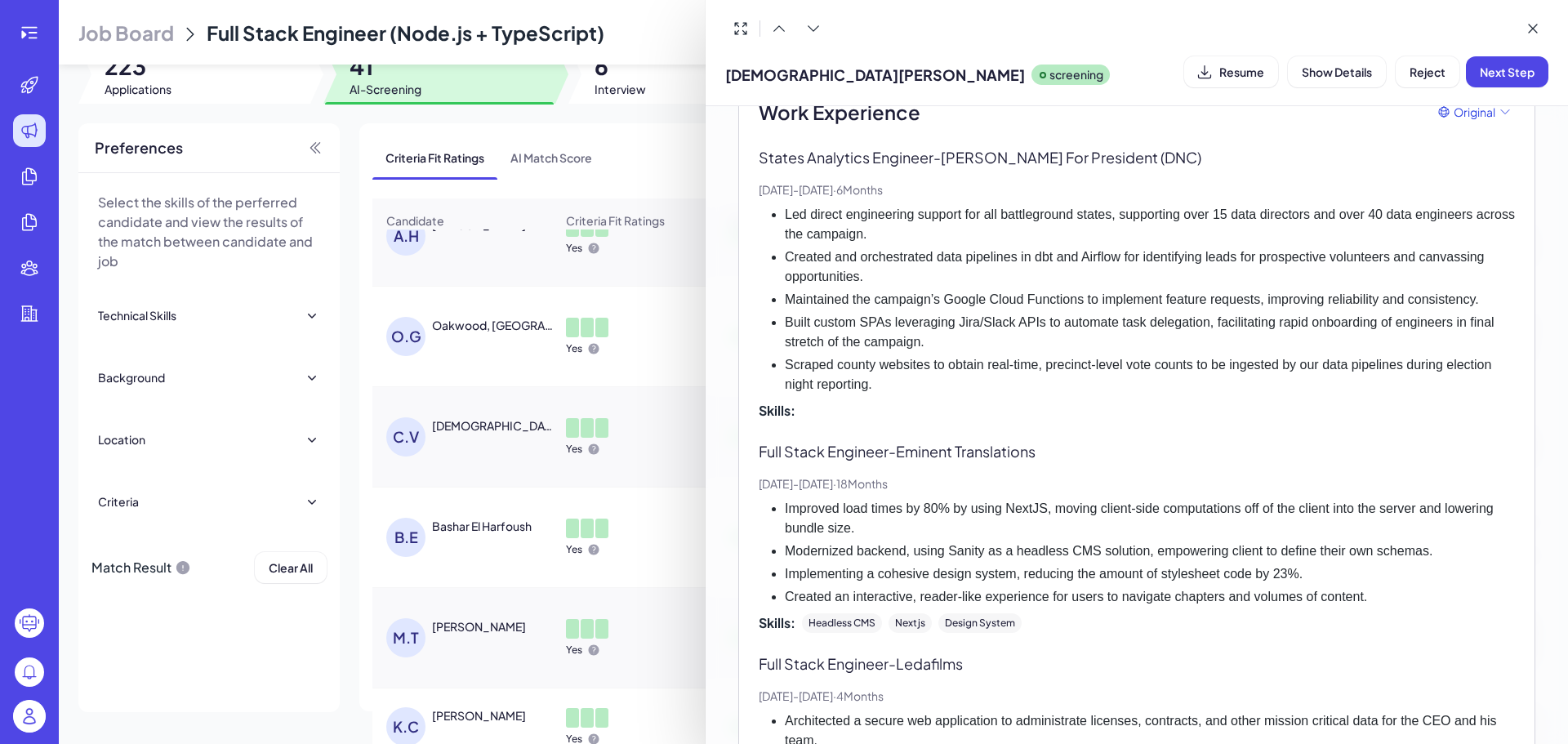
scroll to position [358, 0]
click at [582, 585] on div at bounding box center [784, 372] width 1568 height 744
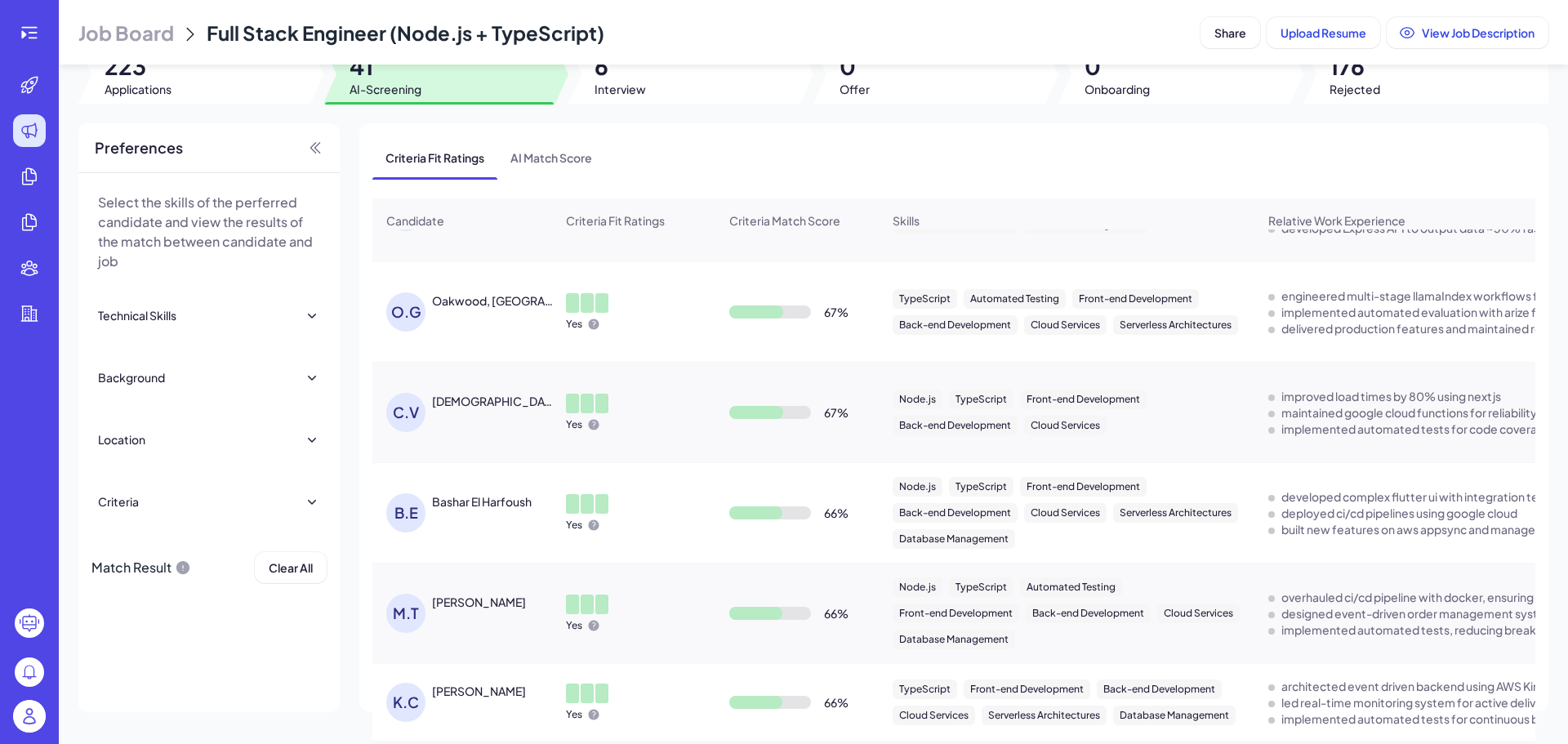
scroll to position [1387, 0]
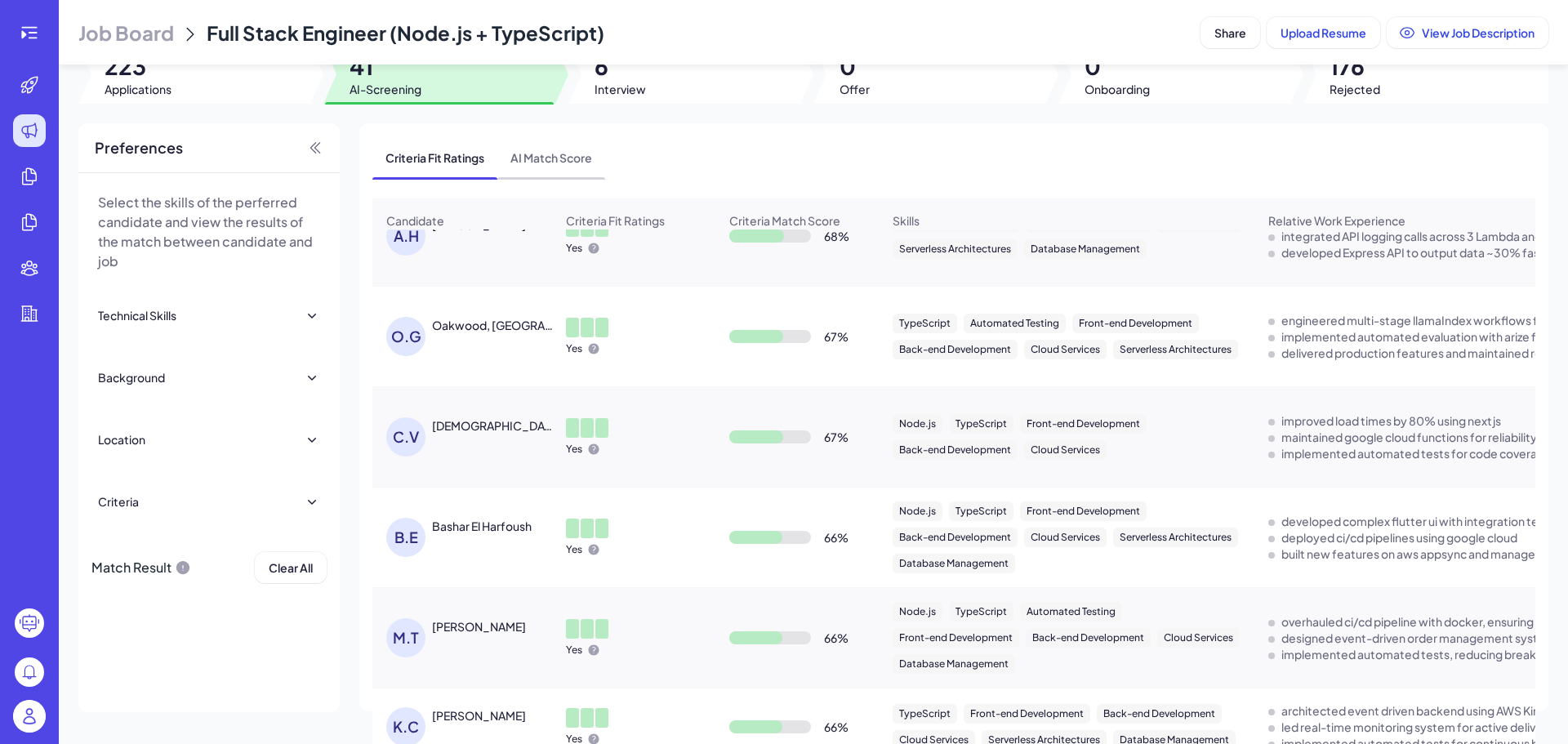
click at [581, 143] on span "AI Match Score" at bounding box center [551, 157] width 108 height 43
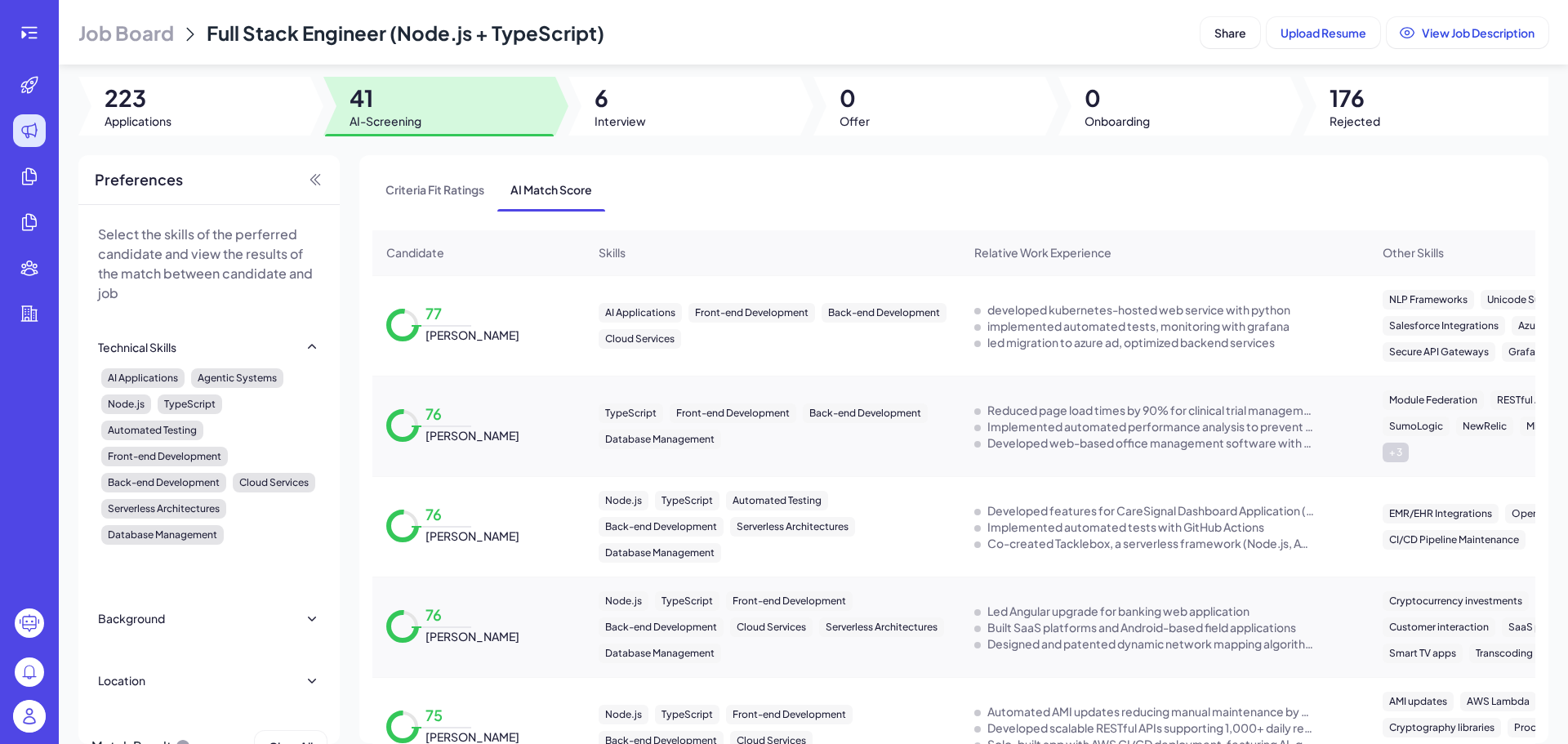
scroll to position [0, 0]
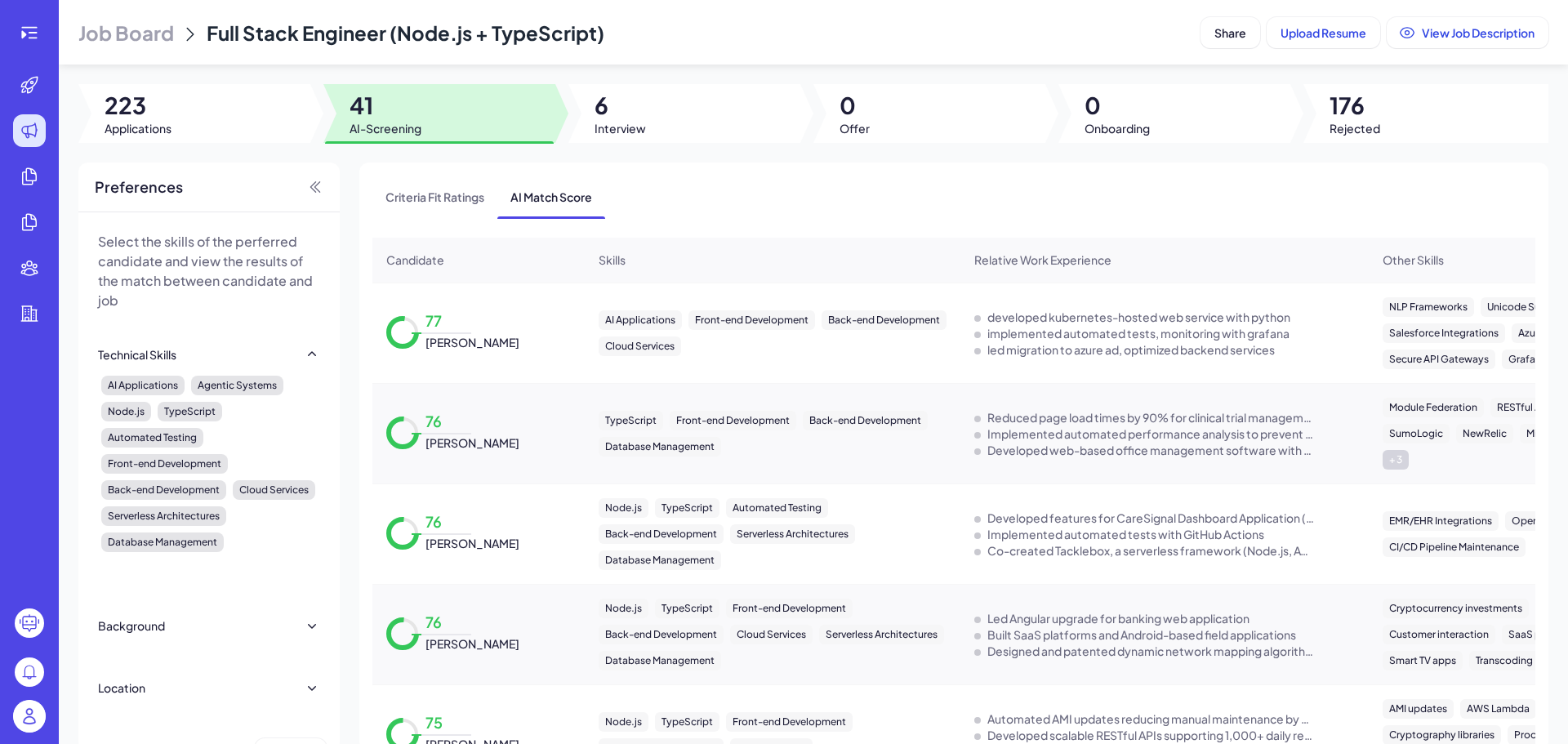
click at [453, 249] on div "Candidate" at bounding box center [478, 260] width 211 height 43
click at [443, 256] on span "Candidate" at bounding box center [415, 260] width 58 height 17
click at [429, 181] on span "Criteria Fit Ratings" at bounding box center [435, 197] width 125 height 43
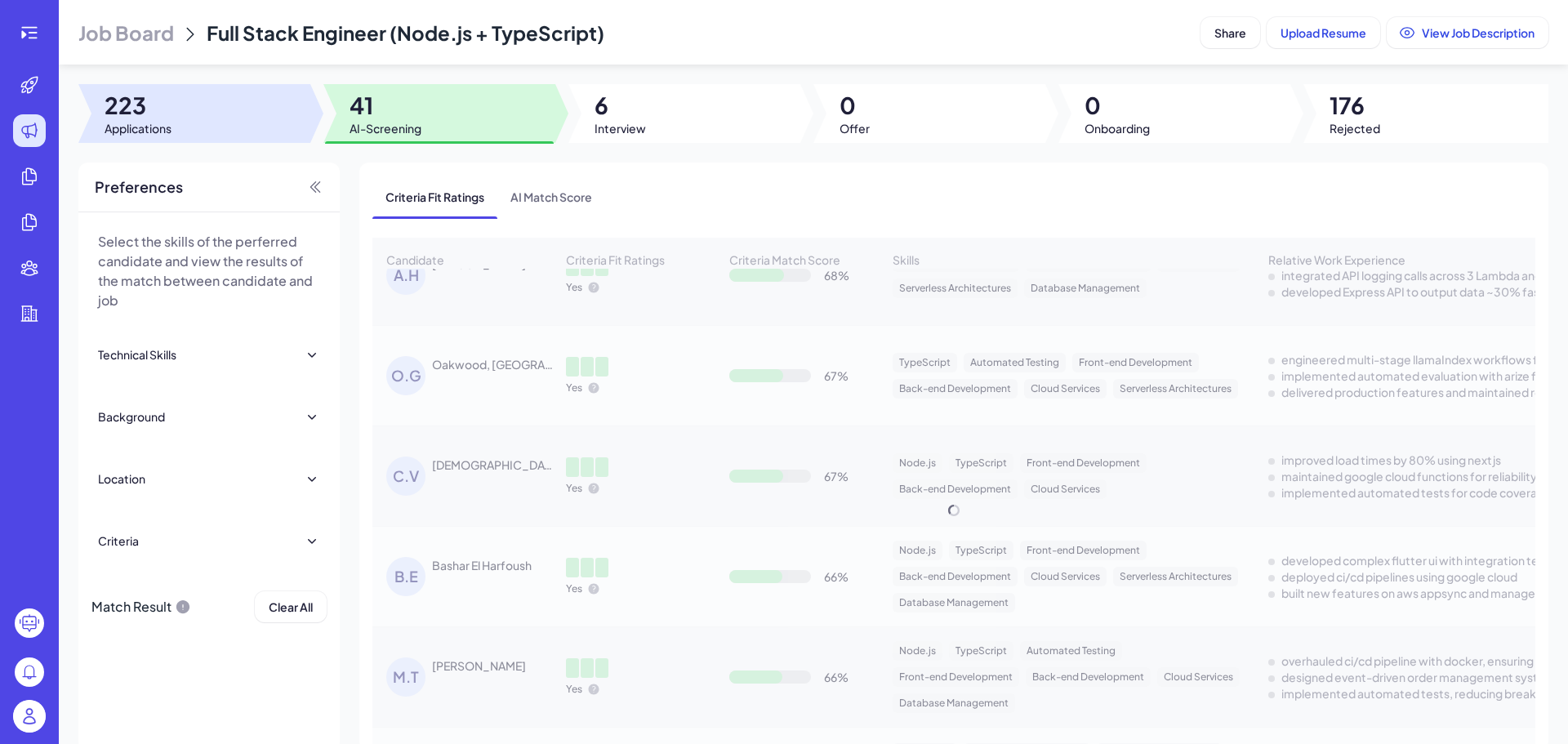
click at [247, 115] on div at bounding box center [194, 113] width 232 height 59
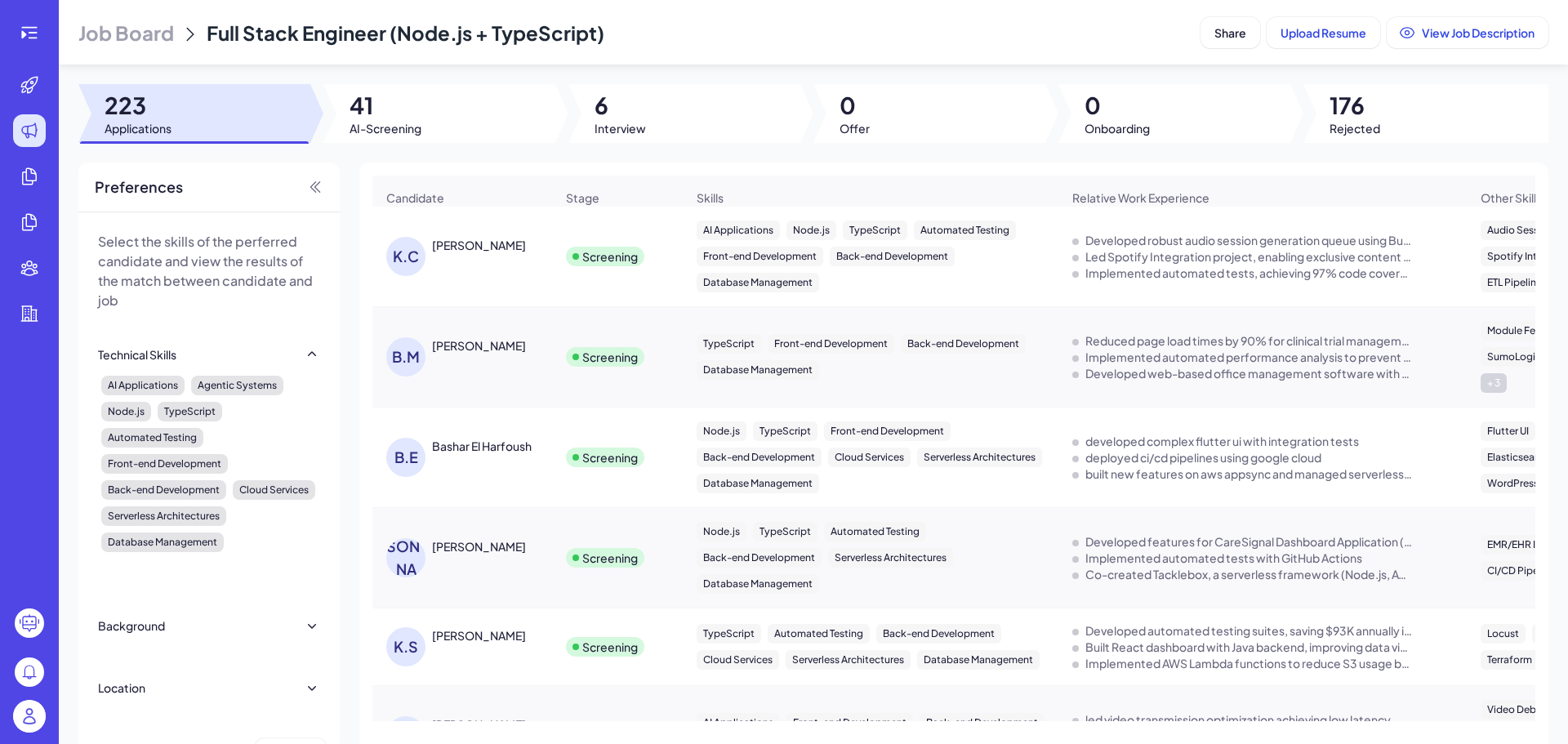
click at [252, 34] on span "Full Stack Engineer (Node.js + TypeScript)" at bounding box center [405, 32] width 398 height 24
click at [156, 41] on span "Job Board" at bounding box center [126, 32] width 95 height 26
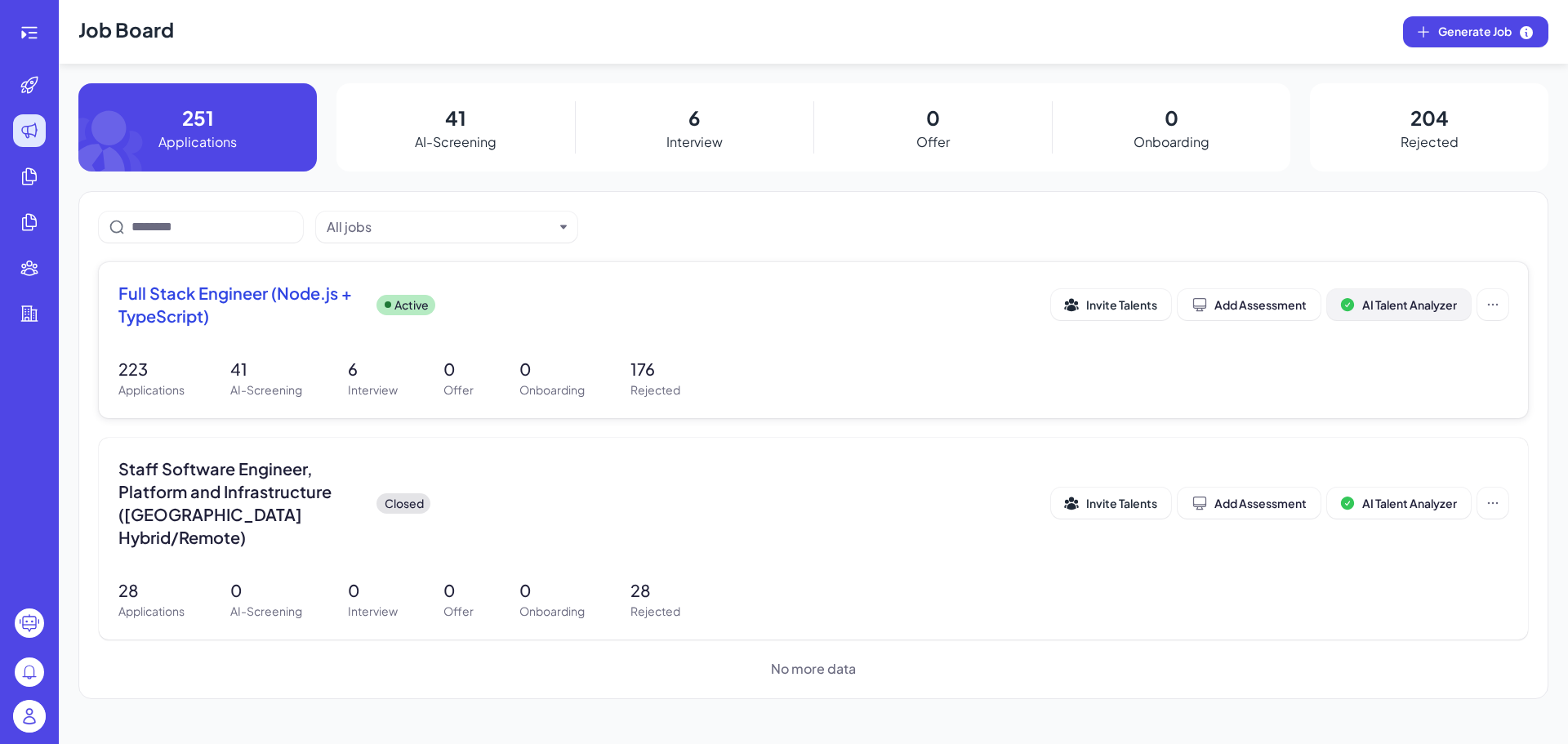
click at [1371, 307] on span "AI Talent Analyzer" at bounding box center [1409, 304] width 94 height 15
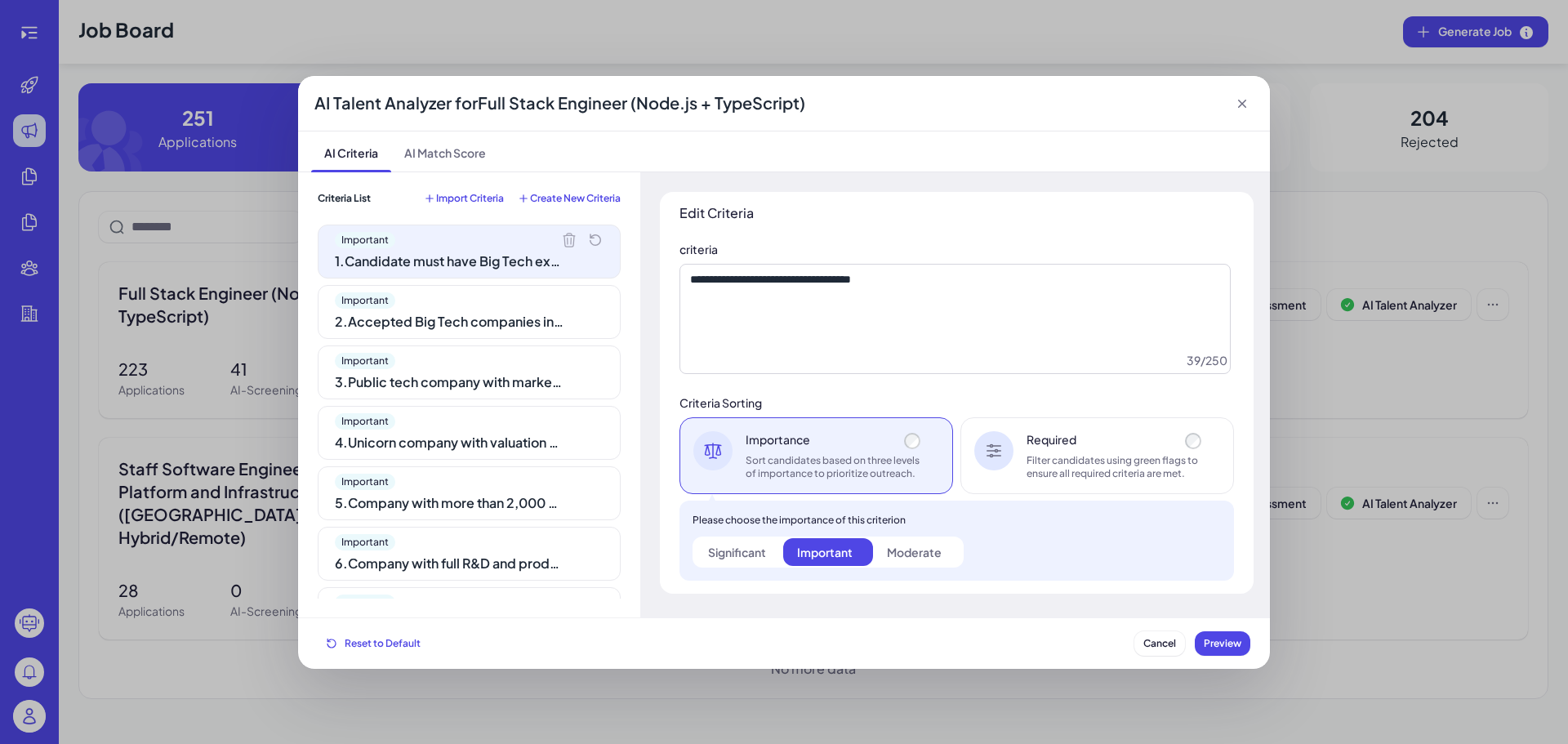
click at [532, 294] on div "Important" at bounding box center [469, 300] width 268 height 17
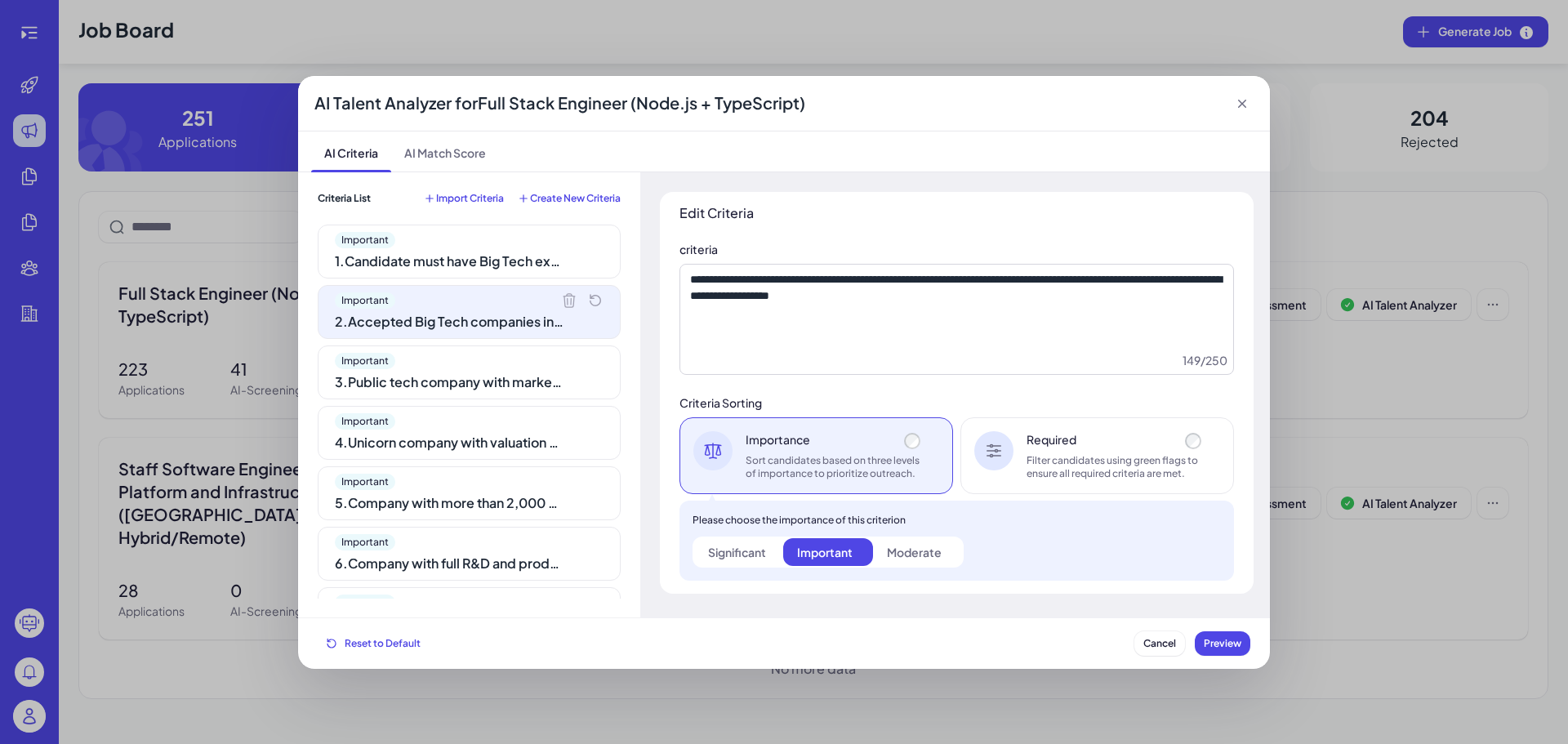
click at [491, 260] on div "1 . Candidate must have Big Tech experience" at bounding box center [449, 261] width 228 height 19
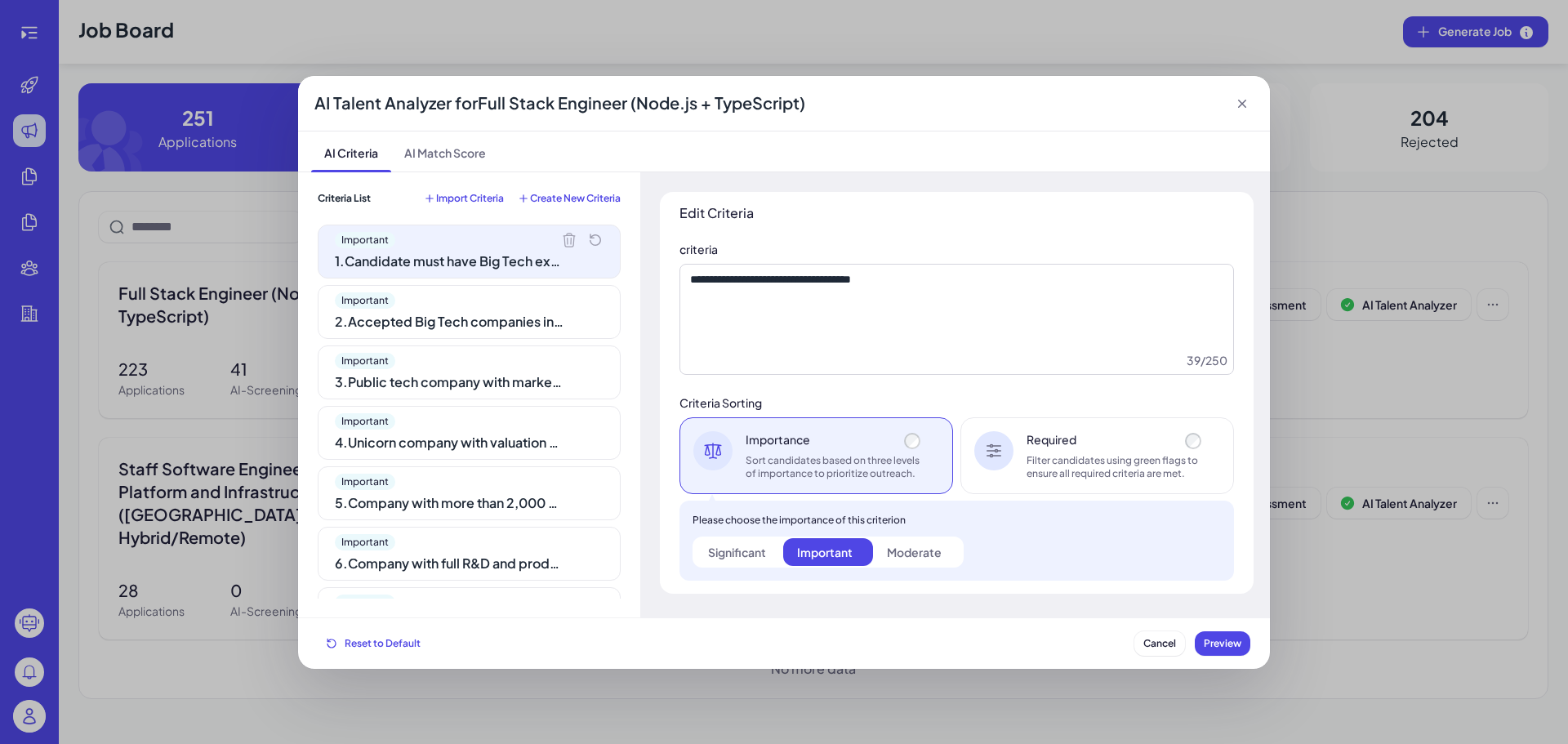
click at [1126, 462] on div "Filter candidates using green flags to ensure all required criteria are met." at bounding box center [1116, 467] width 178 height 26
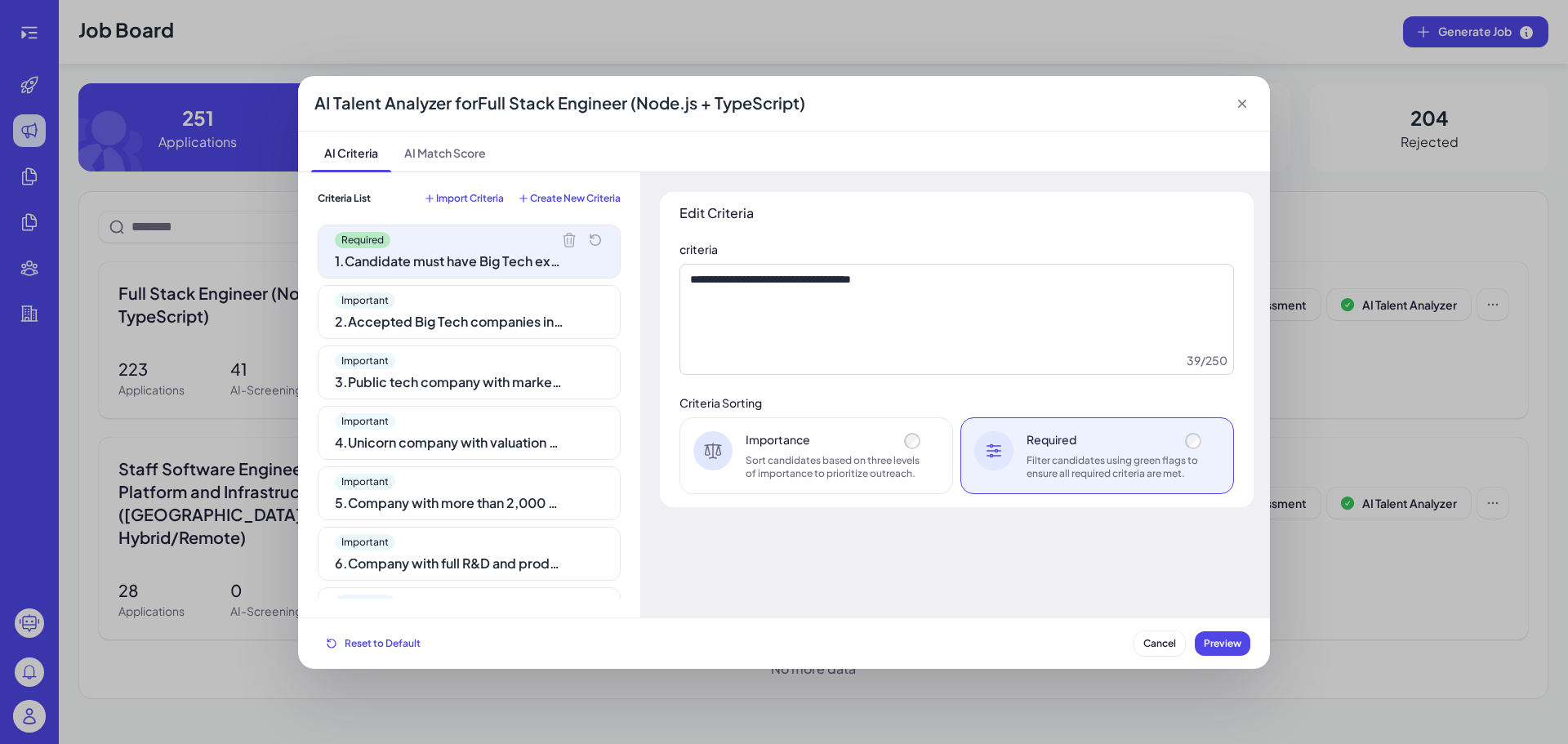
click at [473, 313] on div "2 . Accepted Big Tech companies include Google, Apple, Meta, Amazon, Microsoft,…" at bounding box center [449, 322] width 228 height 19
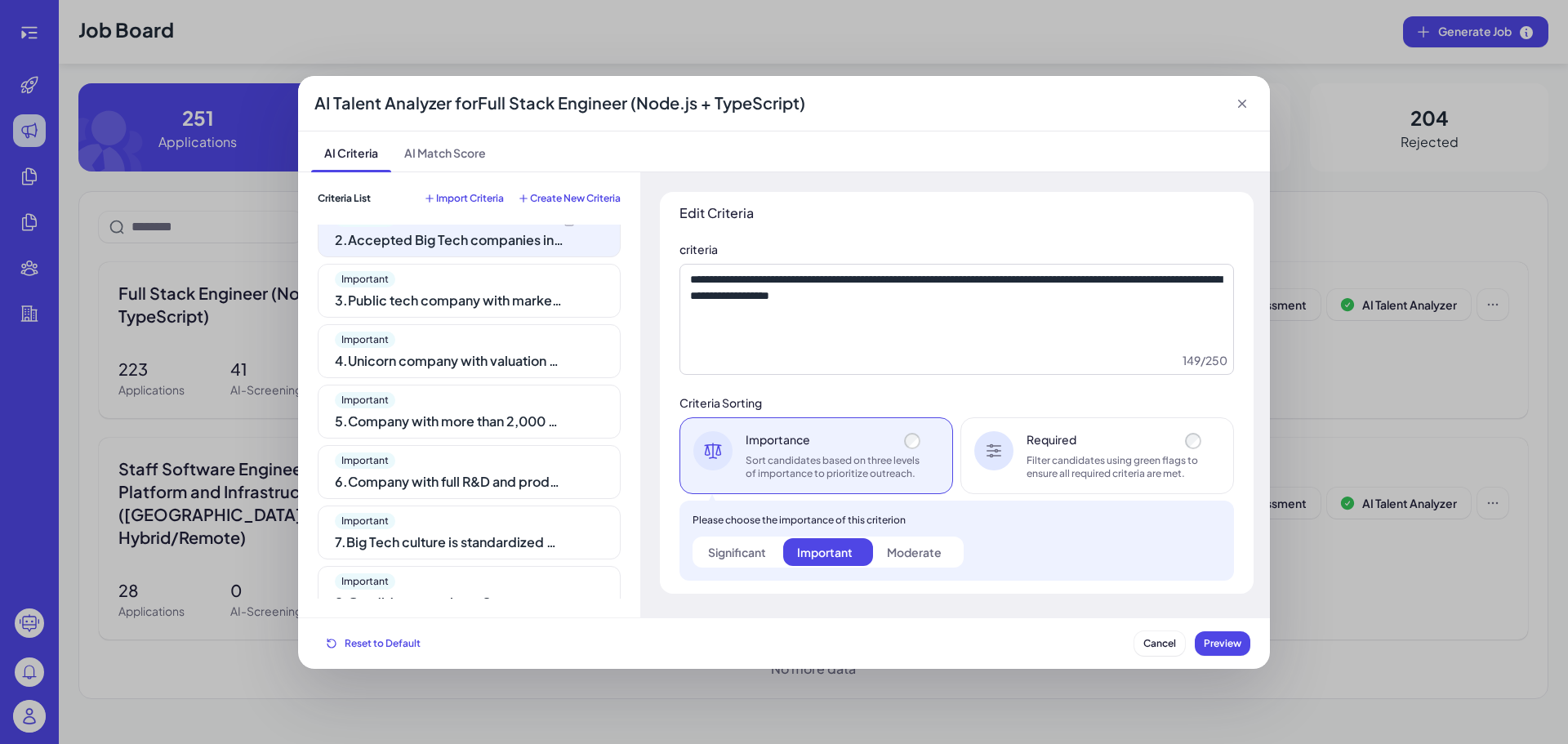
click at [1115, 465] on div "Filter candidates using green flags to ensure all required criteria are met." at bounding box center [1116, 467] width 178 height 26
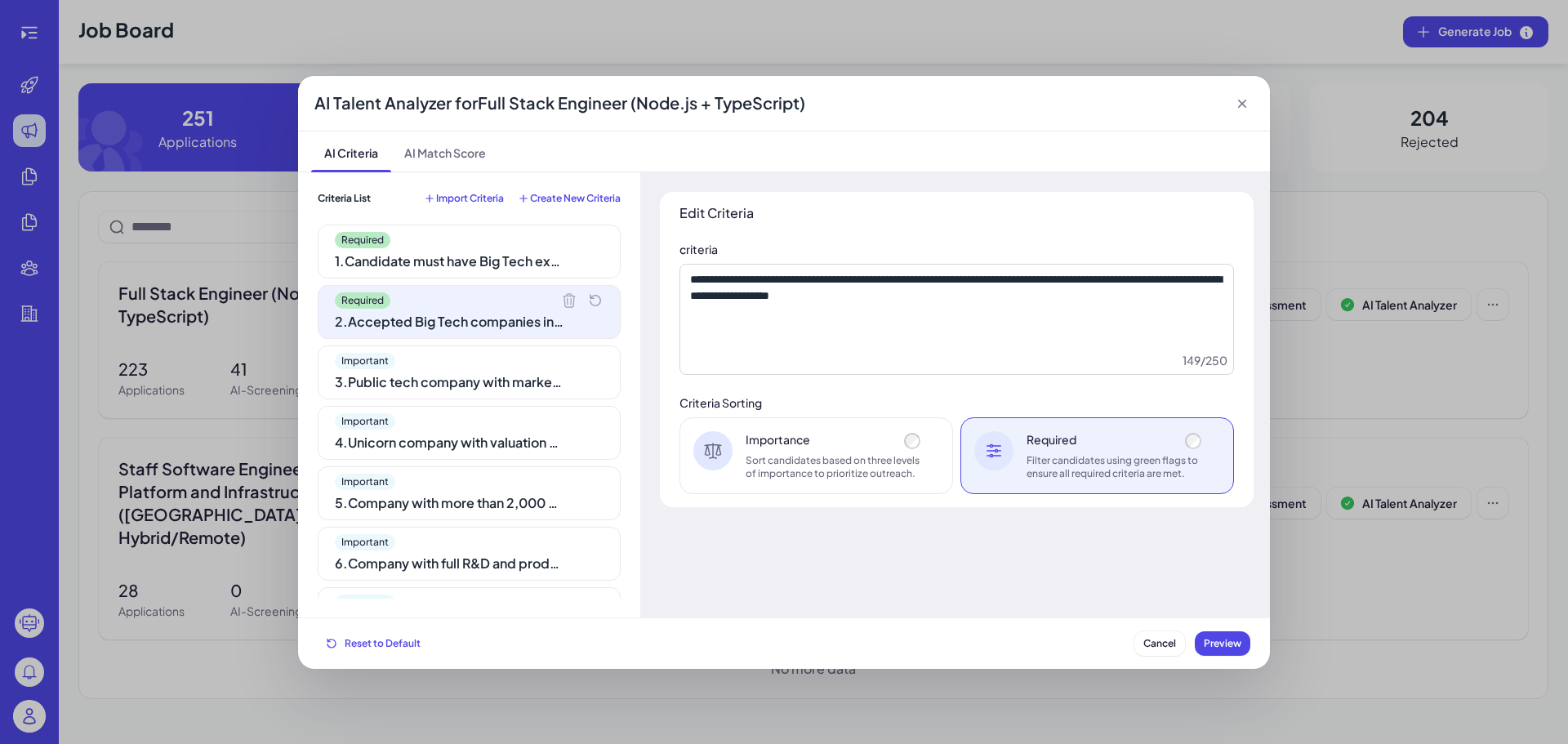
click at [486, 360] on div "Important" at bounding box center [469, 360] width 268 height 17
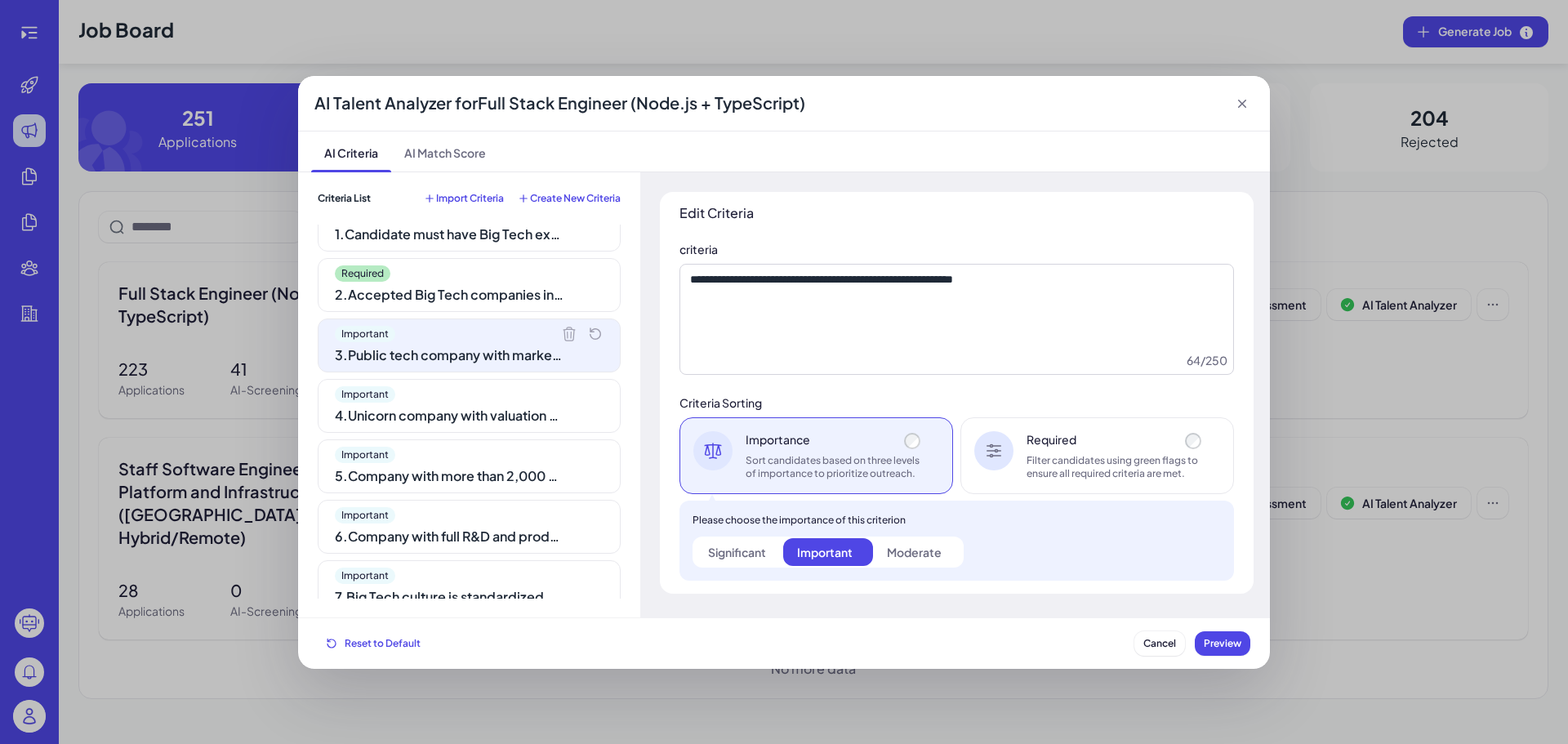
scroll to position [81, 0]
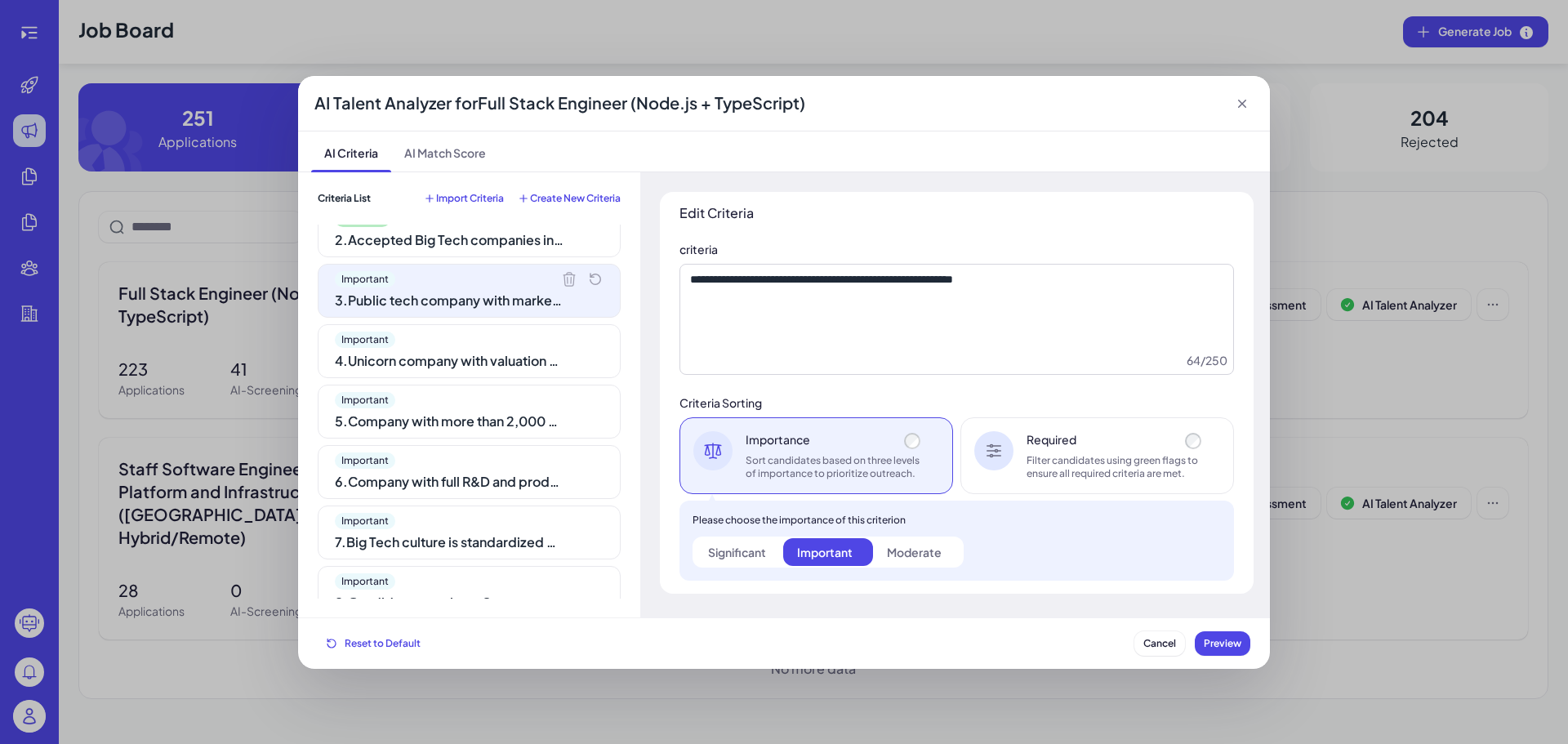
click at [1123, 474] on div "Filter candidates using green flags to ensure all required criteria are met." at bounding box center [1116, 467] width 178 height 26
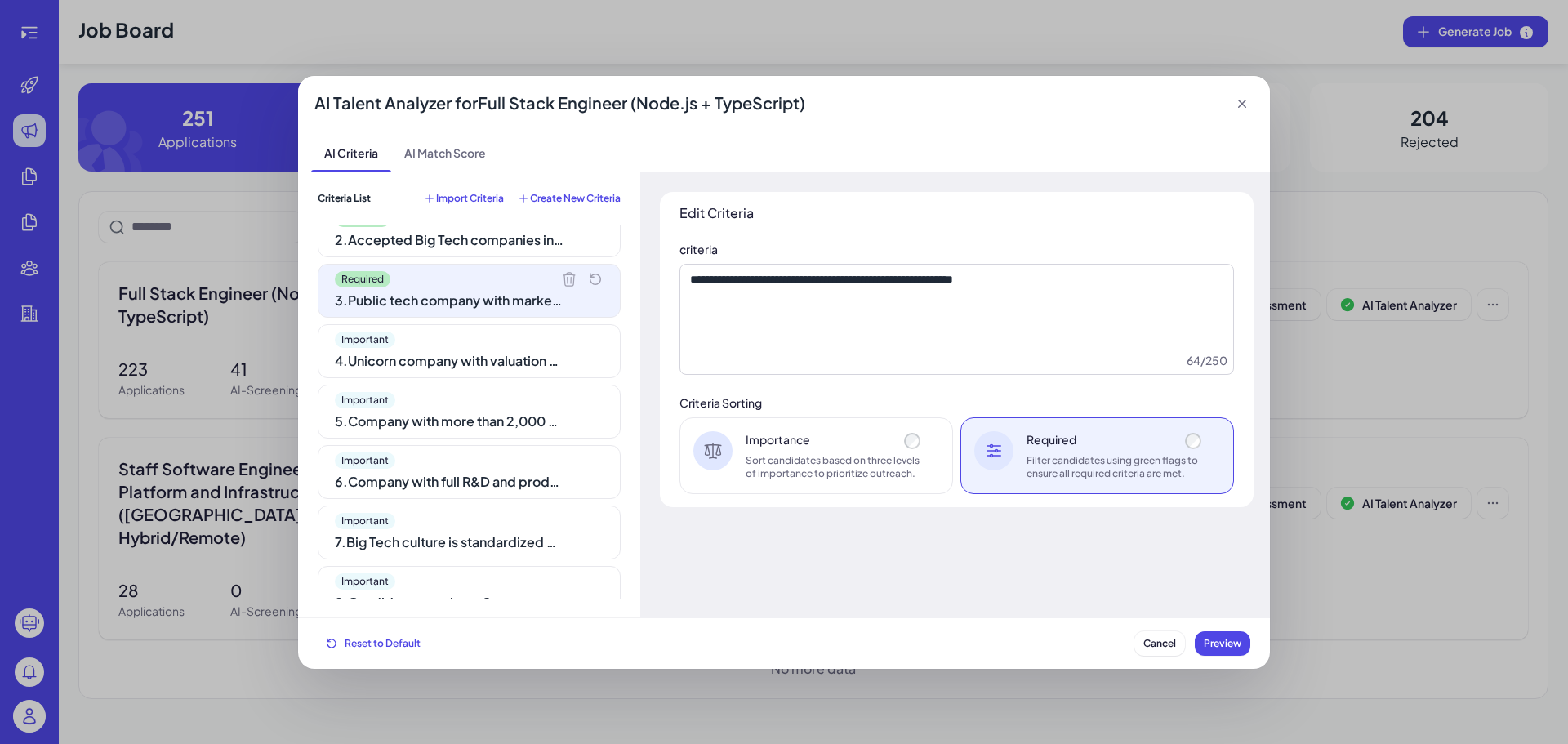
click at [494, 371] on div "Important 4 . Unicorn company with valuation > $10B qualifies as Big Tech" at bounding box center [469, 351] width 303 height 54
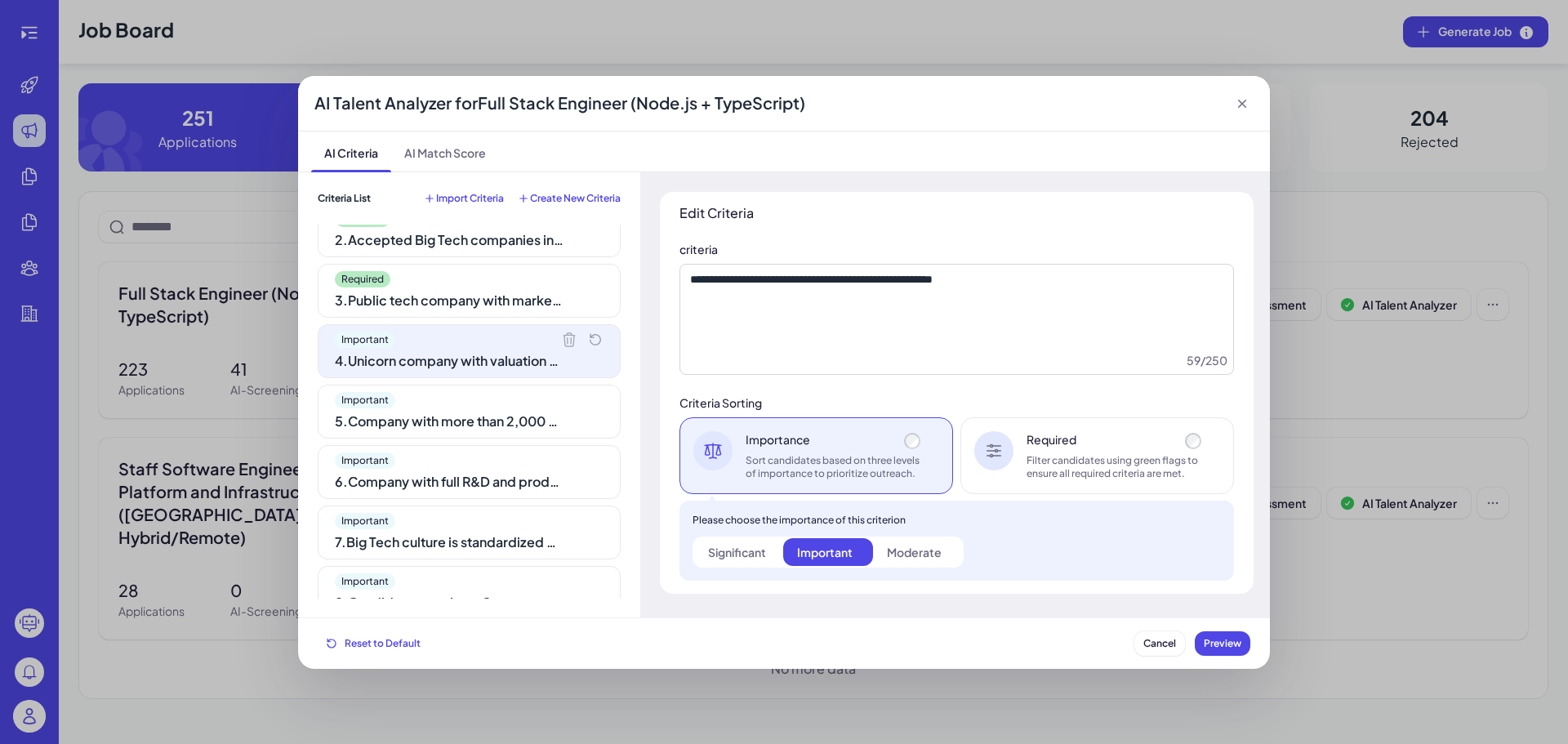
click at [1073, 481] on div "Required Filter candidates using green flags to ensure all required criteria ar…" at bounding box center [1097, 455] width 274 height 77
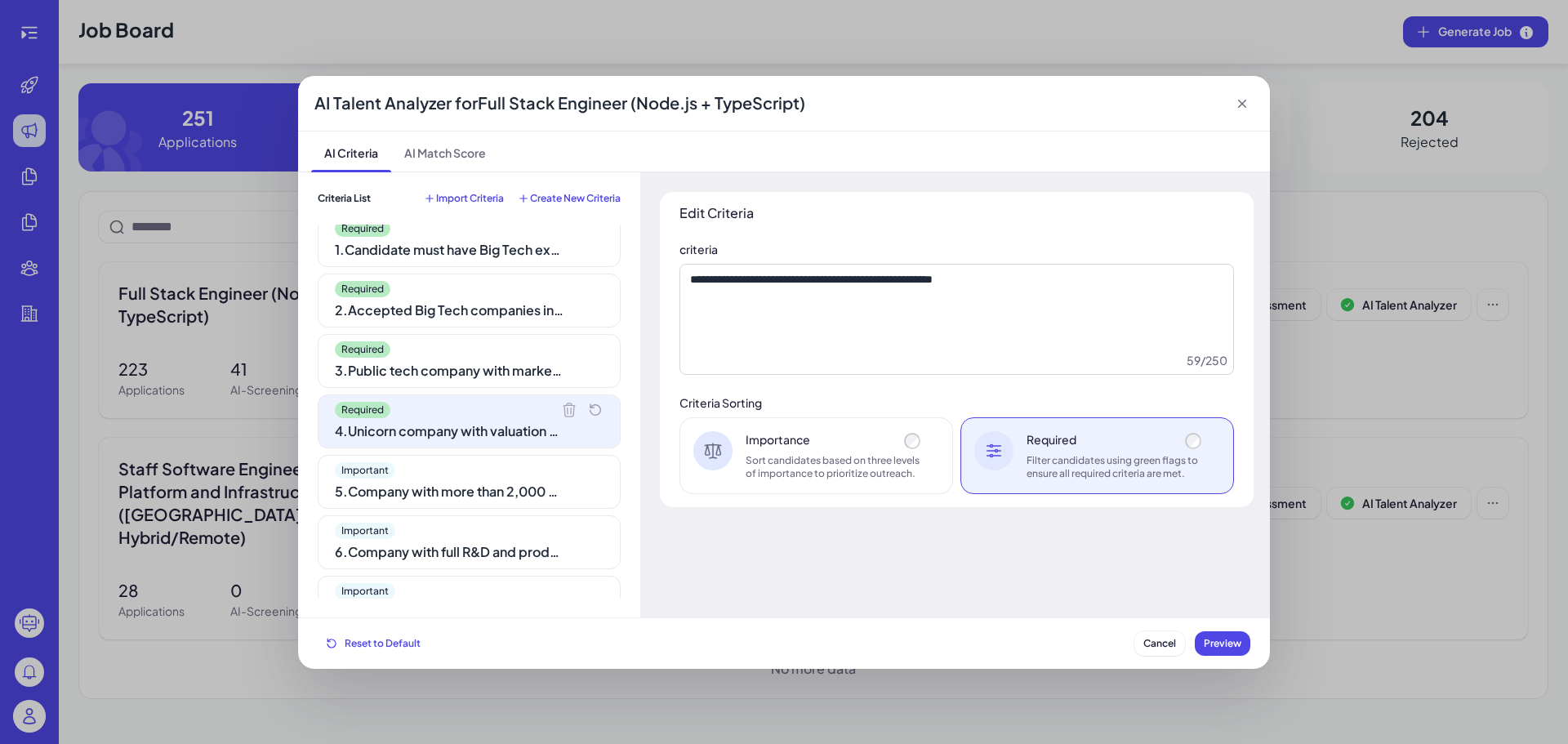
scroll to position [0, 0]
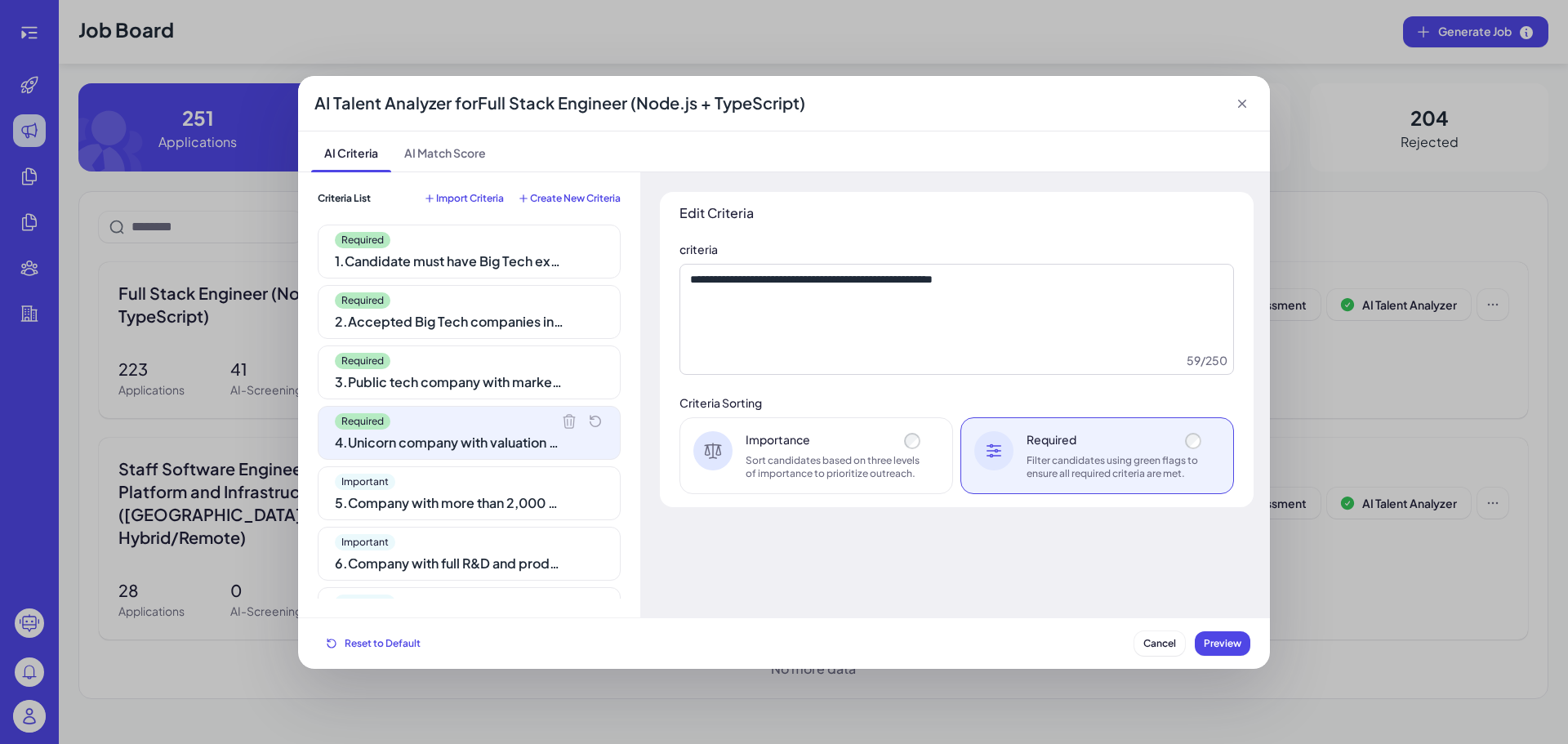
click at [734, 437] on div "Importance Sort candidates based on three levels of importance to prioritize ou…" at bounding box center [816, 455] width 274 height 77
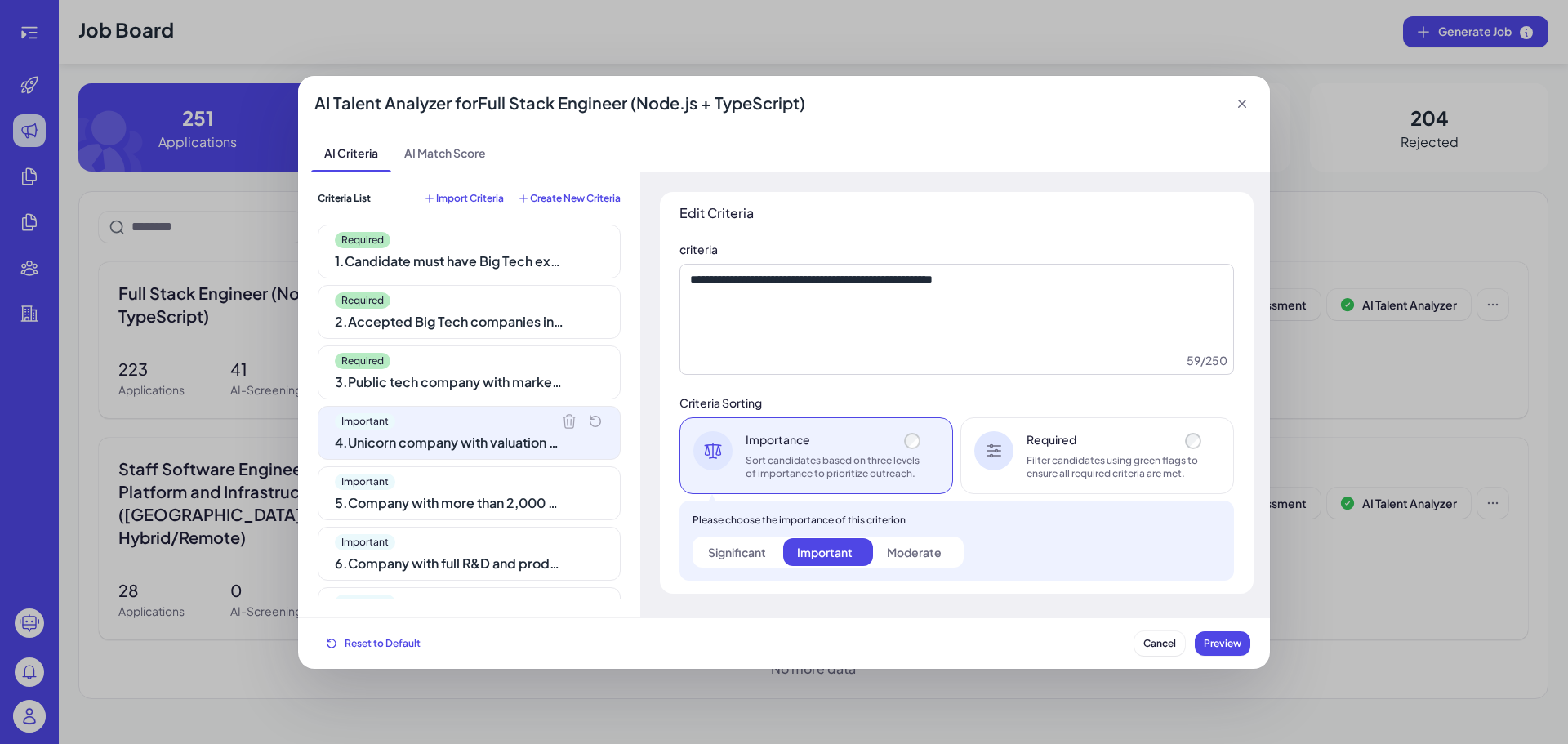
click at [449, 351] on div "Required 3 . Public tech company with market cap > $10B qualifies as Big Tech" at bounding box center [469, 372] width 303 height 54
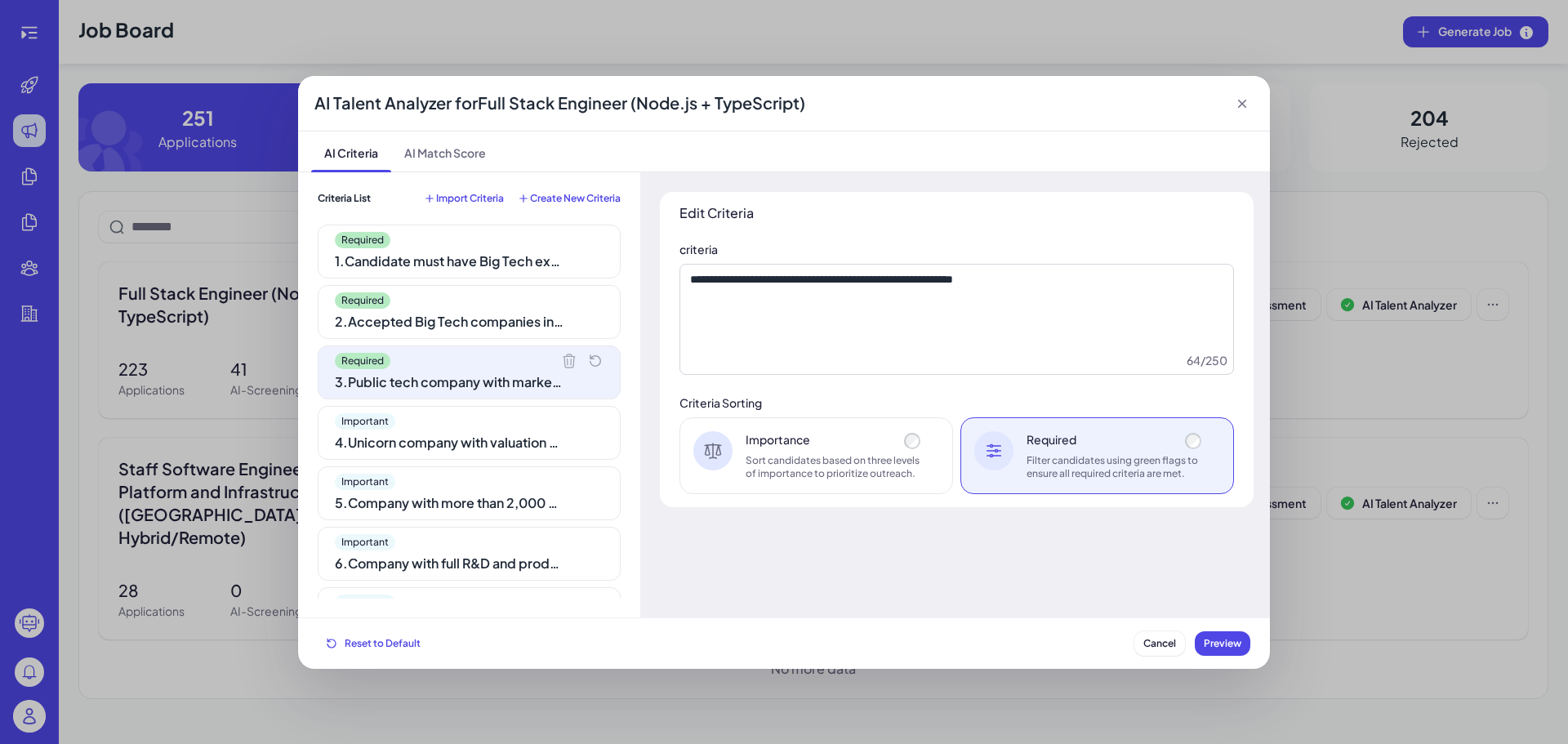
click at [769, 455] on div "Sort candidates based on three levels of importance to prioritize outreach." at bounding box center [834, 467] width 178 height 26
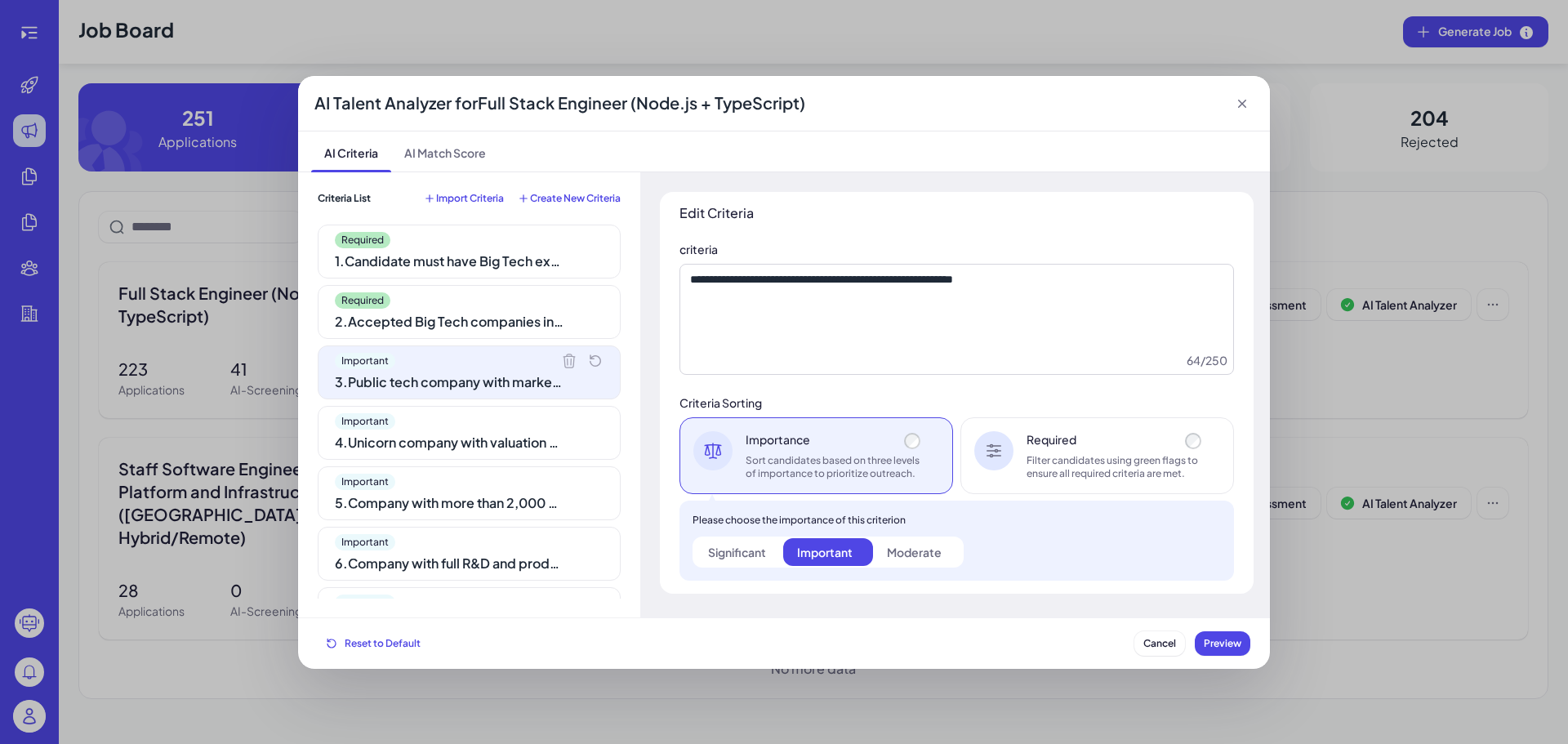
click at [479, 310] on div "Required 2 . Accepted Big Tech companies include Google, Apple, Meta, Amazon, M…" at bounding box center [469, 312] width 303 height 54
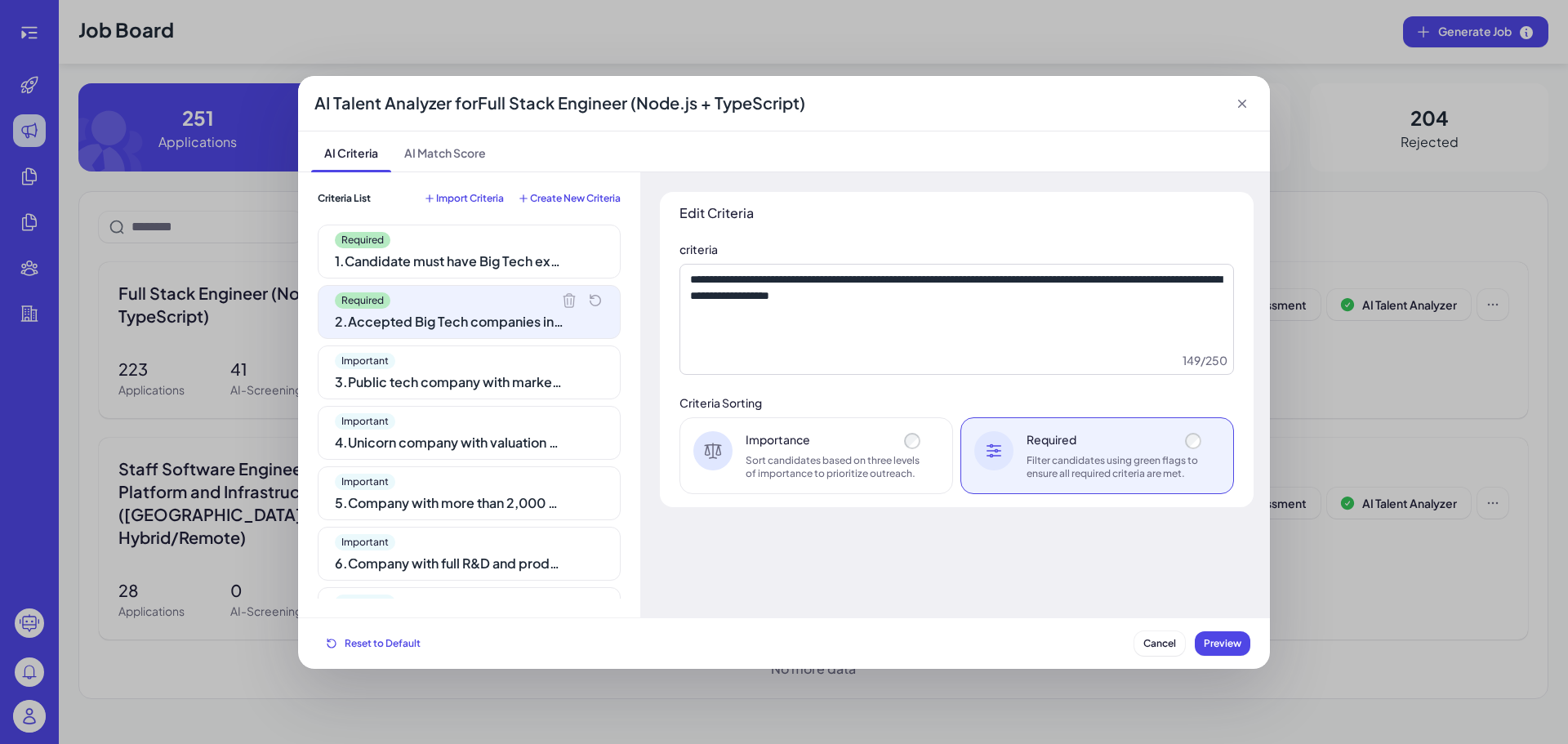
click at [494, 433] on div "4 . Unicorn company with valuation > $10B qualifies as Big Tech" at bounding box center [449, 442] width 228 height 19
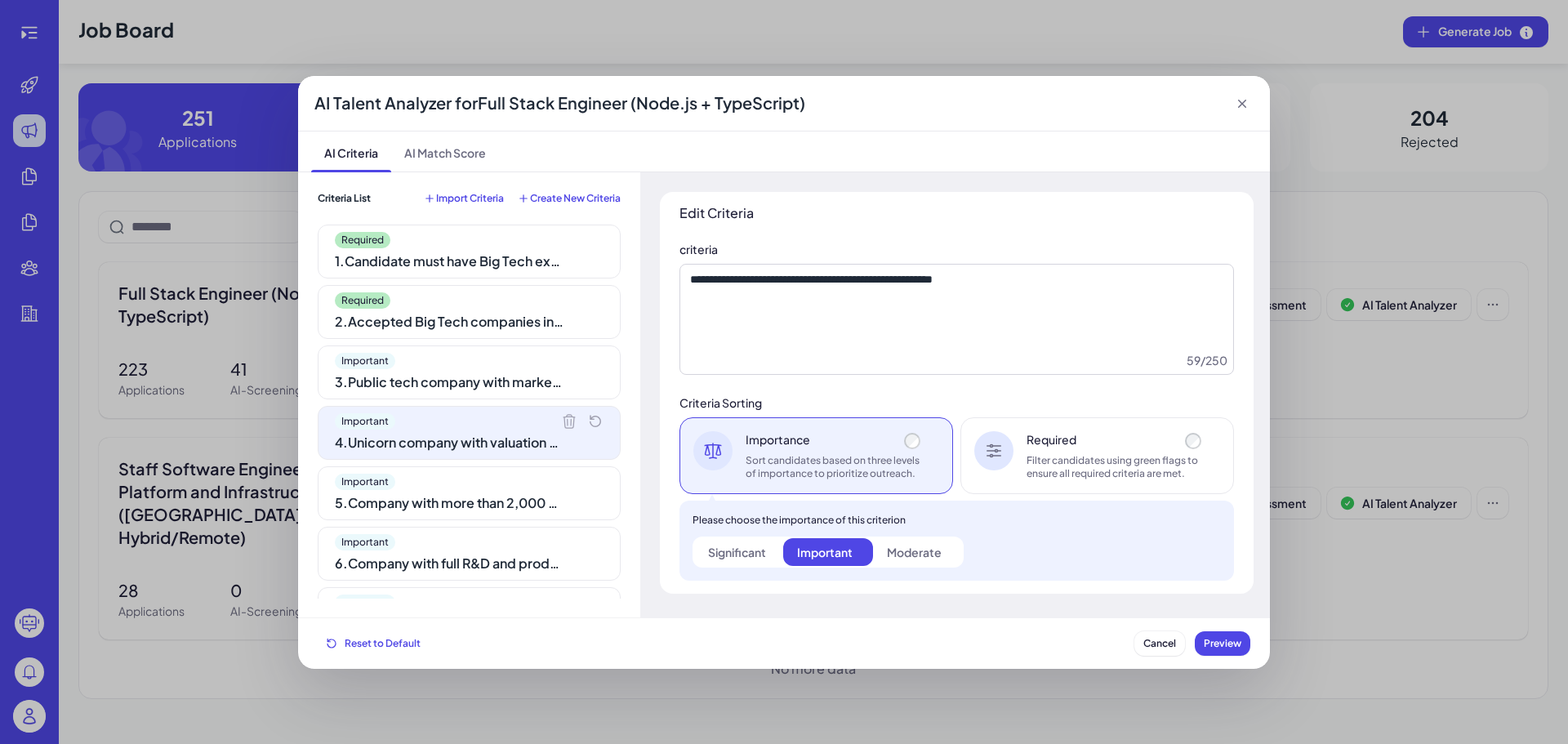
click at [485, 486] on div "Important" at bounding box center [469, 482] width 268 height 17
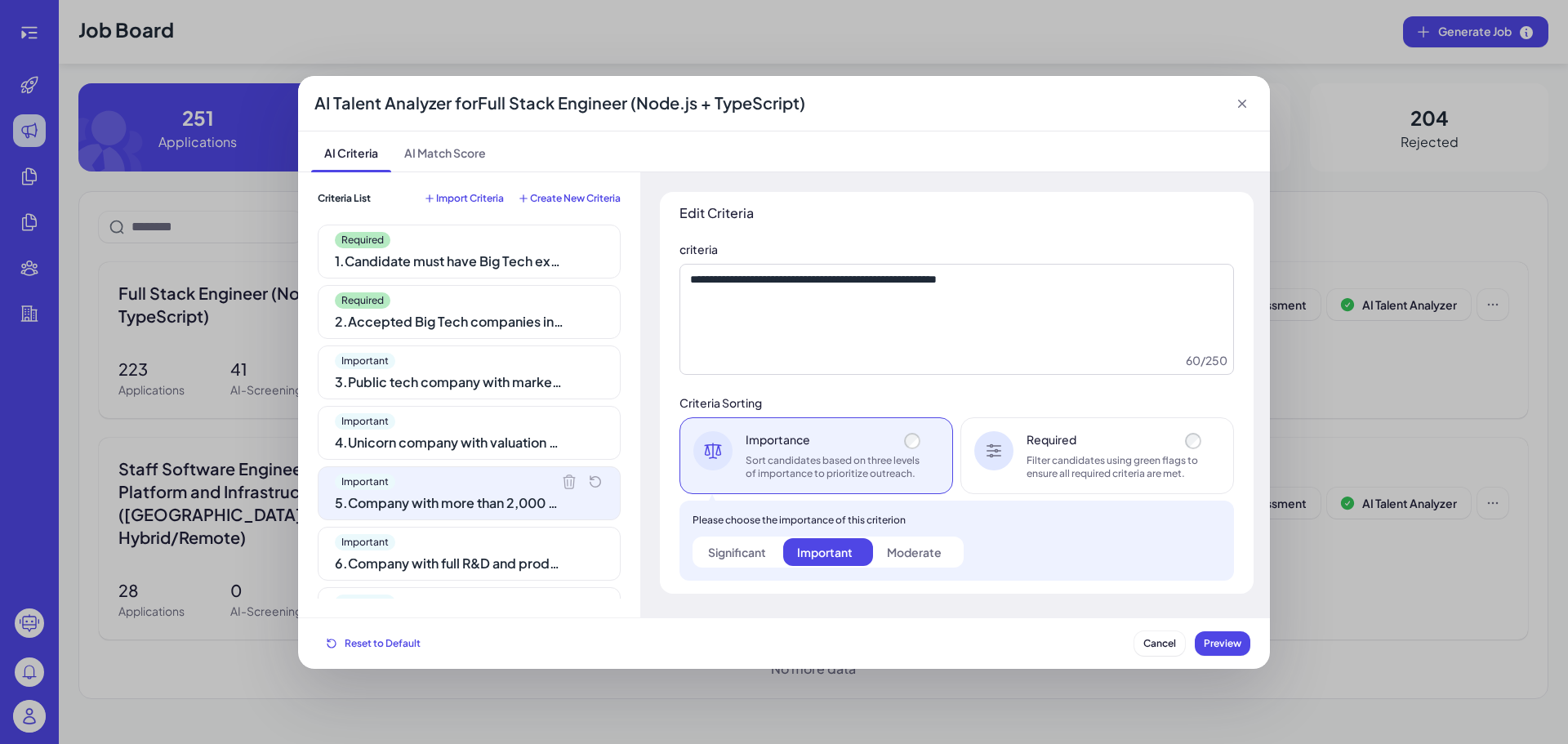
scroll to position [81, 0]
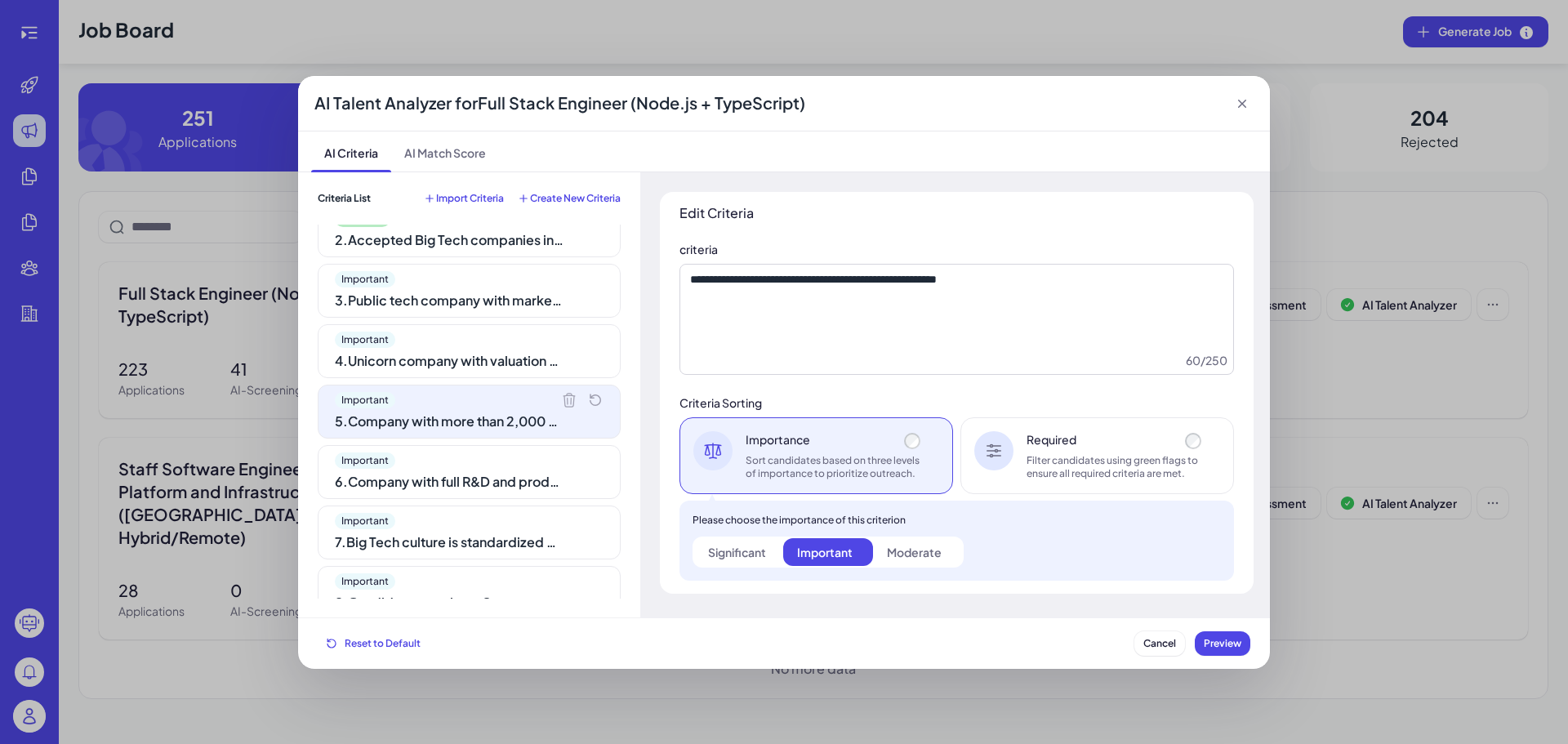
click at [1076, 471] on div "Filter candidates using green flags to ensure all required criteria are met." at bounding box center [1116, 467] width 178 height 26
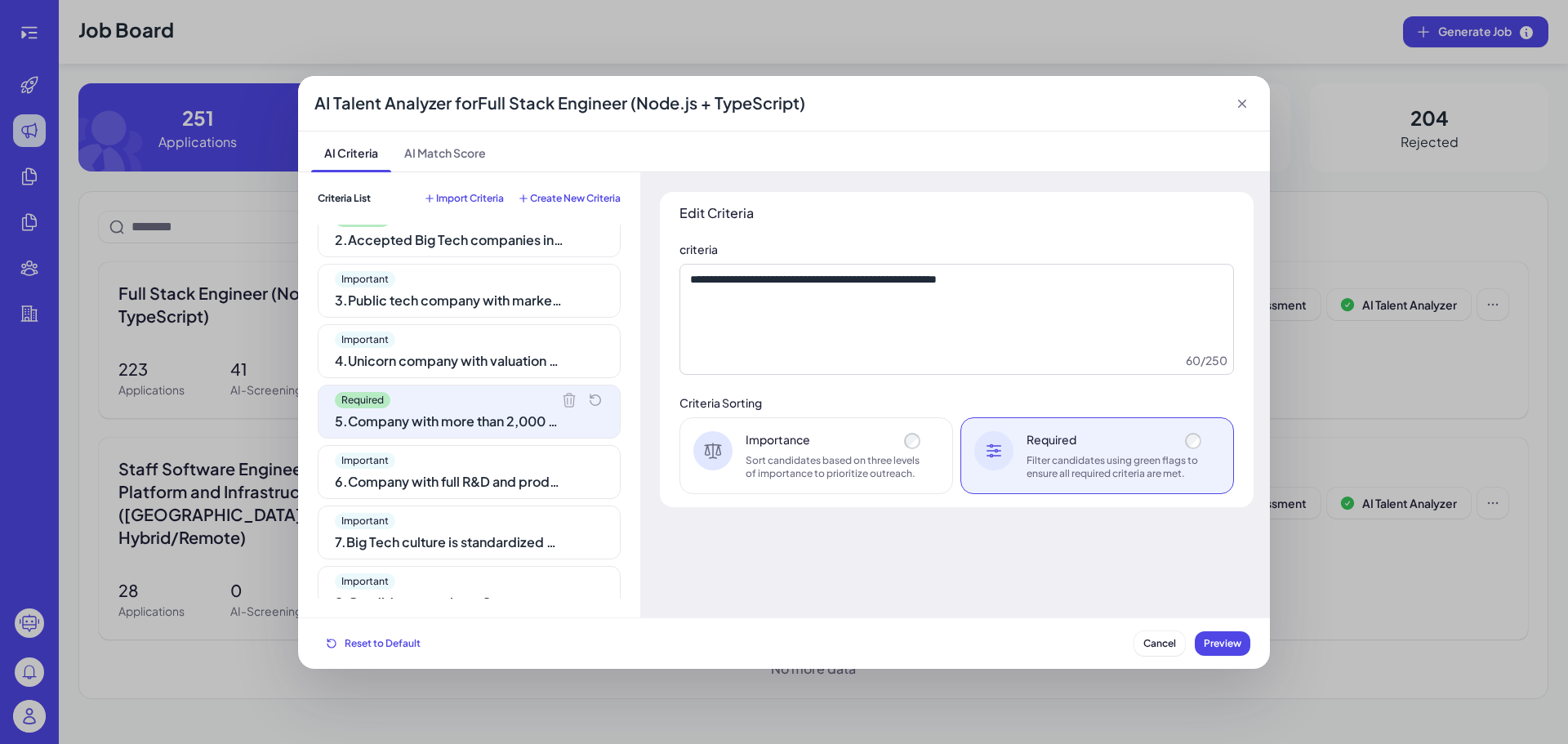
click at [829, 442] on div "Importance" at bounding box center [834, 439] width 178 height 17
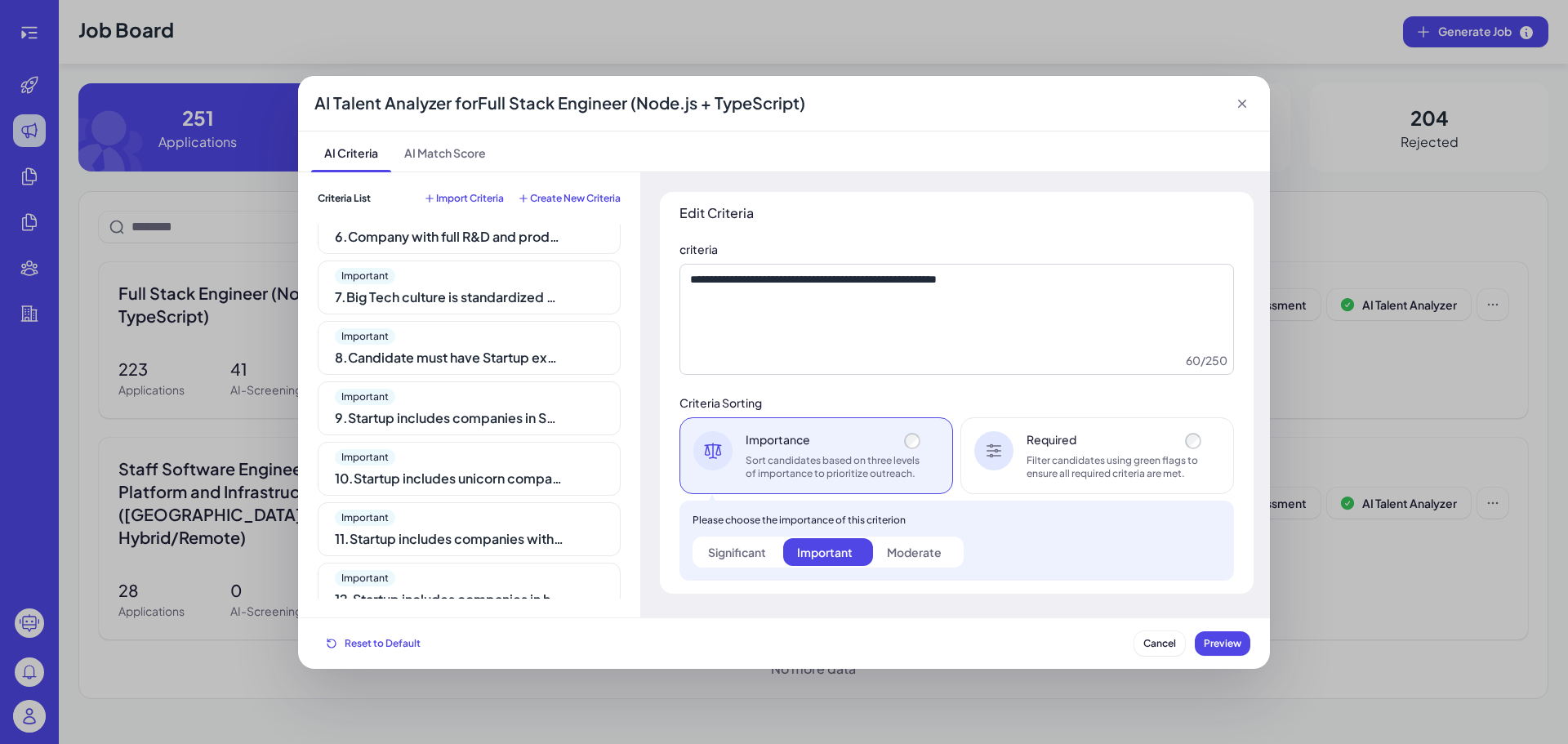
scroll to position [0, 0]
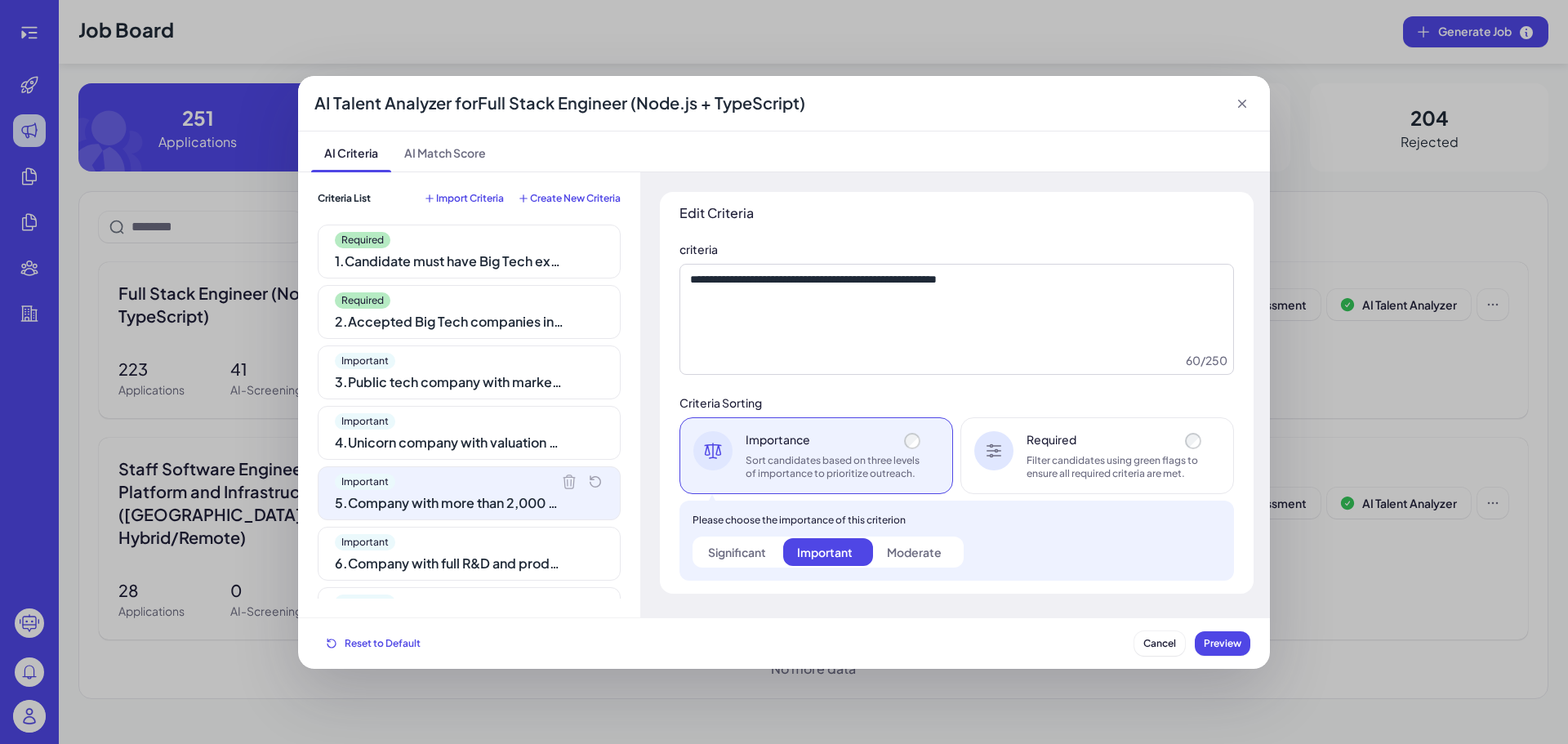
click at [1242, 105] on icon at bounding box center [1242, 103] width 17 height 17
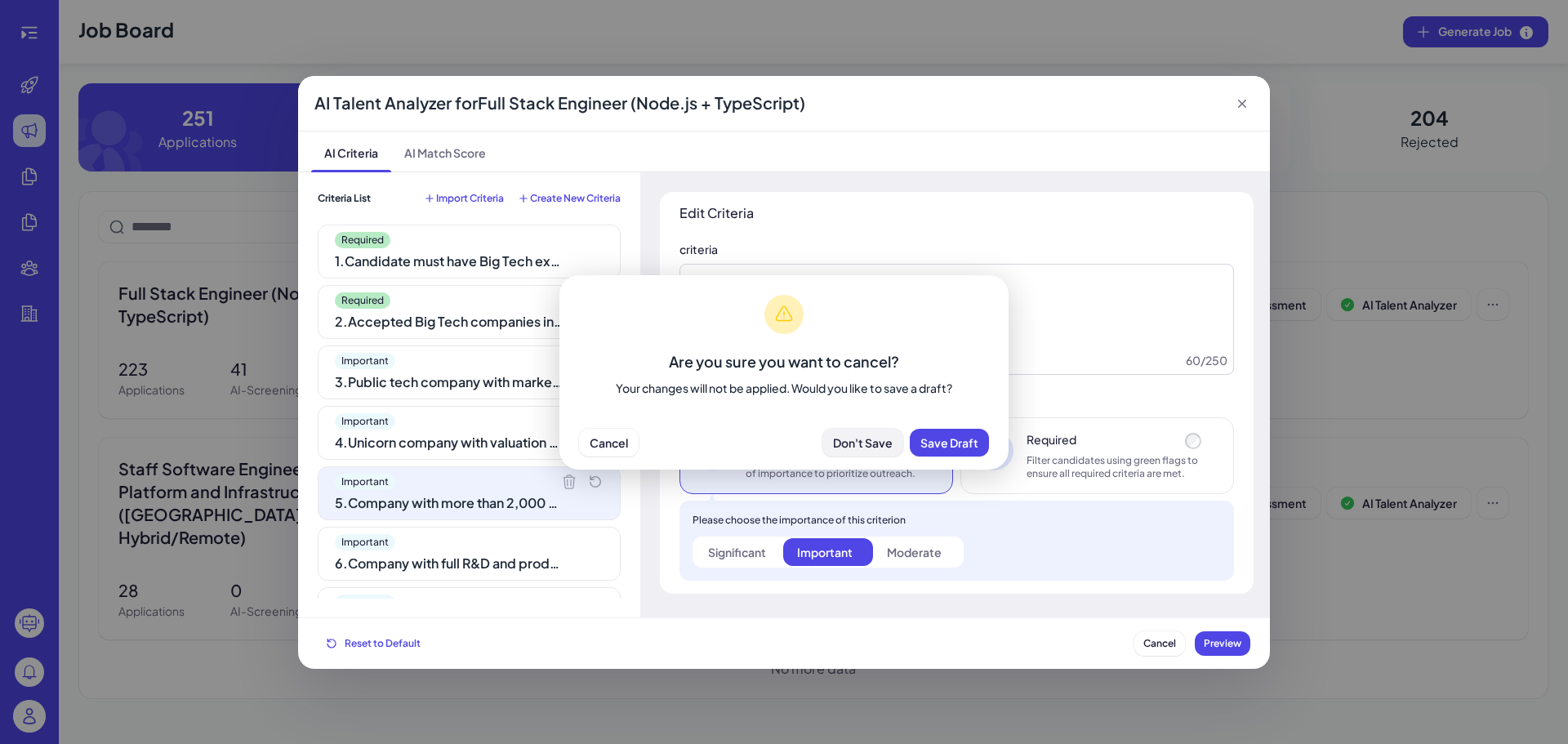
click at [869, 448] on span "Don't Save" at bounding box center [862, 442] width 59 height 15
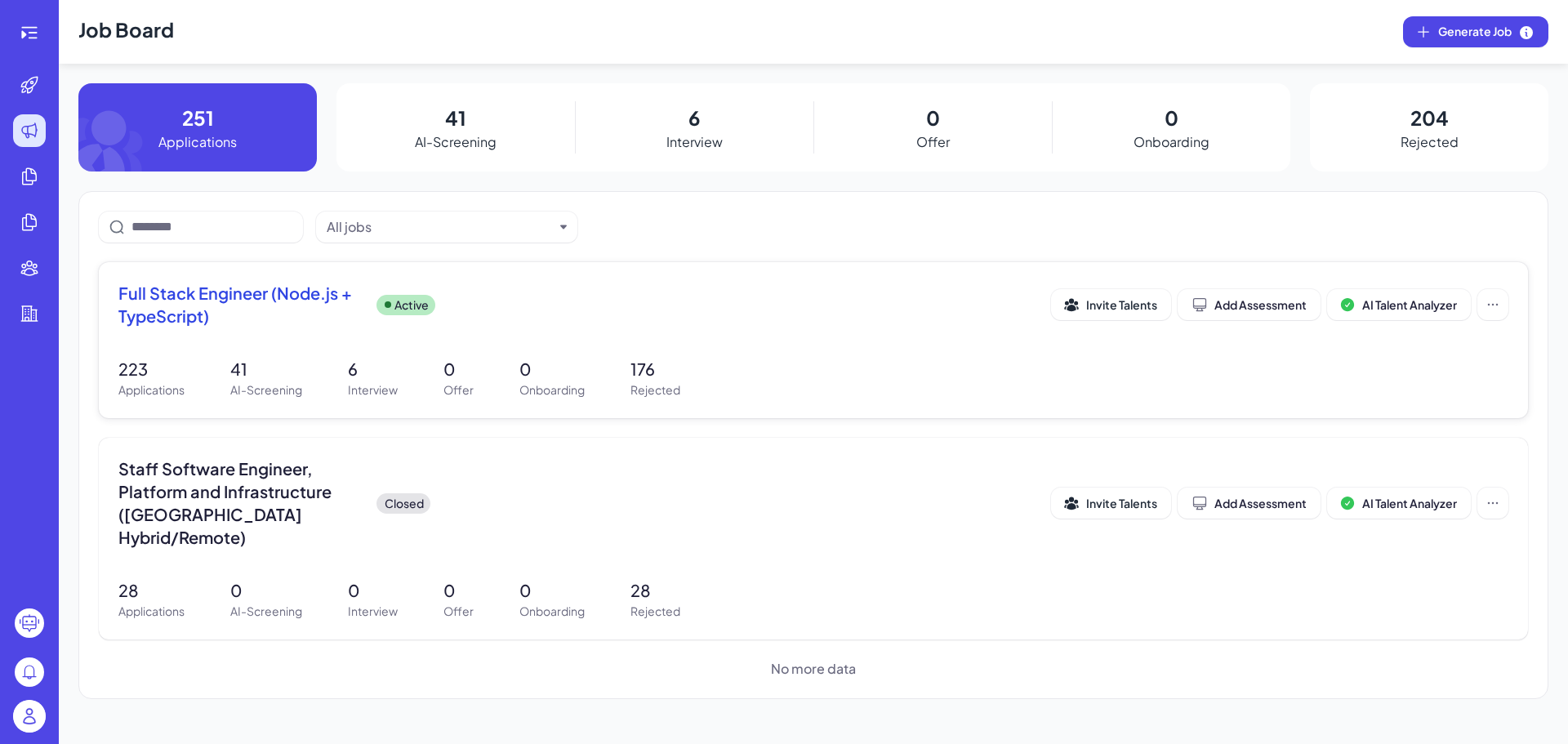
click at [341, 316] on span "Full Stack Engineer (Node.js + TypeScript)" at bounding box center [240, 304] width 245 height 45
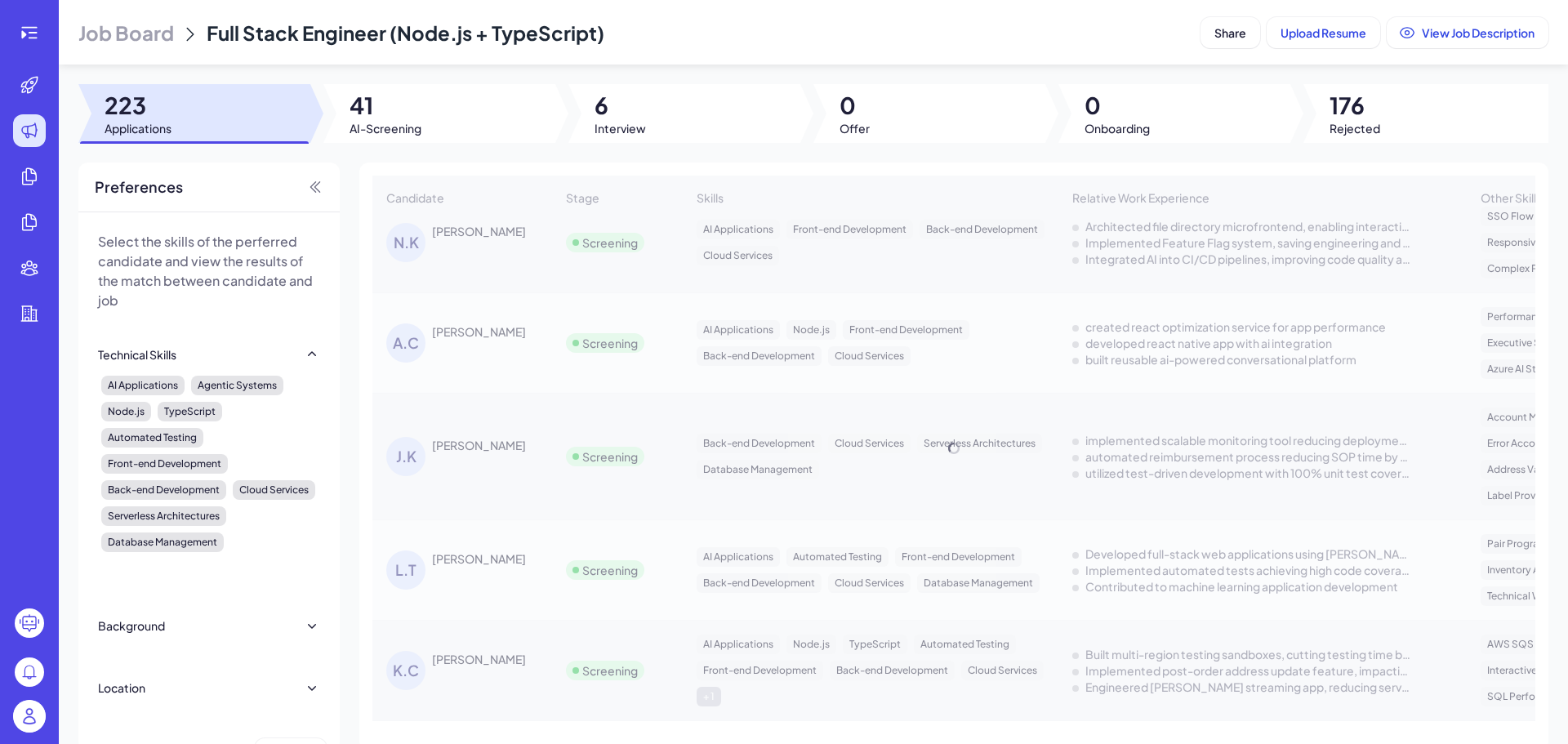
drag, startPoint x: 997, startPoint y: 586, endPoint x: 1006, endPoint y: 479, distance: 107.4
click at [122, 31] on span "Job Board" at bounding box center [126, 32] width 95 height 26
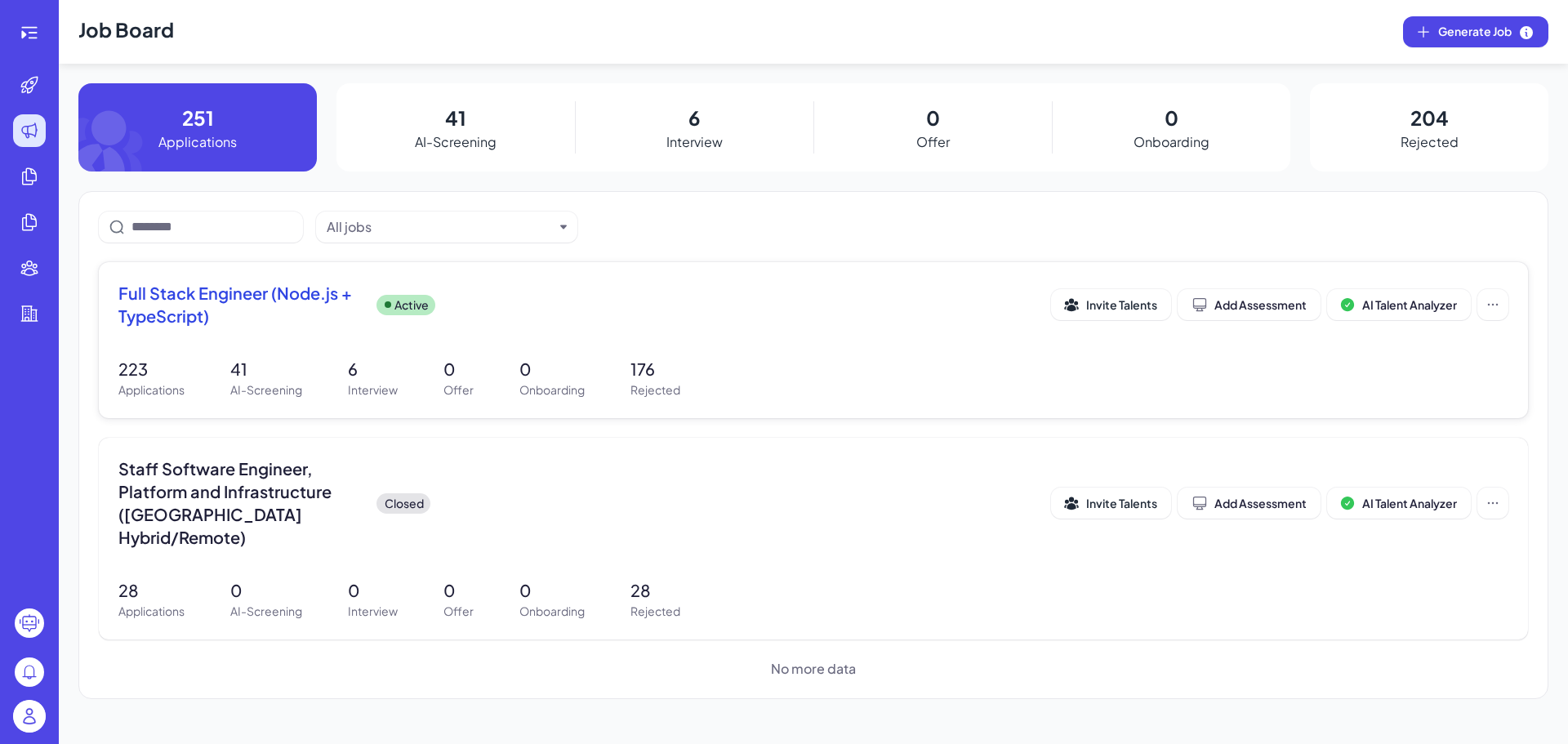
click at [331, 320] on span "Full Stack Engineer (Node.js + TypeScript)" at bounding box center [240, 304] width 245 height 45
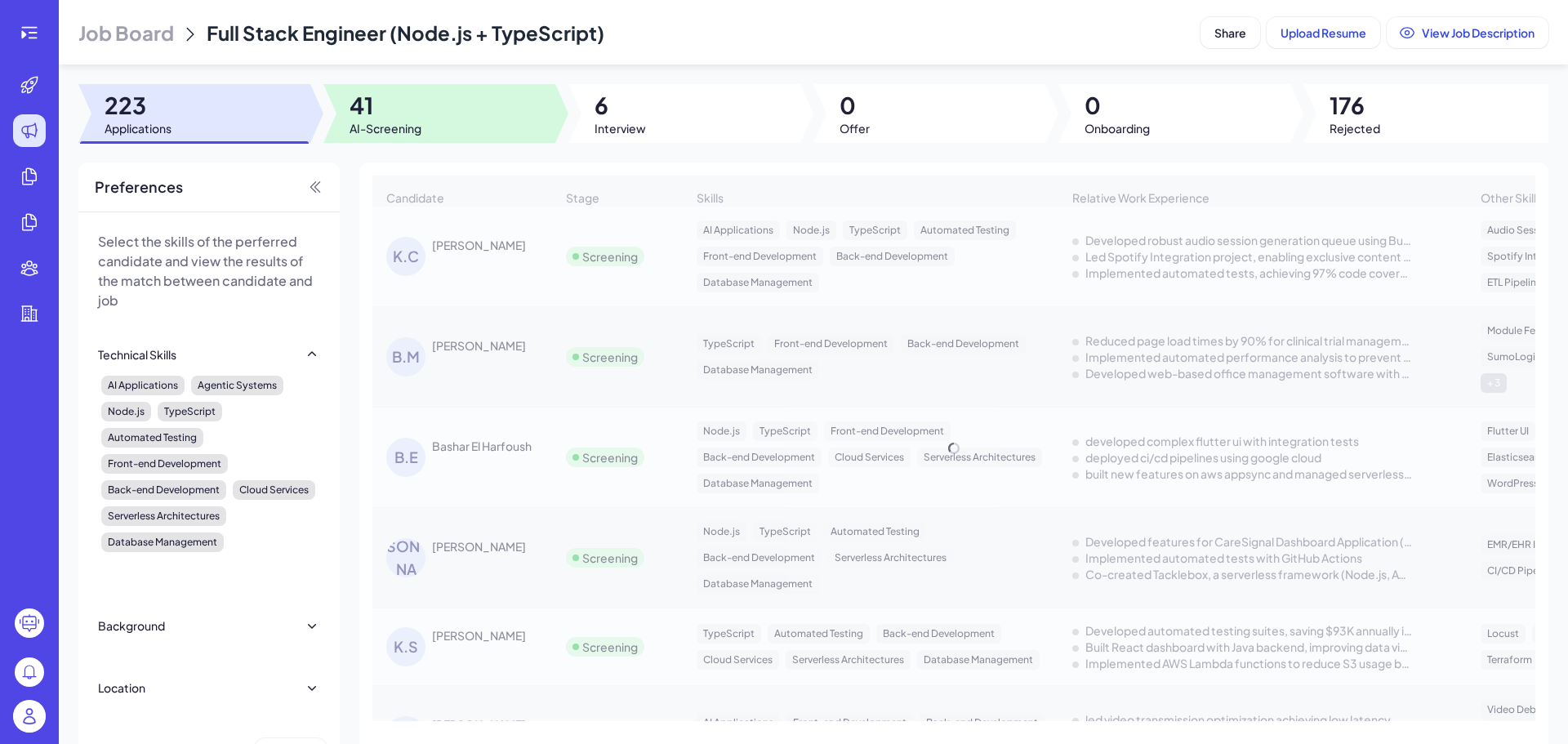
click at [481, 126] on div at bounding box center [439, 113] width 232 height 59
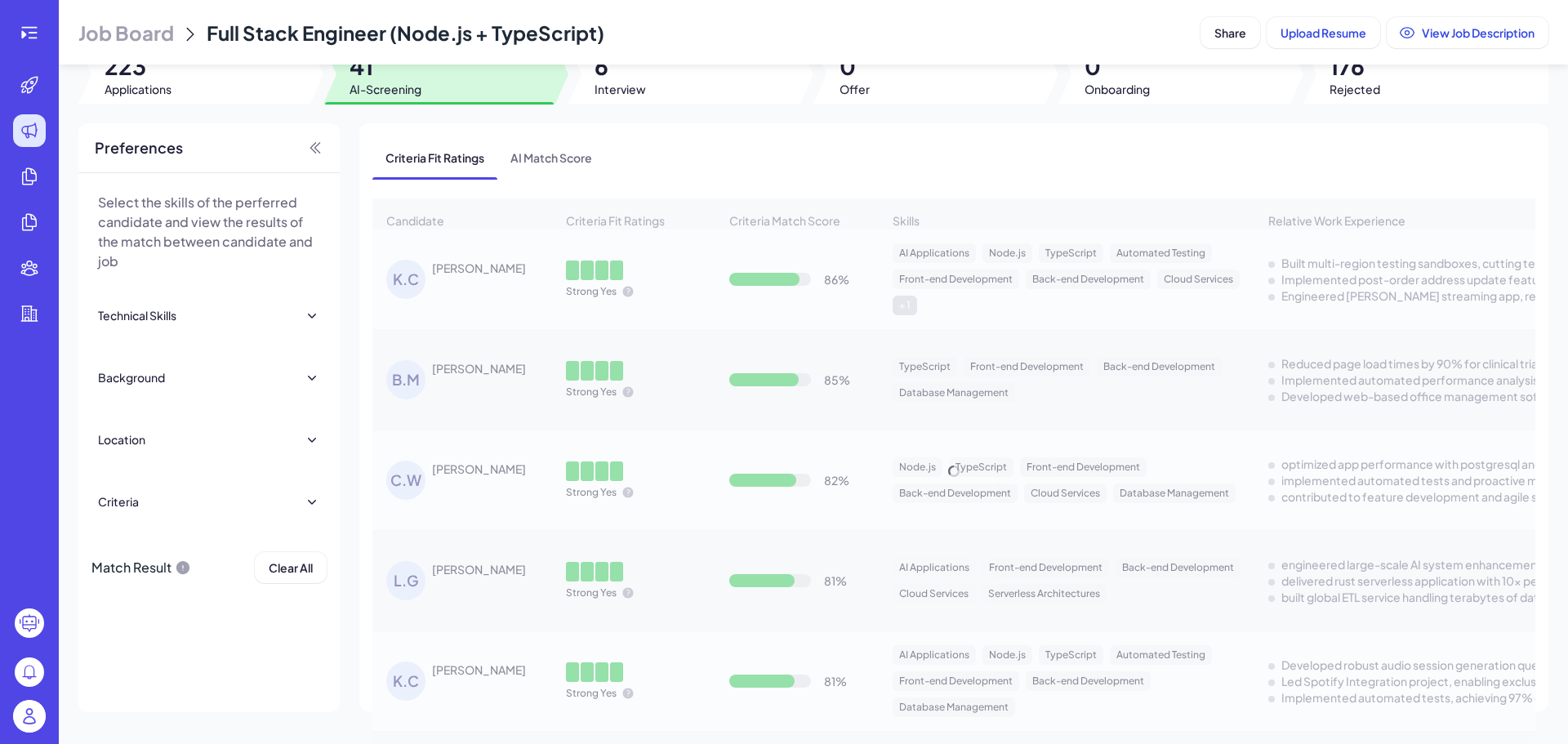
drag, startPoint x: 690, startPoint y: 736, endPoint x: 720, endPoint y: 735, distance: 30.0
click at [720, 735] on div "Candidate Criteria Fit Ratings Criteria Match Score Skills Relative Work Experi…" at bounding box center [954, 471] width 1163 height 546
drag, startPoint x: 770, startPoint y: 737, endPoint x: 854, endPoint y: 730, distance: 84.3
click at [836, 733] on div "Candidate Criteria Fit Ratings Criteria Match Score Skills Relative Work Experi…" at bounding box center [954, 471] width 1163 height 546
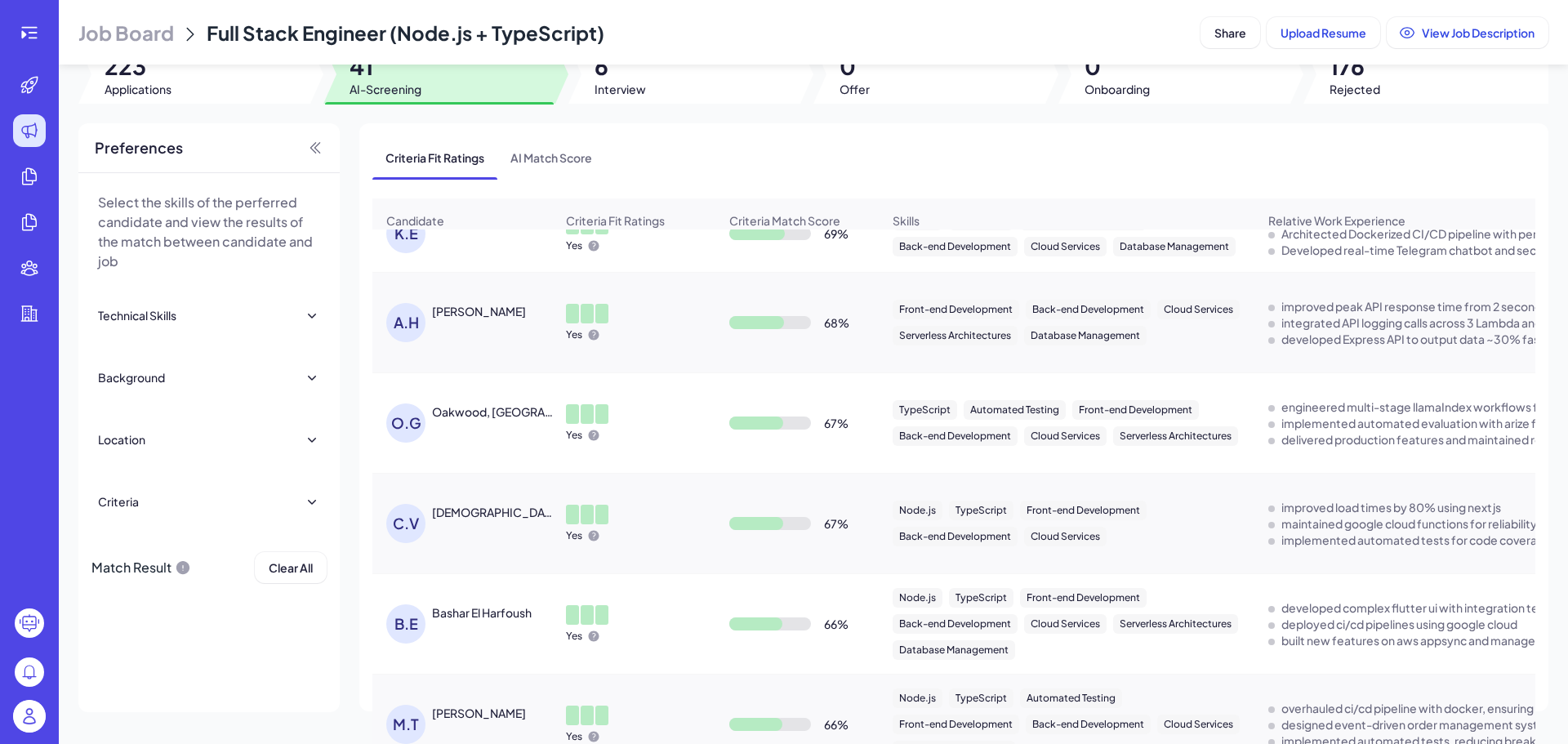
click at [686, 608] on div "Yes" at bounding box center [633, 623] width 162 height 64
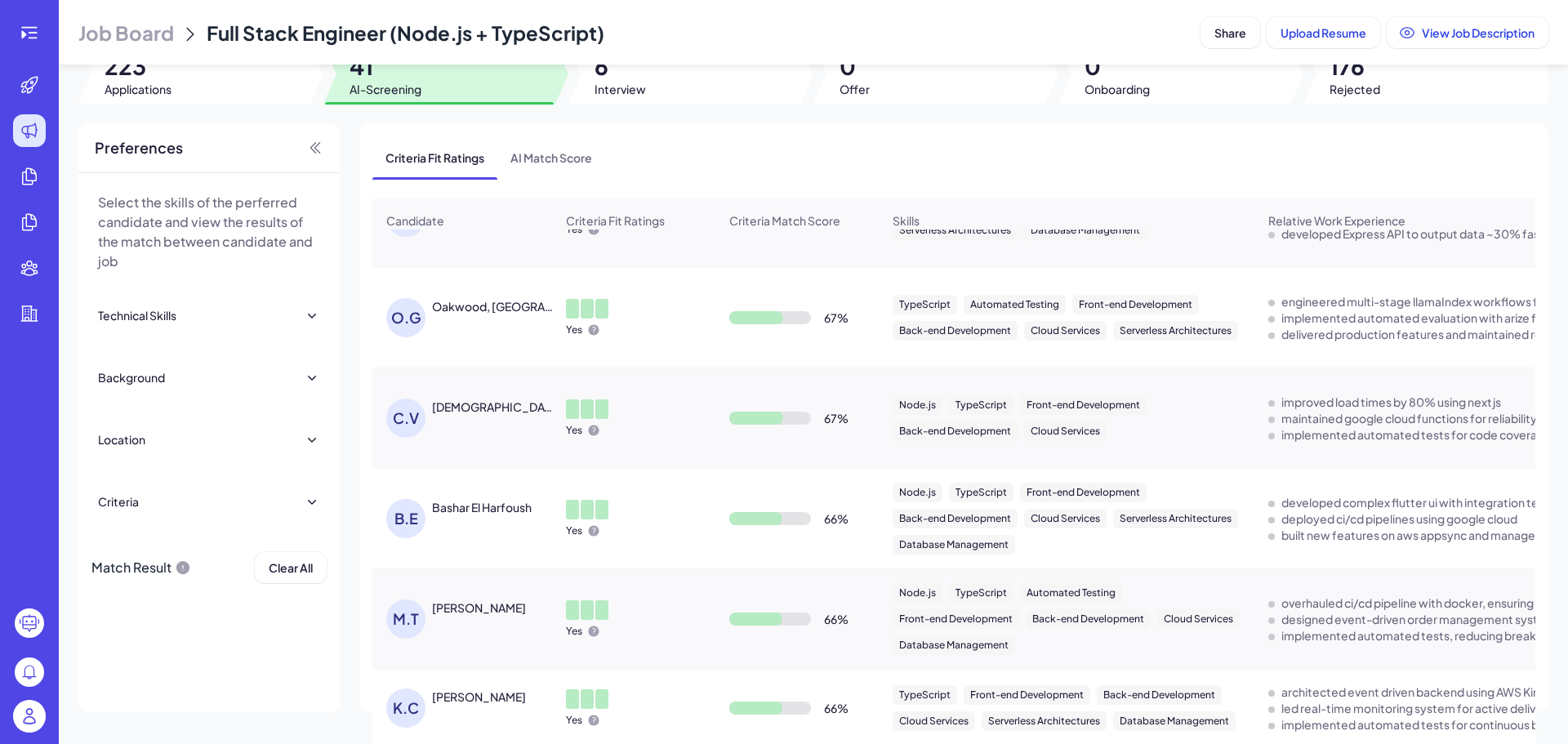
scroll to position [1383, 0]
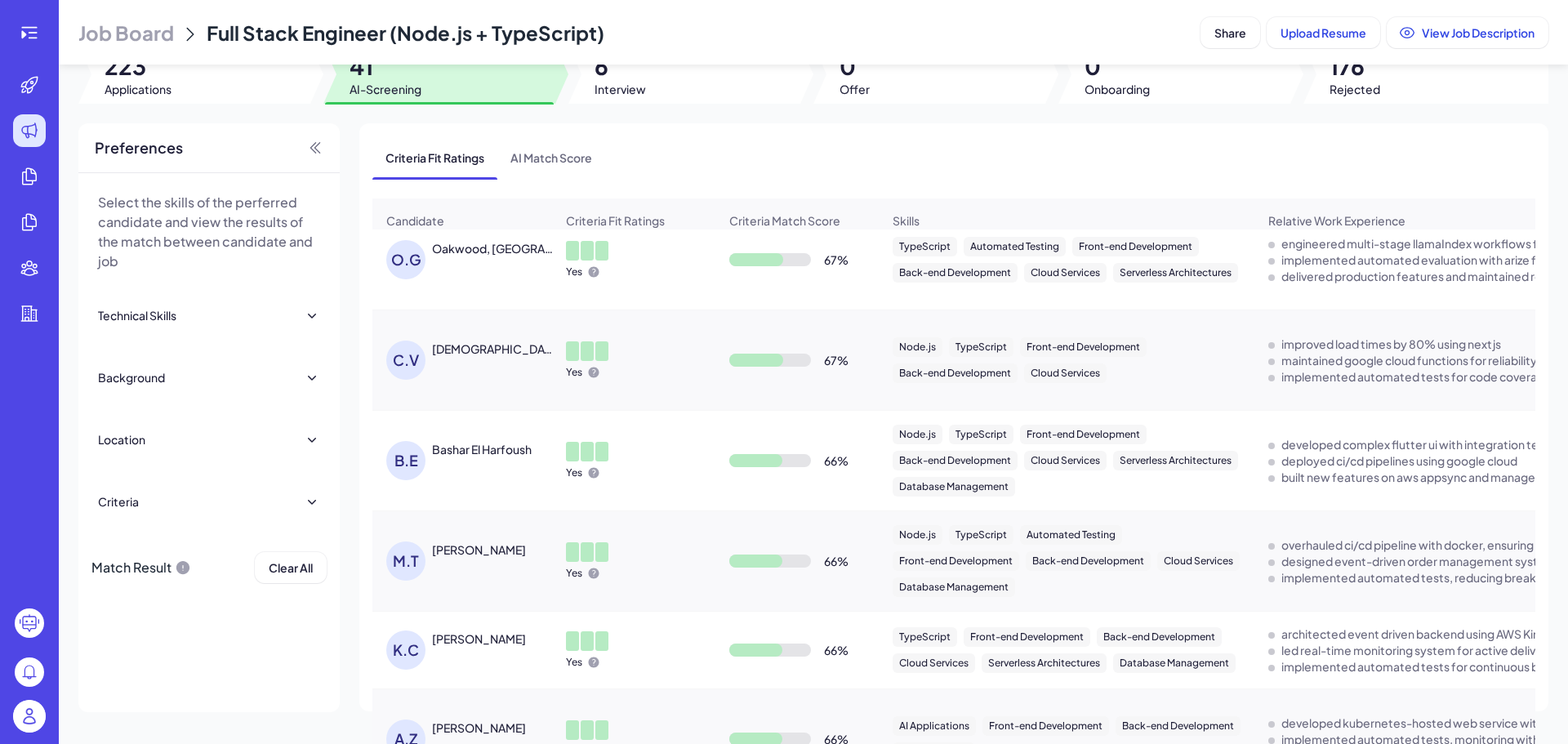
click at [506, 447] on div "Bashar El Harfoush" at bounding box center [482, 448] width 100 height 17
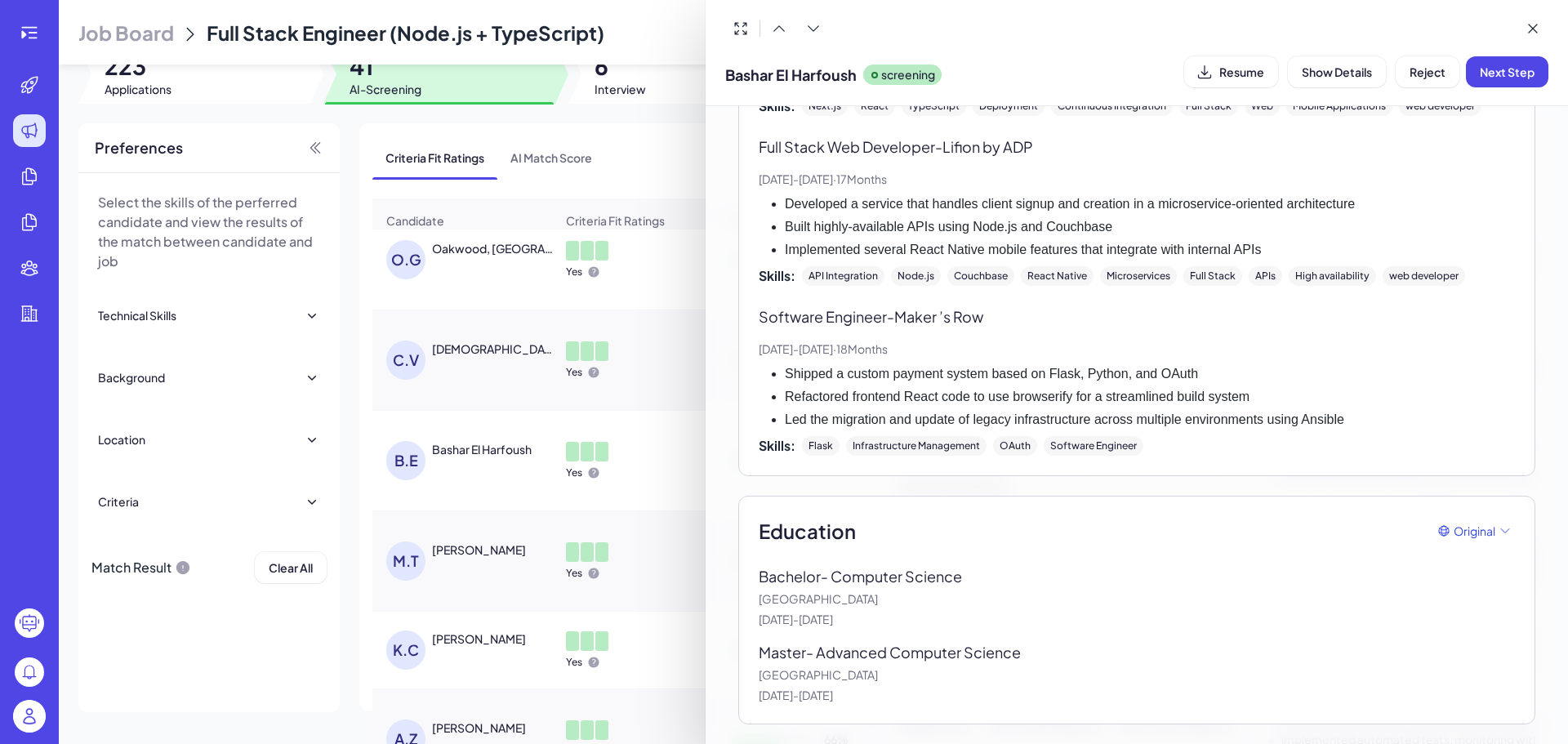
scroll to position [1363, 0]
click at [599, 469] on div at bounding box center [784, 372] width 1568 height 744
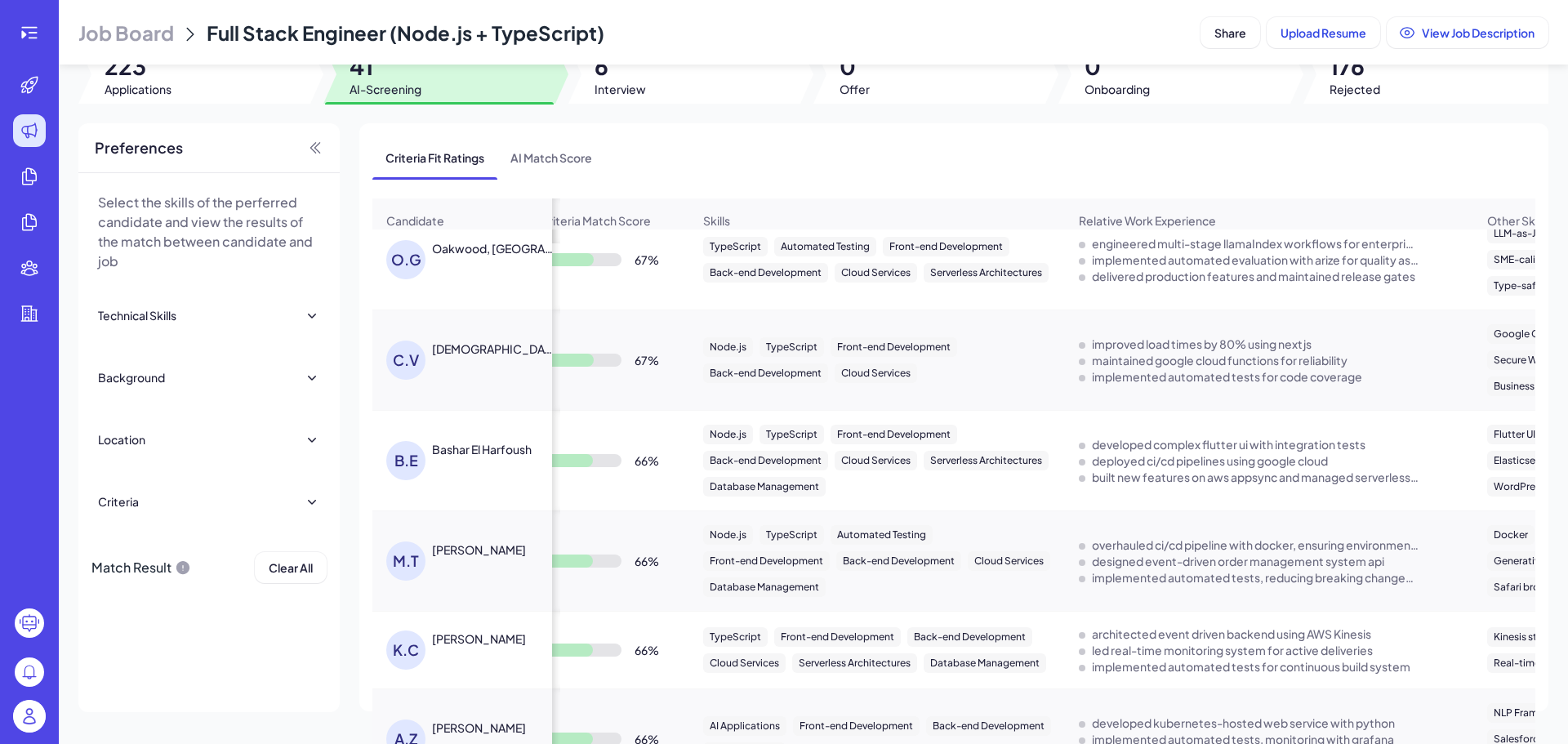
scroll to position [0, 317]
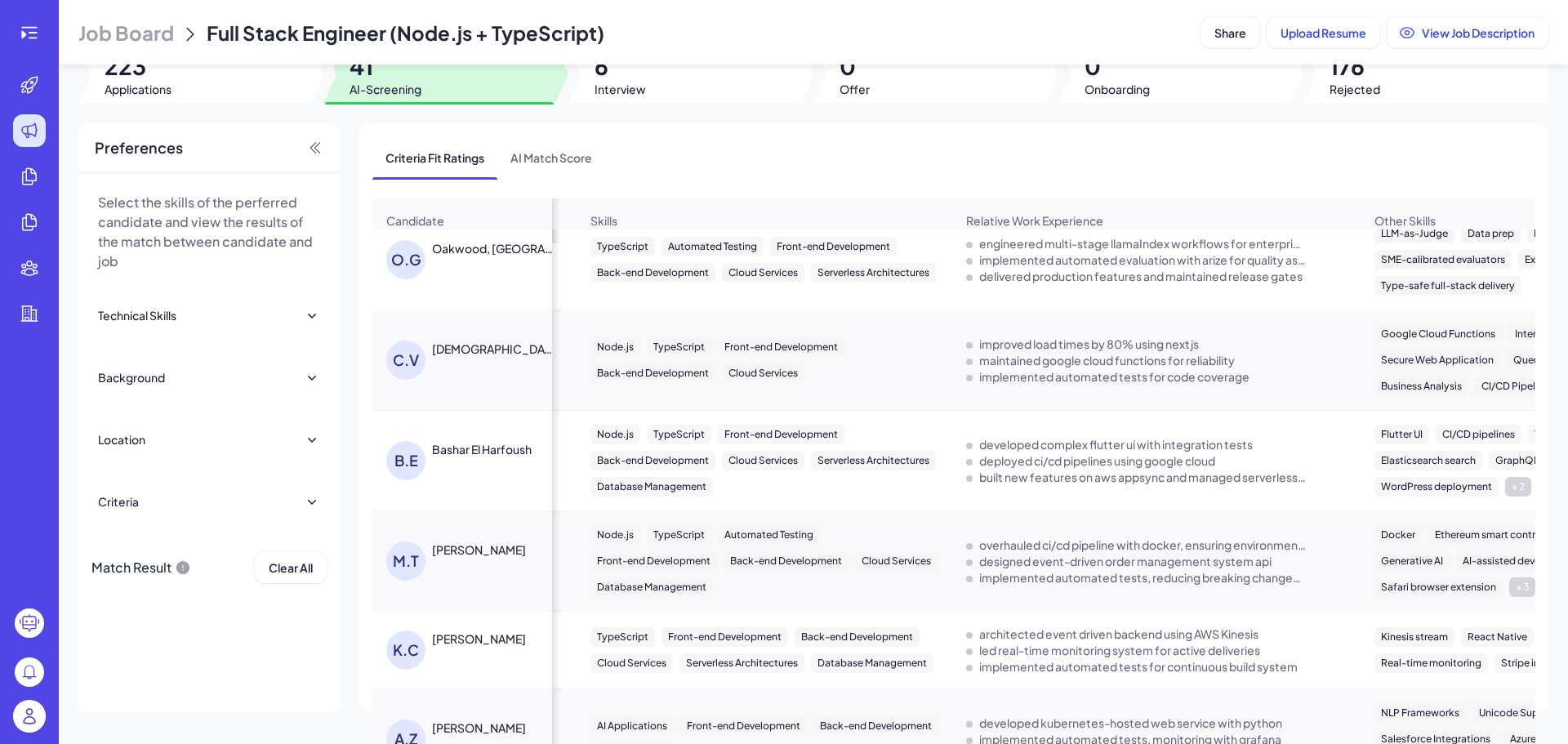
drag, startPoint x: 1303, startPoint y: 497, endPoint x: 1384, endPoint y: 498, distance: 81.0
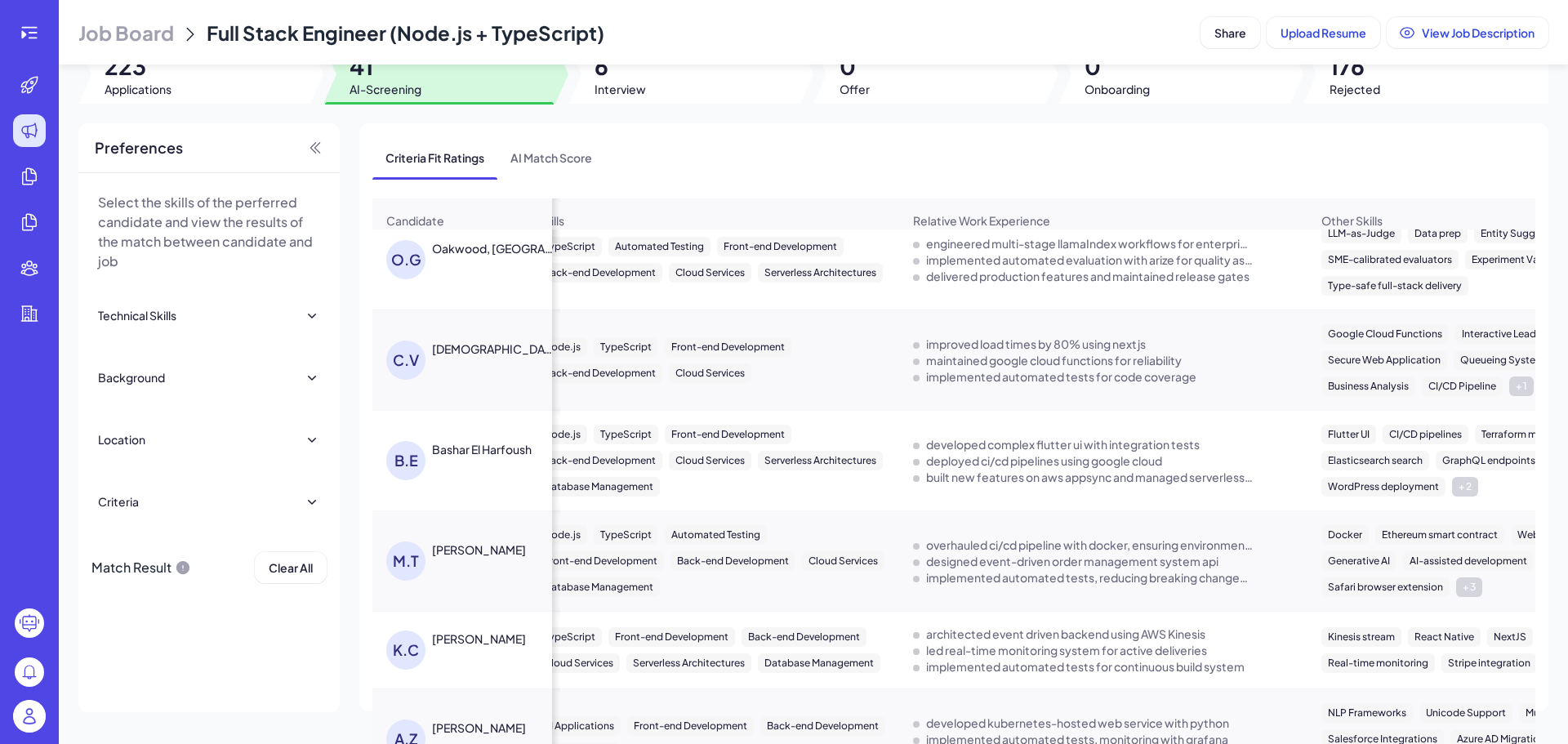
scroll to position [0, 620]
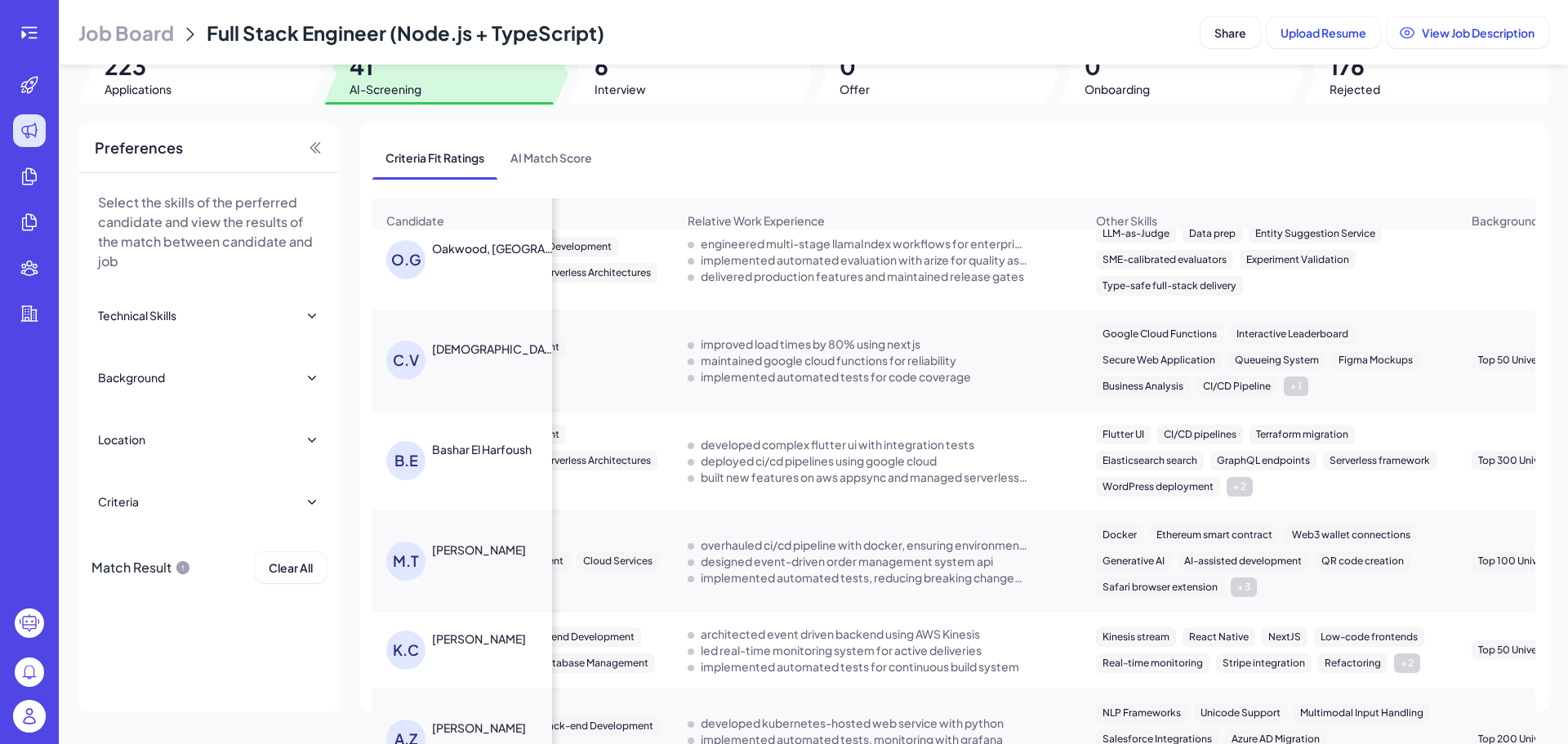
drag, startPoint x: 1384, startPoint y: 498, endPoint x: 1500, endPoint y: 498, distance: 116.0
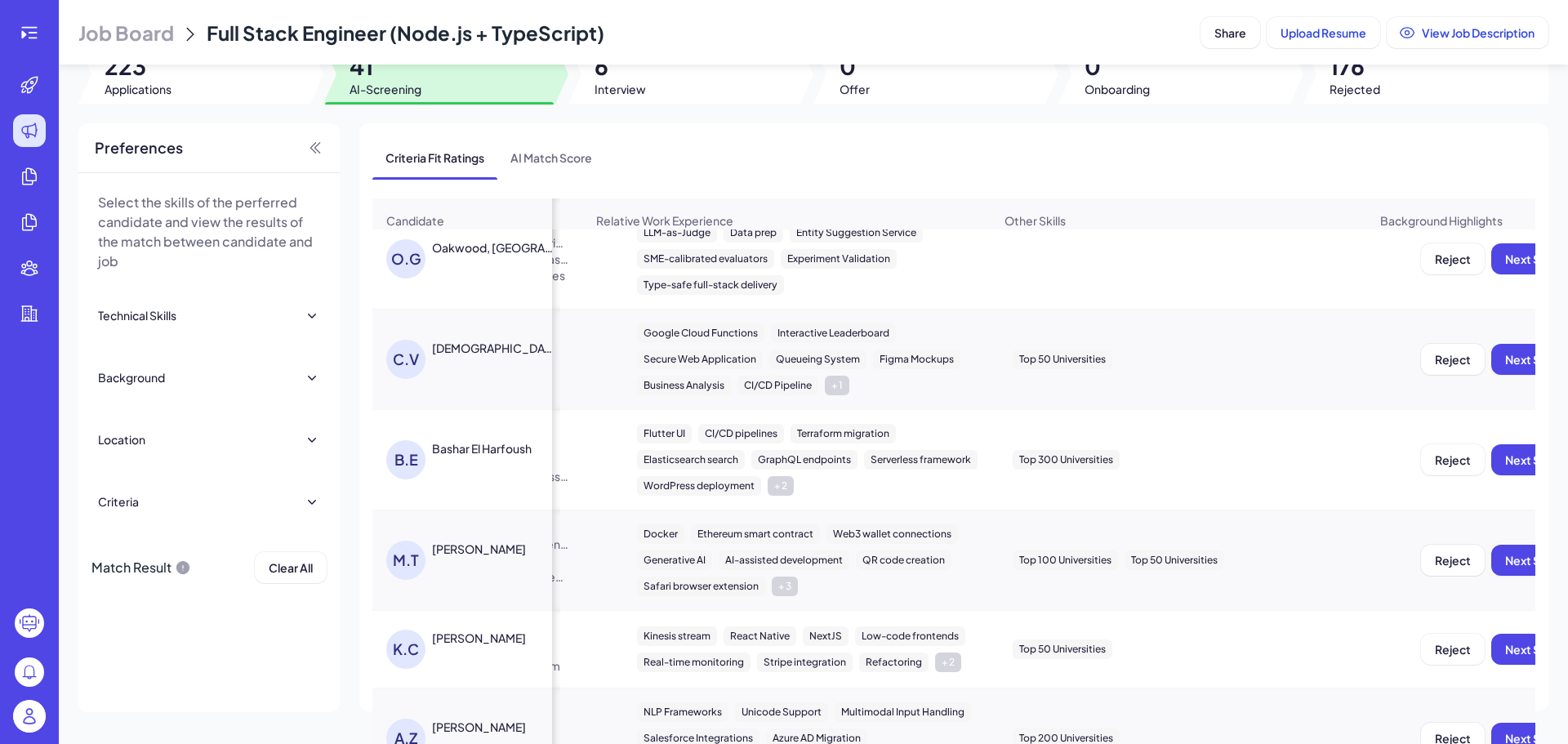
scroll to position [0, 1360]
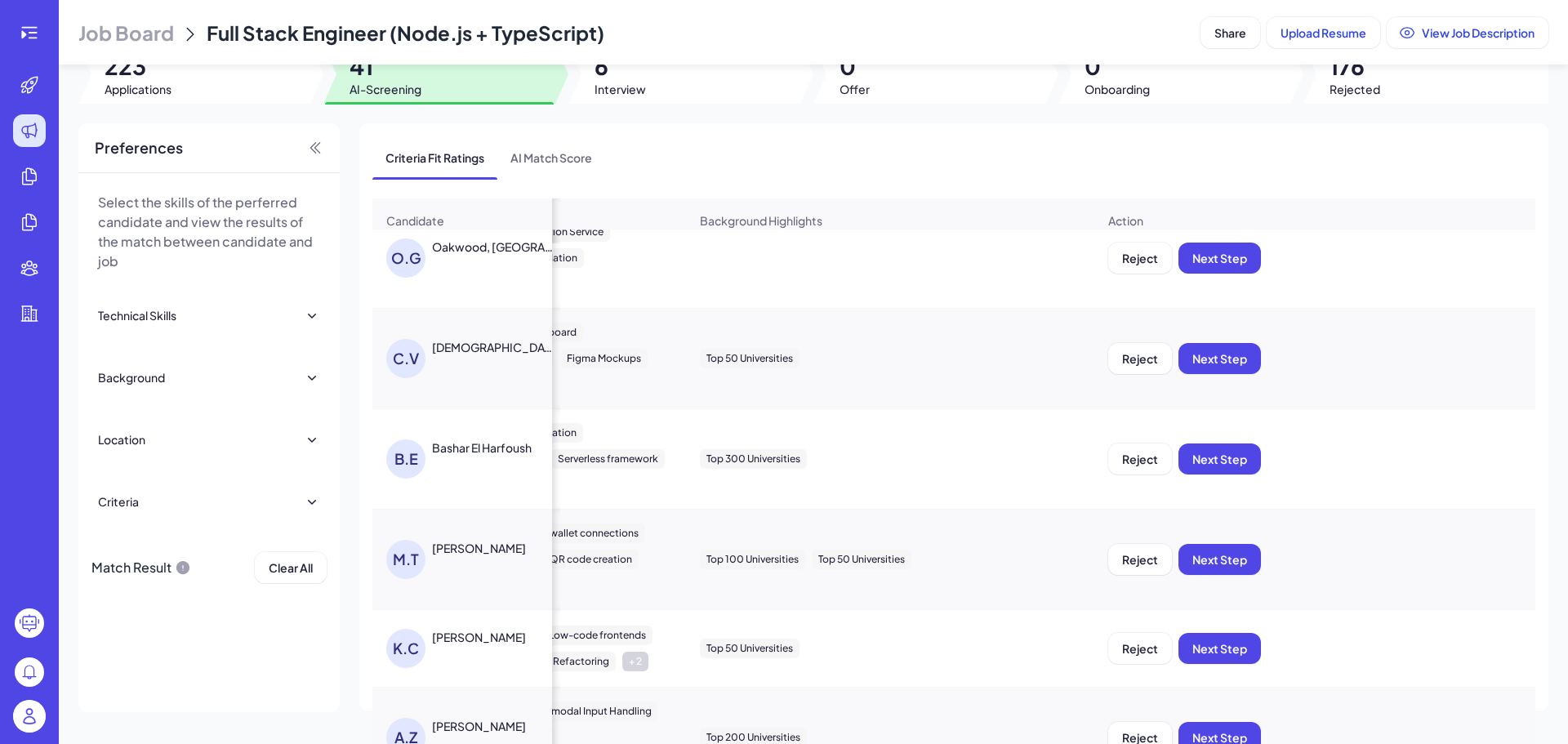
drag, startPoint x: 1325, startPoint y: 477, endPoint x: 1562, endPoint y: 493, distance: 237.5
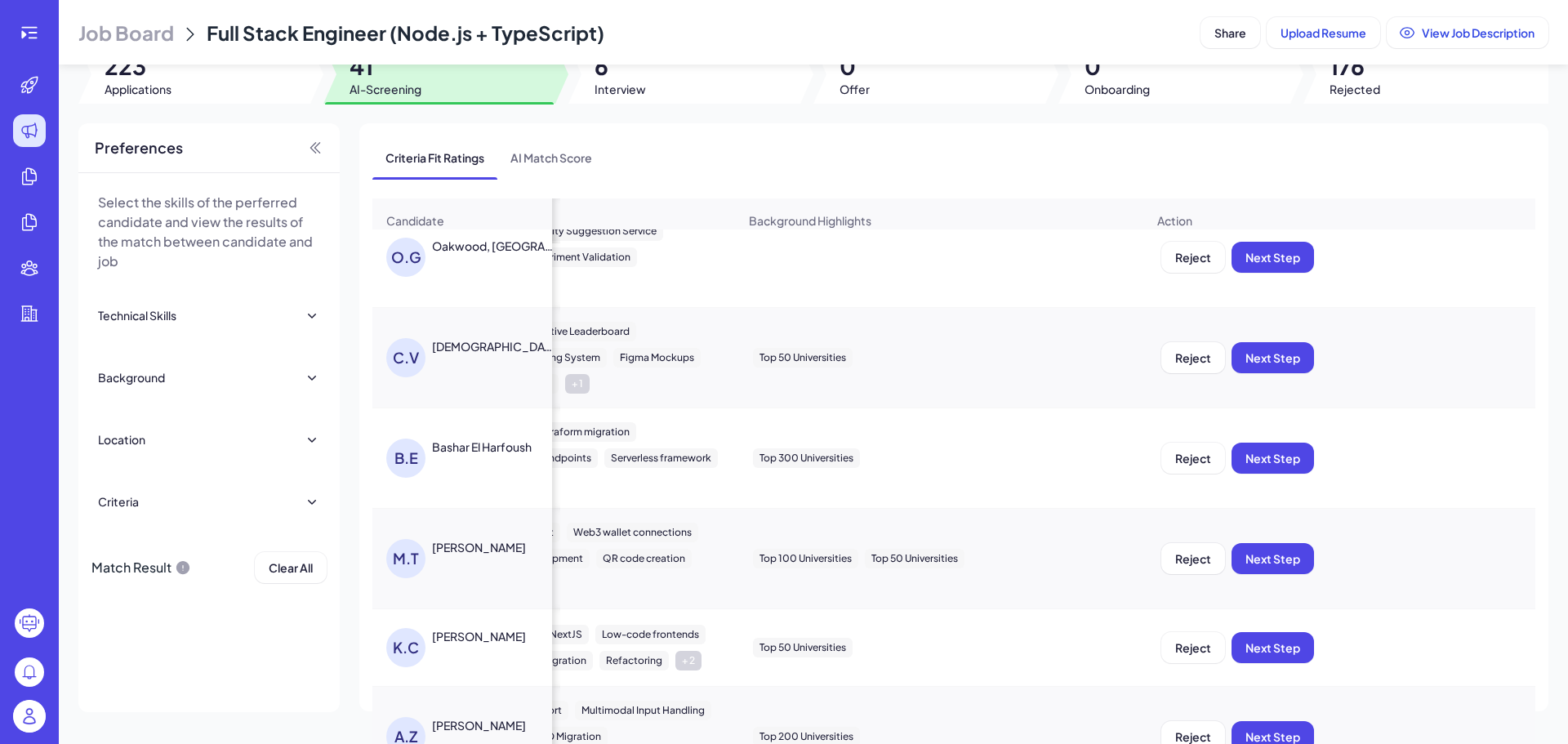
scroll to position [0, 1295]
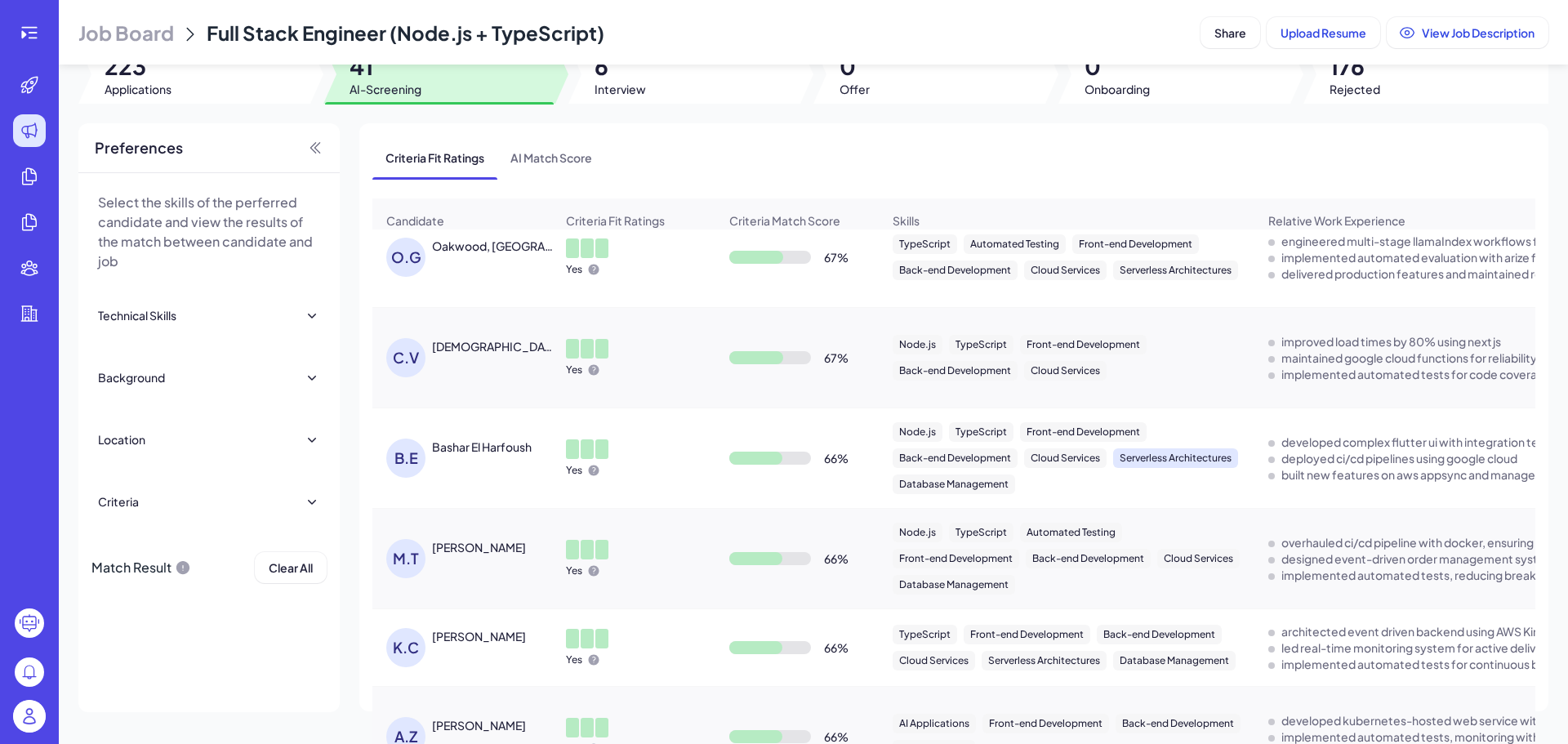
drag, startPoint x: 1346, startPoint y: 487, endPoint x: 875, endPoint y: 467, distance: 471.4
click at [561, 152] on span "AI Match Score" at bounding box center [551, 157] width 108 height 43
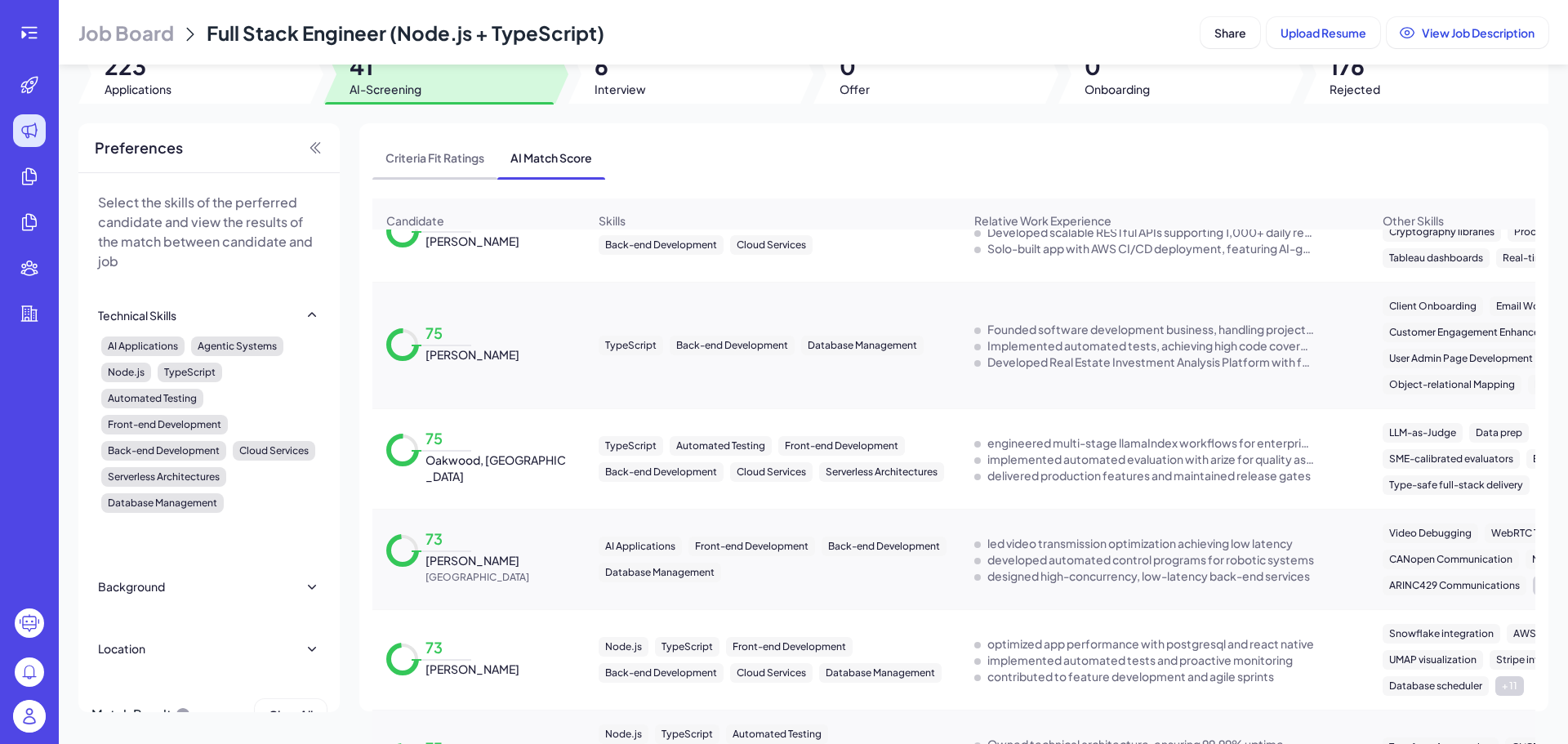
click at [434, 153] on span "Criteria Fit Ratings" at bounding box center [435, 157] width 125 height 43
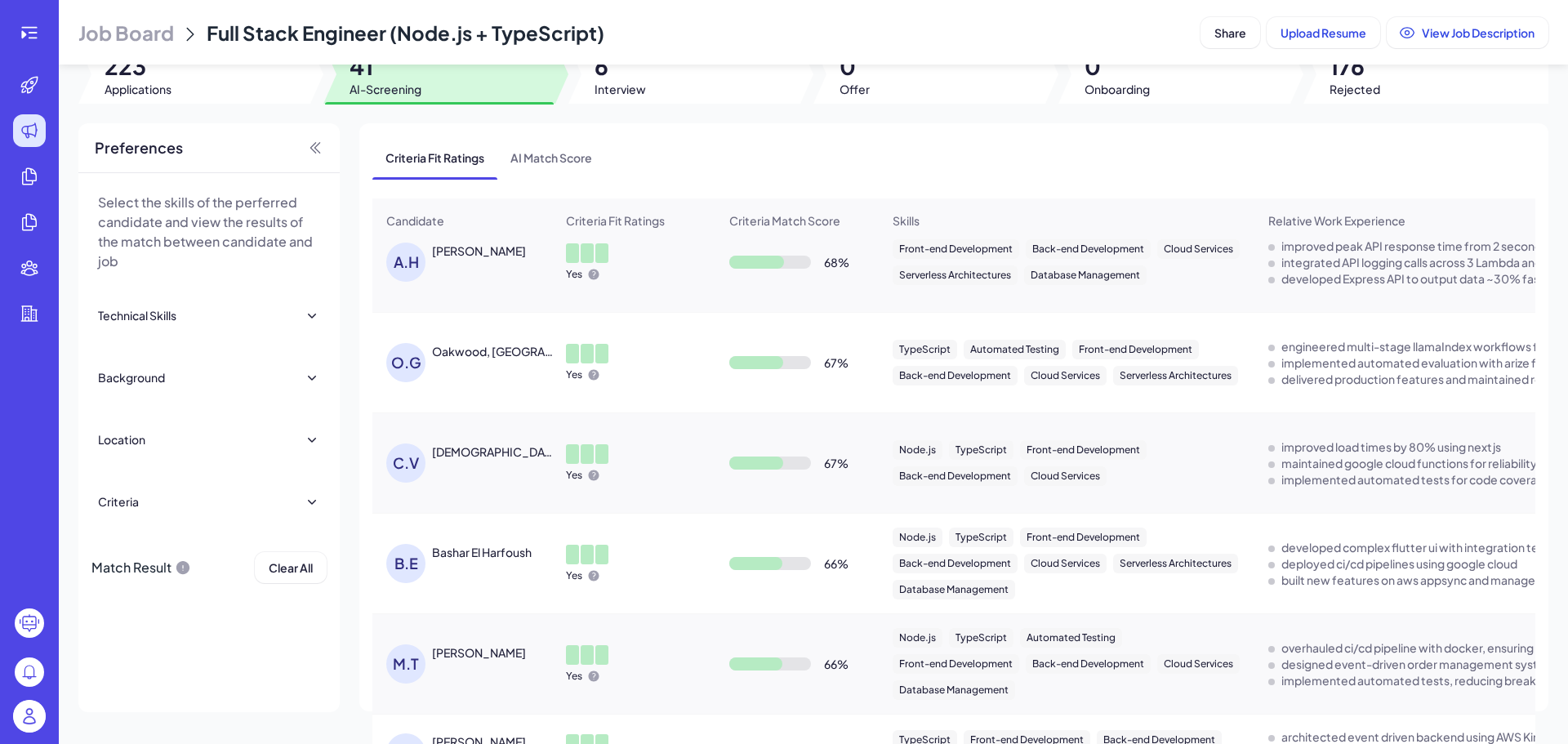
scroll to position [1361, 0]
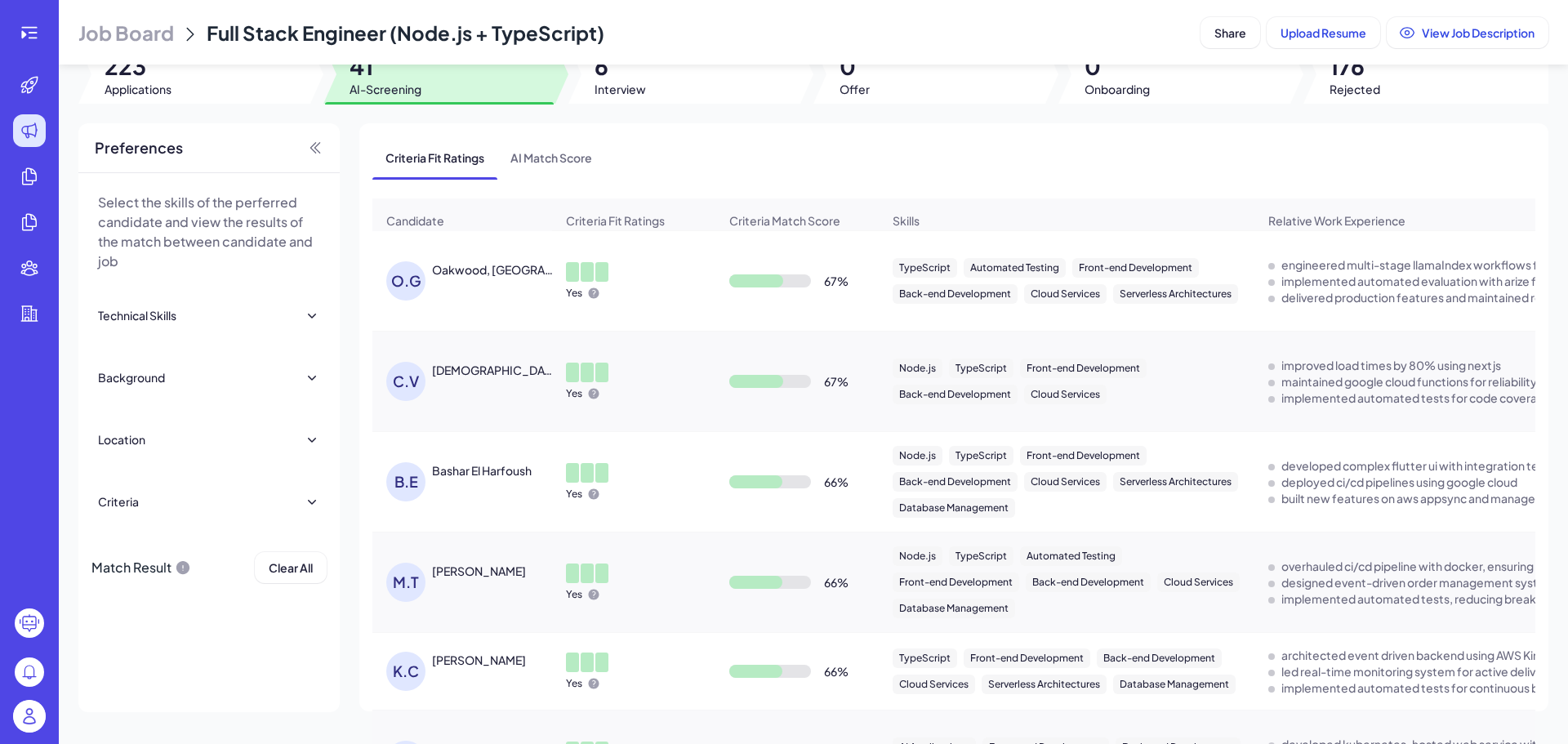
click at [472, 565] on div "[PERSON_NAME]" at bounding box center [478, 570] width 94 height 17
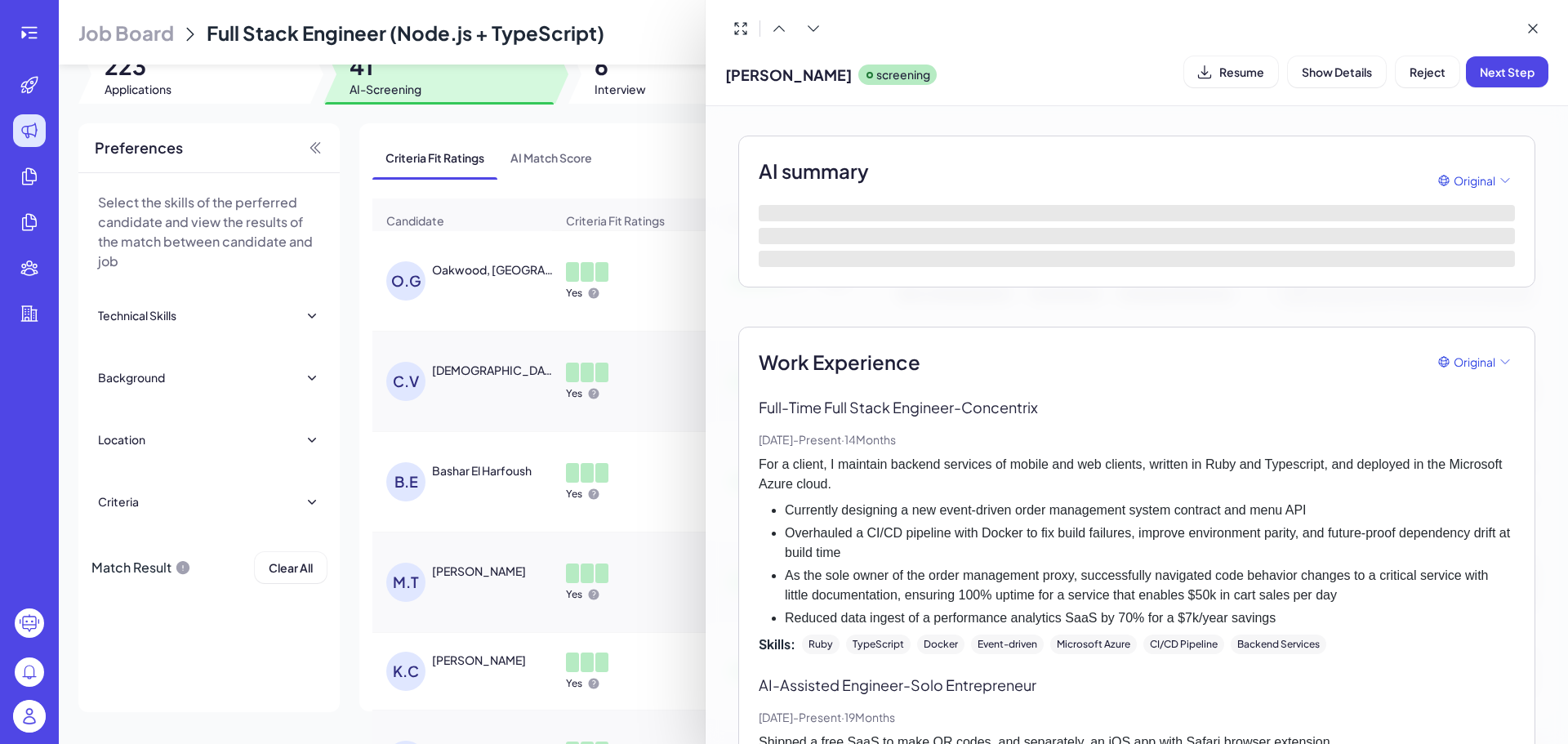
scroll to position [163, 0]
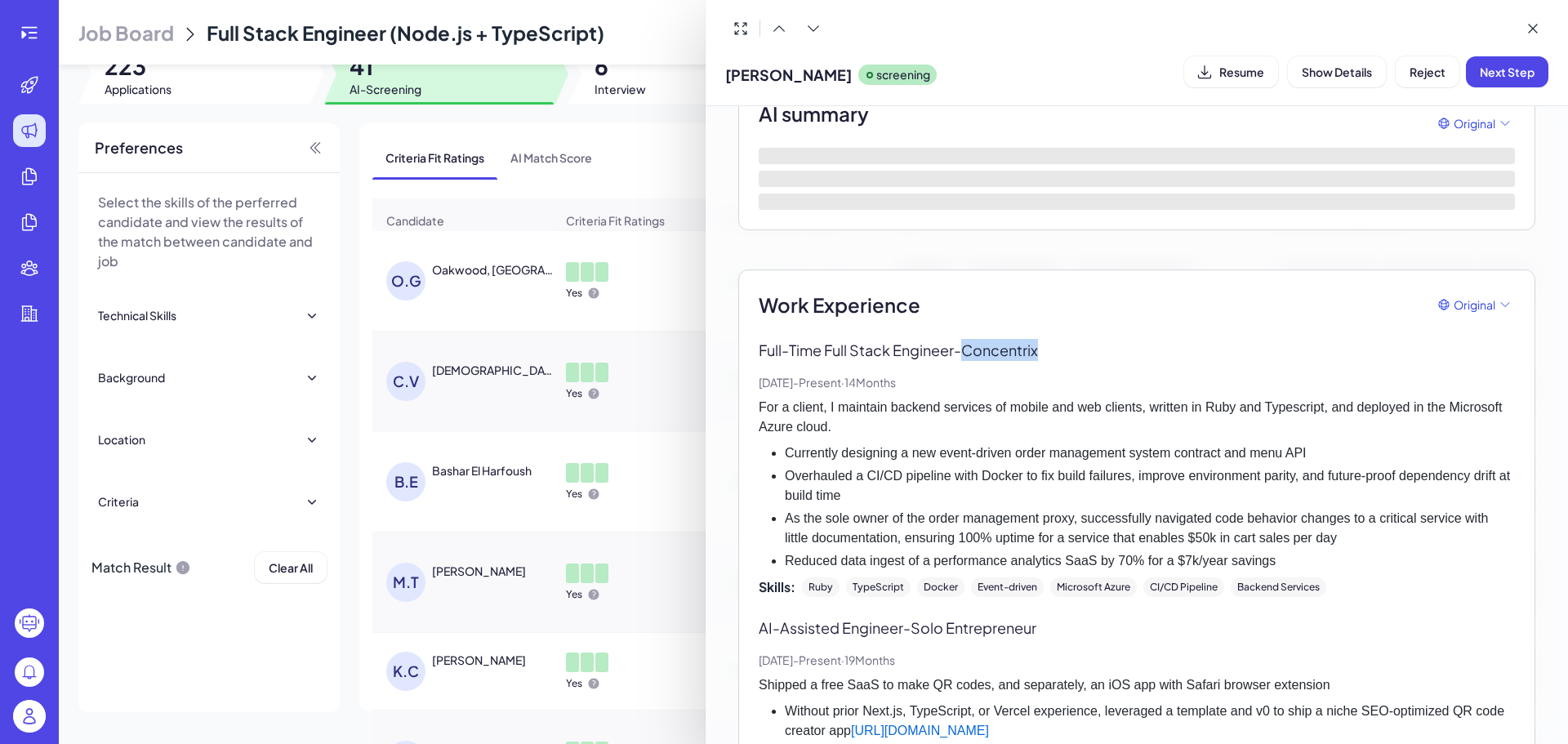
drag, startPoint x: 1056, startPoint y: 358, endPoint x: 973, endPoint y: 361, distance: 83.1
click at [973, 361] on div "Full-Time Full Stack Engineer - Concentrix [DATE] - Present · 14 Months For a c…" at bounding box center [1136, 467] width 756 height 258
click at [620, 497] on div at bounding box center [784, 372] width 1568 height 744
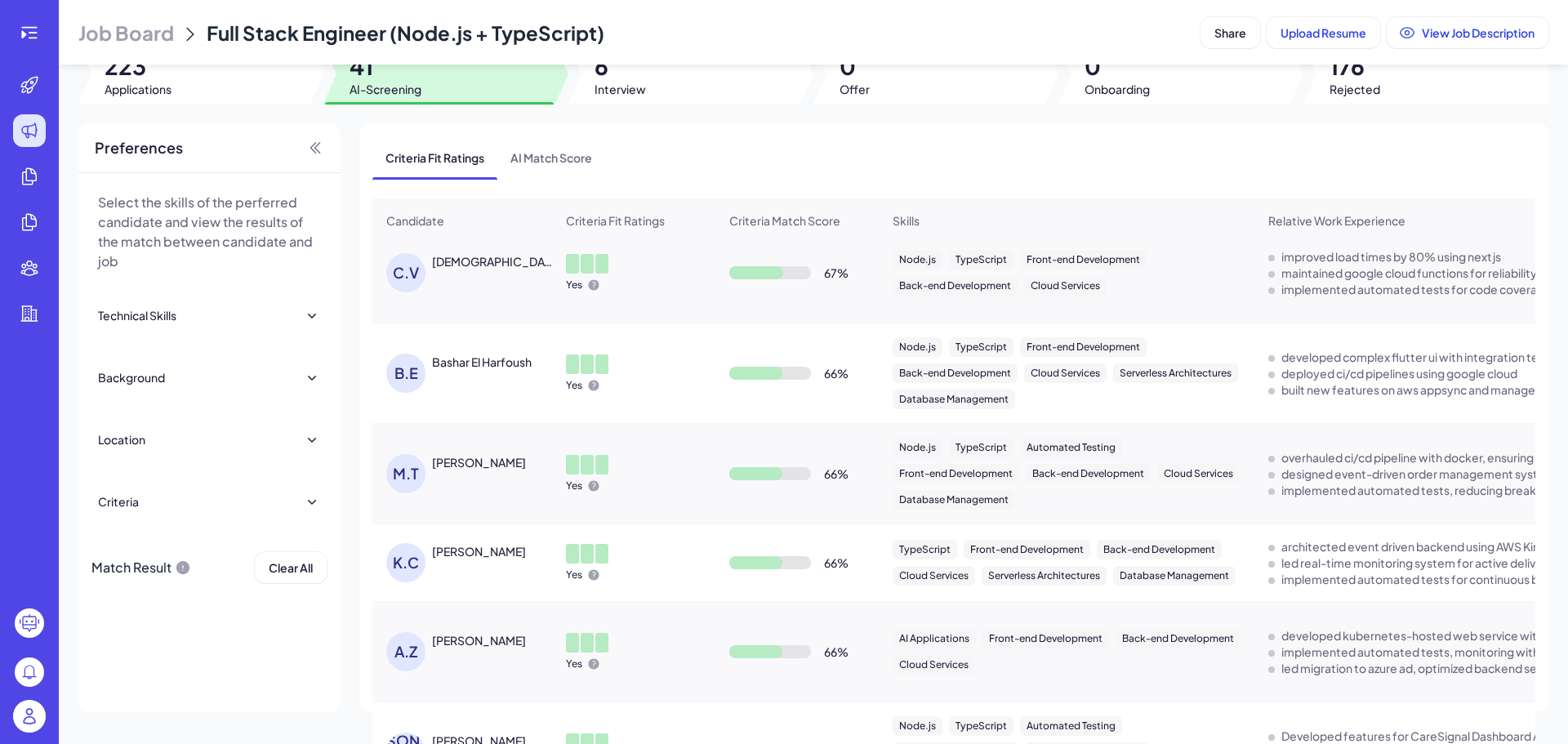
scroll to position [1525, 0]
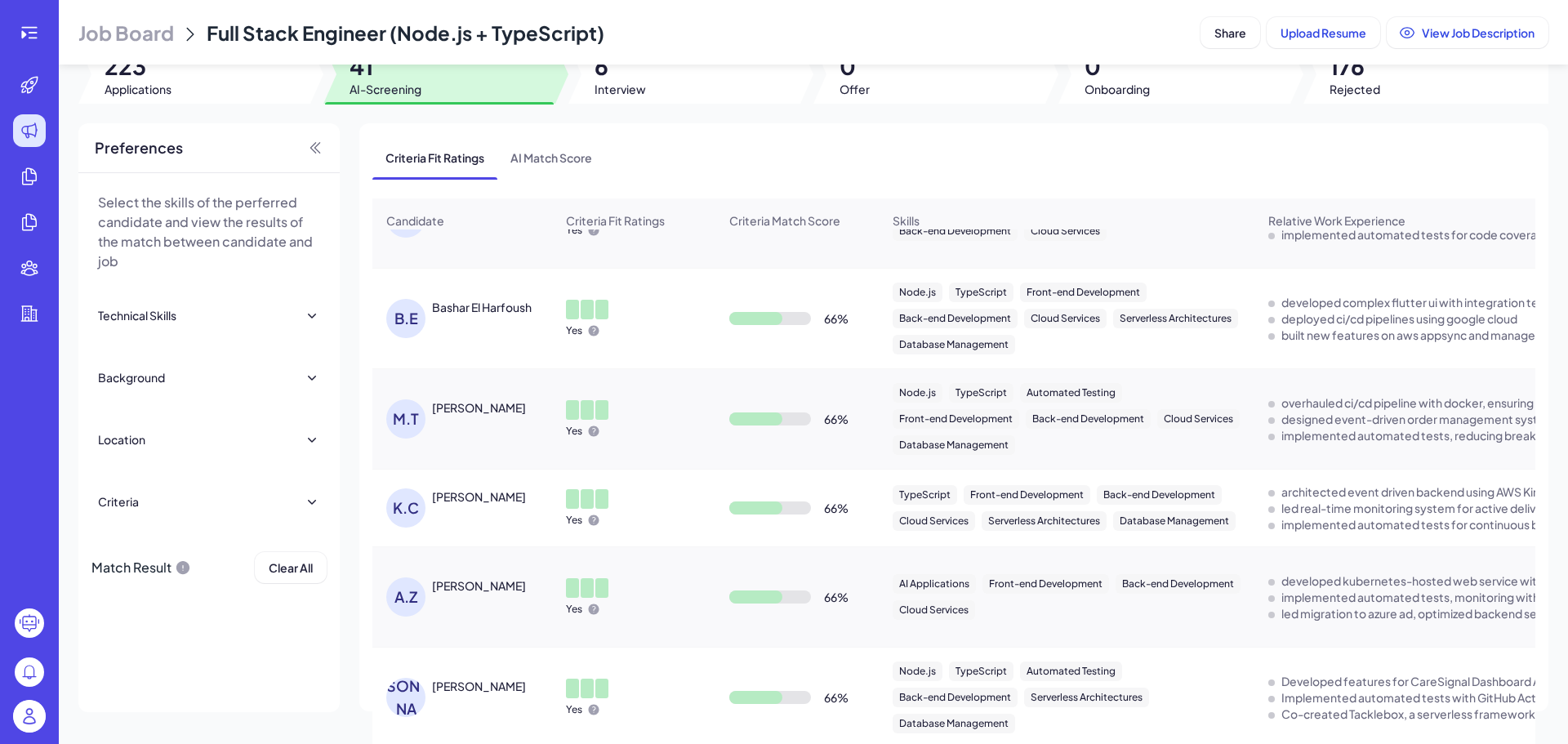
click at [477, 500] on div "[PERSON_NAME]" at bounding box center [478, 496] width 94 height 17
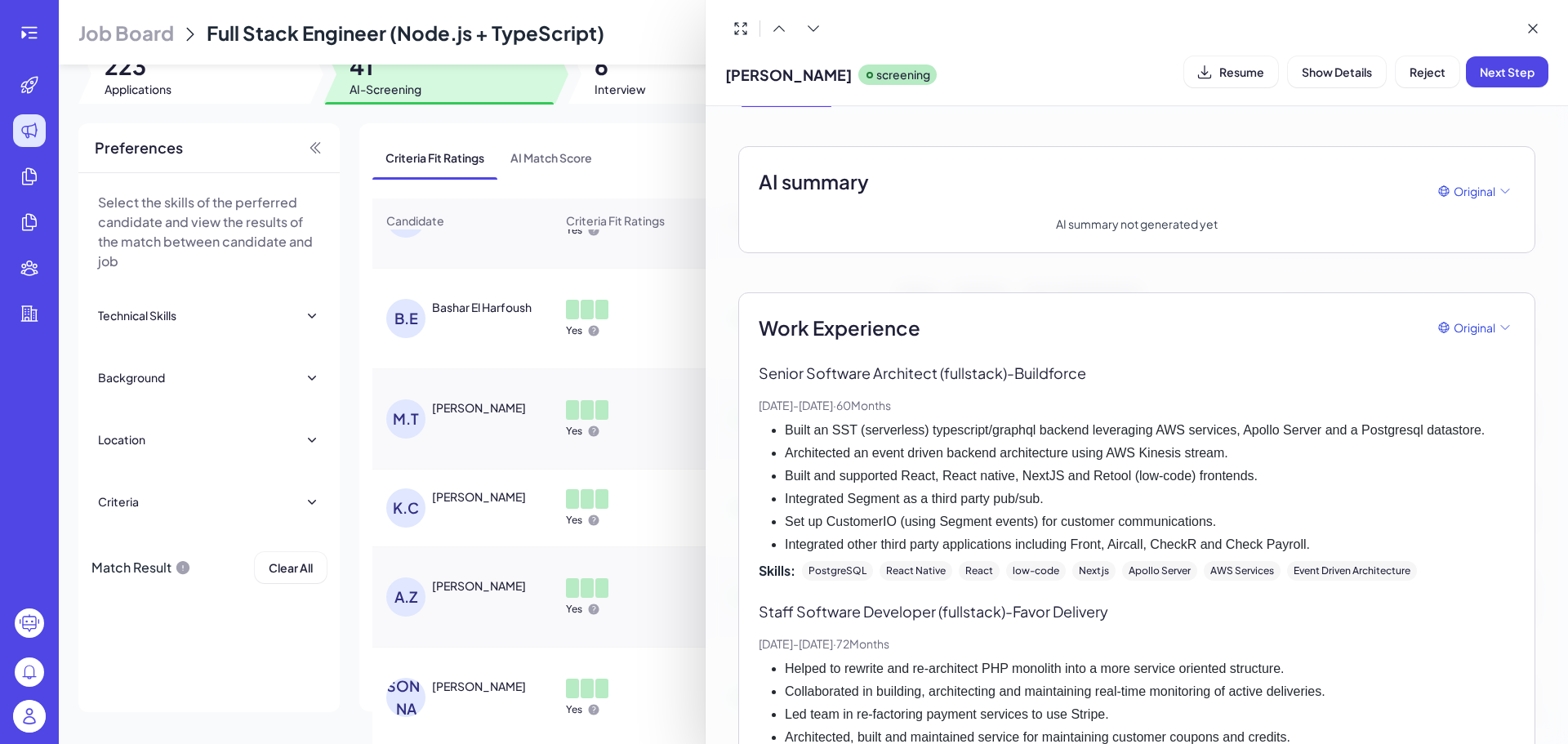
scroll to position [94, 0]
click at [569, 421] on div at bounding box center [784, 372] width 1568 height 744
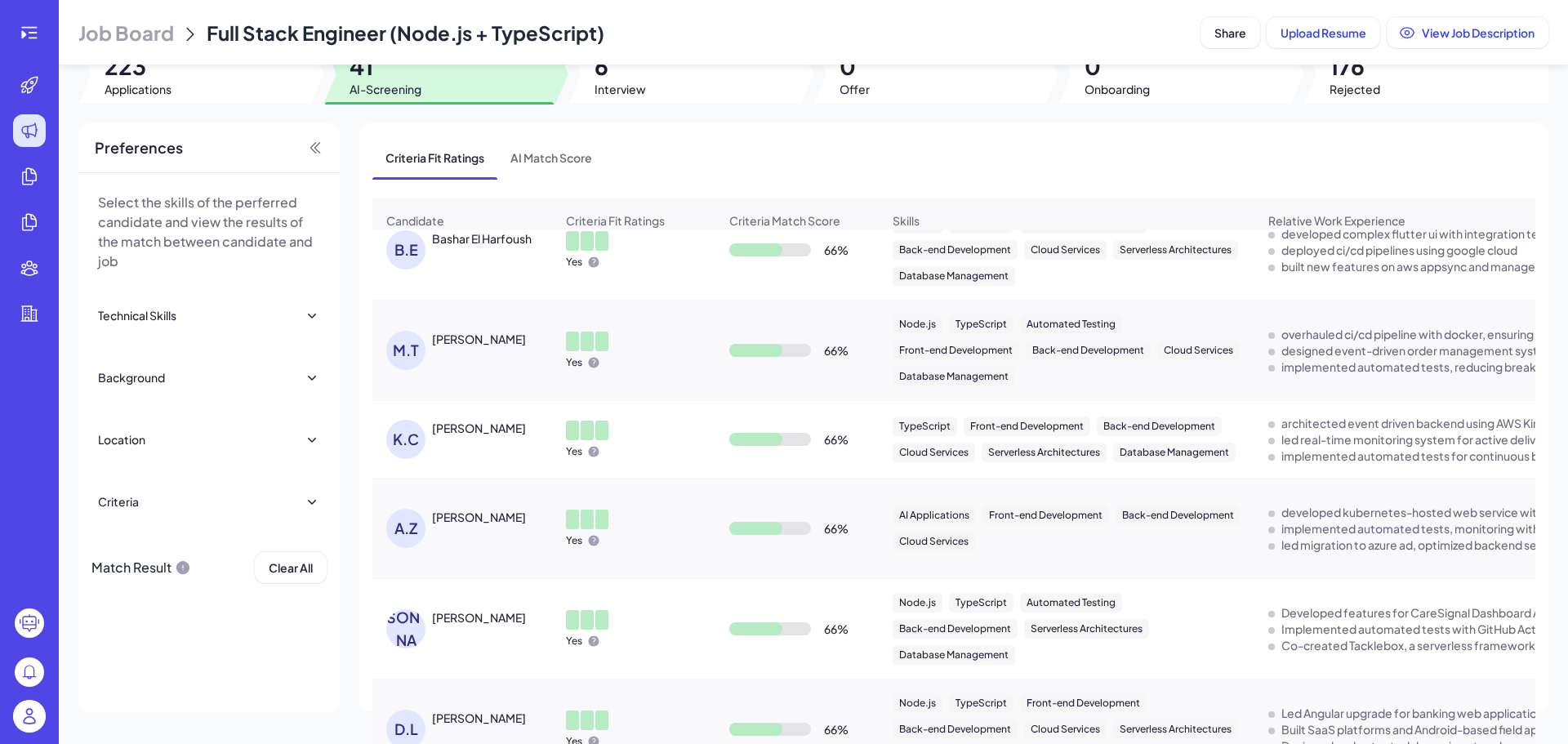
scroll to position [1606, 0]
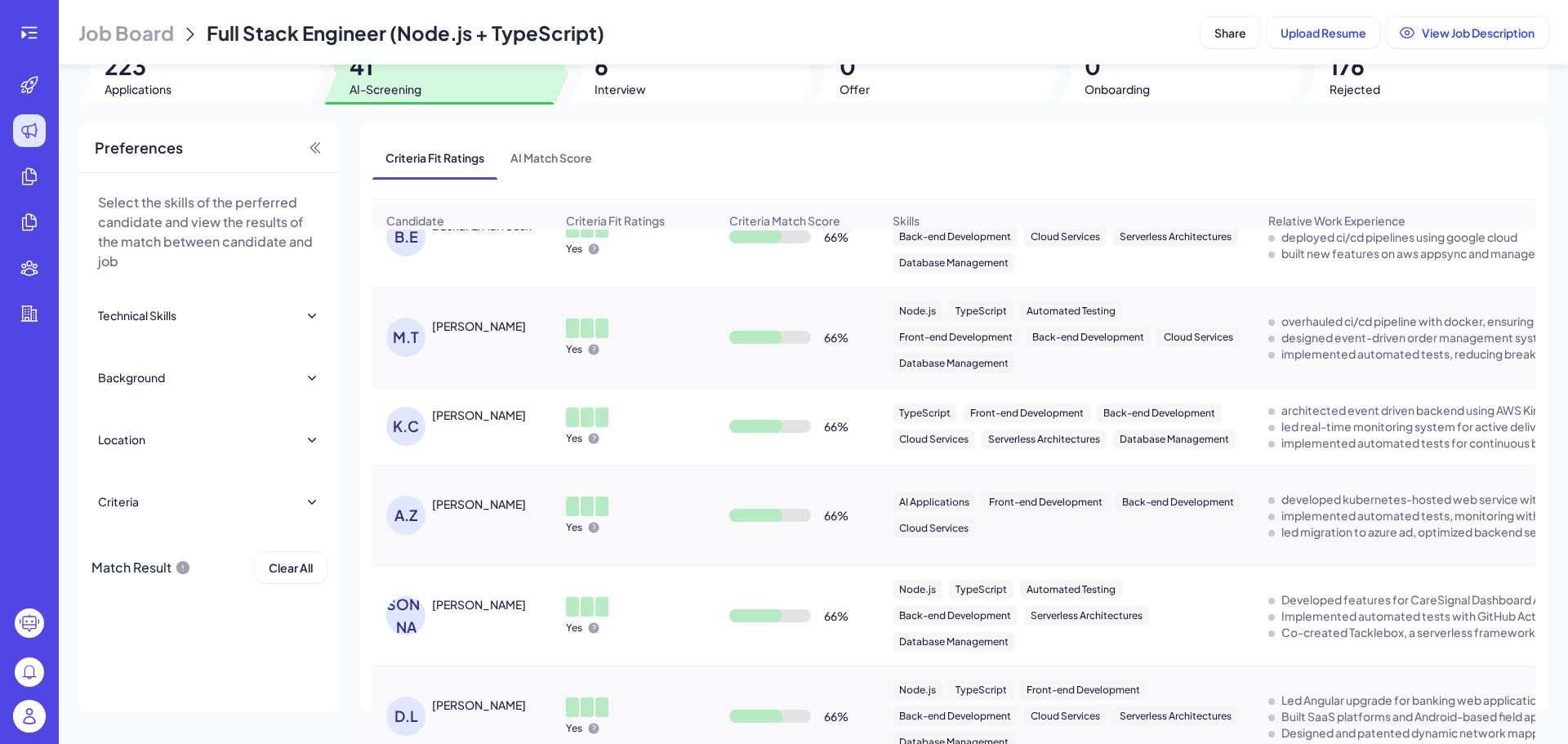
click at [546, 553] on td "A.Z [PERSON_NAME]" at bounding box center [462, 515] width 179 height 101
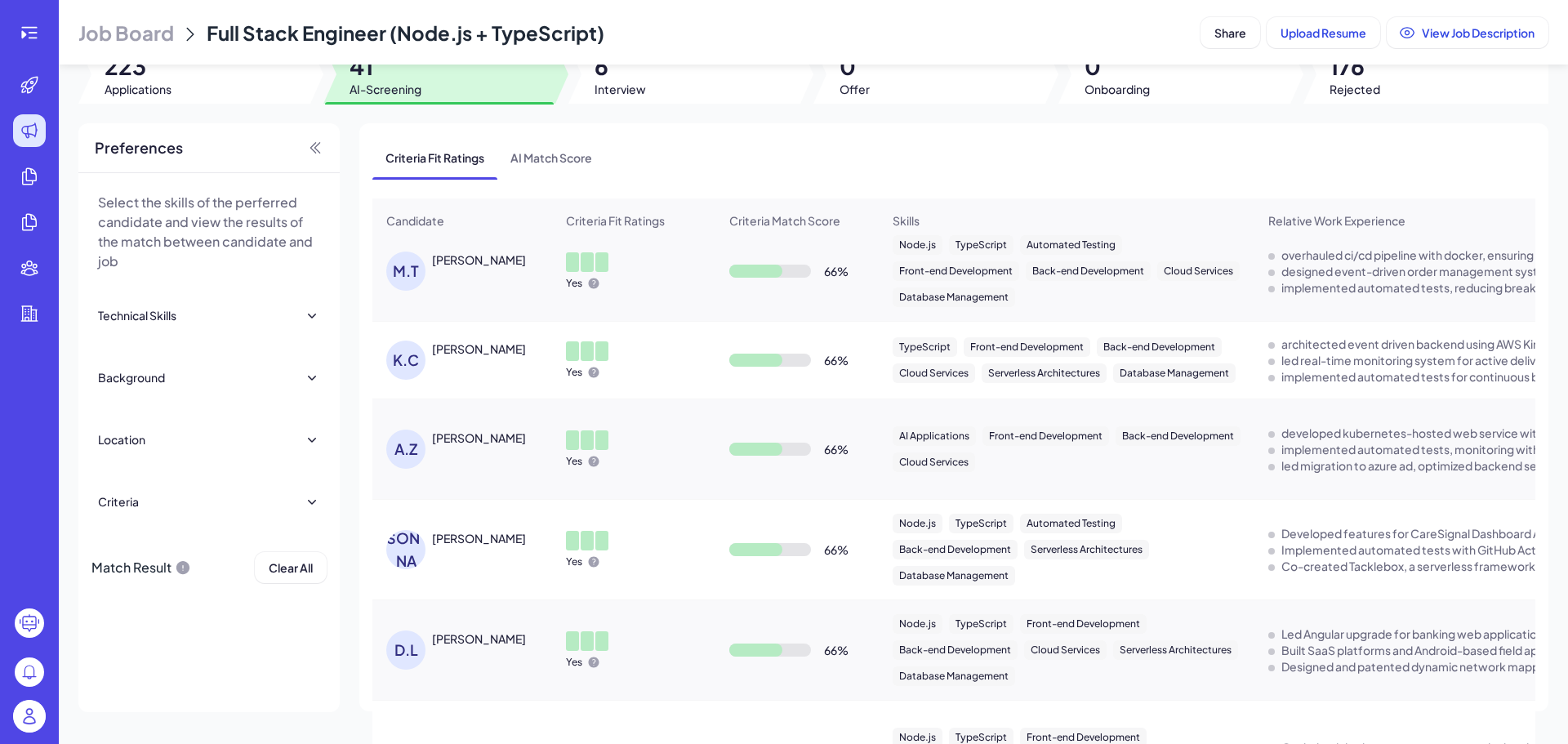
scroll to position [1688, 0]
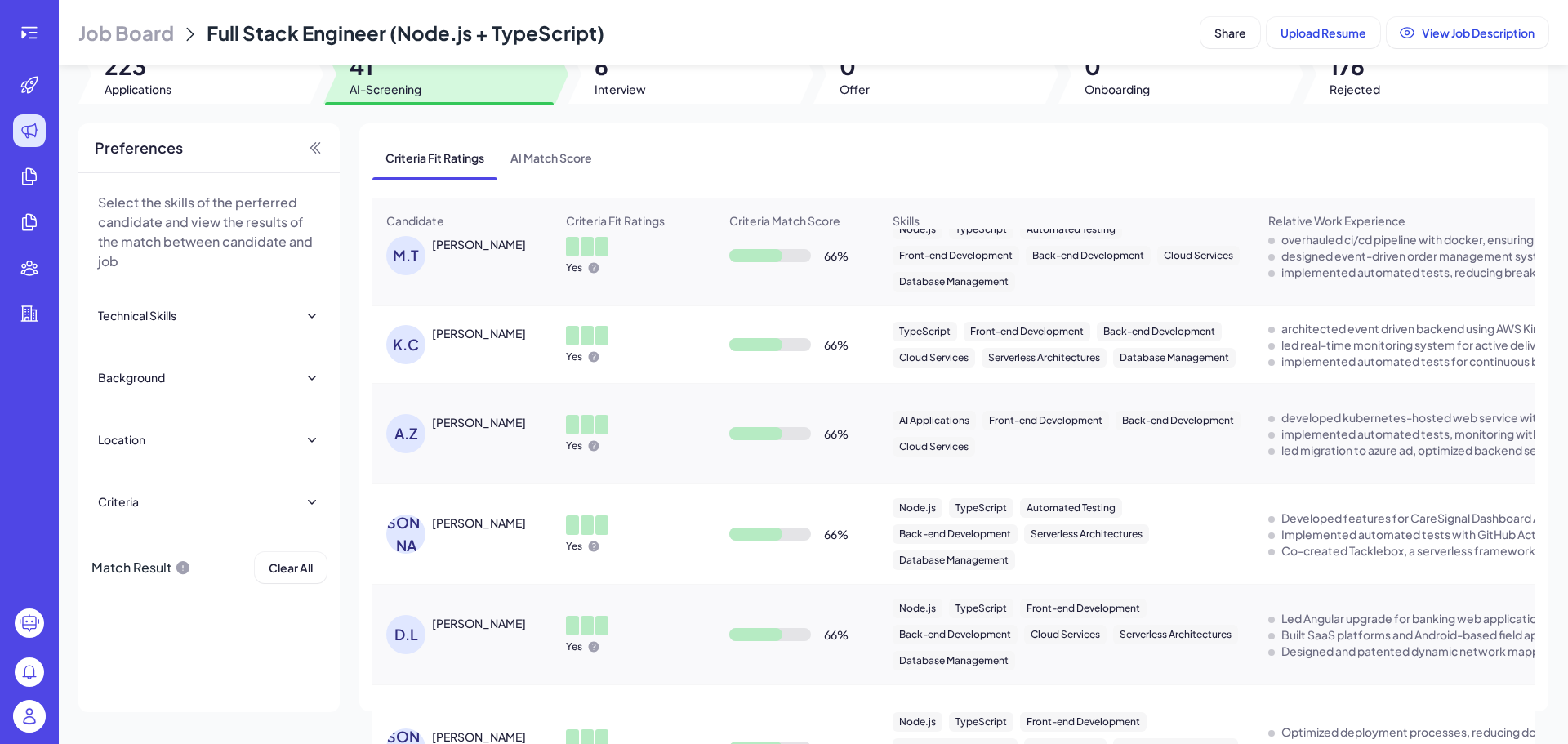
click at [617, 480] on td "Yes" at bounding box center [633, 434] width 164 height 101
click at [454, 424] on div "[PERSON_NAME]" at bounding box center [478, 421] width 94 height 17
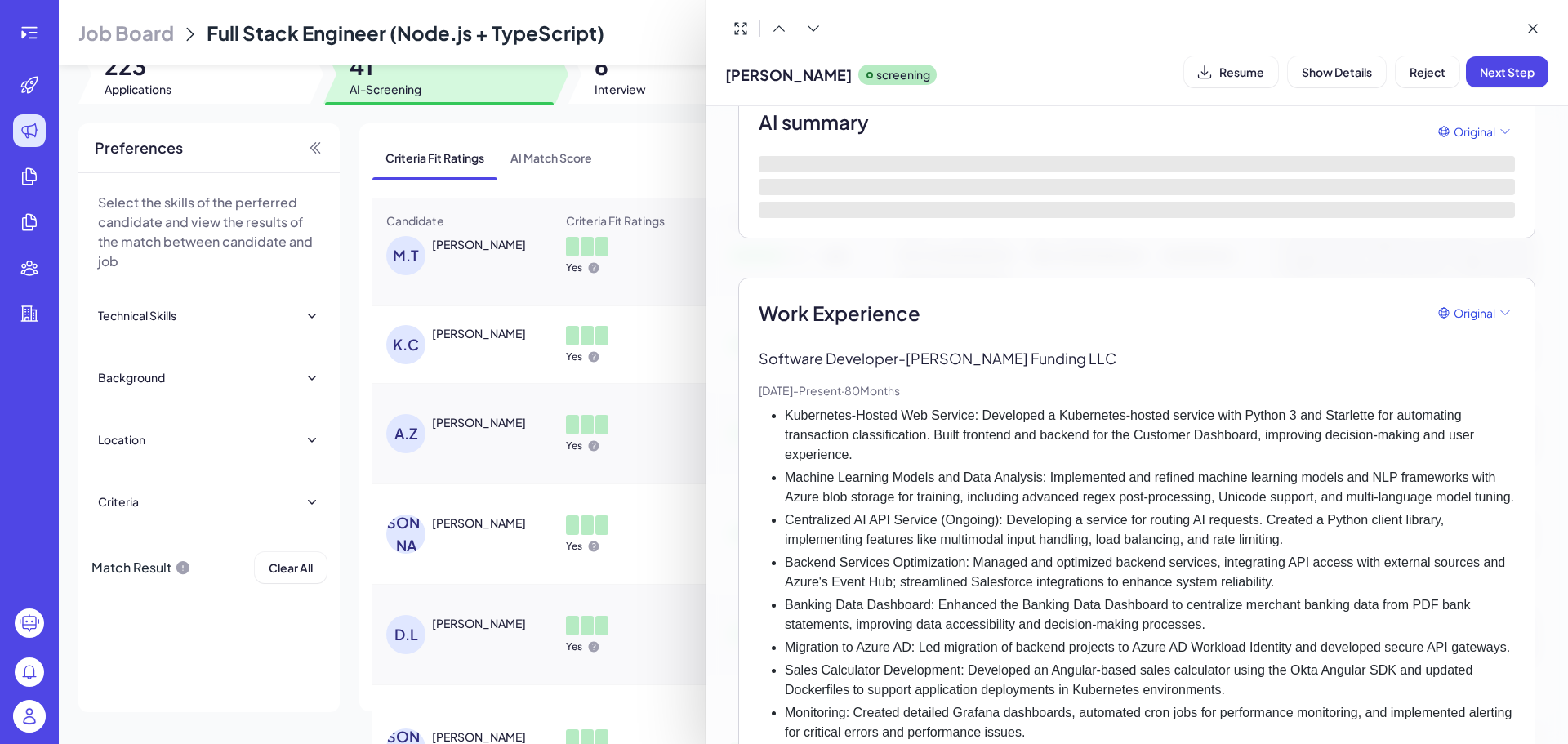
scroll to position [176, 0]
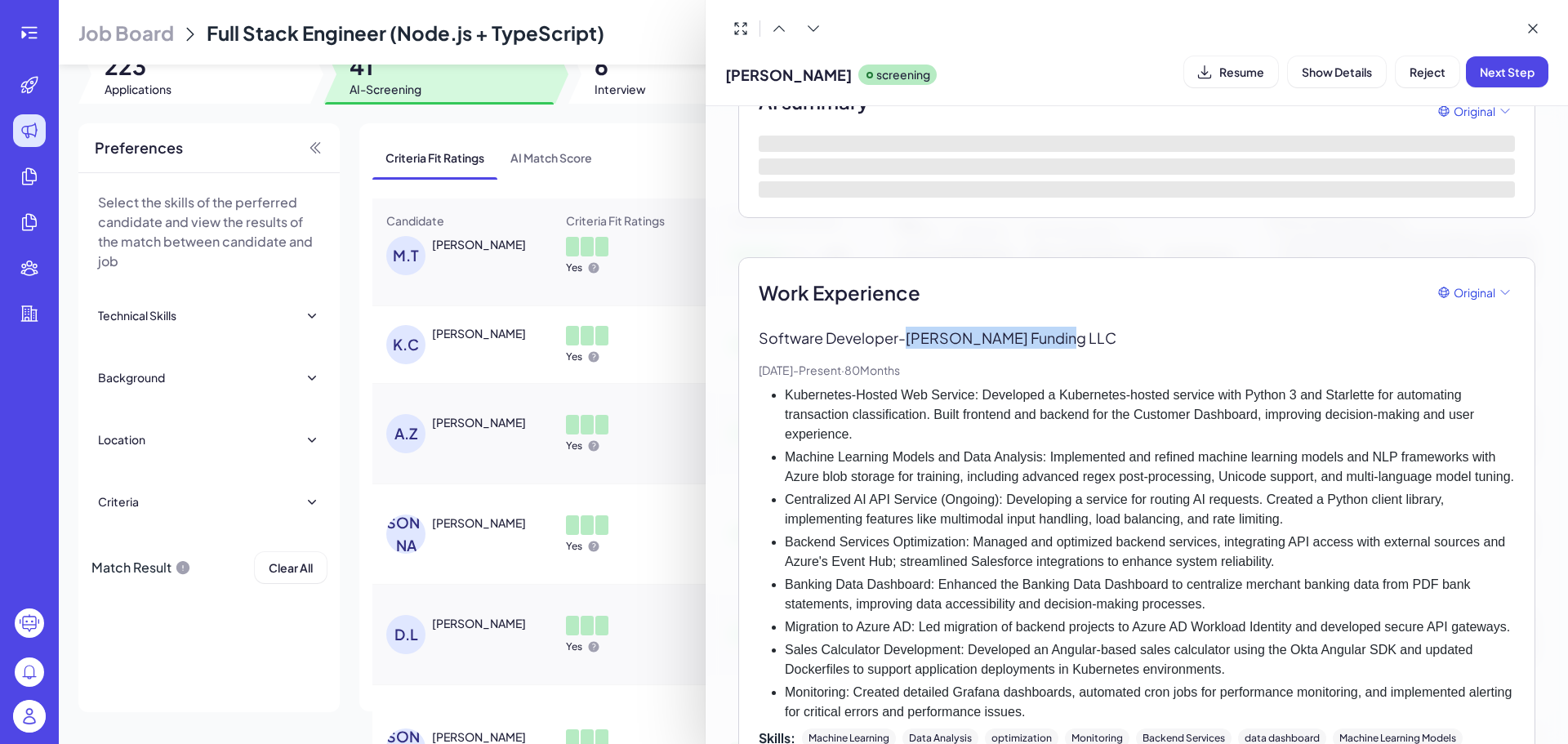
drag, startPoint x: 1061, startPoint y: 332, endPoint x: 911, endPoint y: 331, distance: 150.0
click at [911, 331] on p "Software Developer - [PERSON_NAME] Funding LLC" at bounding box center [1136, 337] width 756 height 22
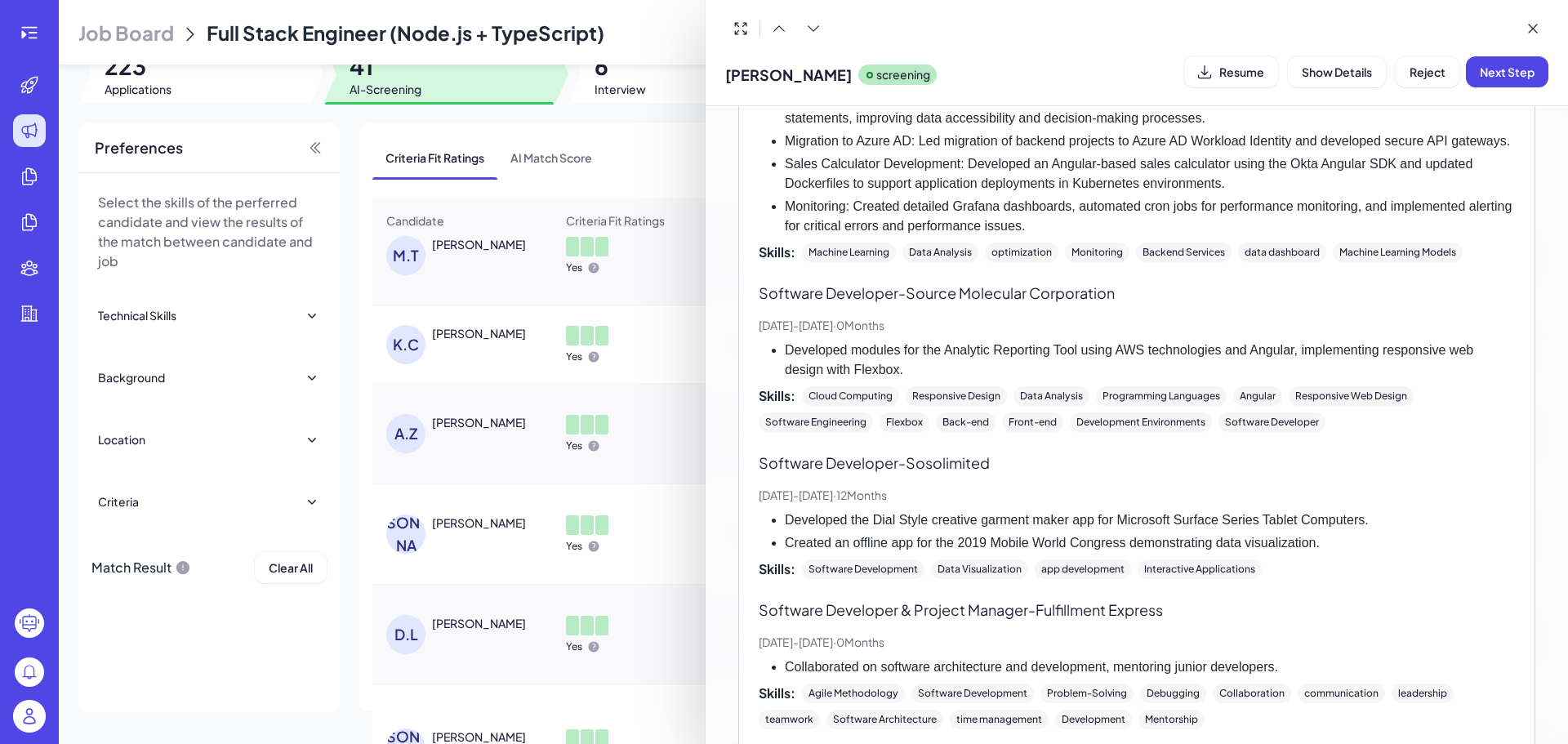
scroll to position [665, 0]
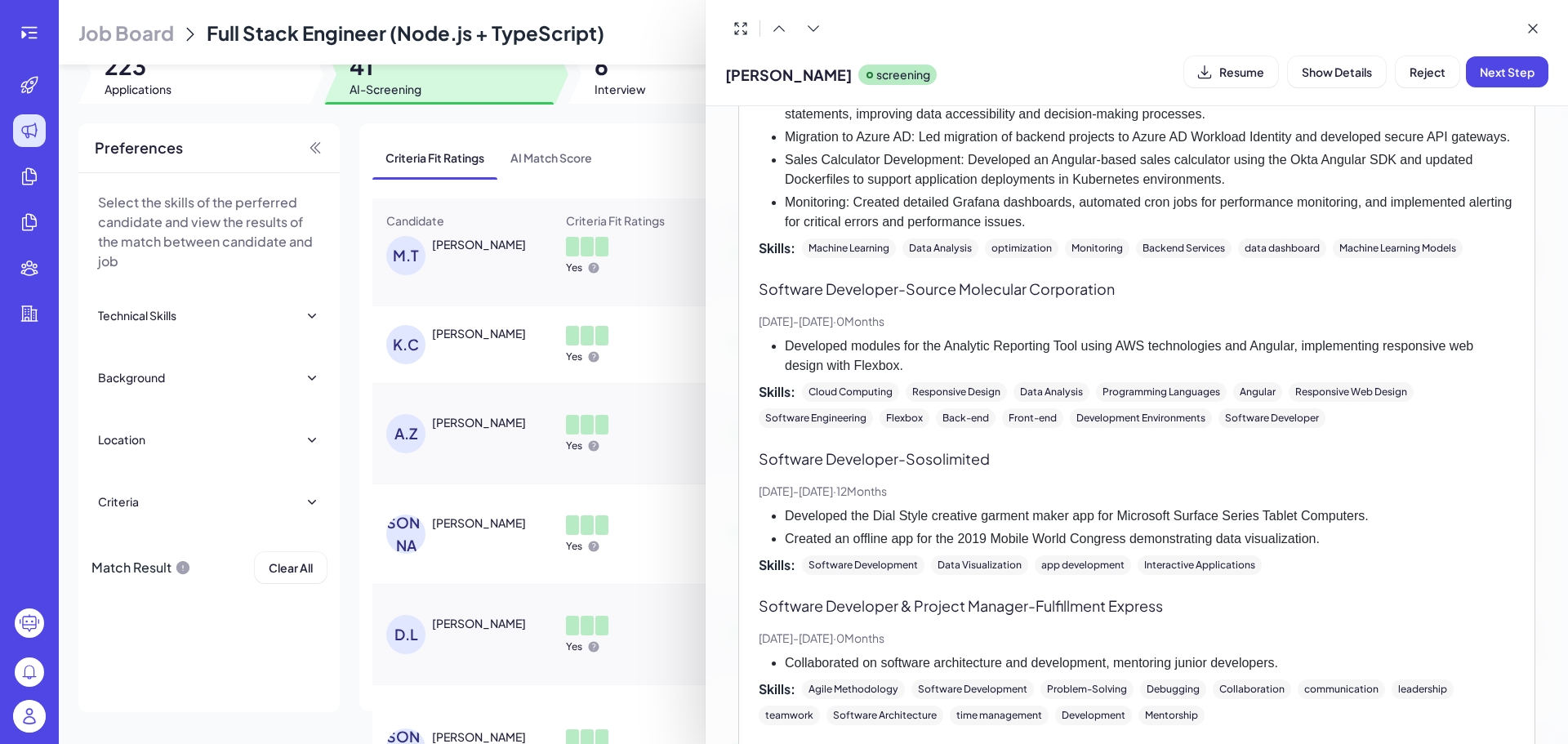
click at [537, 504] on div at bounding box center [784, 372] width 1568 height 744
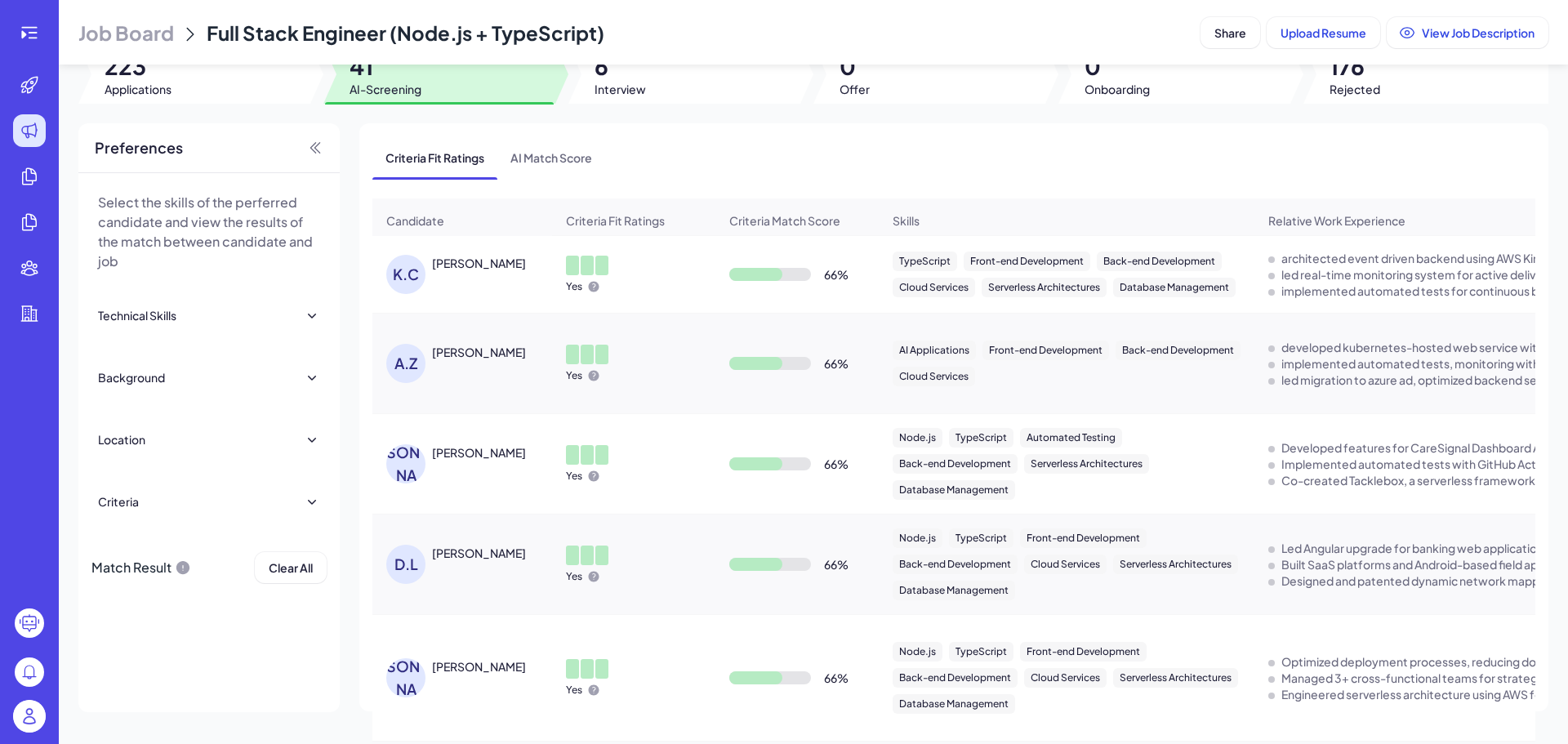
scroll to position [1770, 0]
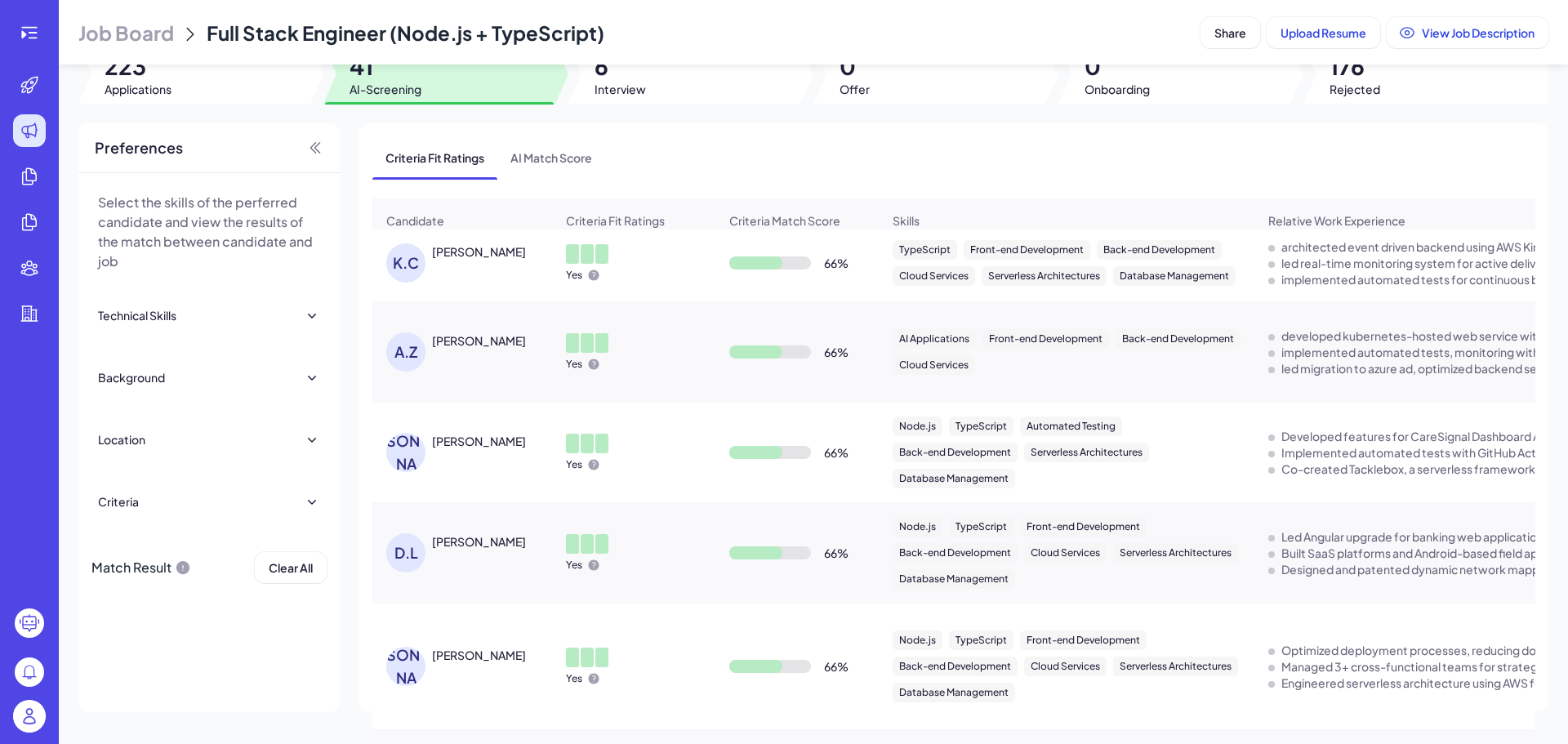
click at [462, 449] on div "[PERSON_NAME]" at bounding box center [470, 452] width 168 height 39
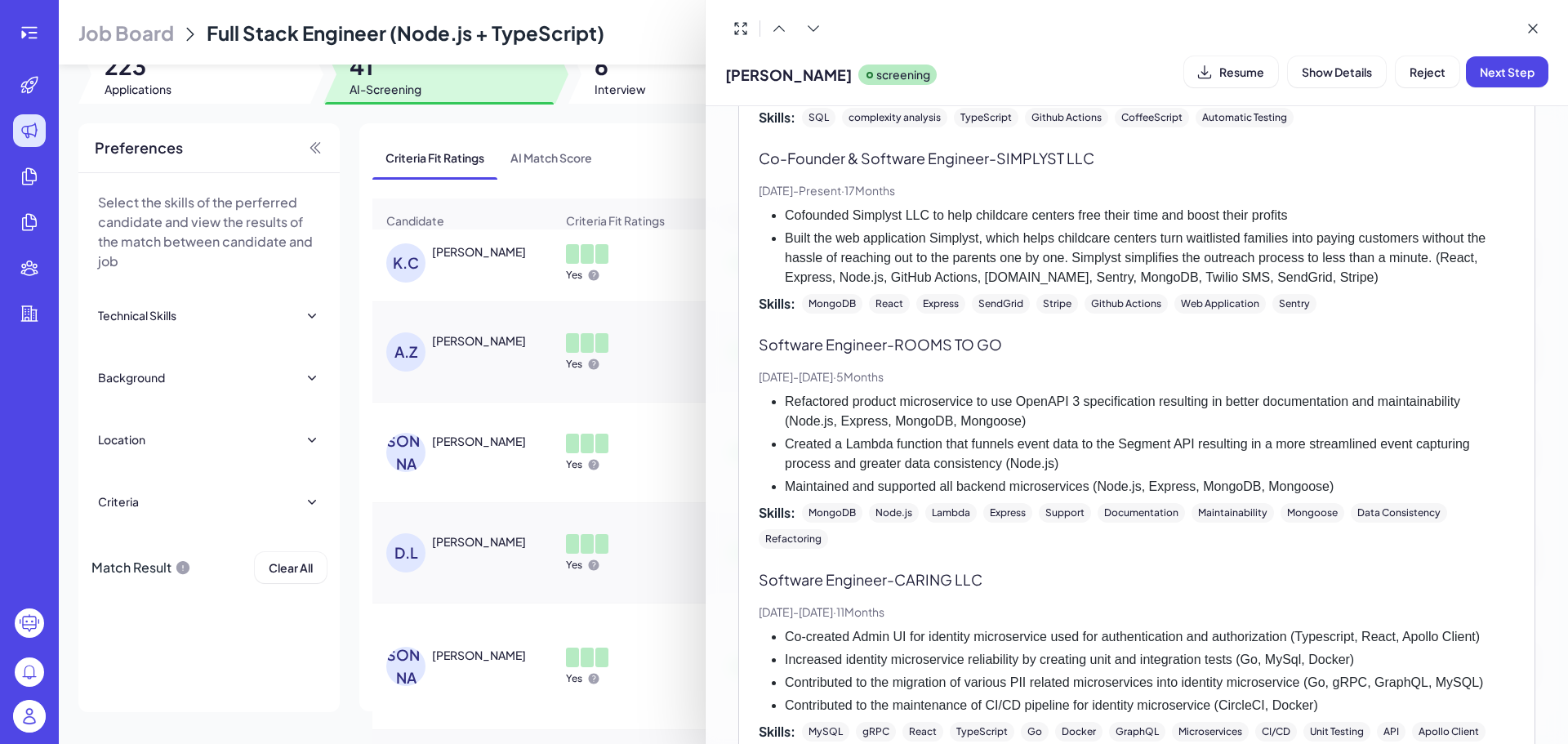
scroll to position [526, 0]
